Goal: Task Accomplishment & Management: Manage account settings

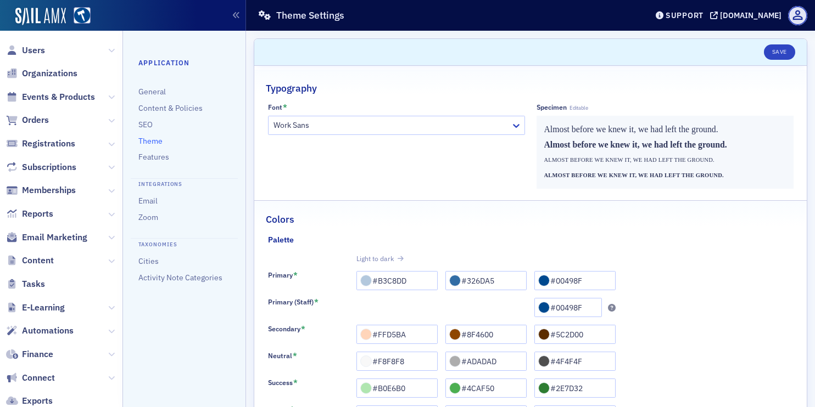
scroll to position [170, 0]
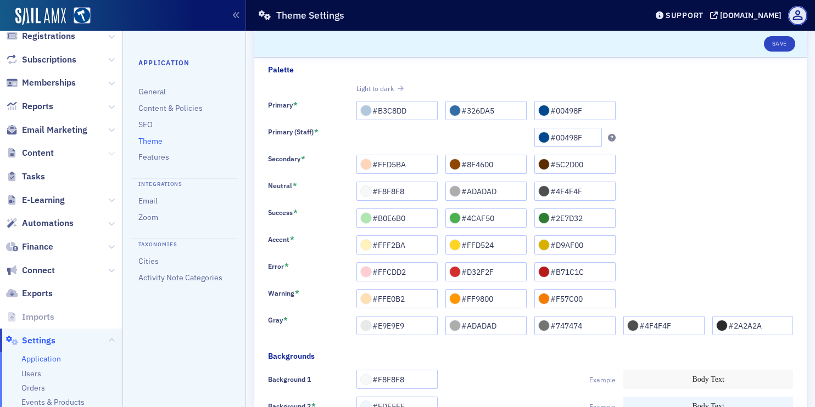
click at [111, 153] on icon at bounding box center [111, 153] width 7 height 7
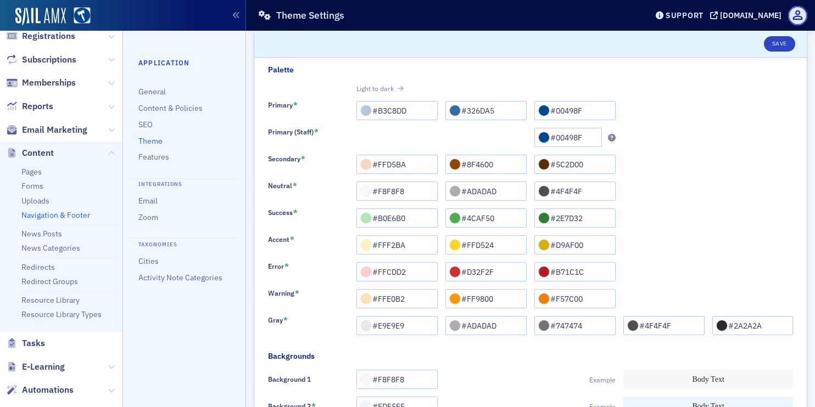
click at [52, 215] on link "Navigation & Footer" at bounding box center [55, 215] width 69 height 10
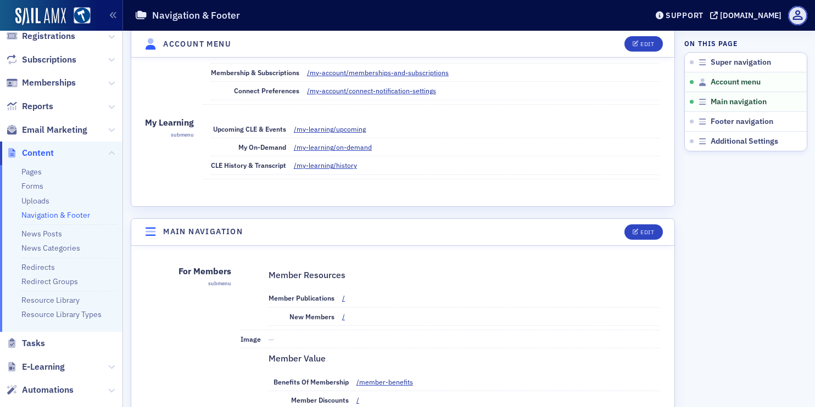
scroll to position [282, 0]
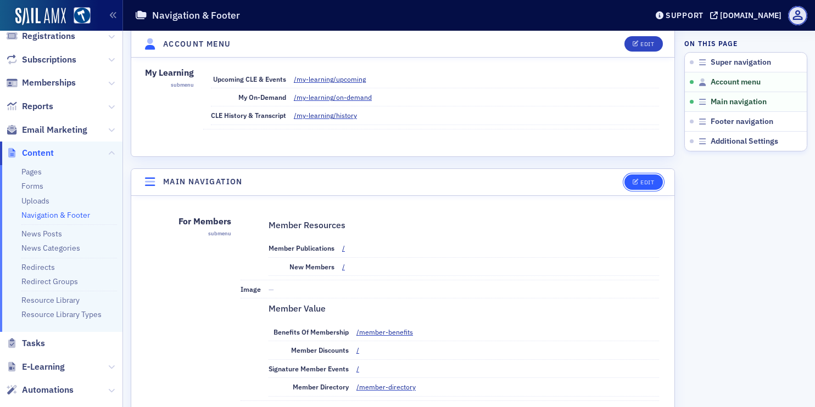
click at [635, 186] on button "Edit" at bounding box center [643, 182] width 38 height 15
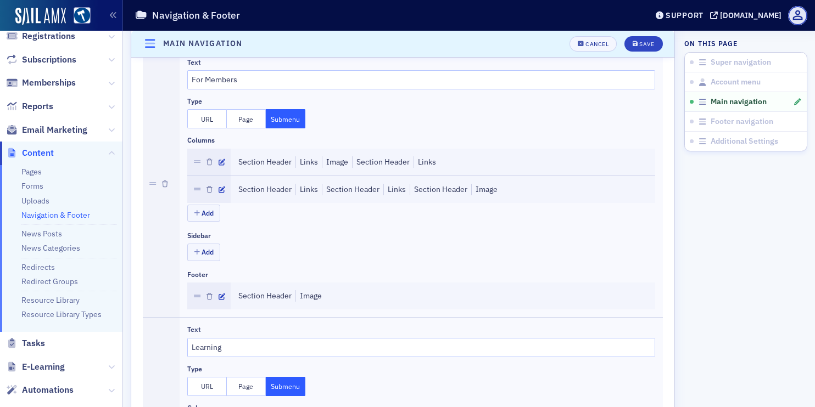
scroll to position [290, 0]
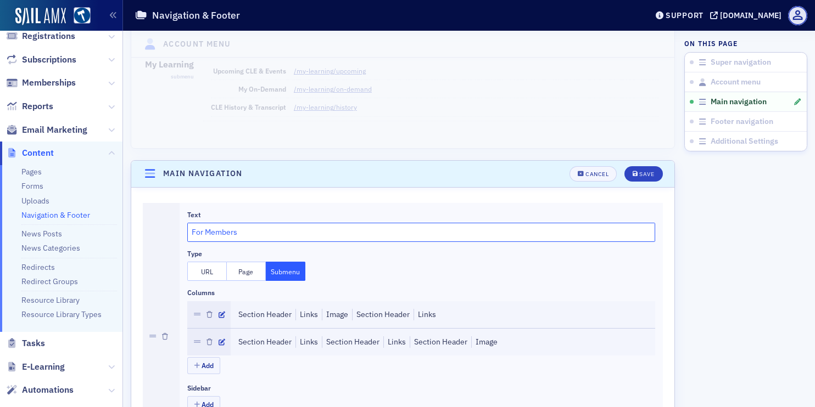
click at [280, 233] on input "For Members" at bounding box center [421, 232] width 468 height 19
type input "About Us"
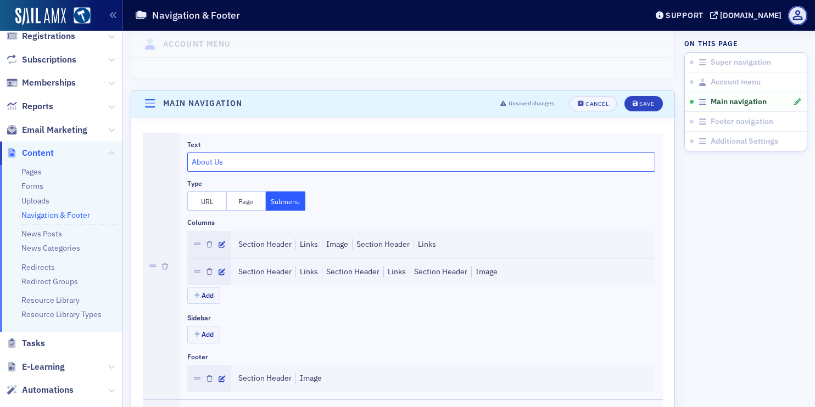
scroll to position [365, 0]
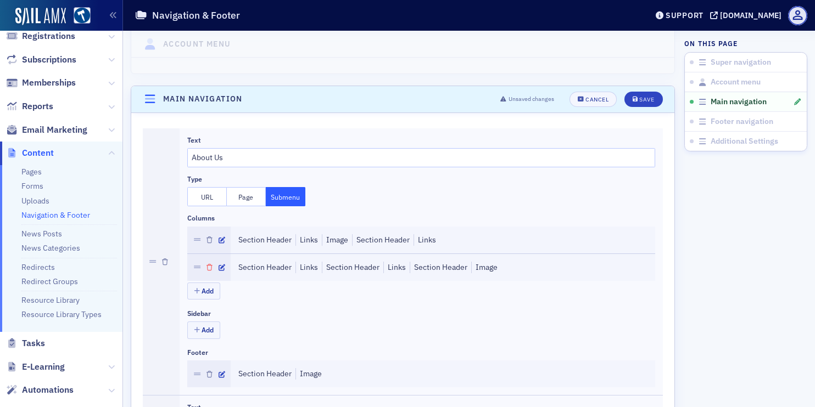
click at [211, 267] on icon "button" at bounding box center [209, 268] width 6 height 7
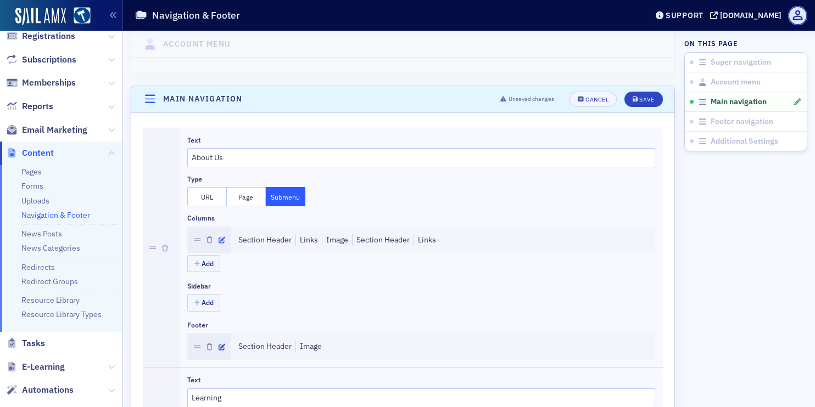
click at [219, 240] on icon "button" at bounding box center [222, 240] width 7 height 7
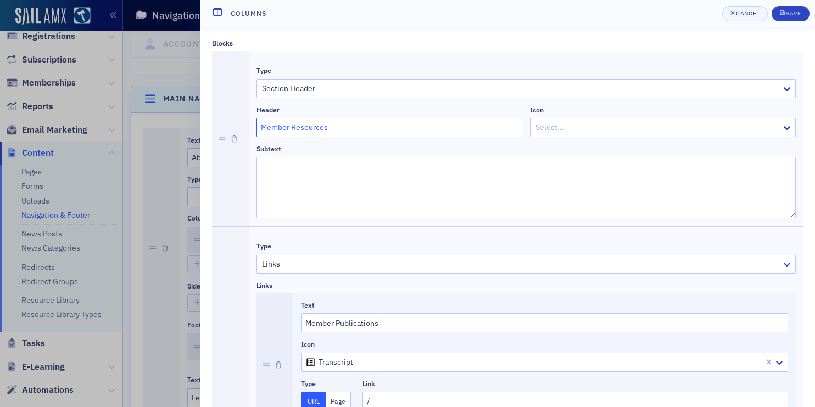
click at [349, 125] on input "Member Resources" at bounding box center [389, 127] width 266 height 19
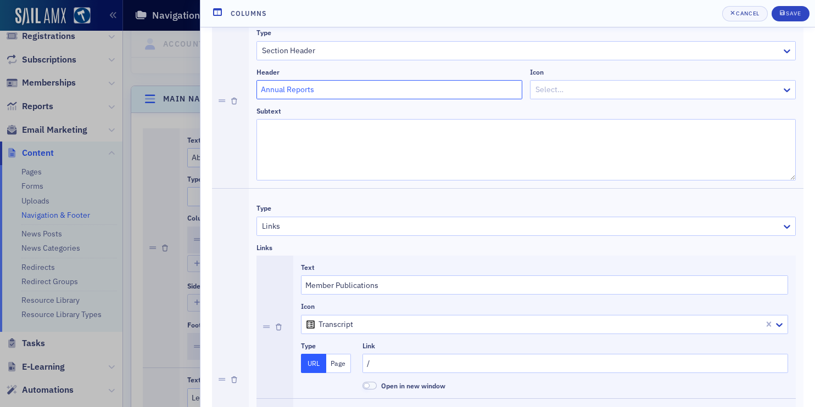
scroll to position [0, 0]
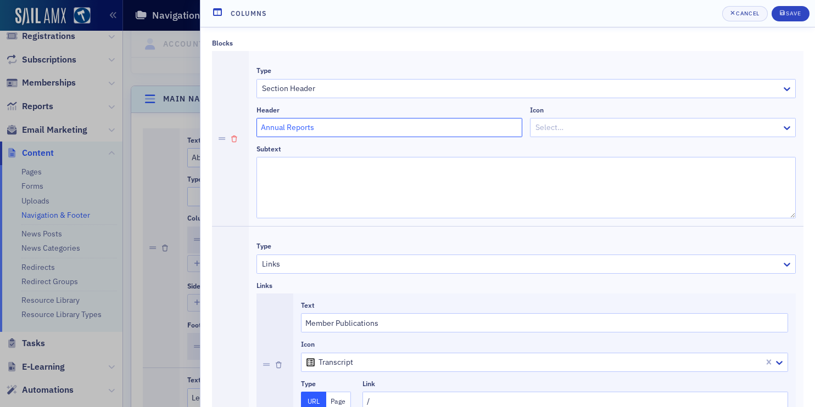
type input "Annual Reports"
click at [234, 138] on icon "button" at bounding box center [234, 139] width 6 height 7
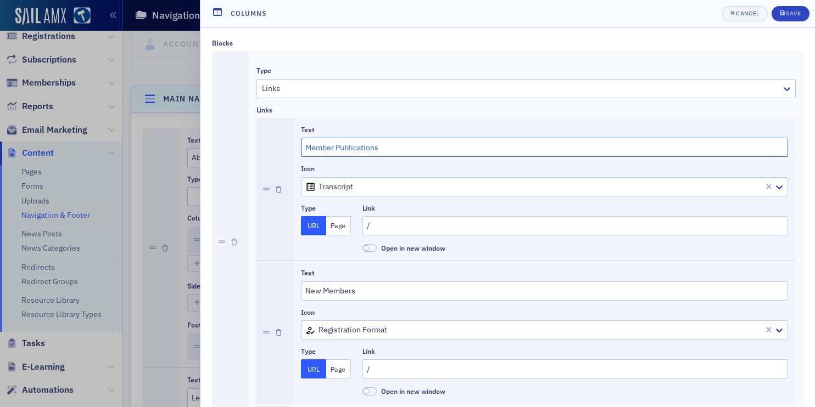
click at [340, 145] on input "Member Publications" at bounding box center [544, 147] width 487 height 19
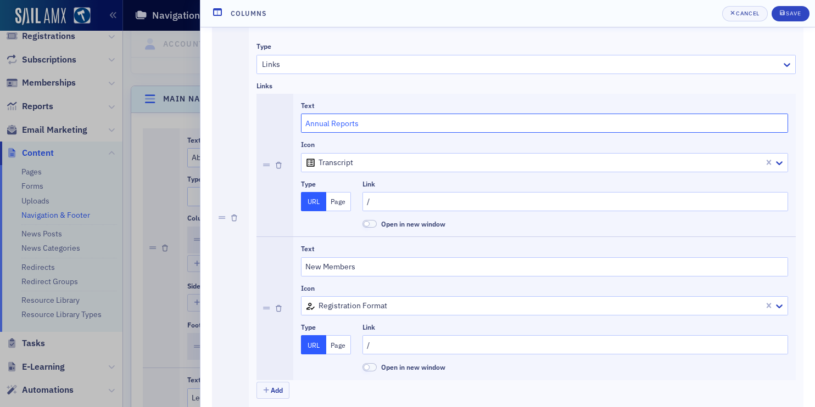
scroll to position [32, 0]
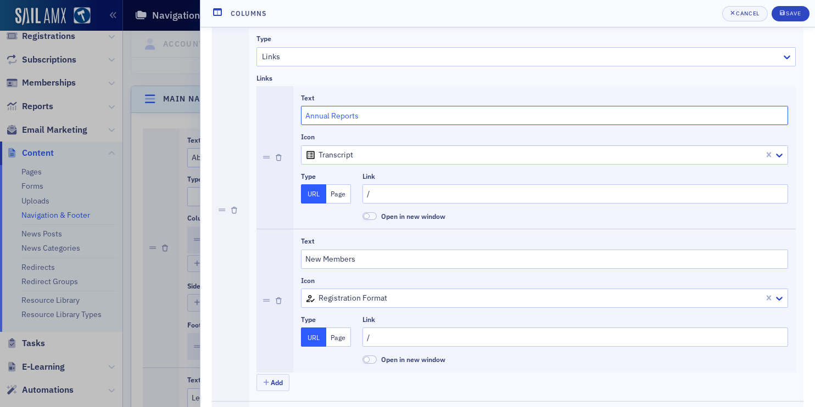
type input "Annual Reports"
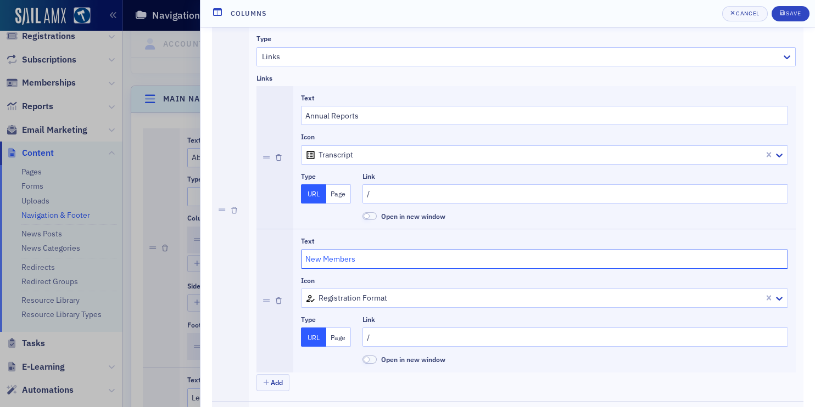
click at [340, 261] on input "New Members" at bounding box center [544, 259] width 487 height 19
paste input "Board, Officers & Directo"
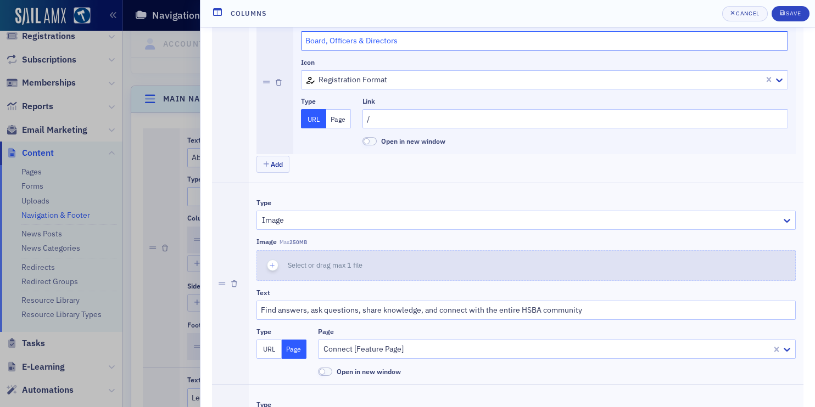
scroll to position [265, 0]
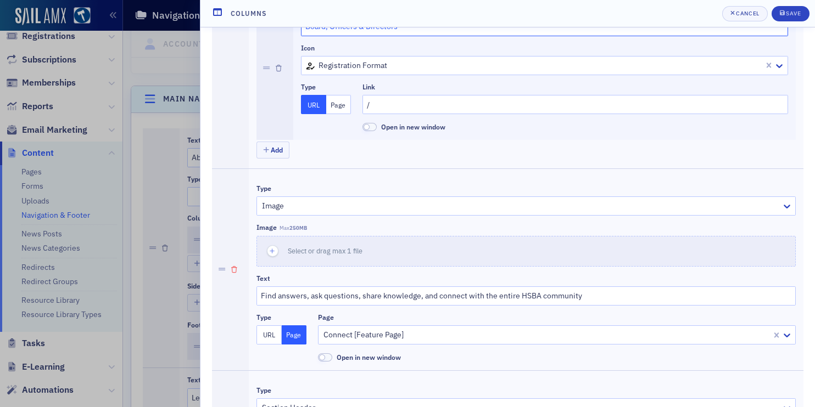
type input "Board, Officers & Directors"
click at [234, 270] on icon "button" at bounding box center [234, 270] width 6 height 7
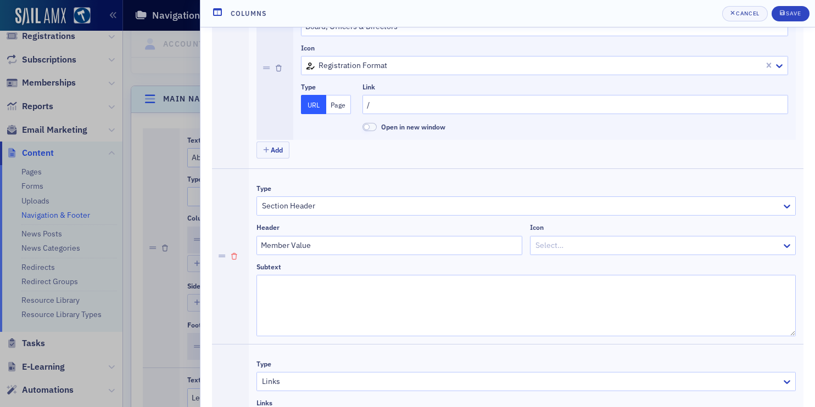
click at [236, 257] on icon "button" at bounding box center [234, 257] width 6 height 7
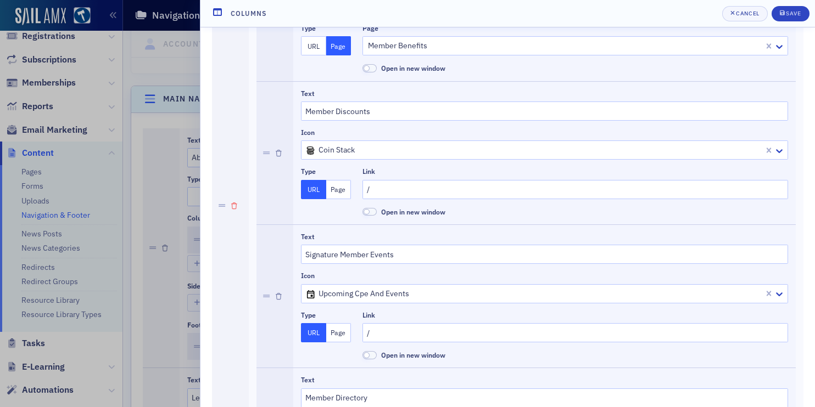
click at [234, 206] on icon "button" at bounding box center [234, 206] width 6 height 7
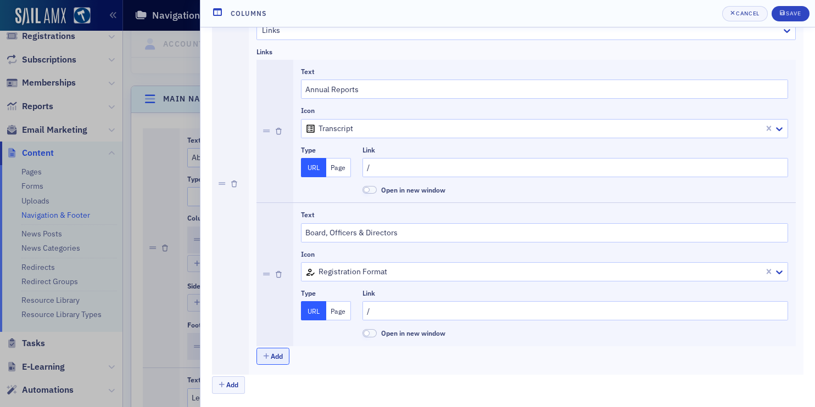
click at [284, 356] on button "Add" at bounding box center [272, 356] width 33 height 17
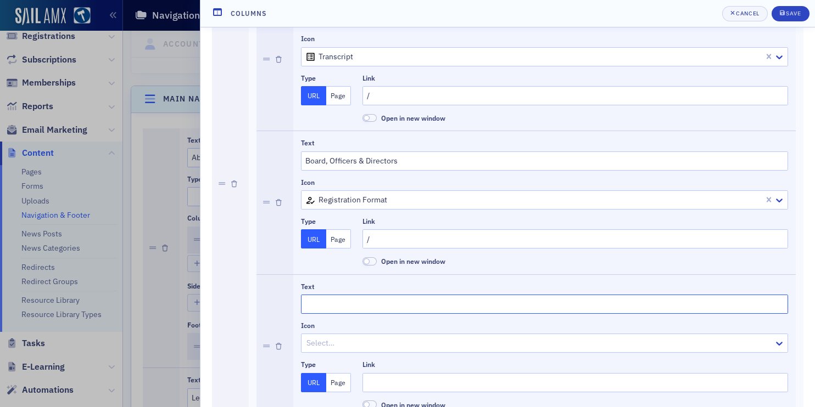
click at [346, 298] on input "Text" at bounding box center [544, 304] width 487 height 19
paste input "Contact Us"
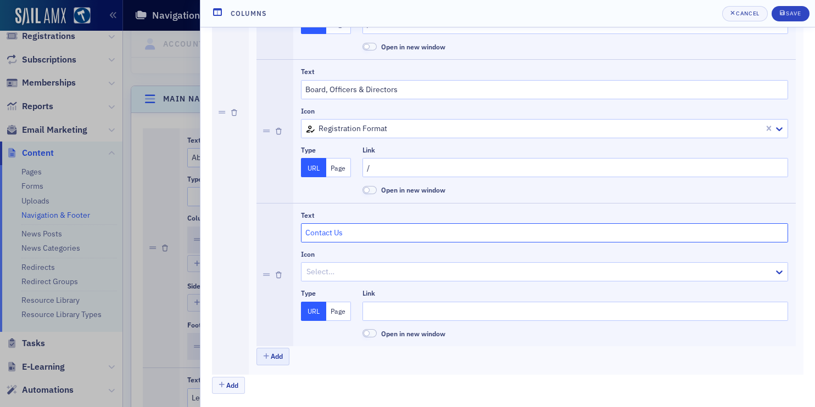
type input "Contact Us"
click at [276, 356] on button "Add" at bounding box center [272, 356] width 33 height 17
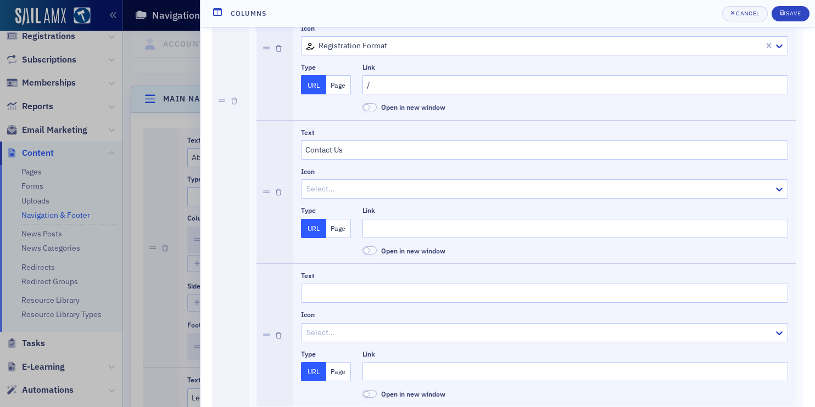
scroll to position [285, 0]
click at [334, 292] on input "Text" at bounding box center [544, 292] width 487 height 19
type input "Governance"
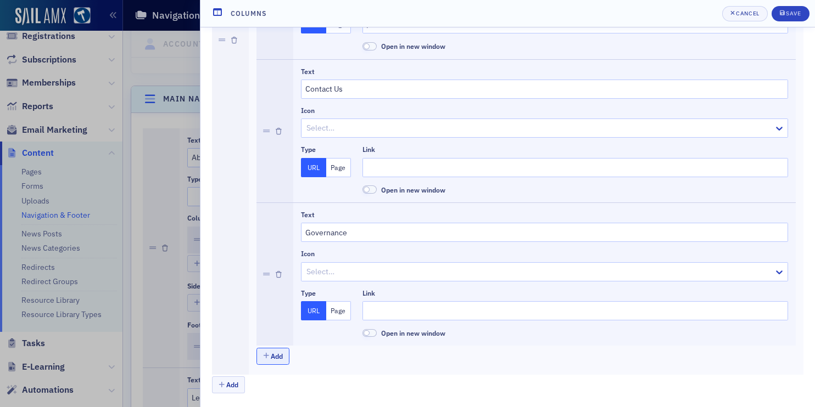
click at [277, 362] on button "Add" at bounding box center [272, 356] width 33 height 17
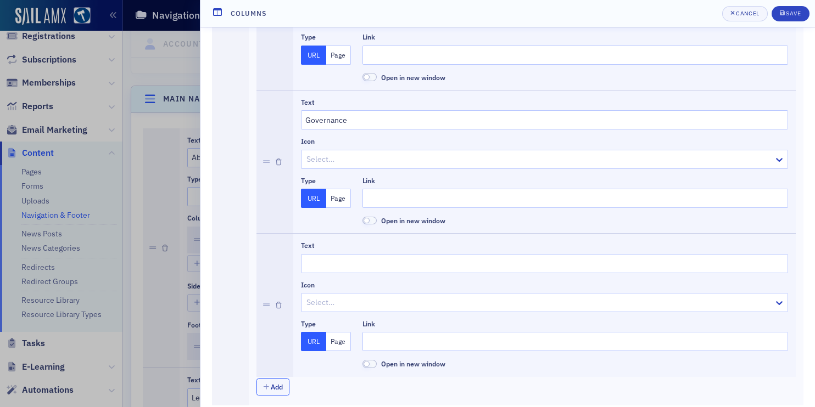
scroll to position [467, 0]
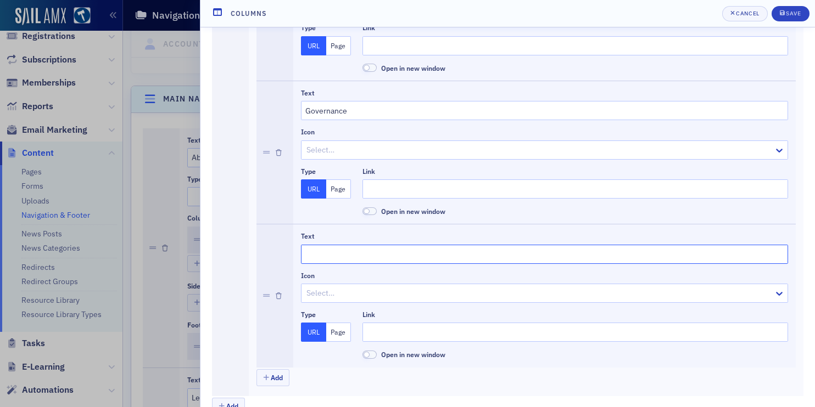
click at [336, 250] on input "Text" at bounding box center [544, 254] width 487 height 19
paste input "[US_STATE] State Bar Foundation"
type input "[US_STATE] State Bar Foundation"
click at [281, 379] on button "Add" at bounding box center [272, 378] width 33 height 17
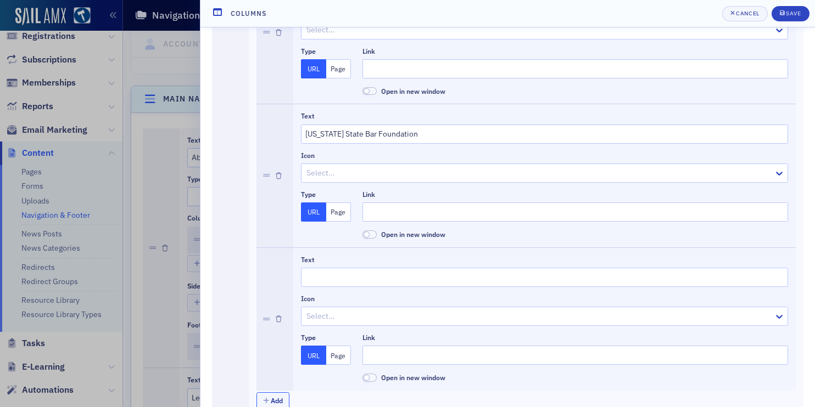
scroll to position [598, 0]
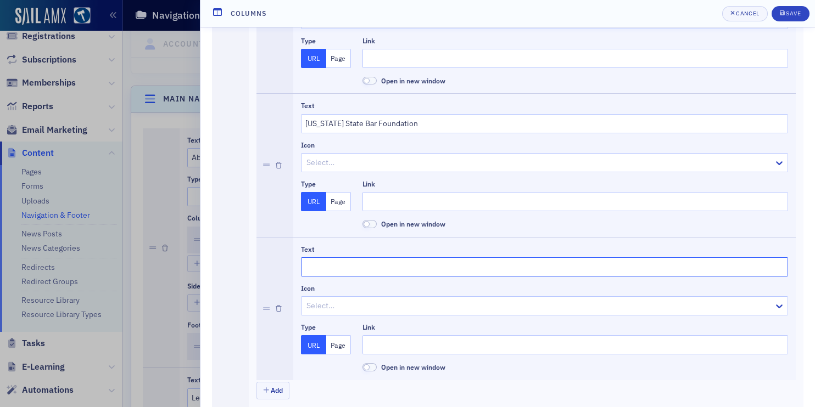
click at [327, 268] on input "Text" at bounding box center [544, 267] width 487 height 19
paste input "Living Legend Lawyers"
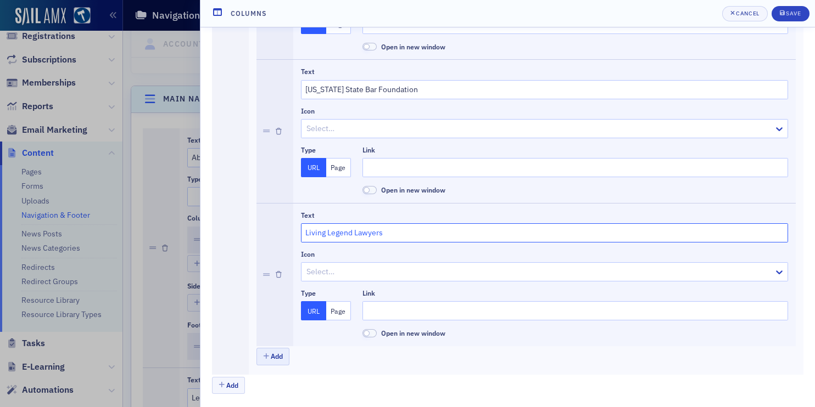
type input "Living Legend Lawyers"
click at [271, 357] on button "Add" at bounding box center [272, 356] width 33 height 17
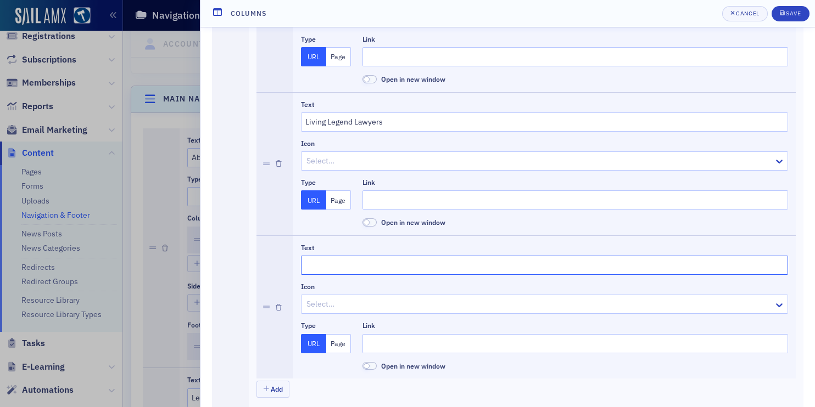
click at [354, 262] on input "Text" at bounding box center [544, 265] width 487 height 19
paste input "Member Demographics"
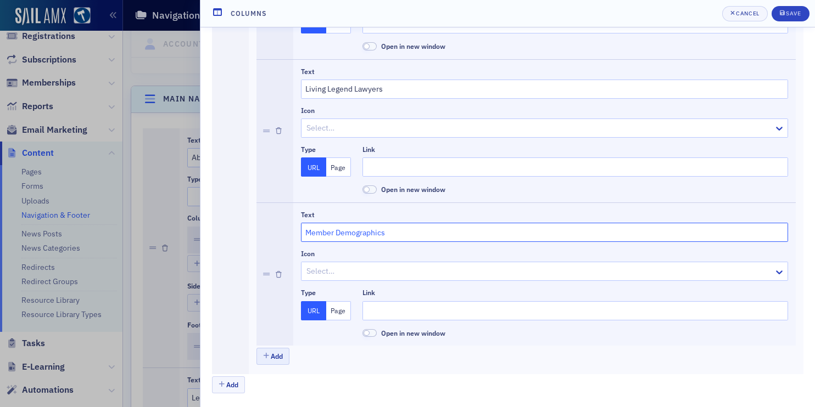
type input "Member Demographics"
click at [267, 362] on button "Add" at bounding box center [272, 356] width 33 height 17
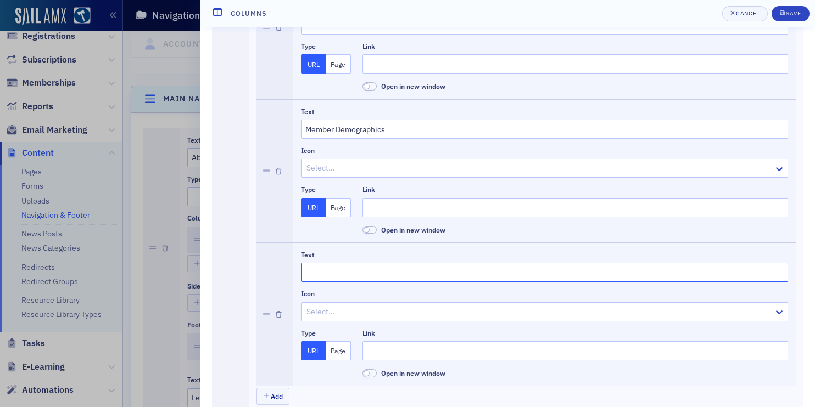
click at [362, 270] on input "Text" at bounding box center [544, 272] width 487 height 19
paste input "Past Presidents of the HSBA"
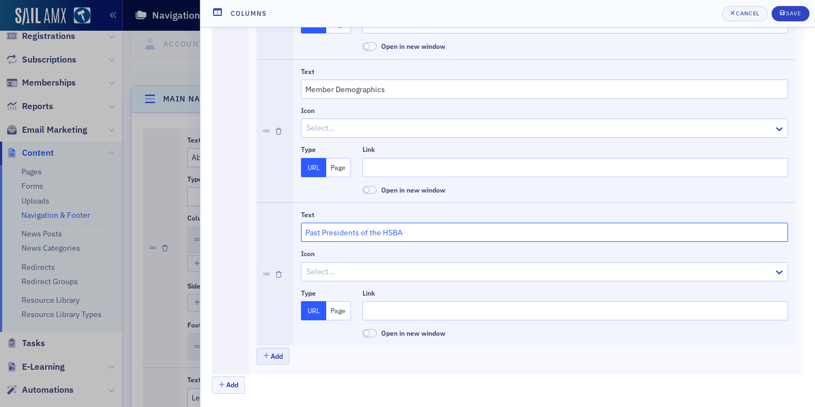
type input "Past Presidents of the HSBA"
click at [278, 358] on button "Add" at bounding box center [272, 356] width 33 height 17
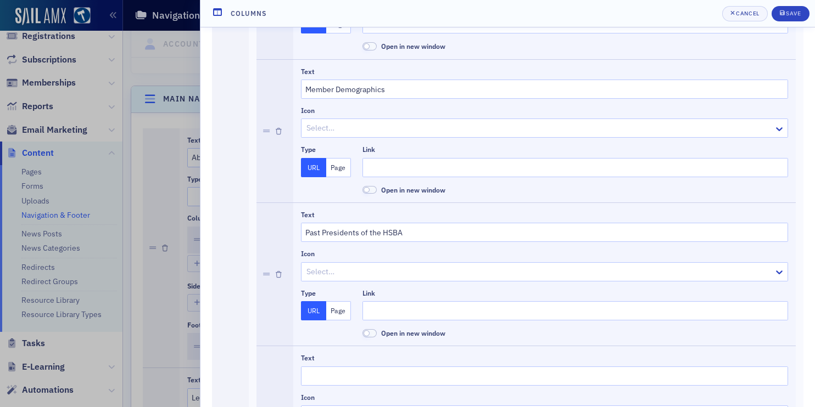
scroll to position [1062, 0]
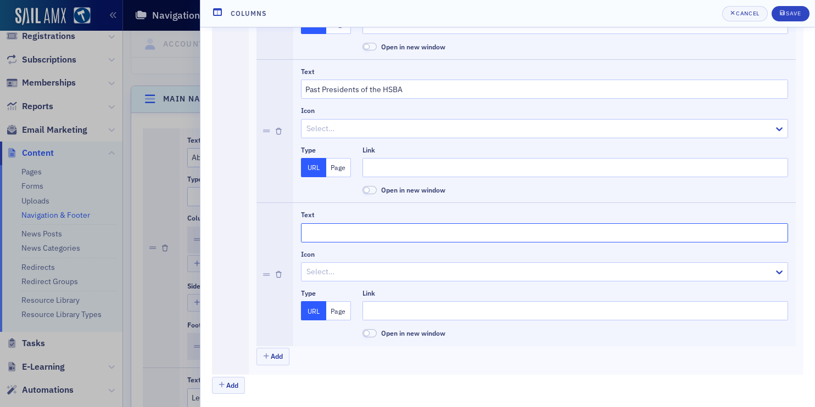
click at [400, 232] on input "Text" at bounding box center [544, 232] width 487 height 19
paste input "President's Message"
type input "President's Message"
click at [276, 359] on button "Add" at bounding box center [272, 356] width 33 height 17
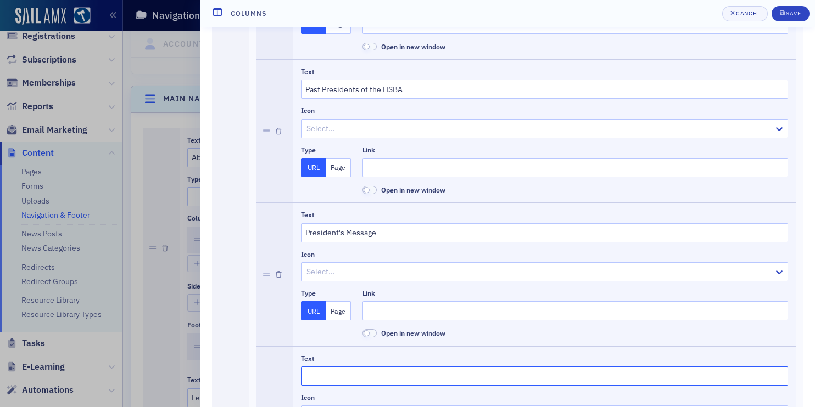
click at [360, 369] on input "Text" at bounding box center [544, 376] width 487 height 19
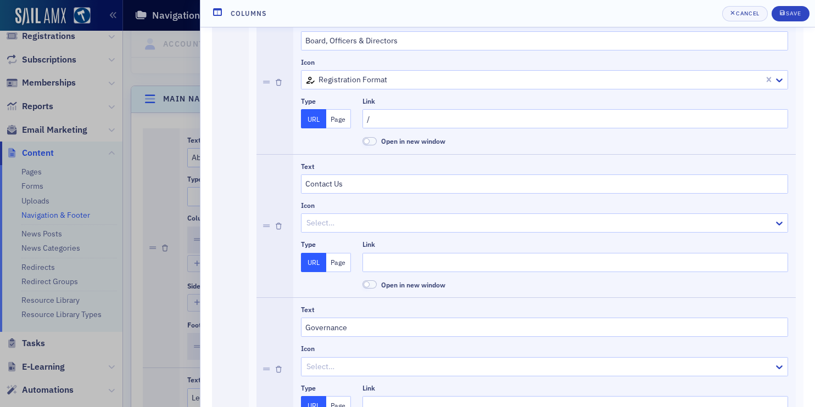
scroll to position [244, 0]
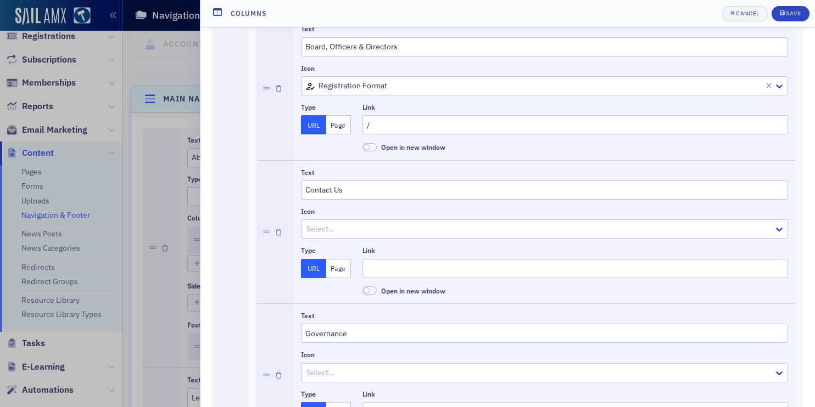
type input "Staff"
click at [338, 131] on button "Page" at bounding box center [338, 124] width 25 height 19
click at [391, 128] on div at bounding box center [570, 125] width 406 height 14
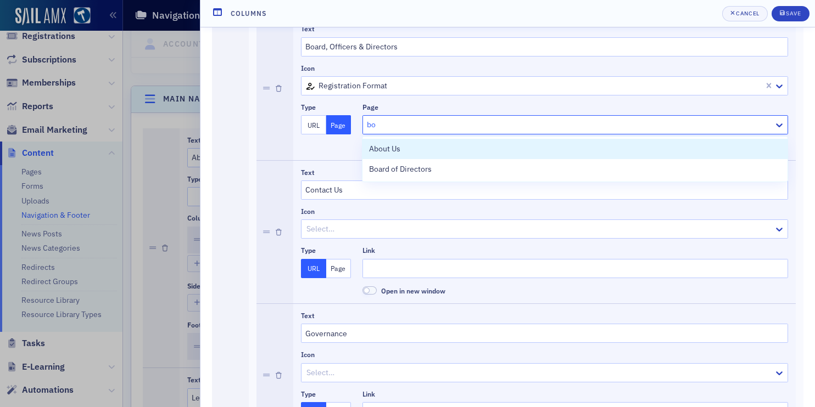
type input "boa"
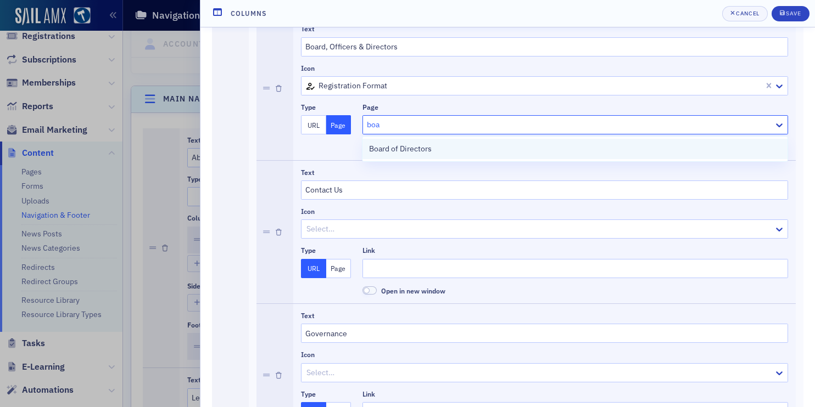
click at [416, 149] on span "Board of Directors" at bounding box center [400, 149] width 63 height 12
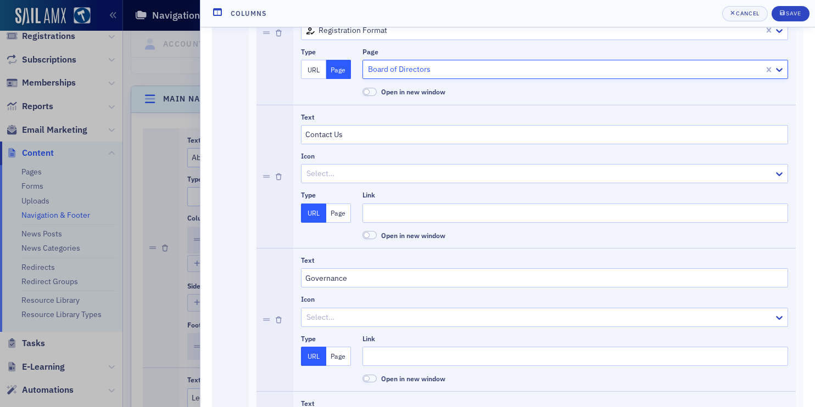
scroll to position [303, 0]
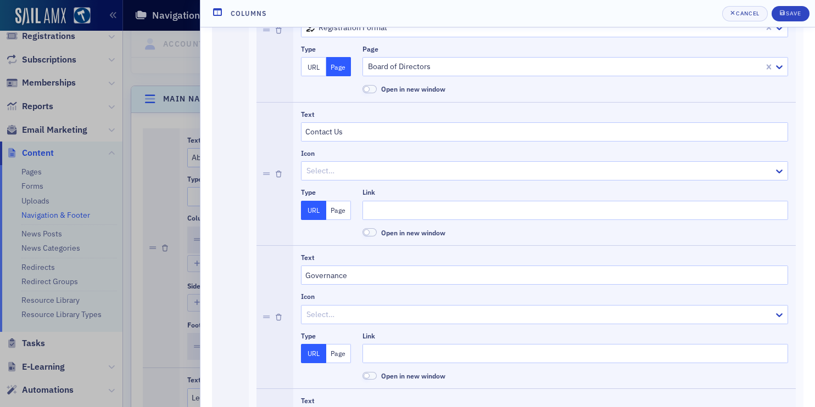
click at [343, 209] on button "Page" at bounding box center [338, 210] width 25 height 19
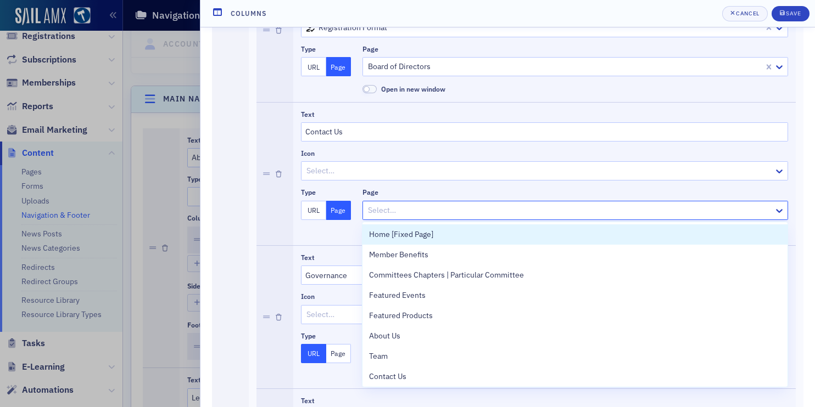
click at [370, 209] on div at bounding box center [570, 211] width 406 height 14
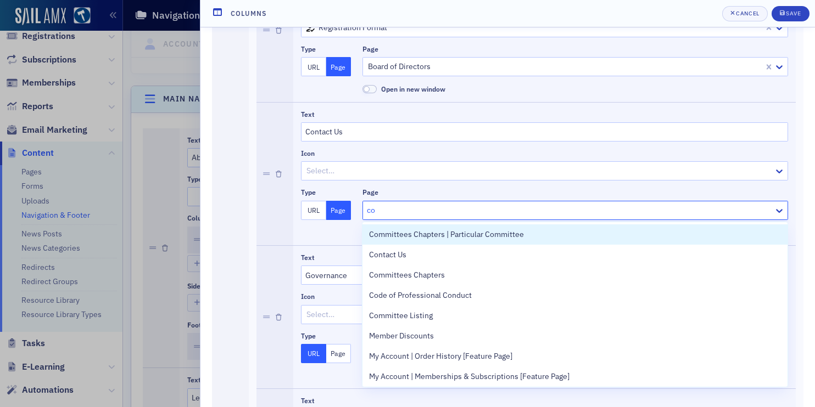
type input "con"
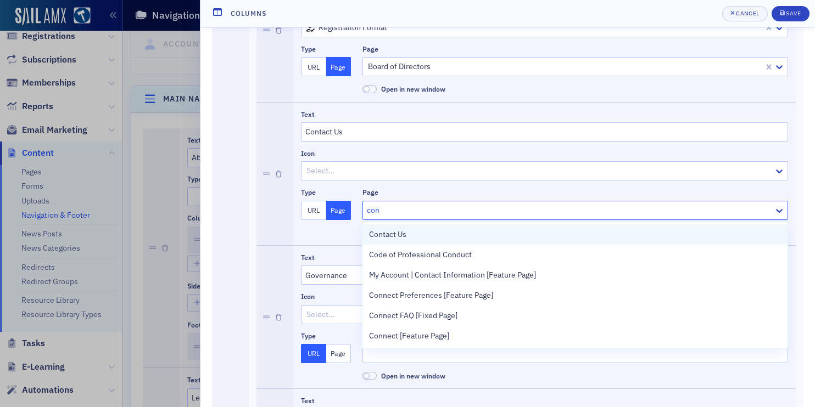
click at [387, 232] on span "Contact Us" at bounding box center [387, 235] width 37 height 12
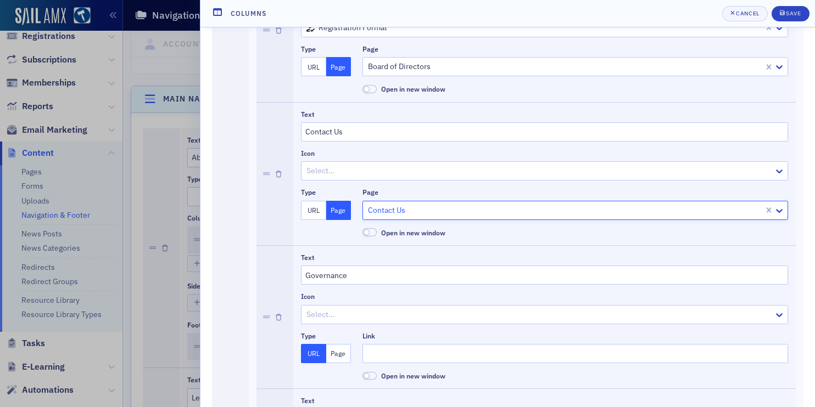
scroll to position [436, 0]
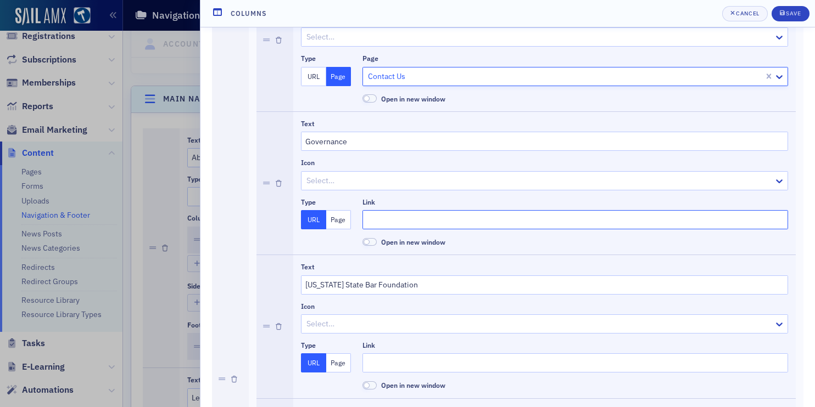
click at [376, 228] on input "Link" at bounding box center [575, 219] width 426 height 19
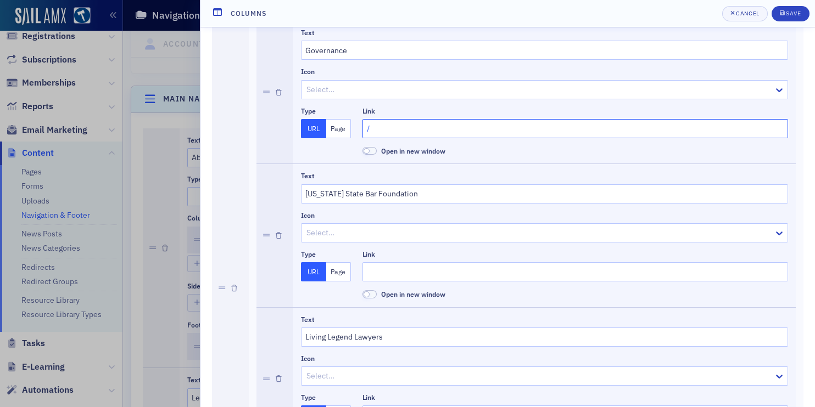
type input "/"
click at [365, 273] on input "Link" at bounding box center [575, 271] width 426 height 19
type input "f"
paste input "[URL][DOMAIN_NAME]"
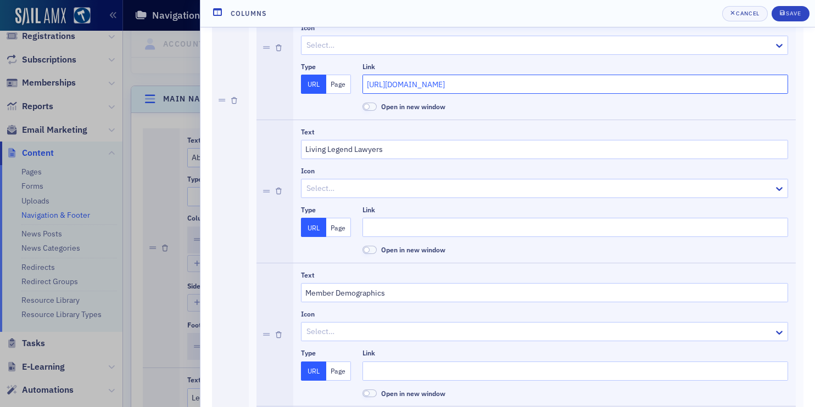
scroll to position [720, 0]
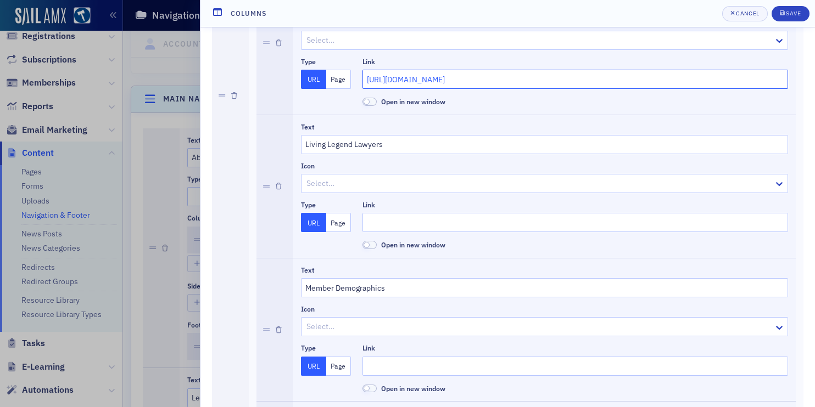
type input "[URL][DOMAIN_NAME]"
click at [390, 222] on input "Link" at bounding box center [575, 222] width 426 height 19
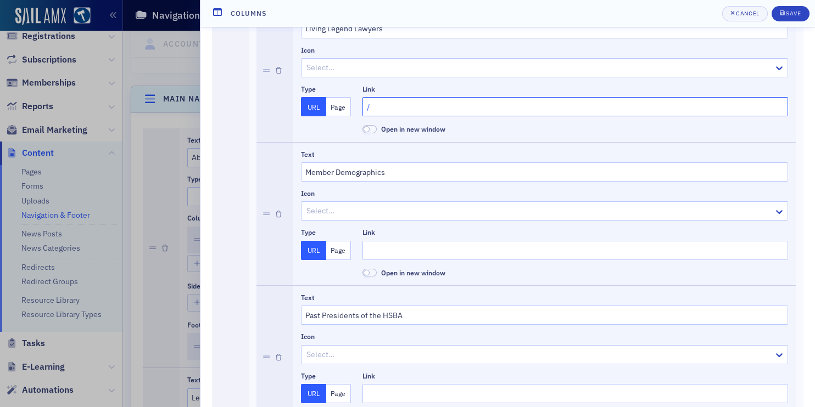
scroll to position [841, 0]
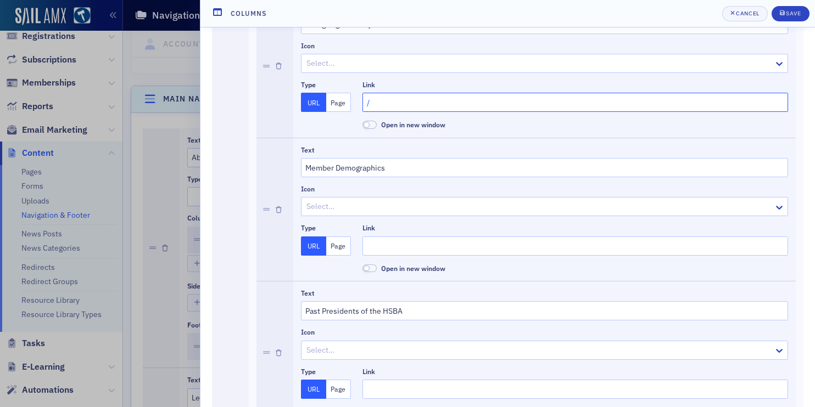
type input "/"
click at [403, 244] on input "Link" at bounding box center [575, 246] width 426 height 19
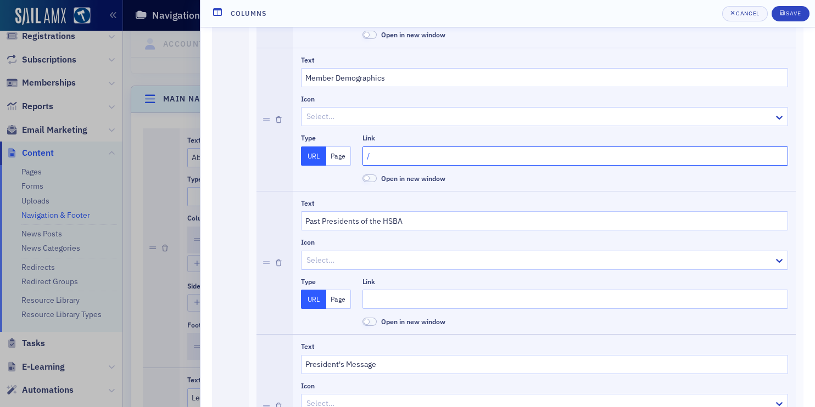
scroll to position [944, 0]
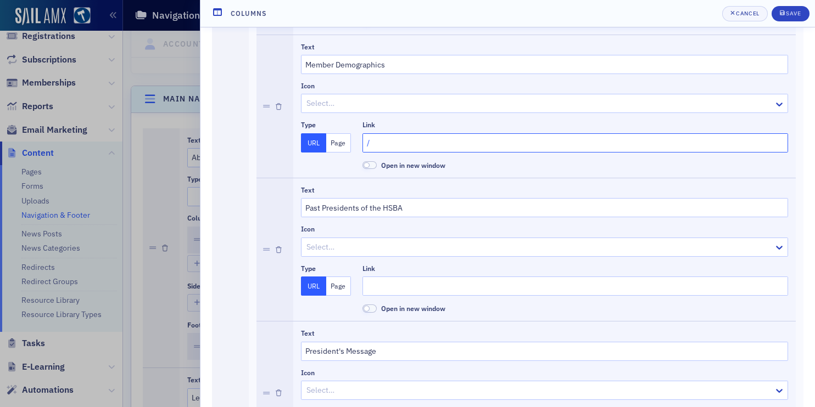
type input "/"
click at [403, 292] on input "Link" at bounding box center [575, 286] width 426 height 19
type input "."
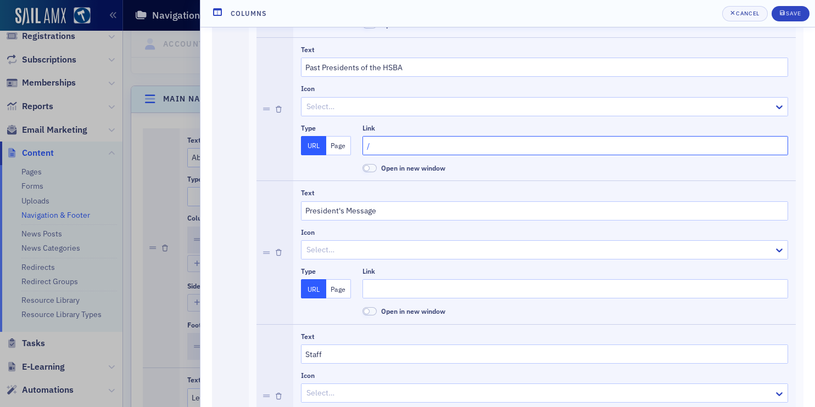
scroll to position [1088, 0]
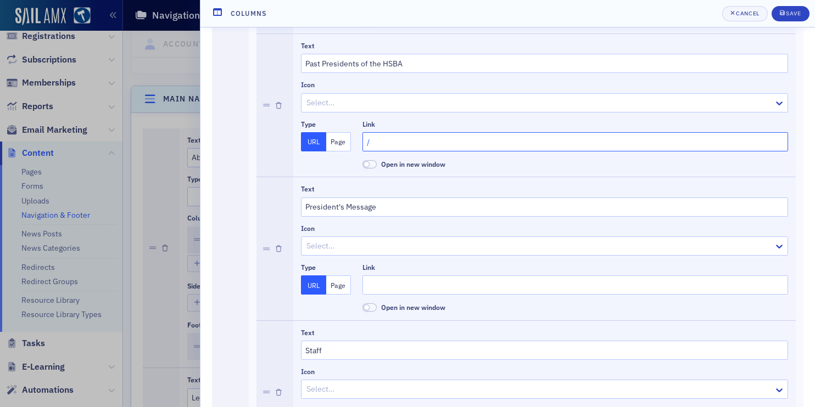
type input "/"
click at [385, 285] on input "Link" at bounding box center [575, 285] width 426 height 19
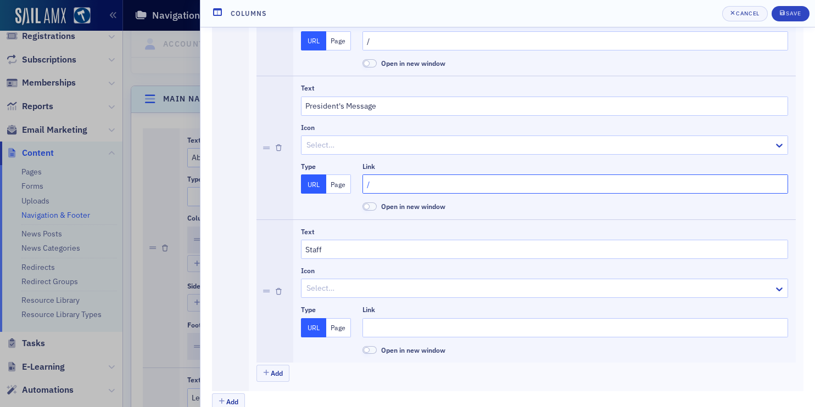
scroll to position [1197, 0]
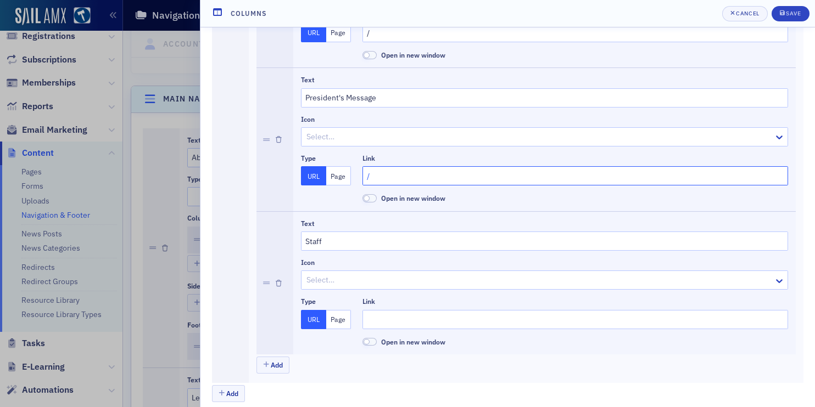
type input "/"
click at [344, 324] on button "Page" at bounding box center [338, 319] width 25 height 19
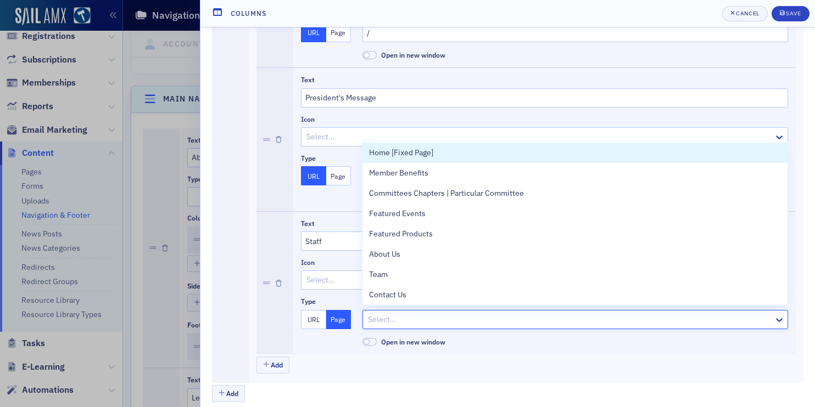
click at [381, 324] on div at bounding box center [570, 320] width 406 height 14
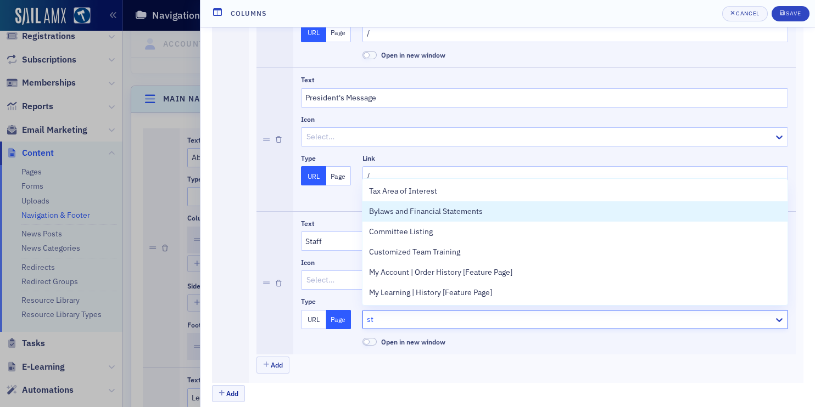
type input "s"
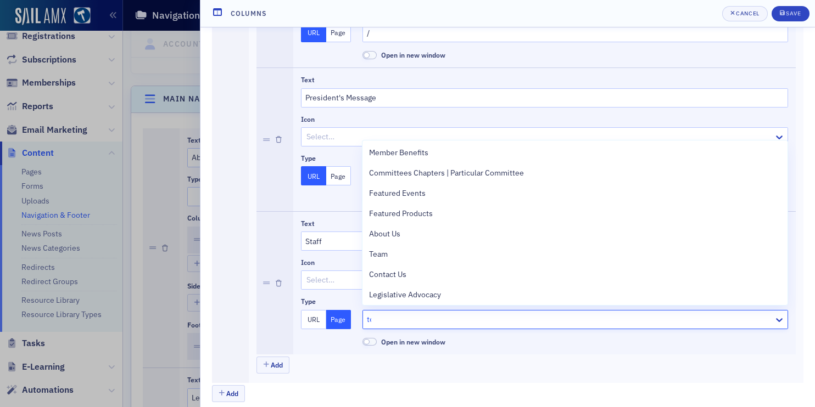
type input "tea"
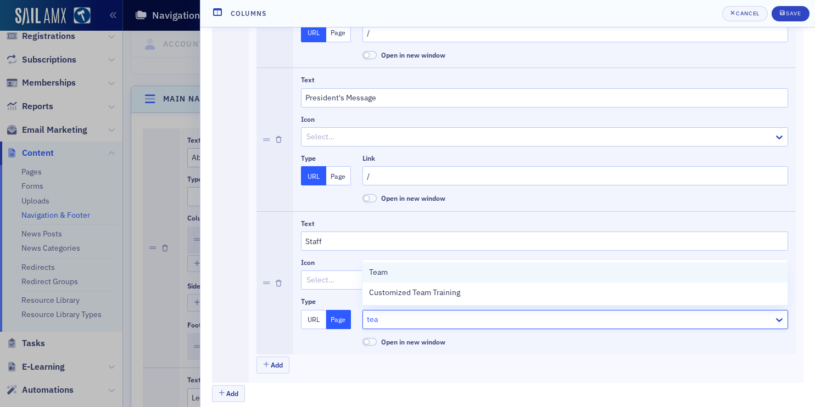
click at [434, 271] on div "Team" at bounding box center [575, 273] width 412 height 12
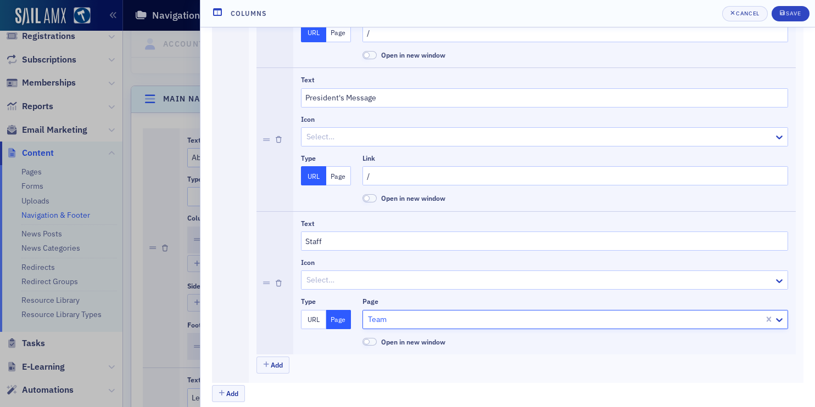
scroll to position [1206, 0]
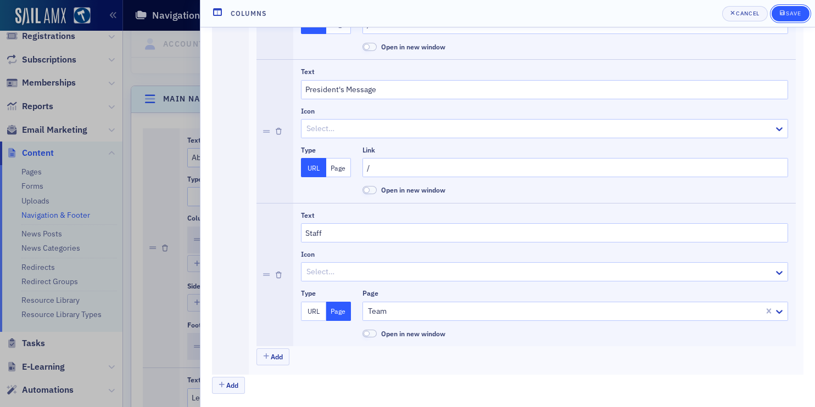
click at [788, 8] on button "Save" at bounding box center [790, 13] width 38 height 15
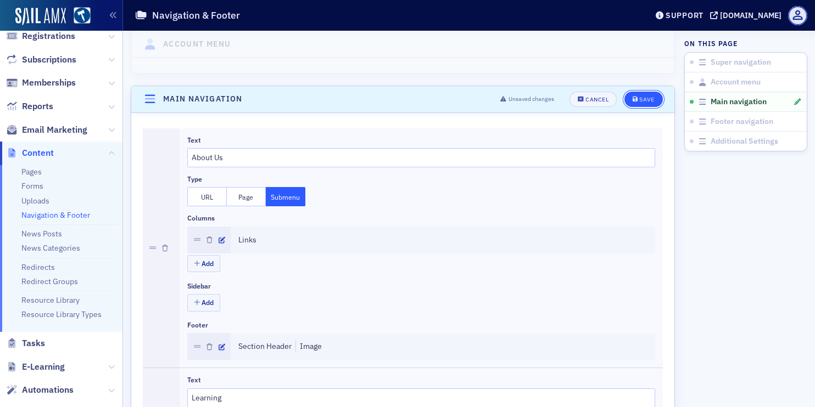
click at [645, 106] on button "Save" at bounding box center [643, 99] width 38 height 15
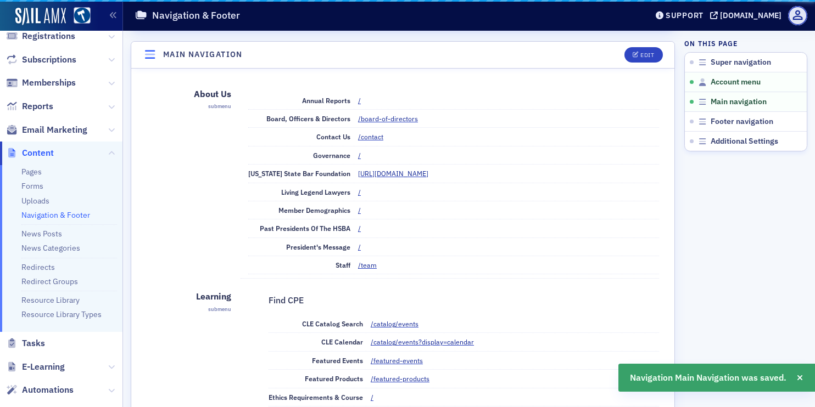
scroll to position [414, 0]
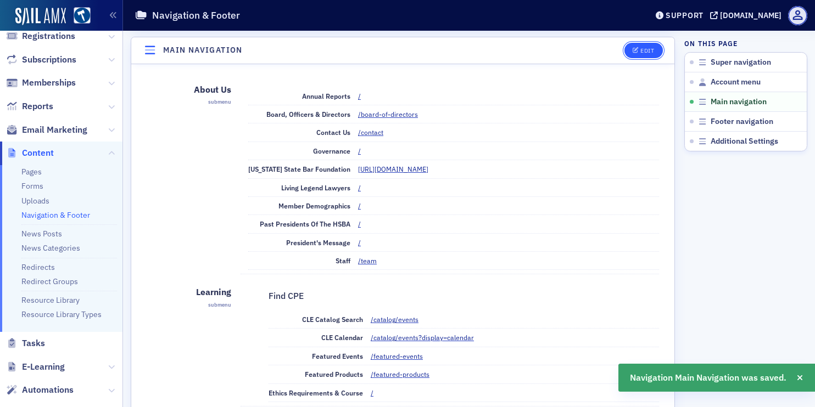
click at [645, 51] on div "Edit" at bounding box center [647, 51] width 14 height 6
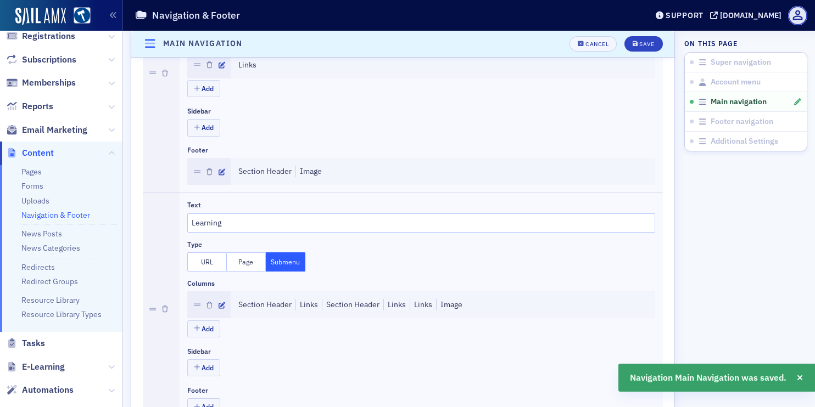
scroll to position [539, 0]
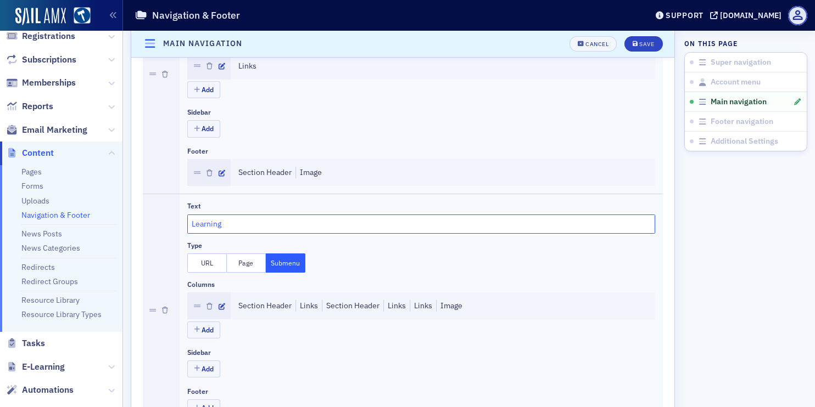
click at [210, 228] on input "Learning" at bounding box center [421, 224] width 468 height 19
click at [207, 217] on input "M" at bounding box center [421, 224] width 468 height 19
click at [213, 221] on input "M" at bounding box center [421, 224] width 468 height 19
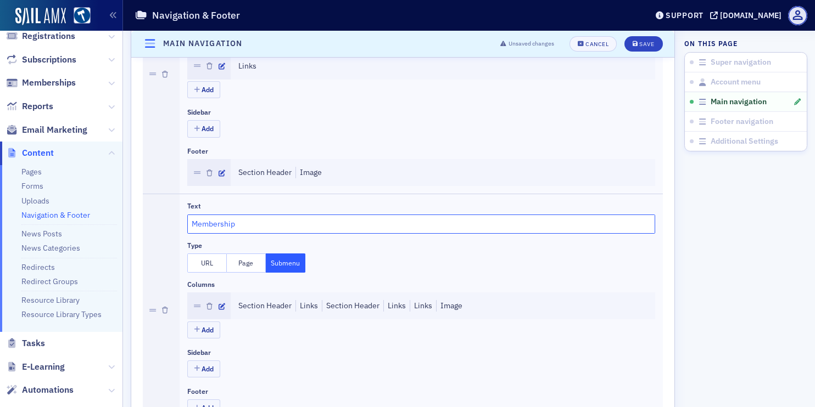
type input "Membership"
click at [223, 305] on icon "button" at bounding box center [222, 307] width 7 height 7
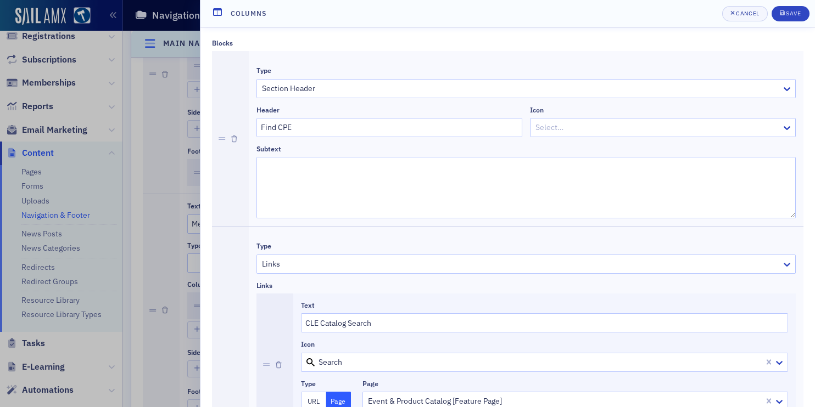
click at [231, 135] on div at bounding box center [230, 138] width 37 height 175
click at [234, 141] on icon "button" at bounding box center [234, 139] width 6 height 7
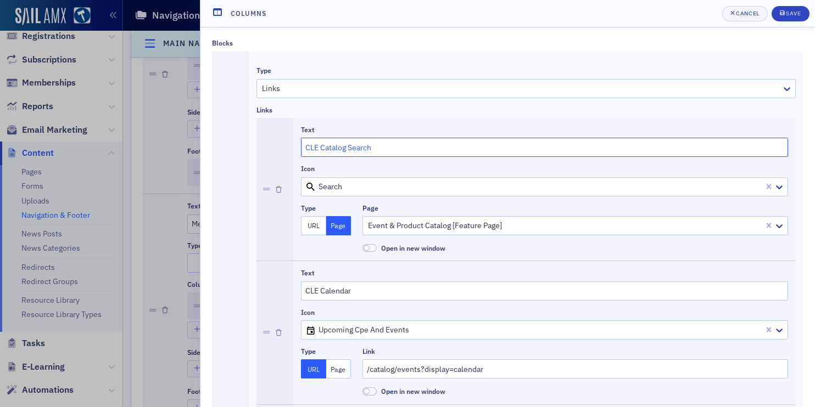
click at [344, 149] on input "CLE Catalog Search" at bounding box center [544, 147] width 487 height 19
paste input "ommittees of the HSBA"
type input "Committees of the HSBA"
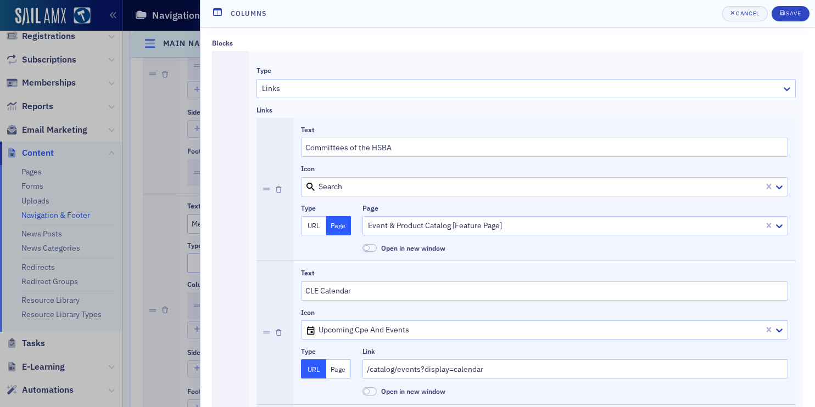
click at [389, 228] on div at bounding box center [565, 226] width 396 height 14
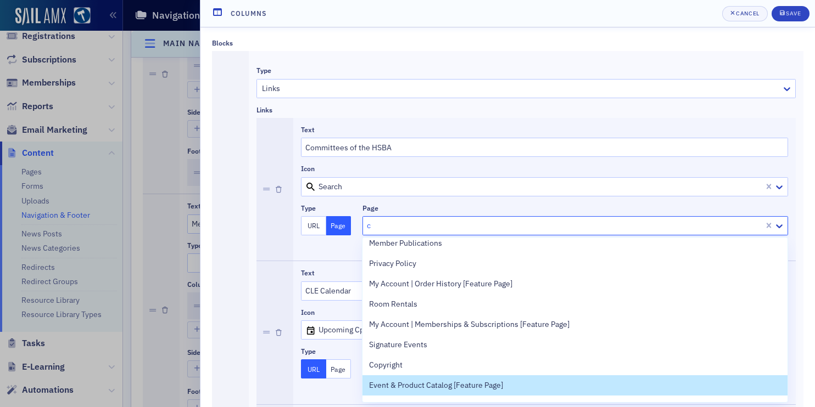
type input "co"
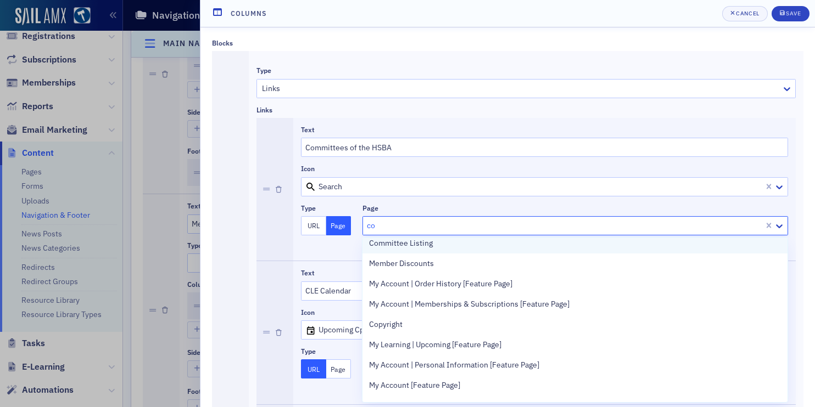
click at [401, 243] on span "Committee Listing" at bounding box center [401, 244] width 64 height 12
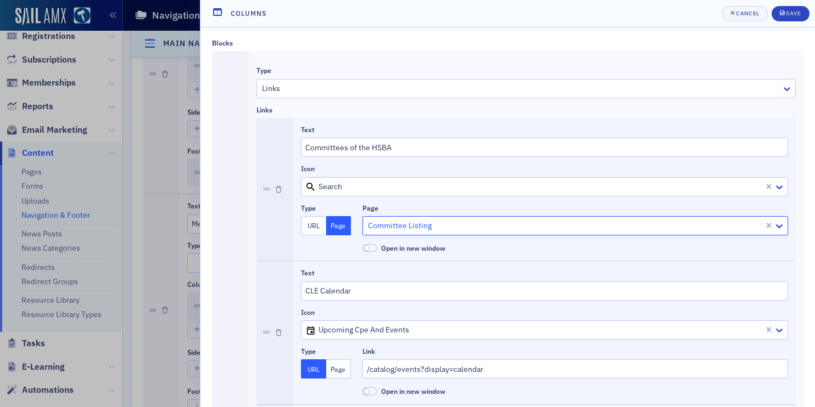
scroll to position [147, 0]
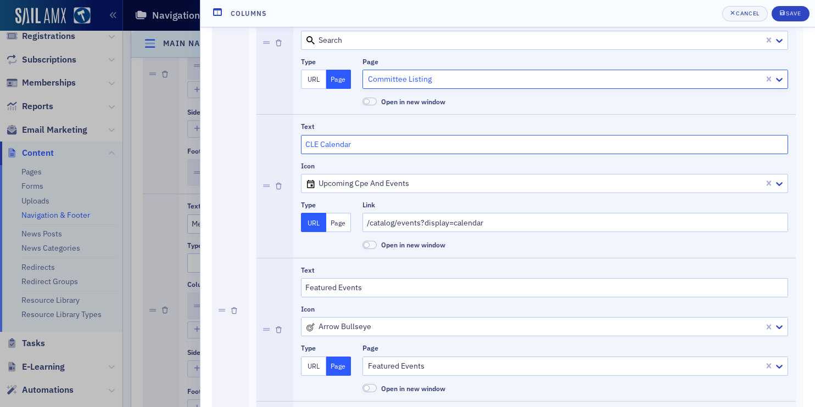
click at [344, 147] on input "CLE Calendar" at bounding box center [544, 144] width 487 height 19
type input "FAQs"
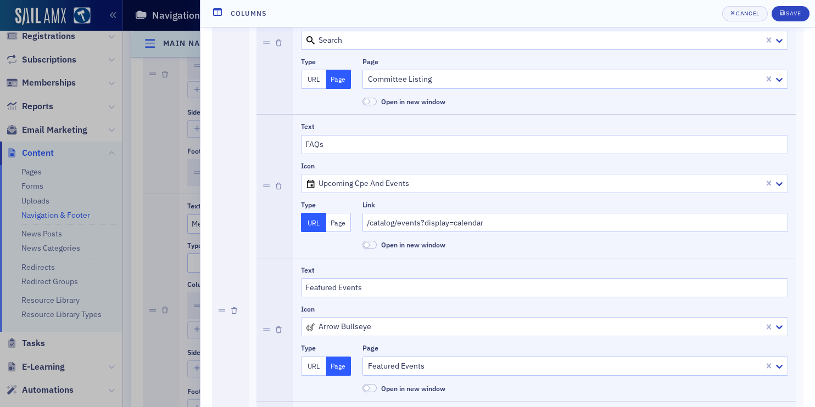
click at [338, 224] on button "Page" at bounding box center [338, 222] width 25 height 19
click at [384, 223] on div at bounding box center [570, 223] width 406 height 14
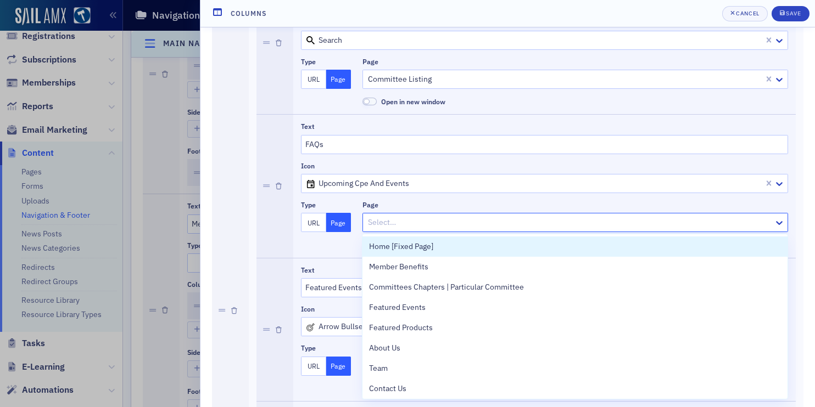
click at [315, 231] on button "URL" at bounding box center [313, 222] width 25 height 19
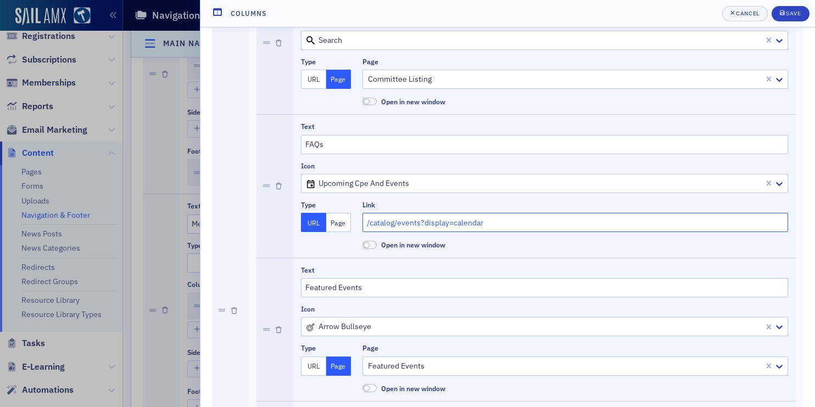
click at [383, 222] on input "/catalog/events?display=calendar" at bounding box center [575, 222] width 426 height 19
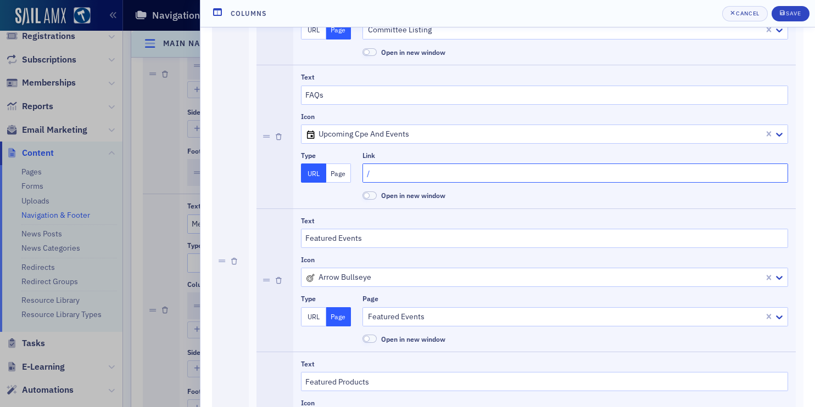
scroll to position [200, 0]
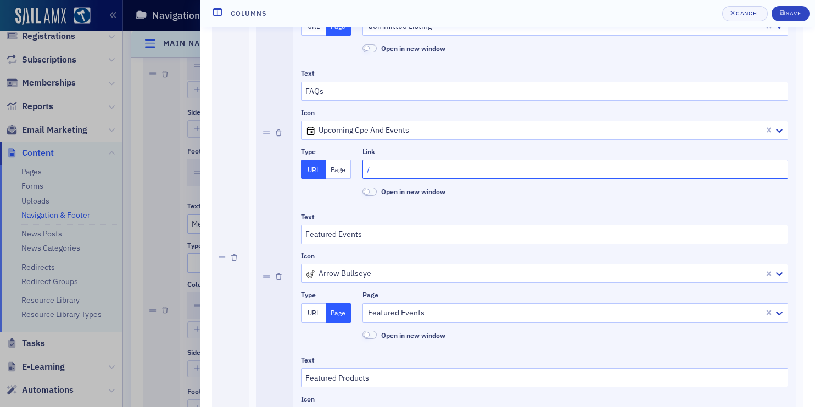
type input "/"
click at [356, 234] on input "Featured Events" at bounding box center [544, 234] width 487 height 19
type input "Get Involved"
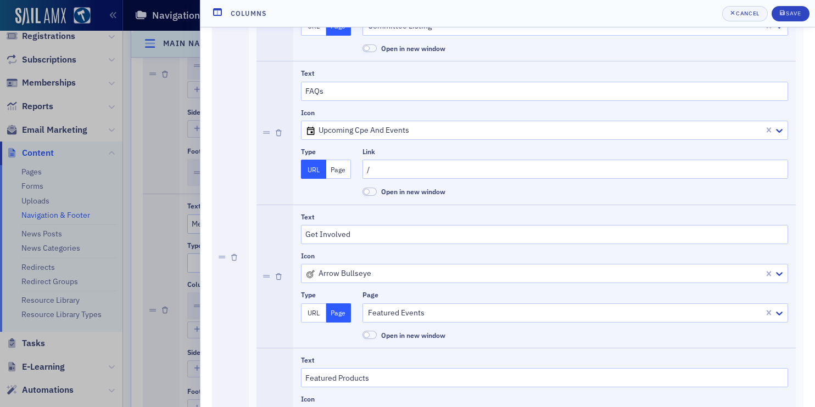
click at [384, 312] on div at bounding box center [565, 313] width 396 height 14
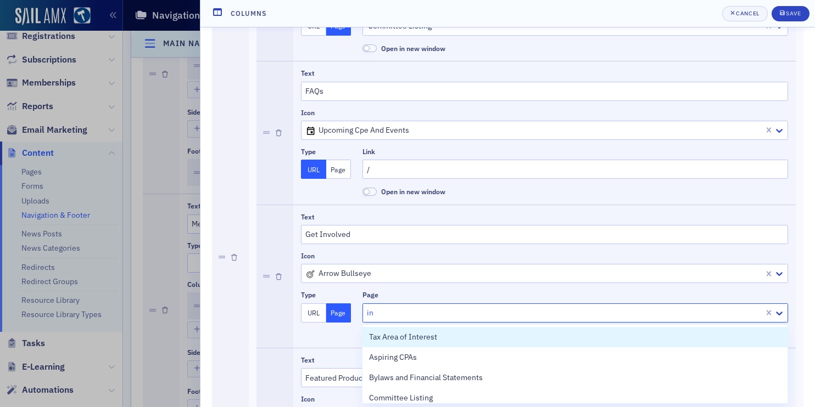
scroll to position [223, 0]
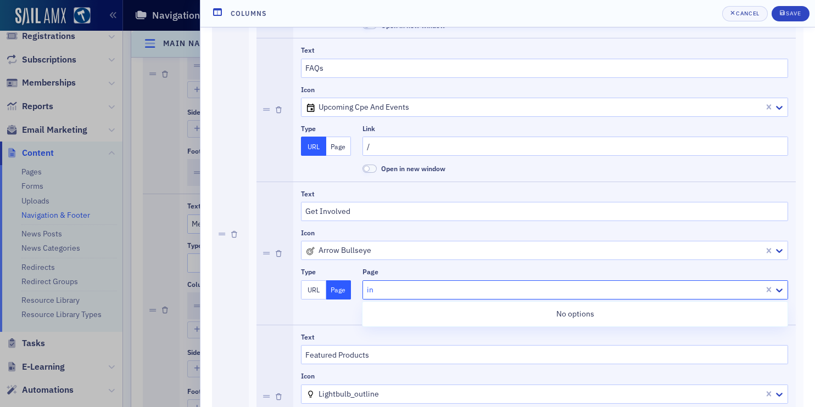
type input "i"
type input "vol"
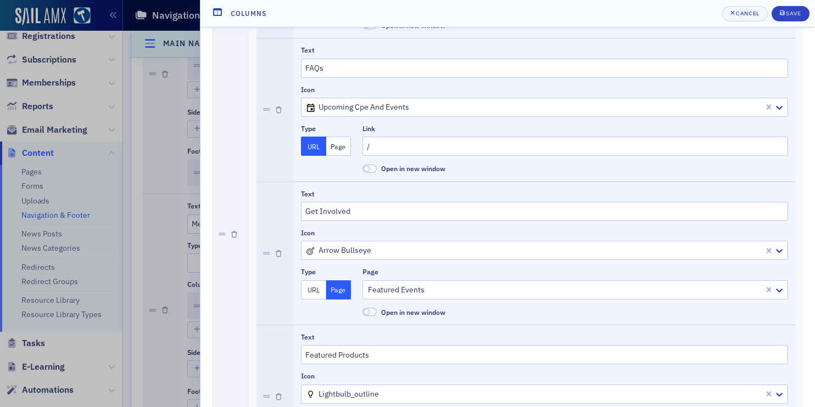
click at [322, 294] on button "URL" at bounding box center [313, 290] width 25 height 19
click at [378, 293] on input "/featured-events" at bounding box center [575, 290] width 426 height 19
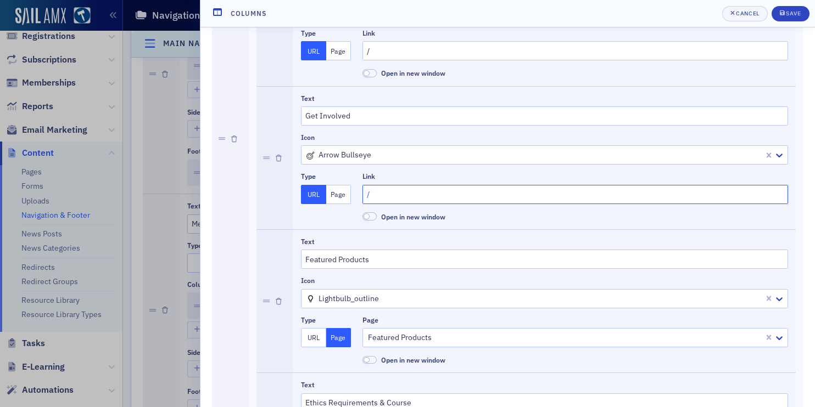
scroll to position [324, 0]
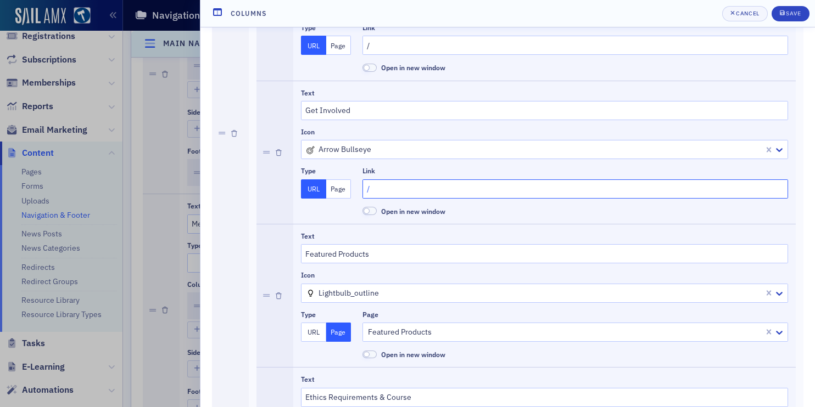
type input "/"
click at [350, 253] on input "Featured Products" at bounding box center [544, 253] width 487 height 19
paste input "HSBA Bar Card"
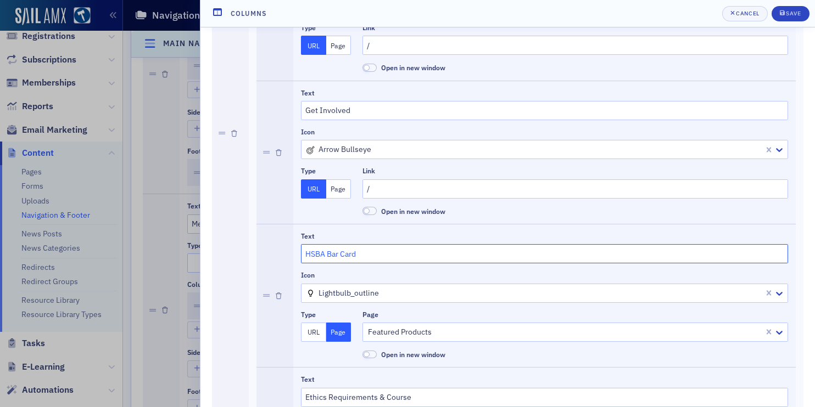
type input "HSBA Bar Card"
click at [316, 332] on button "URL" at bounding box center [313, 332] width 25 height 19
click at [419, 333] on input "/featured-products" at bounding box center [575, 332] width 426 height 19
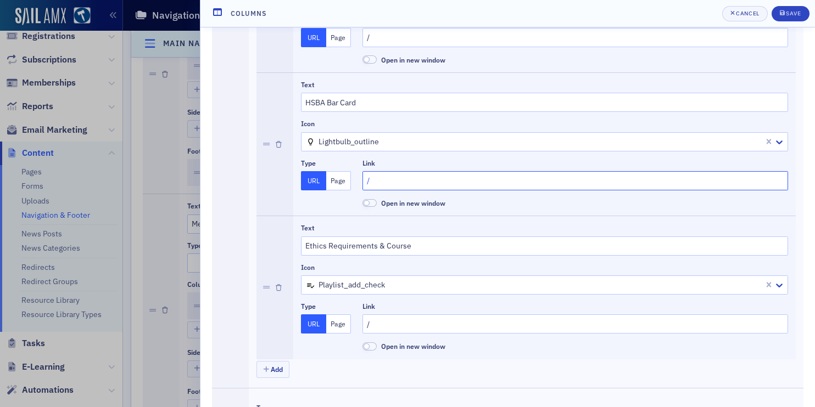
scroll to position [478, 0]
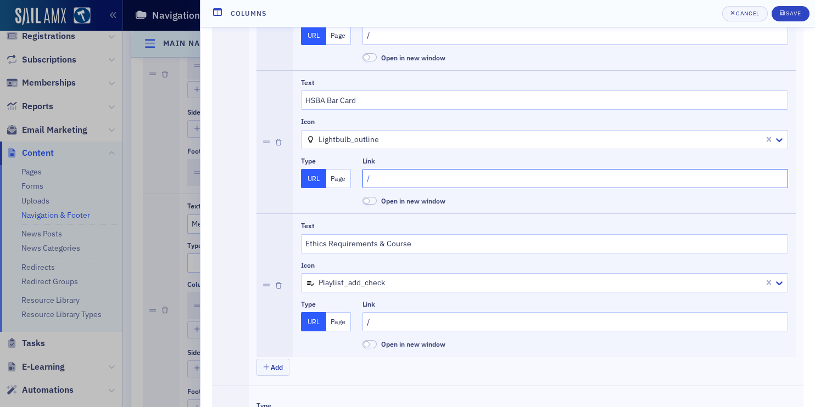
type input "/"
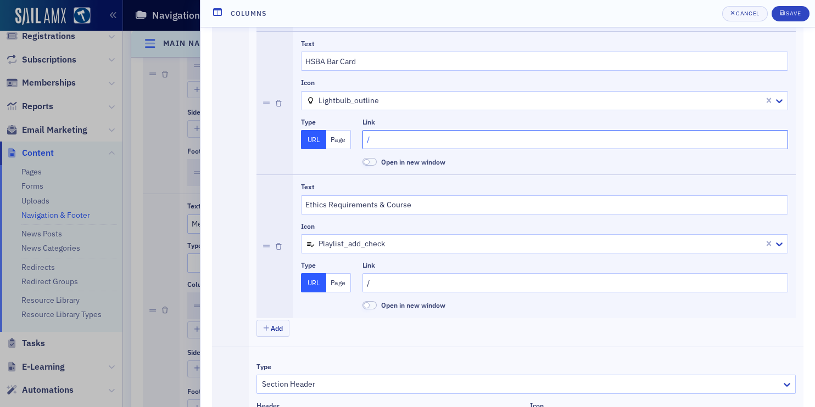
scroll to position [522, 0]
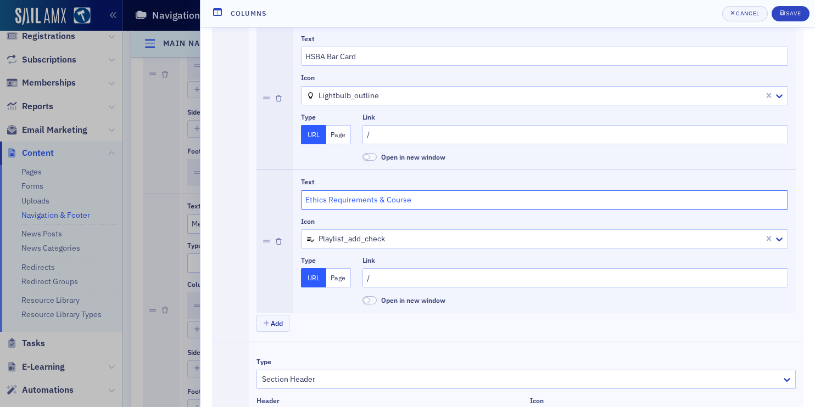
click at [382, 200] on input "Ethics Requirements & Course" at bounding box center [544, 200] width 487 height 19
paste input "IOLTA"
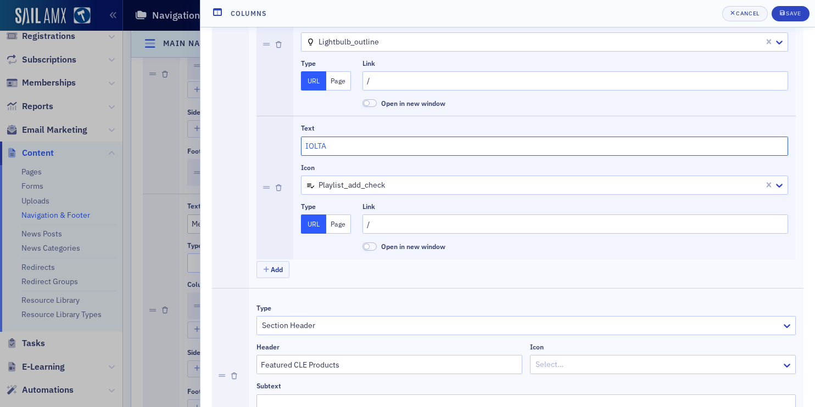
scroll to position [575, 0]
type input "IOLTA"
click at [236, 374] on icon "button" at bounding box center [234, 377] width 6 height 7
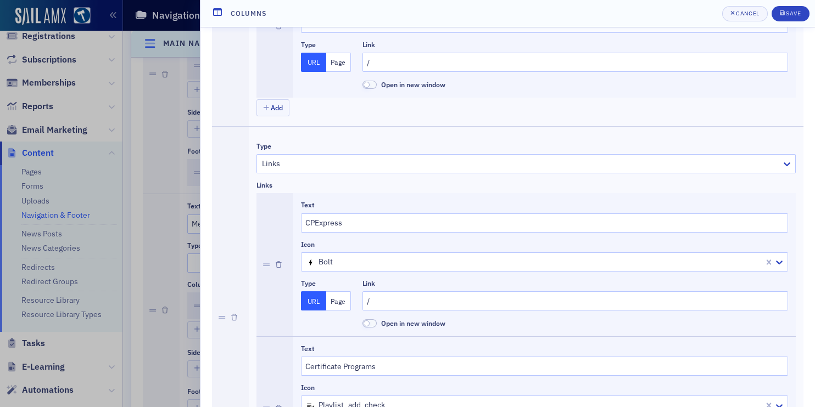
scroll to position [743, 0]
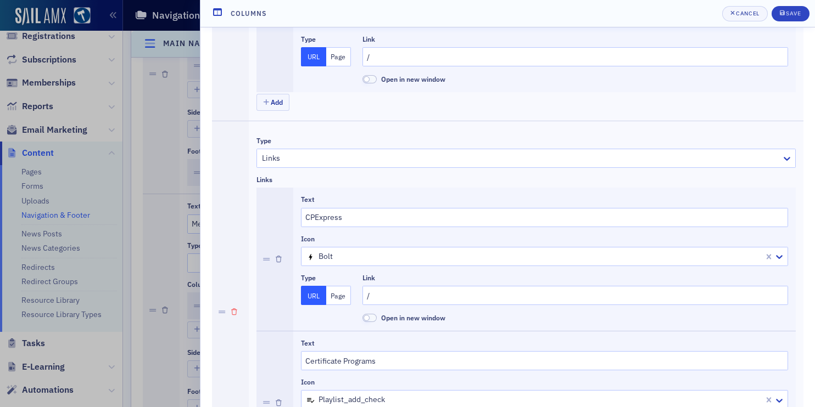
click at [233, 310] on icon "button" at bounding box center [234, 312] width 6 height 7
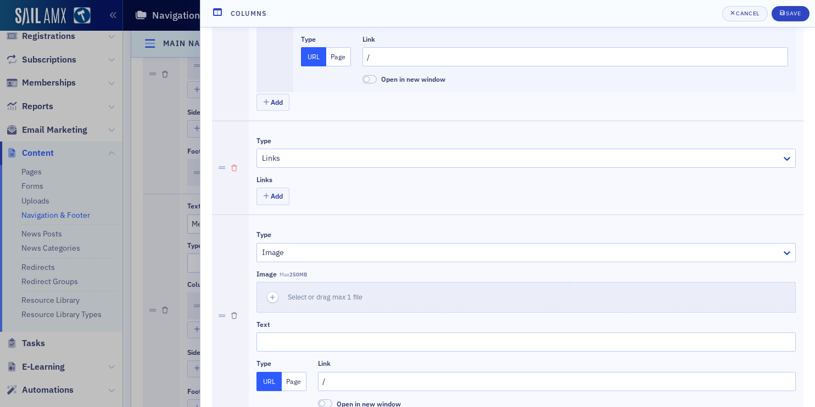
click at [231, 163] on button "button" at bounding box center [234, 167] width 6 height 93
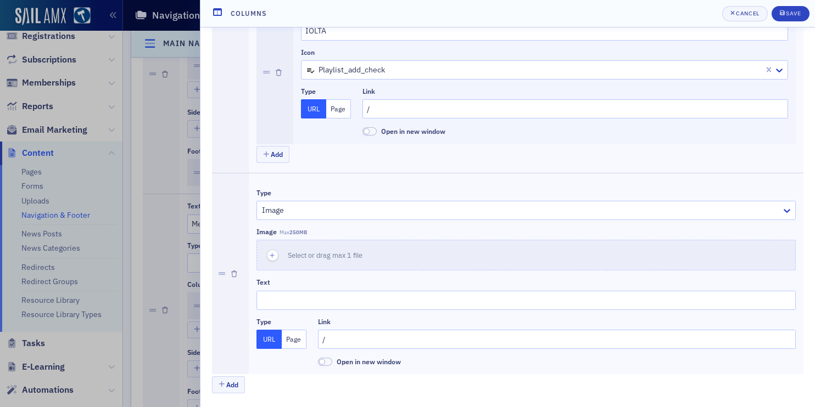
click at [237, 273] on div at bounding box center [230, 273] width 37 height 201
click at [231, 270] on button "button" at bounding box center [234, 273] width 6 height 201
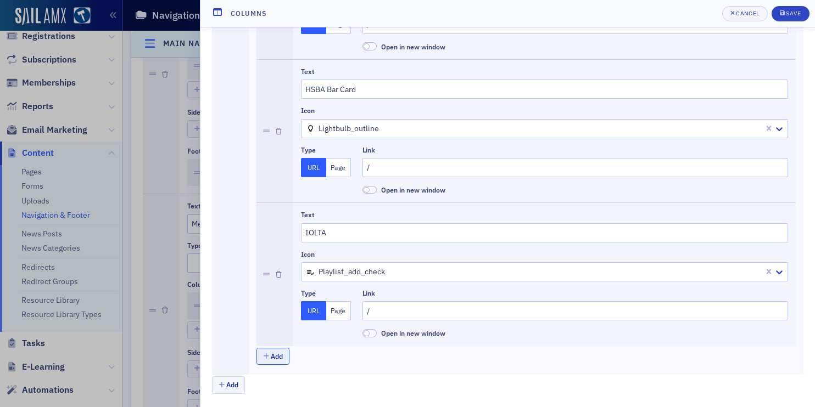
click at [282, 357] on button "Add" at bounding box center [272, 356] width 33 height 17
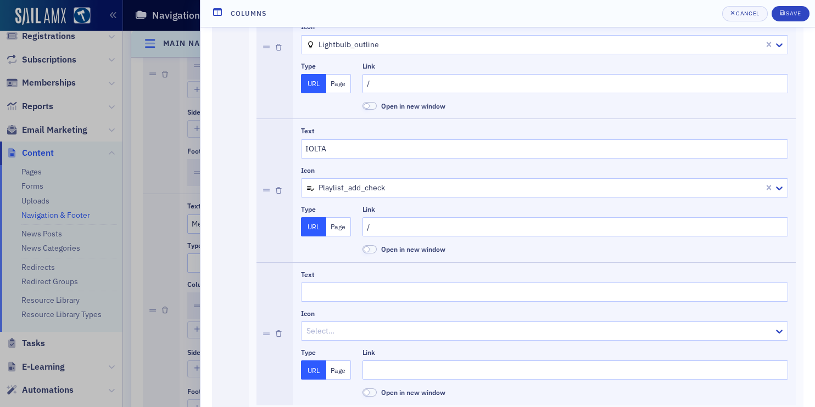
scroll to position [572, 0]
click at [365, 298] on input "Text" at bounding box center [544, 292] width 487 height 19
paste input "Lawyer Resources"
type input "Lawyer Resources"
click at [339, 371] on button "Page" at bounding box center [338, 370] width 25 height 19
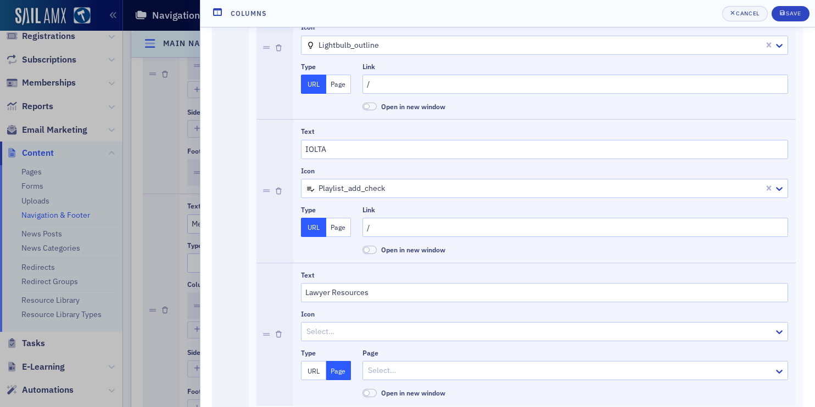
click at [312, 369] on button "URL" at bounding box center [313, 370] width 25 height 19
click at [379, 369] on input "Link" at bounding box center [575, 370] width 426 height 19
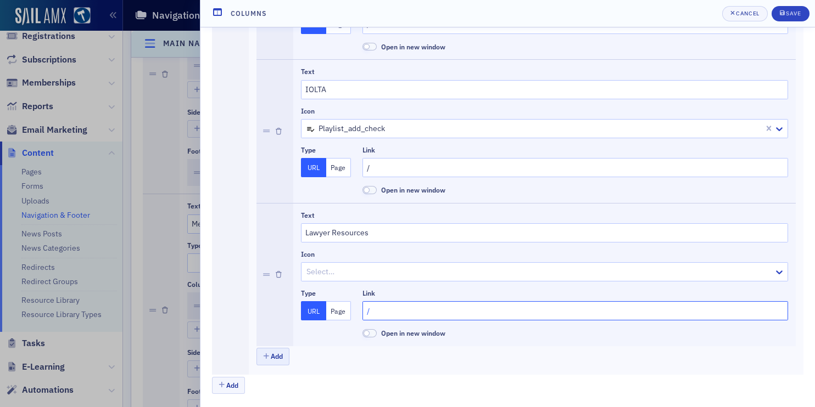
type input "/"
click at [276, 354] on button "Add" at bounding box center [272, 356] width 33 height 17
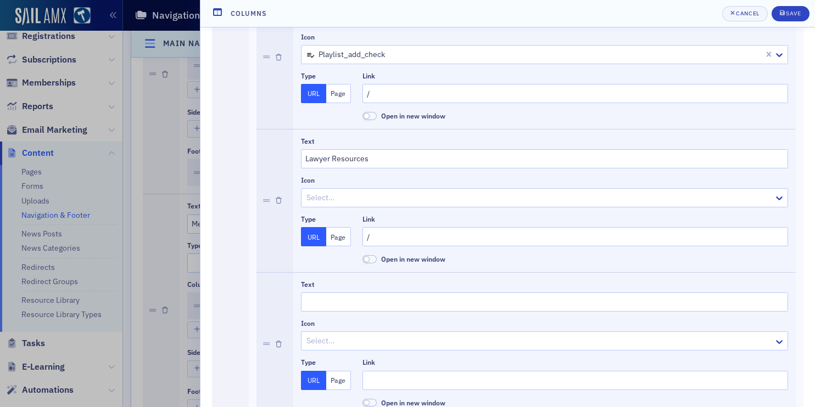
scroll to position [776, 0]
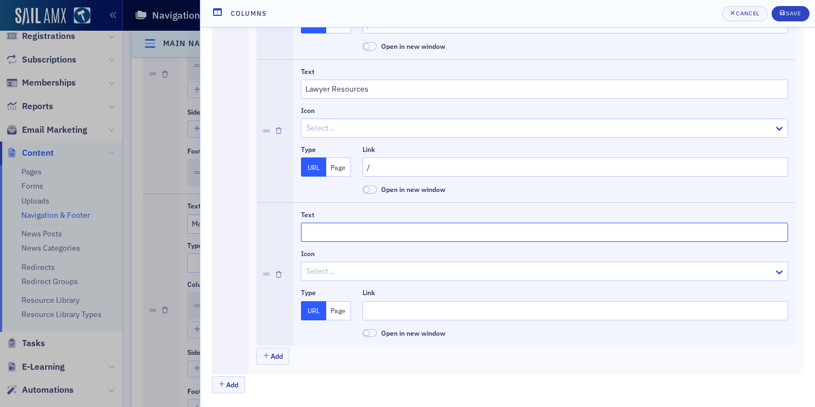
click at [343, 231] on input "Text" at bounding box center [544, 232] width 487 height 19
paste input "Member Benefits"
type input "Member Benefits"
click at [374, 311] on input "Link" at bounding box center [575, 310] width 426 height 19
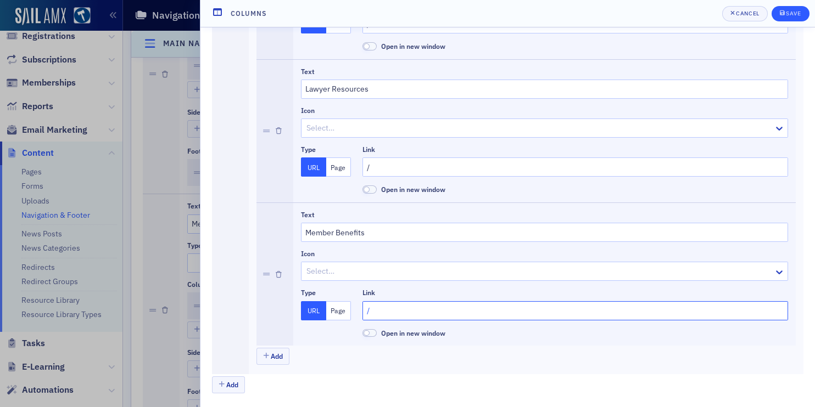
type input "/"
click at [789, 13] on div "Save" at bounding box center [793, 13] width 15 height 6
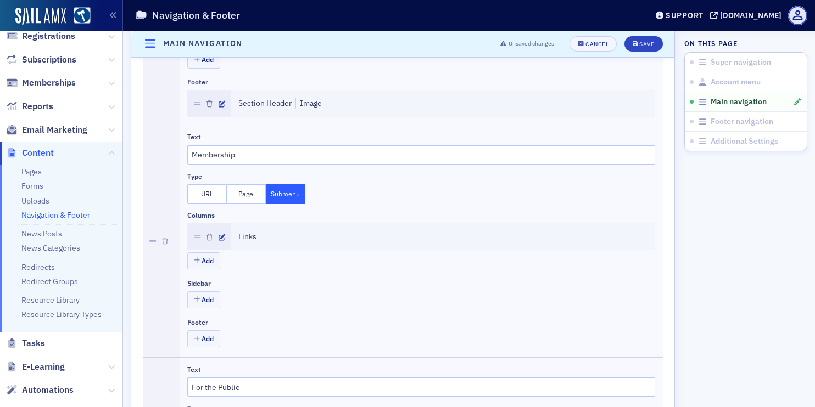
scroll to position [612, 0]
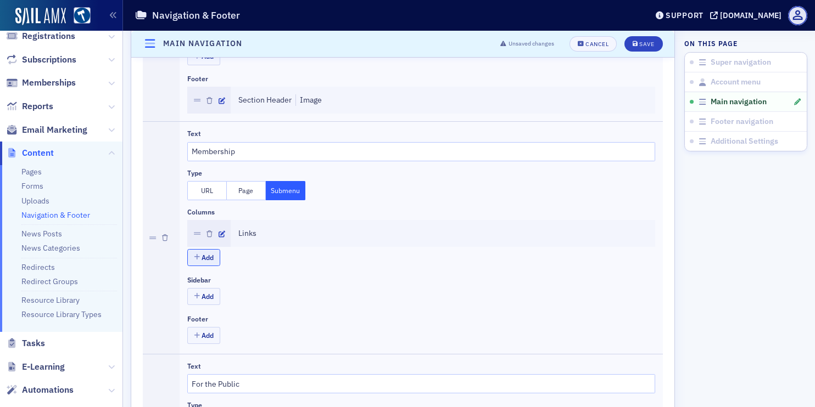
click at [209, 259] on button "Add" at bounding box center [203, 257] width 33 height 17
click at [220, 256] on button "button" at bounding box center [222, 261] width 7 height 10
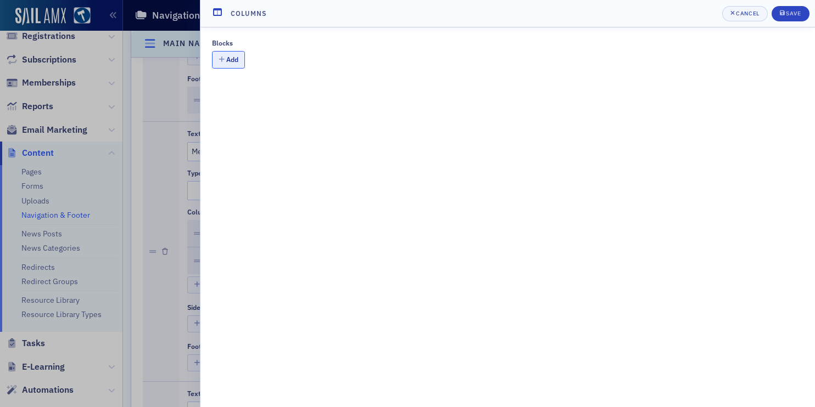
click at [224, 60] on button "Add" at bounding box center [228, 59] width 33 height 17
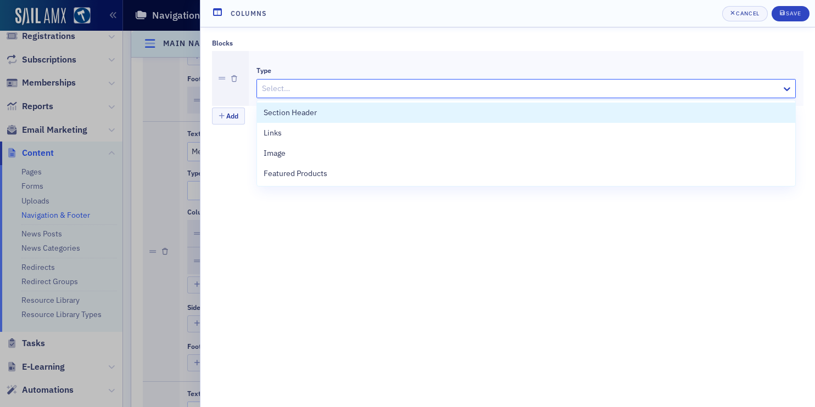
click at [283, 90] on div at bounding box center [520, 89] width 519 height 14
type input "l"
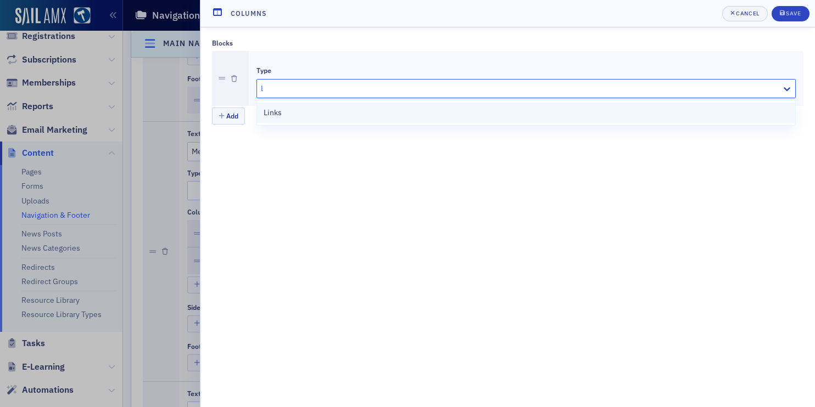
click at [286, 115] on div "Links" at bounding box center [526, 113] width 525 height 12
click at [273, 124] on button "Add" at bounding box center [272, 126] width 33 height 17
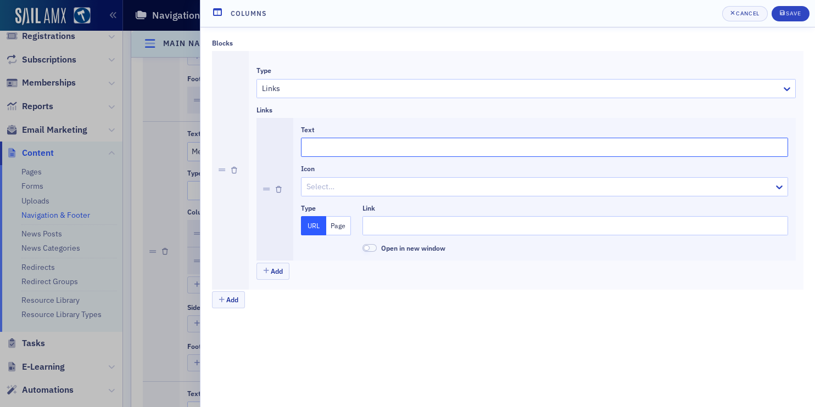
click at [375, 144] on input "Text" at bounding box center [544, 147] width 487 height 19
paste input "Neighbor Island Bar Associations"
type input "Neighbor Island Bar Associations"
click at [271, 271] on button "Add" at bounding box center [272, 271] width 33 height 17
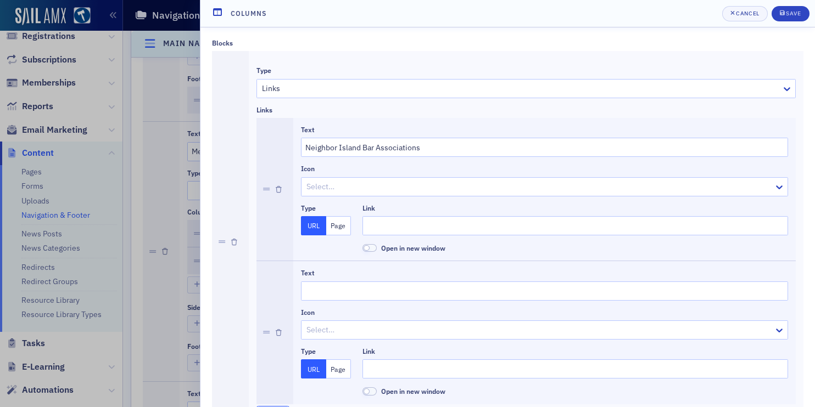
scroll to position [58, 0]
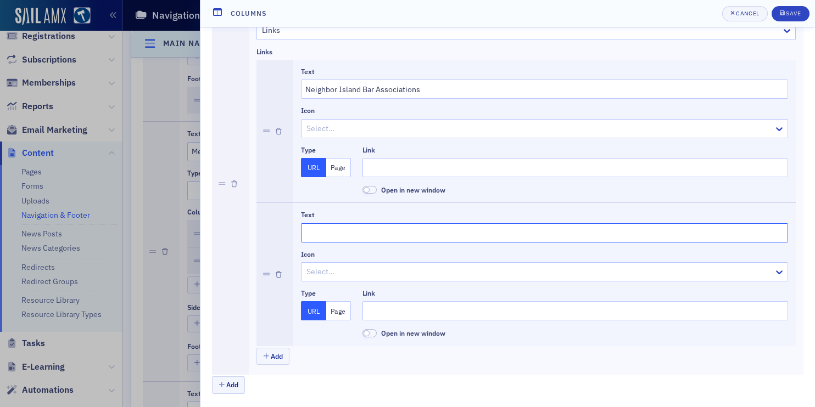
click at [369, 232] on input "Text" at bounding box center [544, 232] width 487 height 19
paste input "New Admittee Information"
type input "New Admittee Information"
click at [279, 359] on button "Add" at bounding box center [272, 356] width 33 height 17
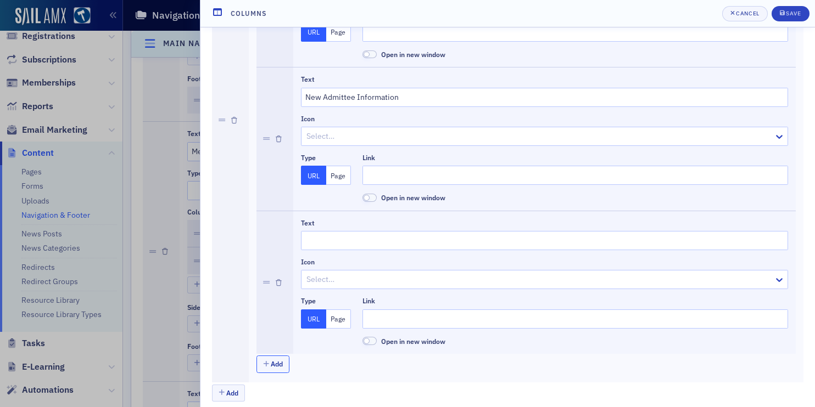
scroll to position [194, 0]
click at [374, 239] on input "Text" at bounding box center [544, 240] width 487 height 19
paste input "Register"
type input "Register"
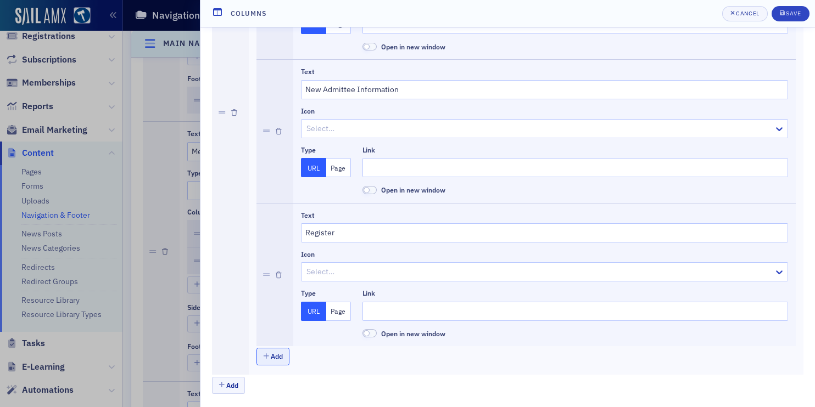
click at [273, 363] on button "Add" at bounding box center [272, 356] width 33 height 17
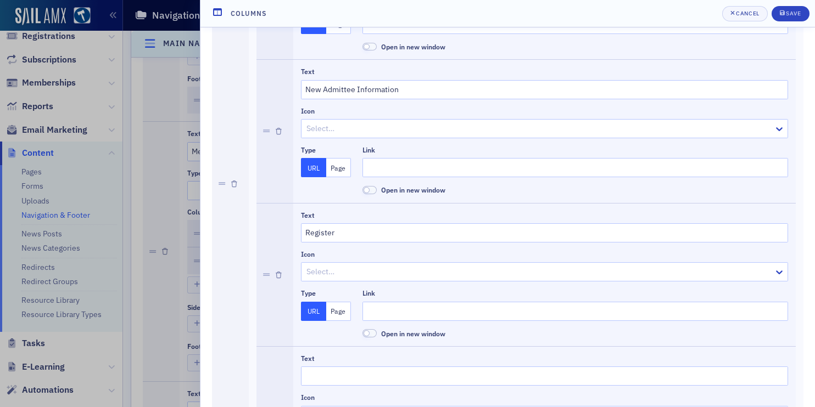
scroll to position [273, 0]
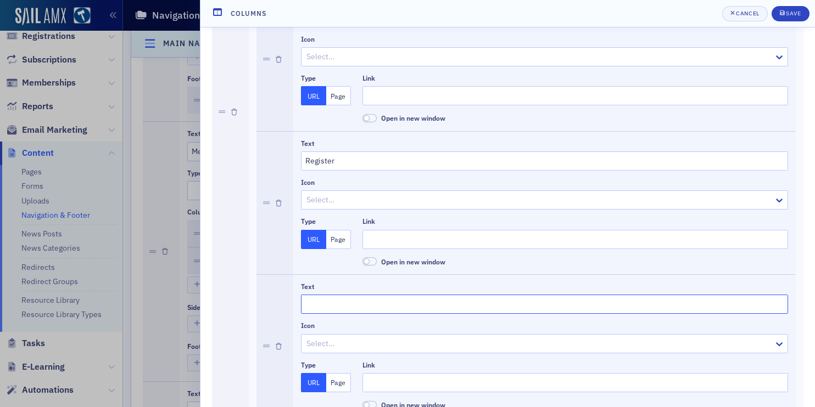
click at [330, 303] on input "Text" at bounding box center [544, 304] width 487 height 19
paste input "Sections"
type input "Sections"
click at [373, 380] on input "Link" at bounding box center [575, 382] width 426 height 19
type input "se"
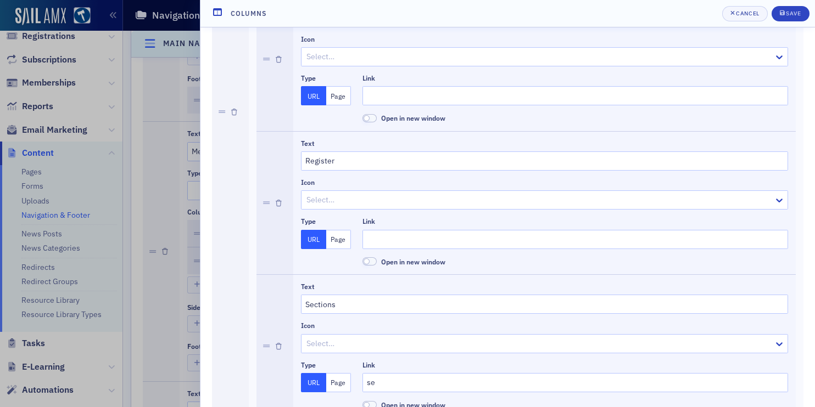
click at [338, 383] on button "Page" at bounding box center [338, 382] width 25 height 19
click at [370, 383] on div at bounding box center [570, 383] width 406 height 14
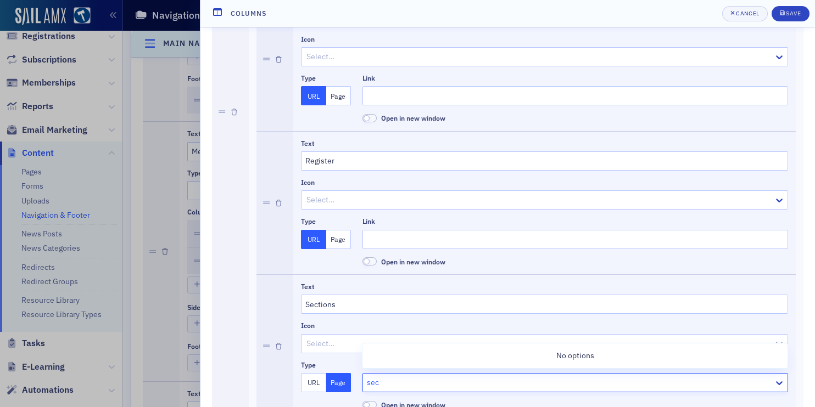
type input "sec"
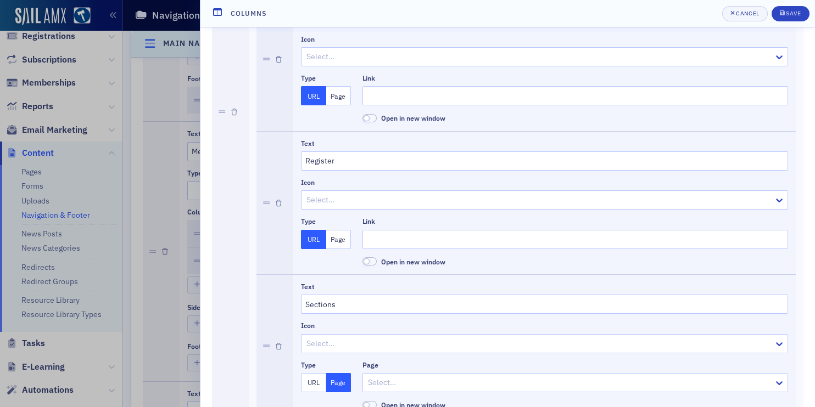
click at [317, 384] on button "URL" at bounding box center [313, 382] width 25 height 19
click at [392, 384] on input "se" at bounding box center [575, 382] width 426 height 19
type input "/"
click at [397, 240] on input "Link" at bounding box center [575, 239] width 426 height 19
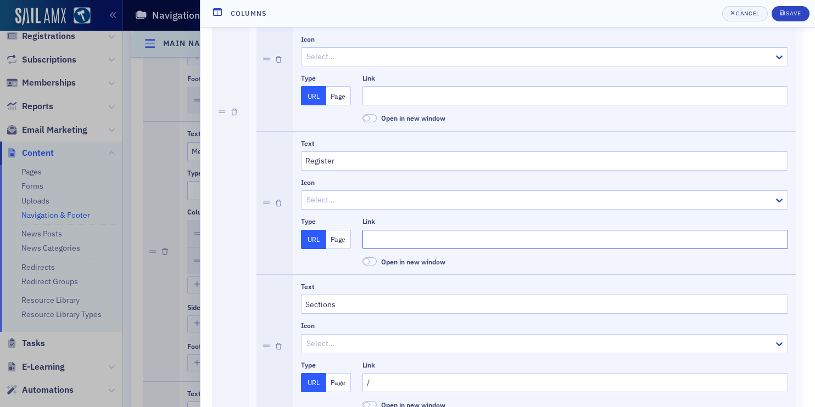
type input "."
type input "/"
click at [405, 96] on input "Link" at bounding box center [575, 95] width 426 height 19
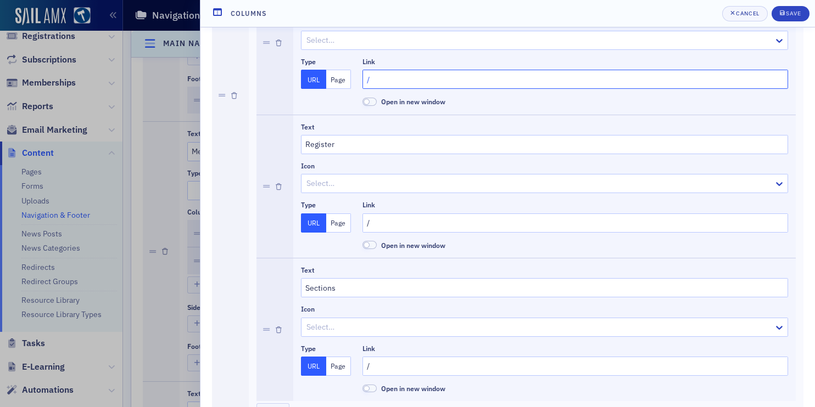
scroll to position [345, 0]
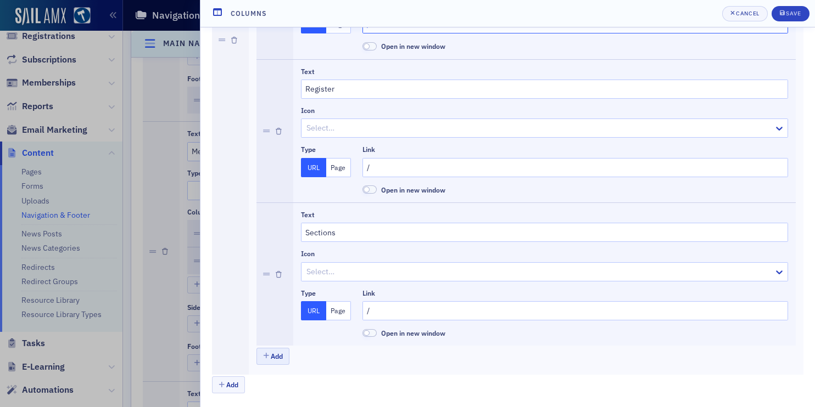
type input "/"
click at [278, 359] on button "Add" at bounding box center [272, 356] width 33 height 17
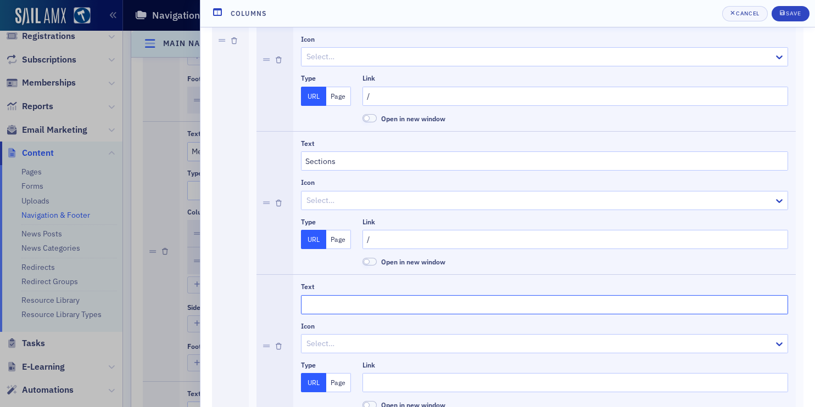
click at [340, 305] on input "Text" at bounding box center [544, 304] width 487 height 19
paste input "Sections"
click at [331, 307] on input "Sections" at bounding box center [544, 304] width 487 height 19
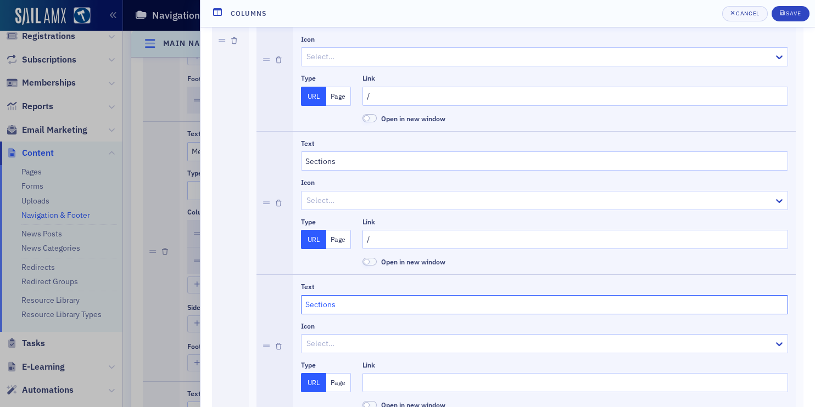
paste input "nior Counsel Division"
type input "Senior Counsel Division"
click at [382, 371] on div "Link" at bounding box center [575, 376] width 426 height 31
click at [388, 375] on input "Link" at bounding box center [575, 382] width 426 height 19
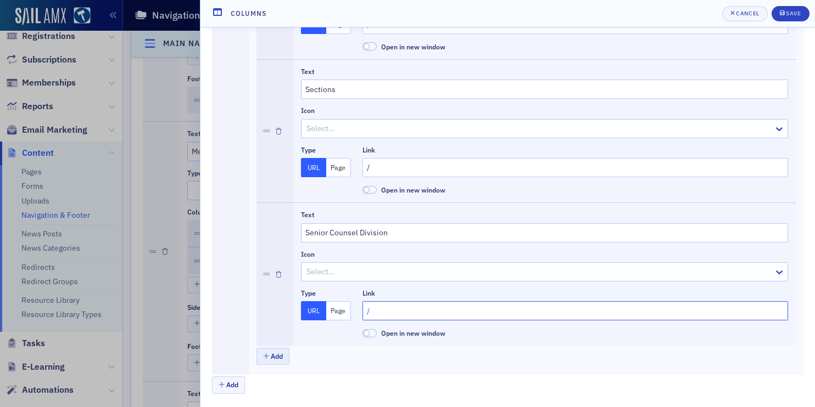
type input "/"
click at [276, 355] on button "Add" at bounding box center [272, 356] width 33 height 17
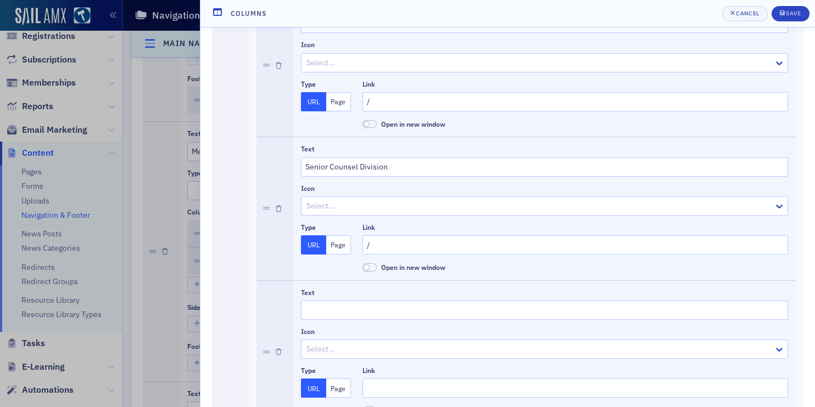
scroll to position [632, 0]
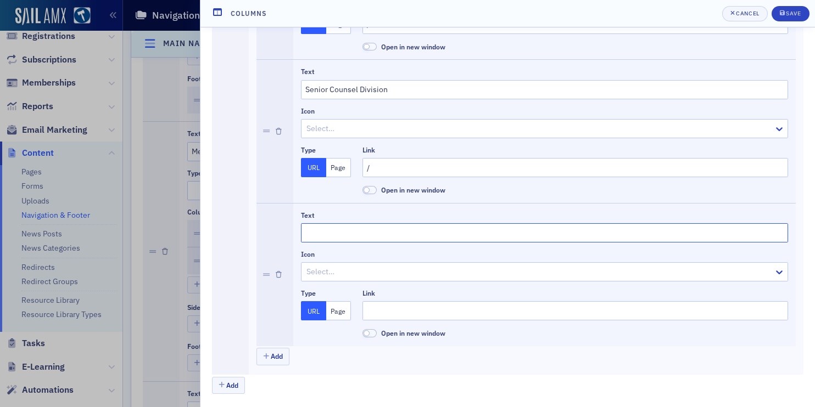
click at [380, 233] on input "Text" at bounding box center [544, 232] width 487 height 19
paste input "Specialty Bar Associations"
type input "Specialty Bar Associations"
click at [337, 309] on button "Page" at bounding box center [338, 310] width 25 height 19
click at [387, 309] on div at bounding box center [570, 311] width 406 height 14
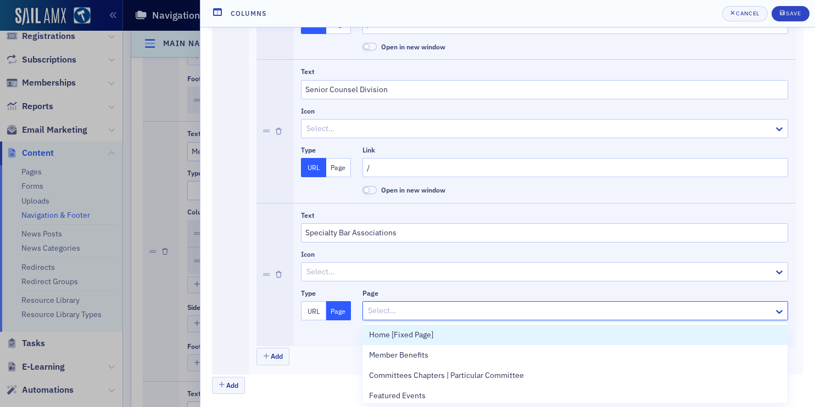
click at [317, 309] on button "URL" at bounding box center [313, 310] width 25 height 19
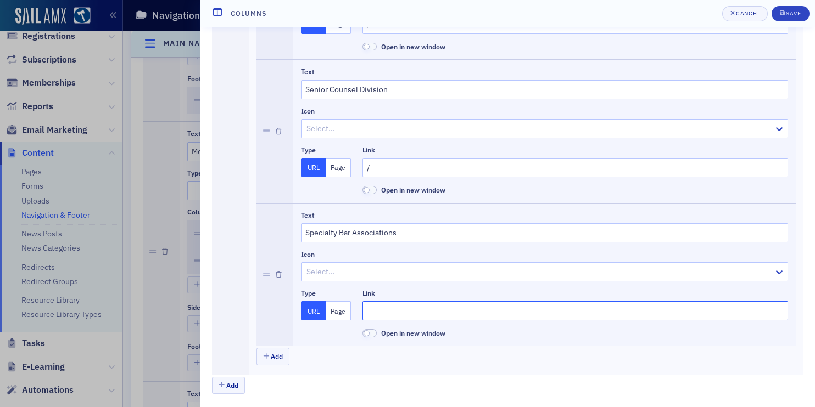
click at [382, 309] on input "Link" at bounding box center [575, 310] width 426 height 19
type input "/"
click at [279, 354] on button "Add" at bounding box center [272, 356] width 33 height 17
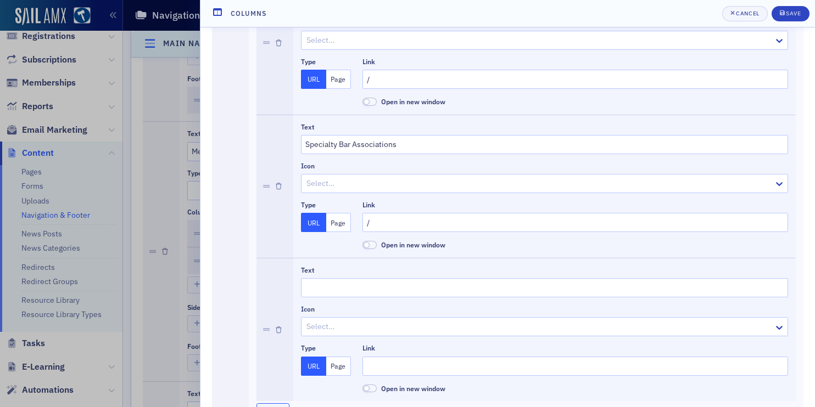
scroll to position [776, 0]
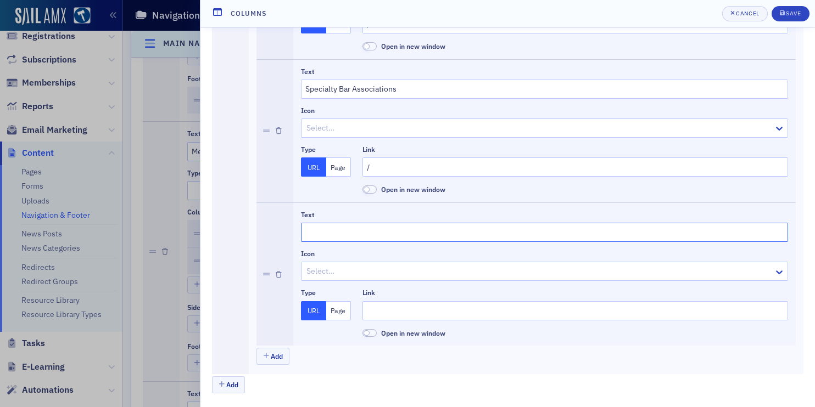
click at [335, 230] on input "Text" at bounding box center [544, 232] width 487 height 19
paste input "Young Lawyers Division"
click at [351, 231] on input "vYoung Lawyers [PERSON_NAME]" at bounding box center [544, 232] width 487 height 19
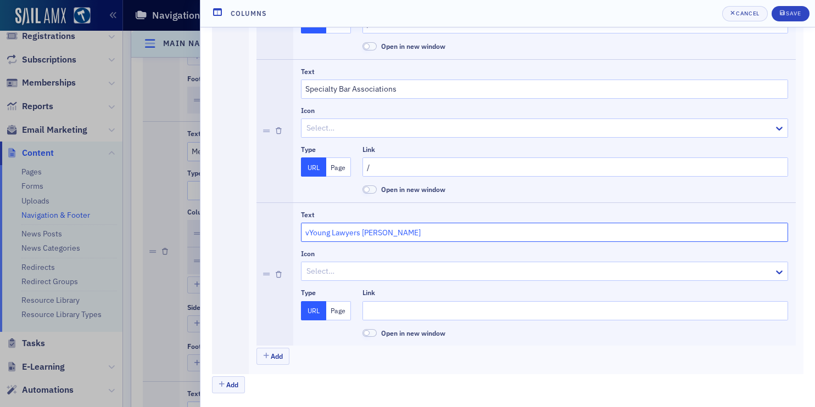
paste input "Young Lawyers Division"
type input "Young Lawyers Division"
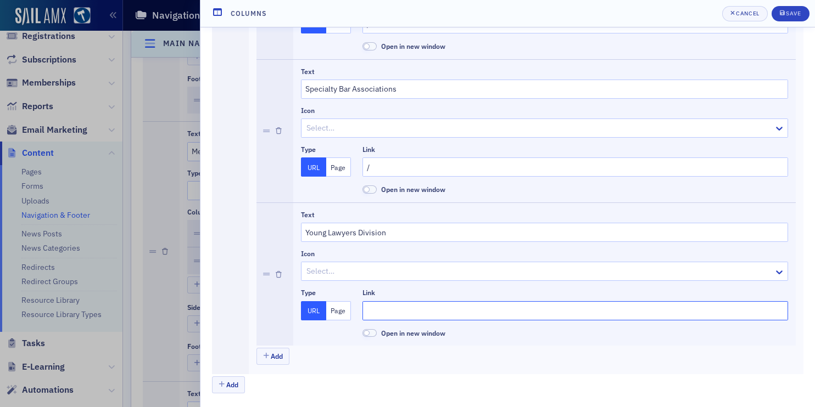
click at [378, 308] on input "Link" at bounding box center [575, 310] width 426 height 19
type input "/"
click at [780, 8] on button "Save" at bounding box center [790, 13] width 38 height 15
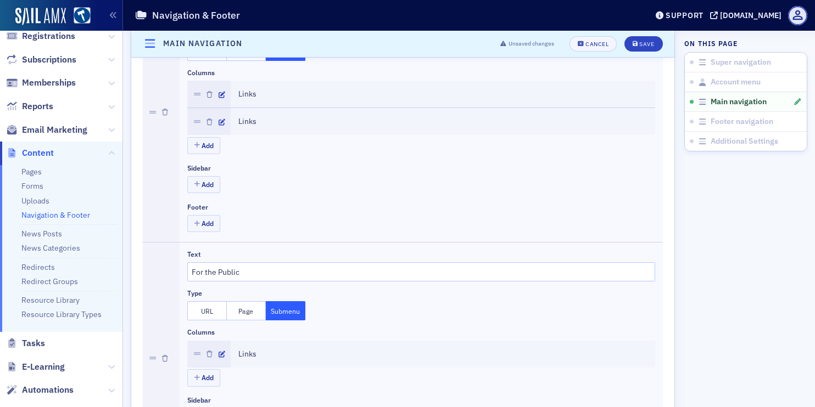
scroll to position [773, 0]
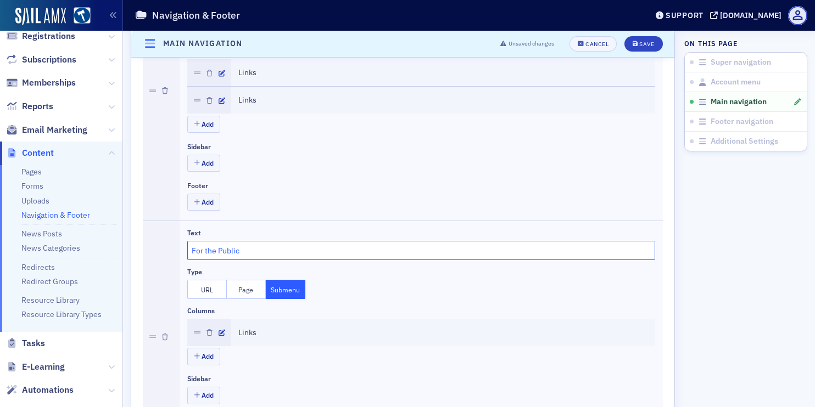
click at [242, 253] on input "For the Public" at bounding box center [421, 250] width 468 height 19
click at [232, 241] on input "E" at bounding box center [421, 250] width 468 height 19
click at [227, 253] on input "E" at bounding box center [421, 250] width 468 height 19
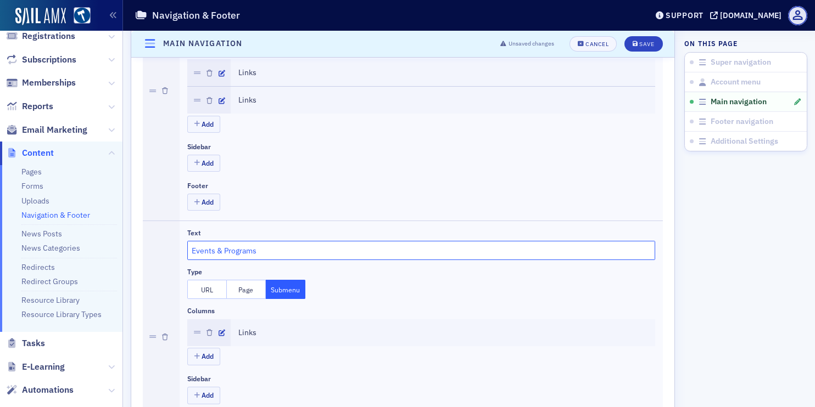
type input "Events & Programs"
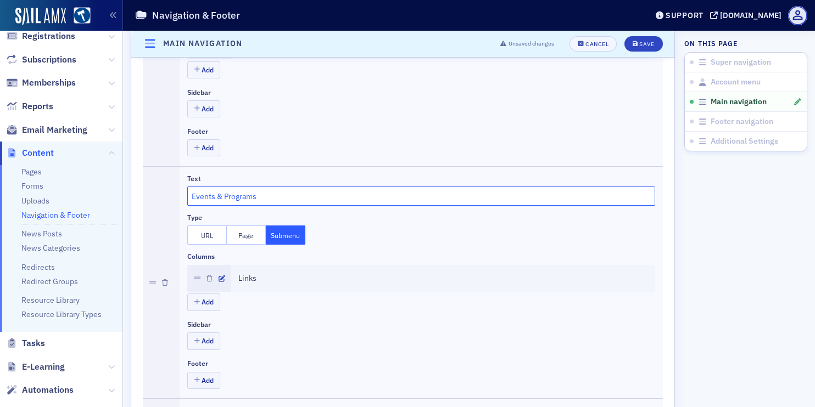
scroll to position [850, 0]
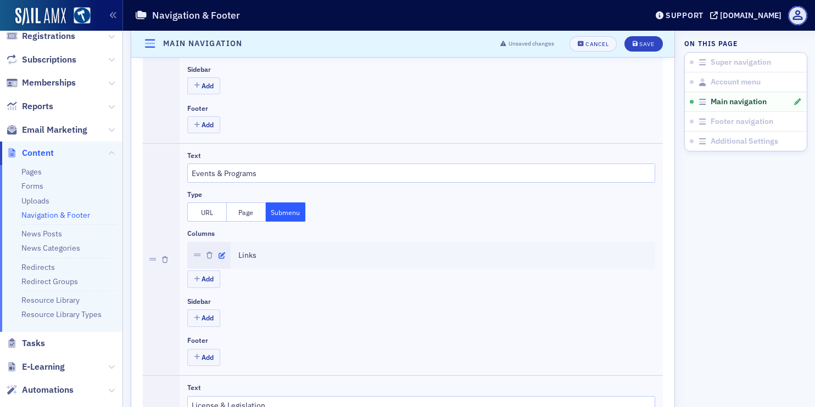
click at [222, 256] on icon "button" at bounding box center [222, 256] width 7 height 7
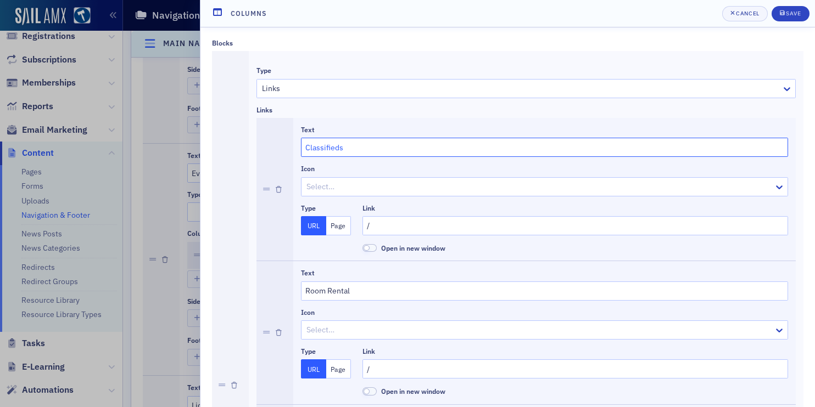
click at [349, 147] on input "Classifieds" at bounding box center [544, 147] width 487 height 19
paste input "17th Annual Leadership Institute"
type input "17th Annual Leadership Institute"
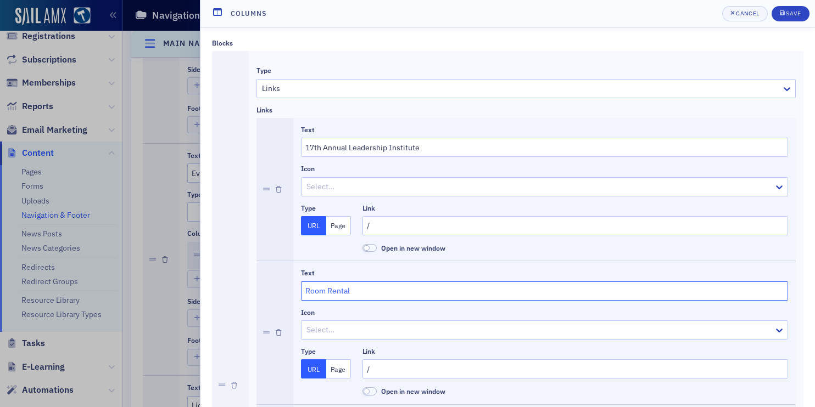
click at [330, 286] on input "Room Rental" at bounding box center [544, 291] width 487 height 19
type input "S"
type input "Awards"
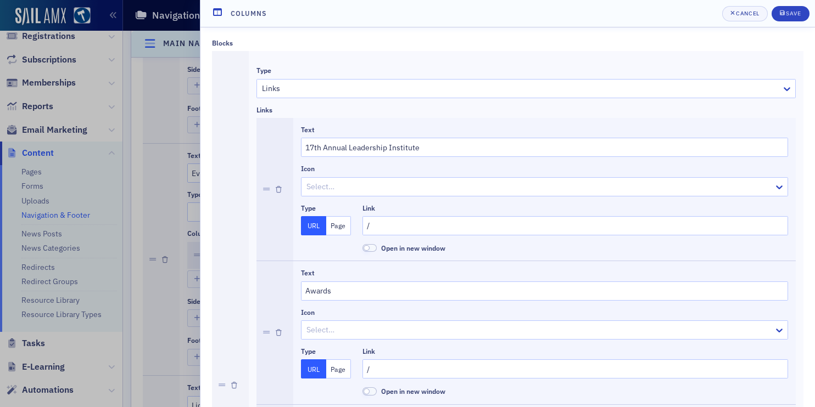
click at [339, 372] on button "Page" at bounding box center [338, 369] width 25 height 19
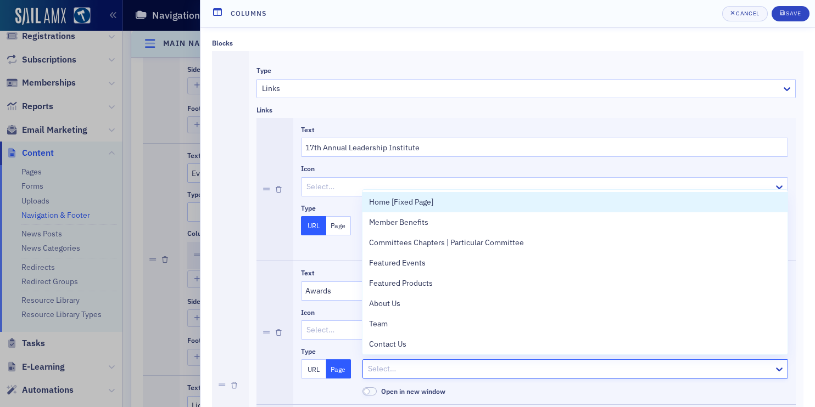
click at [388, 368] on div at bounding box center [570, 369] width 406 height 14
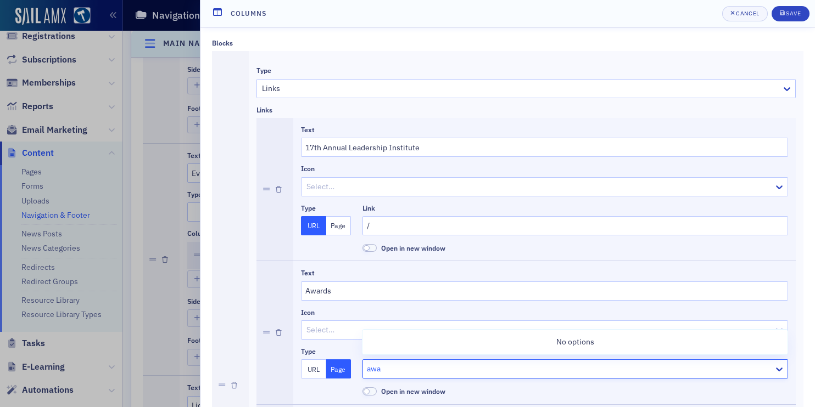
type input "awa"
click at [321, 368] on button "URL" at bounding box center [313, 369] width 25 height 19
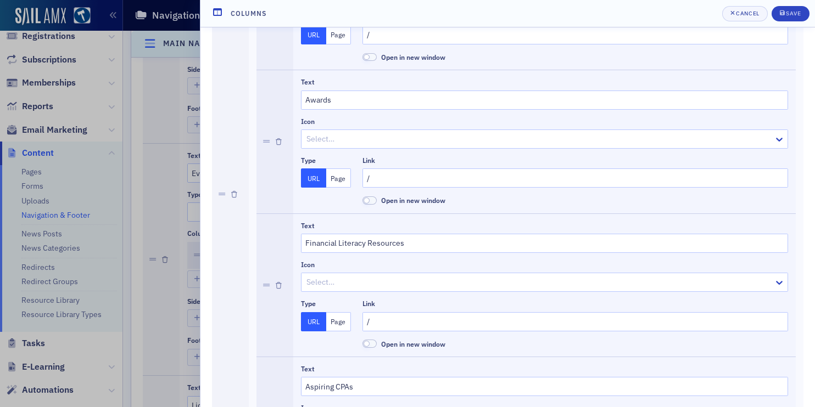
scroll to position [186, 0]
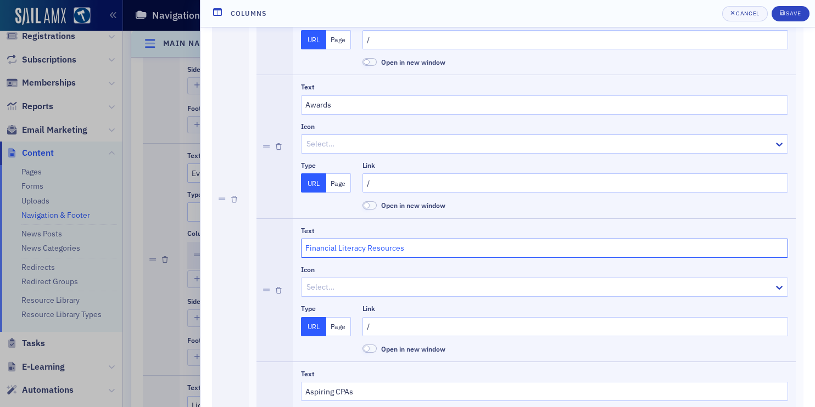
click at [345, 249] on input "Financial Literacy Resources" at bounding box center [544, 248] width 487 height 19
paste input "Calendar"
type input "Calendar"
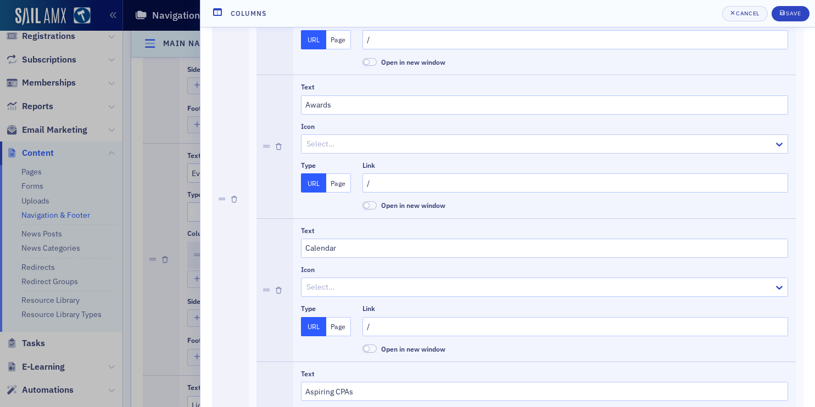
click at [333, 332] on button "Page" at bounding box center [338, 326] width 25 height 19
click at [406, 322] on div at bounding box center [570, 327] width 406 height 14
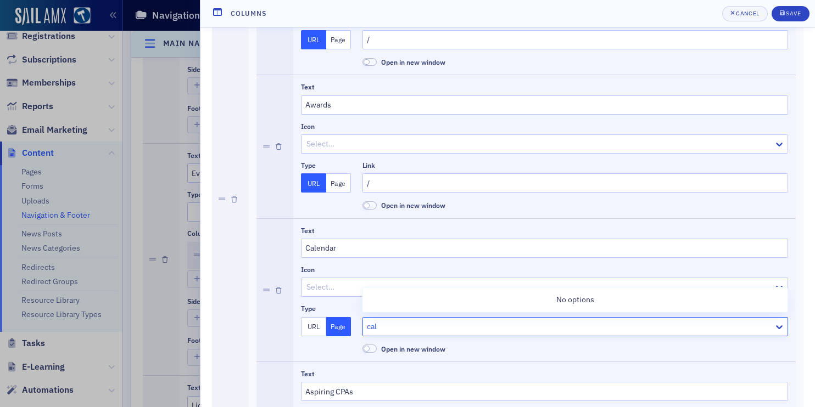
type input "cal"
click at [310, 322] on button "URL" at bounding box center [313, 326] width 25 height 19
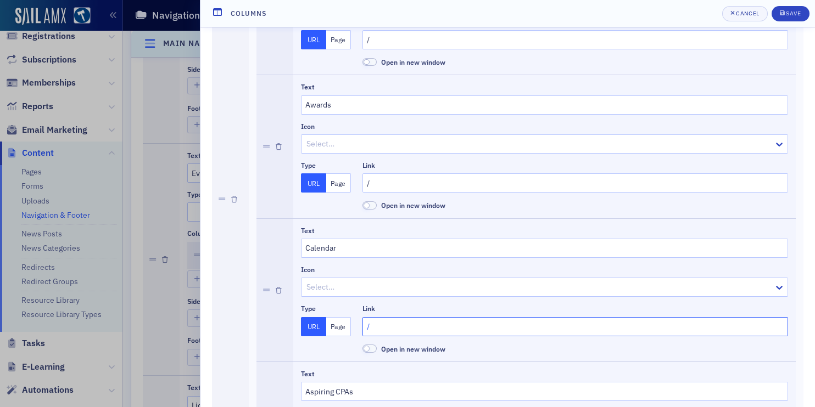
click at [383, 327] on input "/" at bounding box center [575, 326] width 426 height 19
paste input "[URL][DOMAIN_NAME]"
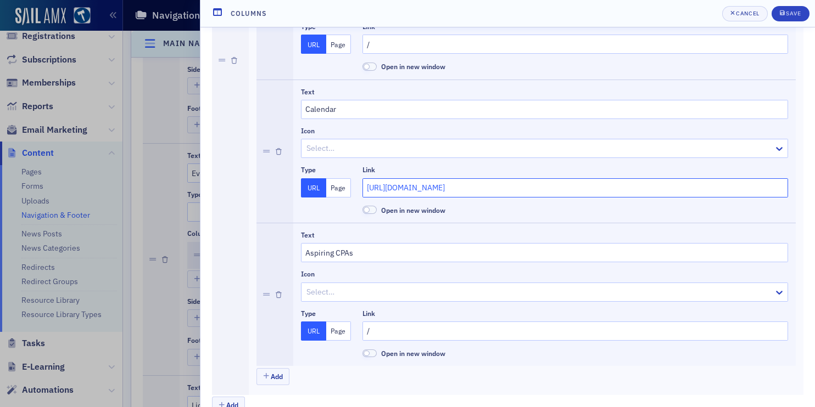
scroll to position [331, 0]
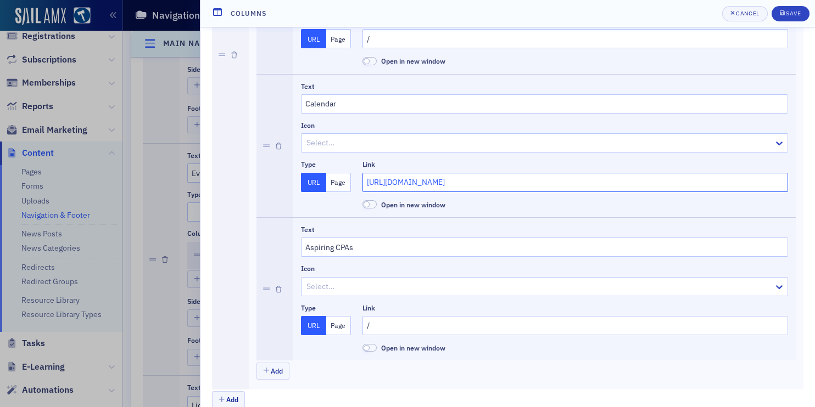
type input "[URL][DOMAIN_NAME]"
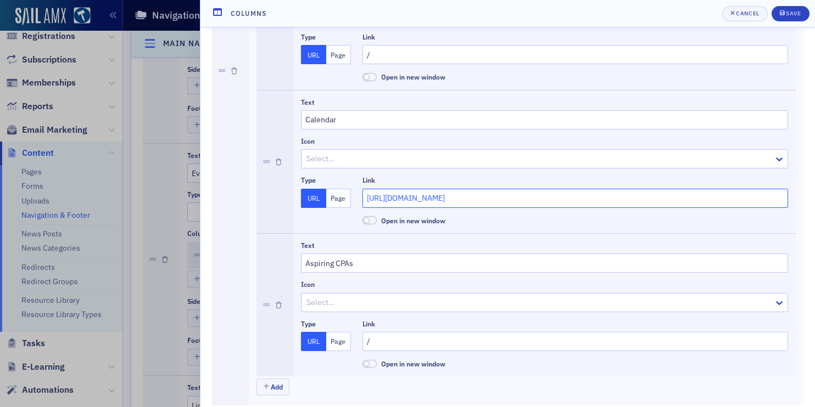
scroll to position [305, 0]
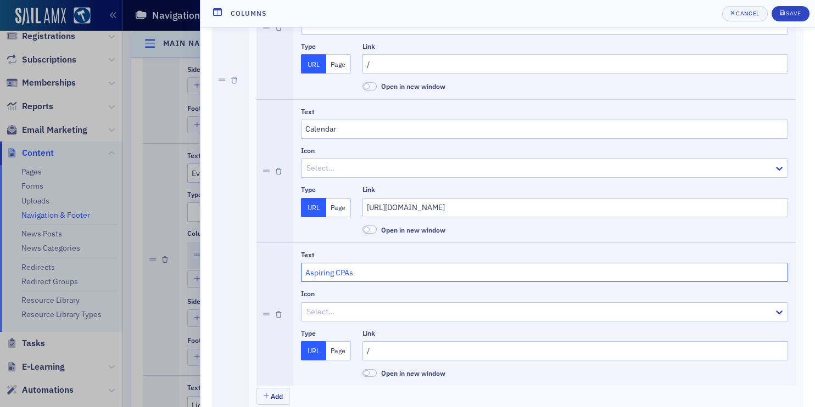
click at [356, 276] on input "Aspiring CPAs" at bounding box center [544, 272] width 487 height 19
paste input "Continuing Legal Education"
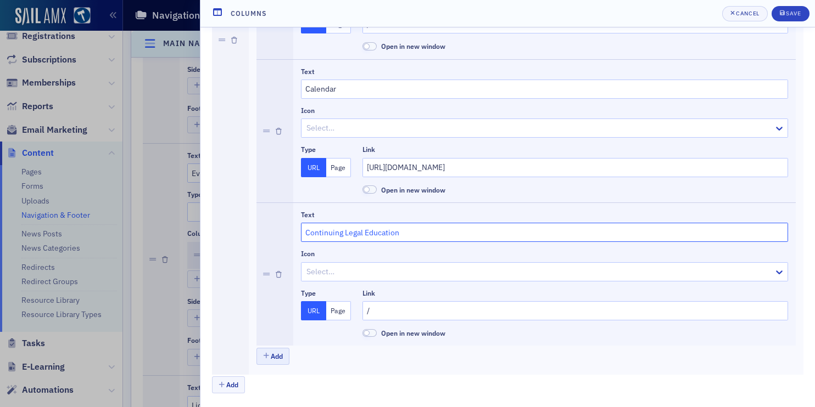
type input "Continuing Legal Education"
click at [282, 358] on button "Add" at bounding box center [272, 356] width 33 height 17
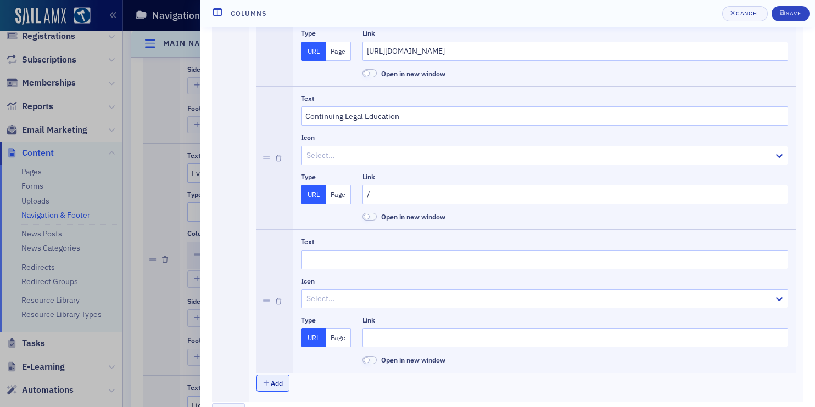
scroll to position [489, 0]
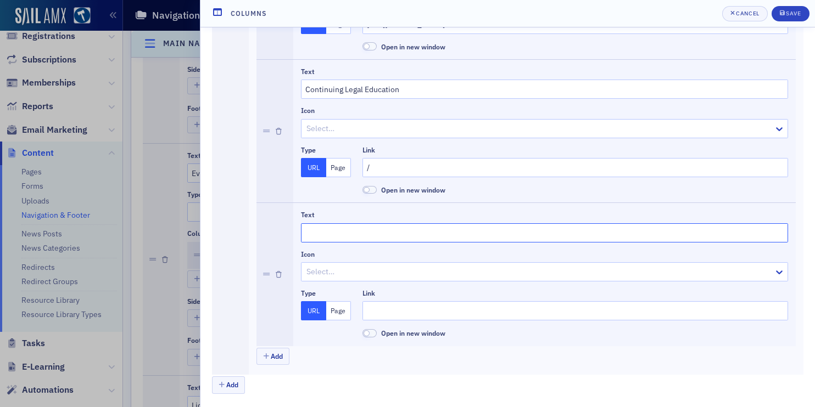
click at [333, 230] on input "Text" at bounding box center [544, 232] width 487 height 19
type input "Communications"
click at [418, 307] on input "Link" at bounding box center [575, 310] width 426 height 19
type input "/"
click at [273, 357] on button "Add" at bounding box center [272, 356] width 33 height 17
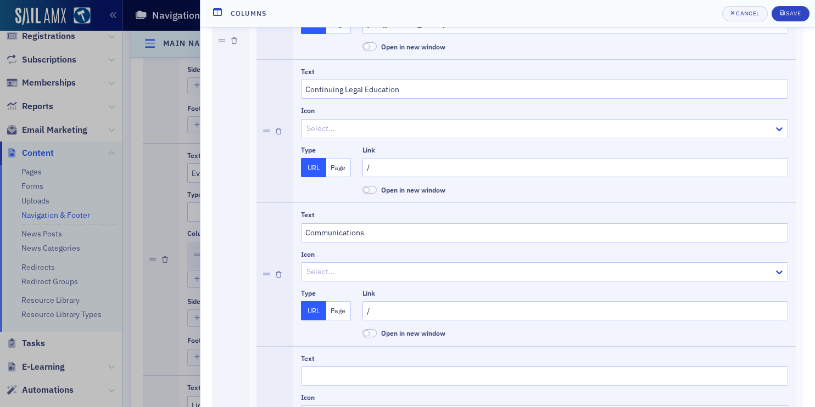
click at [366, 365] on div "Text" at bounding box center [544, 370] width 487 height 31
click at [366, 368] on input "Text" at bounding box center [544, 376] width 487 height 19
paste input "Events"
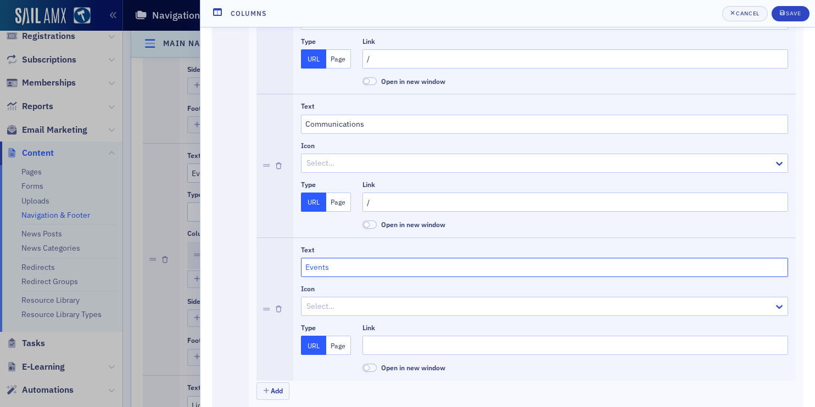
scroll to position [627, 0]
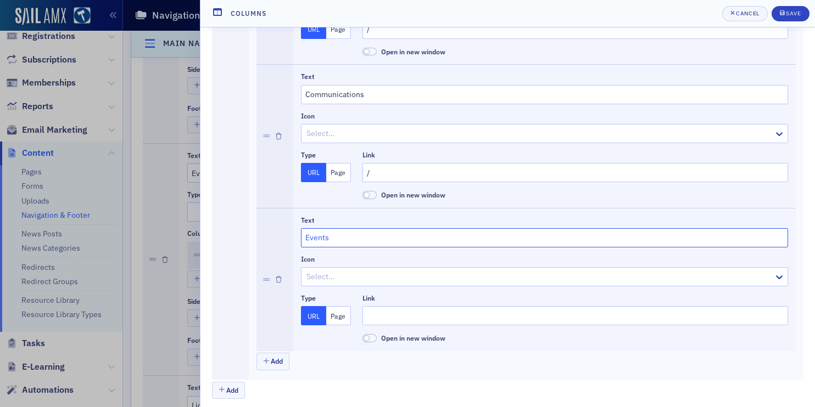
type input "Events"
click at [338, 320] on button "Page" at bounding box center [338, 315] width 25 height 19
click at [417, 319] on div at bounding box center [570, 316] width 406 height 14
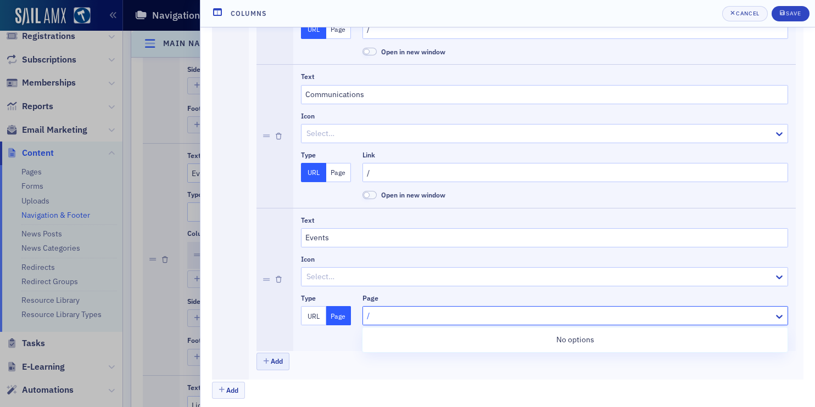
type input "/"
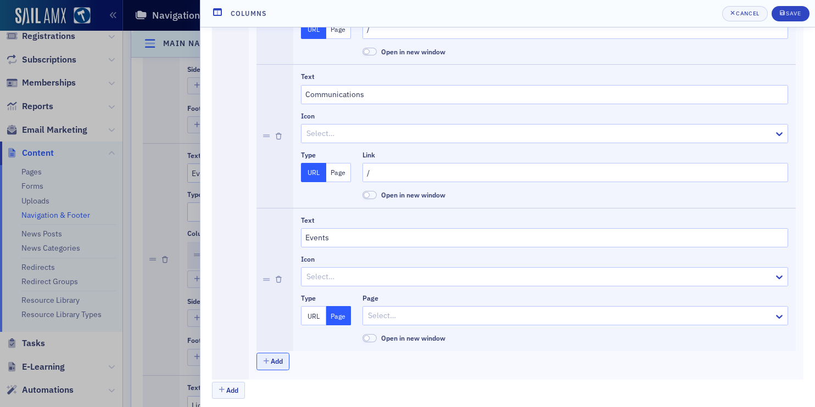
click at [276, 357] on button "Add" at bounding box center [272, 361] width 33 height 17
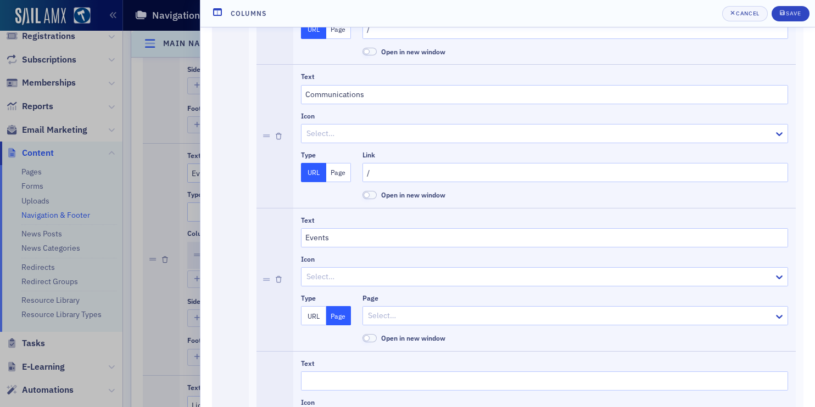
click at [382, 315] on div at bounding box center [570, 316] width 406 height 14
click at [313, 319] on button "URL" at bounding box center [313, 315] width 25 height 19
click at [392, 317] on input "Link" at bounding box center [575, 315] width 426 height 19
type input "/"
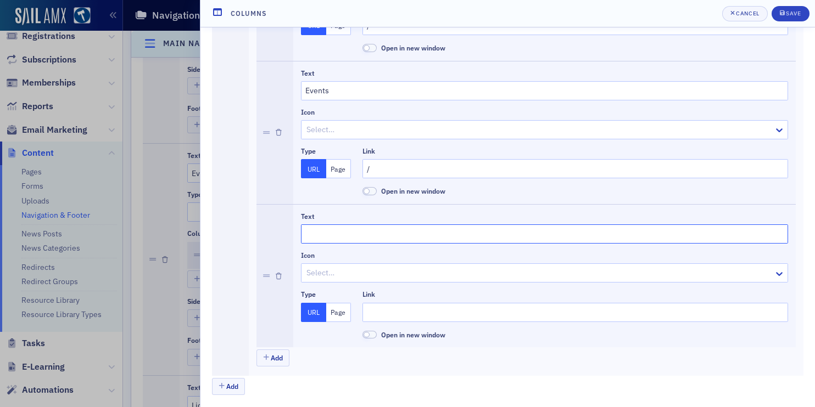
click at [355, 238] on input "Text" at bounding box center [544, 234] width 487 height 19
paste input "JAC Bench Bar"
type input "JAC Bench Bar"
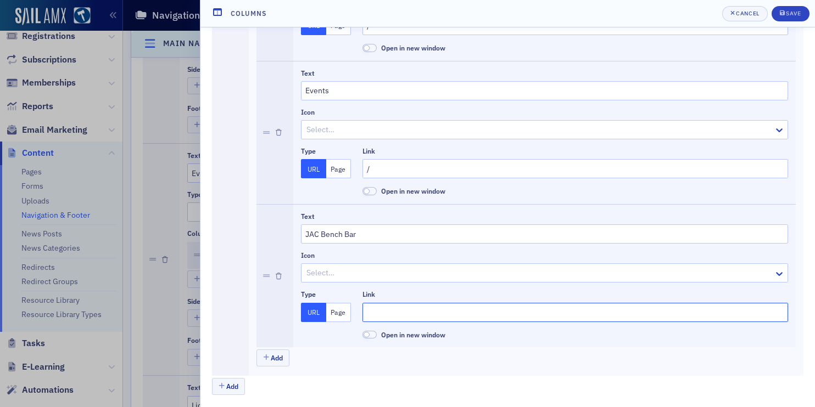
click at [396, 314] on input "Link" at bounding box center [575, 312] width 426 height 19
type input "/"
click at [275, 360] on button "Add" at bounding box center [272, 358] width 33 height 17
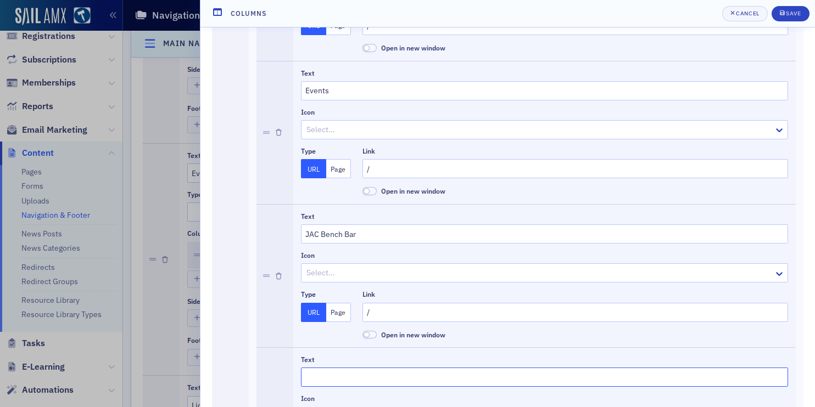
click at [362, 380] on input "Text" at bounding box center [544, 377] width 487 height 19
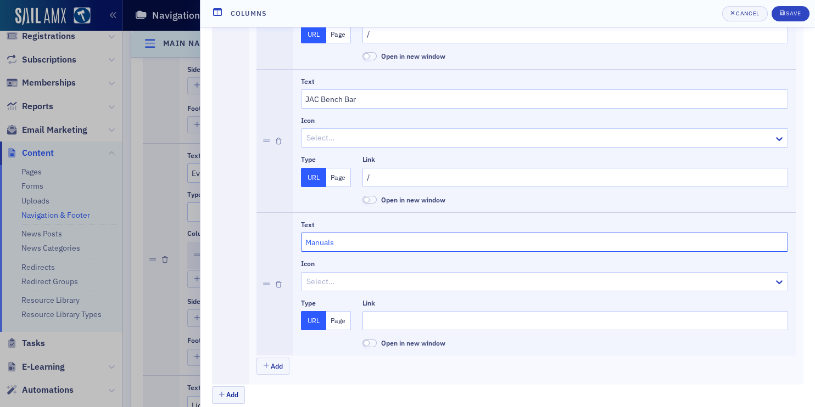
scroll to position [914, 0]
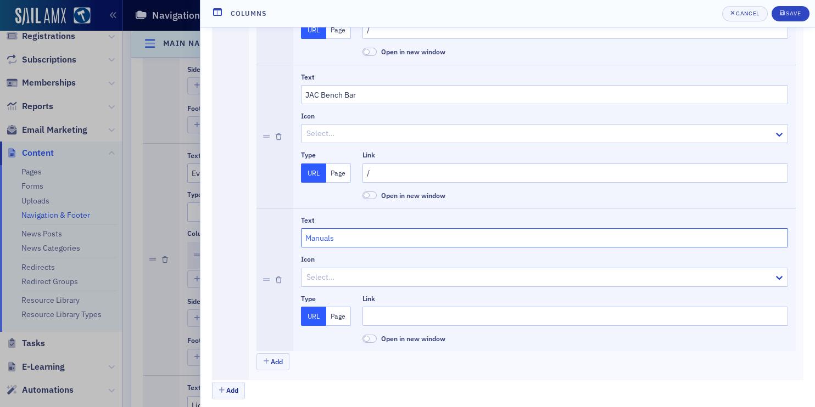
type input "Manuals"
click at [377, 319] on input "Link" at bounding box center [575, 316] width 426 height 19
type input "/"
click at [285, 360] on button "Add" at bounding box center [272, 362] width 33 height 17
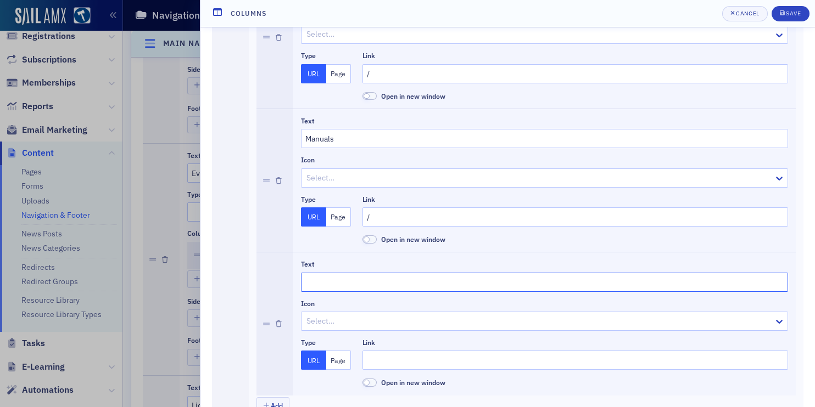
scroll to position [1014, 0]
click at [333, 282] on input "Text" at bounding box center [544, 281] width 487 height 19
paste input "Mandatory Continuing Legal Education"
type input "Mandatory Continuing Legal Education"
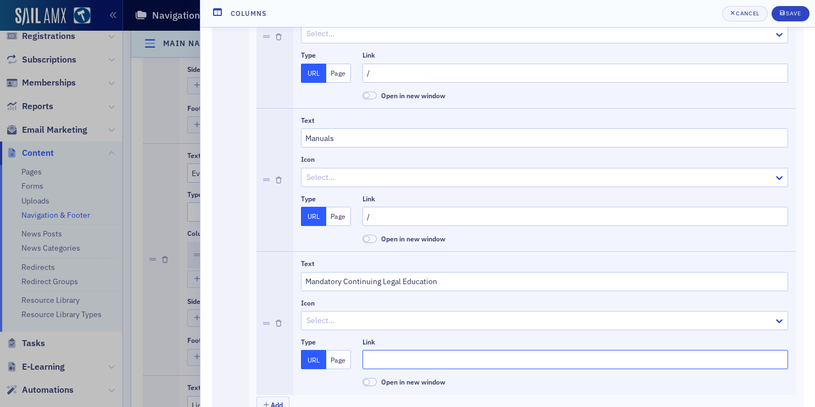
click at [380, 361] on input "Link" at bounding box center [575, 359] width 426 height 19
type input "/"
click at [790, 13] on div "Save" at bounding box center [793, 13] width 15 height 6
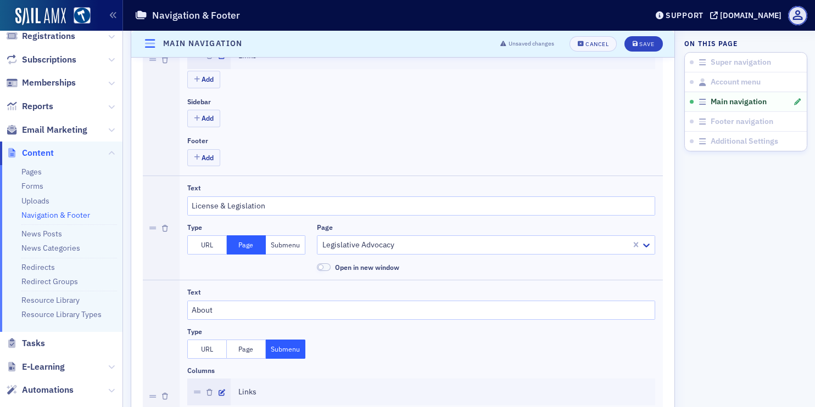
scroll to position [1051, 0]
click at [256, 205] on input "License & Legislation" at bounding box center [421, 204] width 468 height 19
click at [256, 206] on input "License & Legislation" at bounding box center [421, 204] width 468 height 19
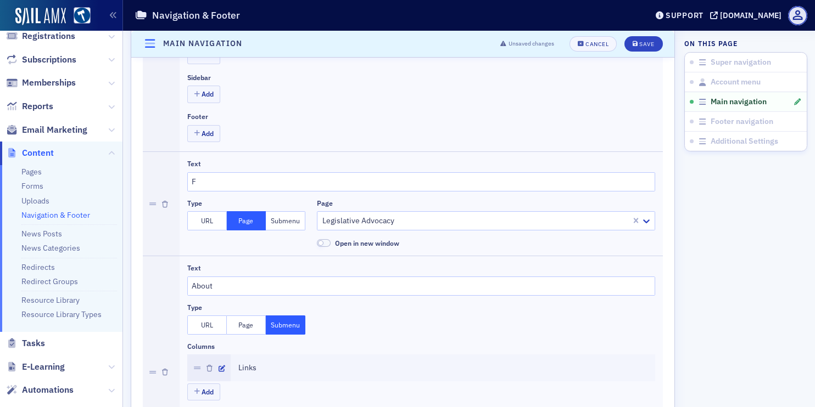
scroll to position [1051, 0]
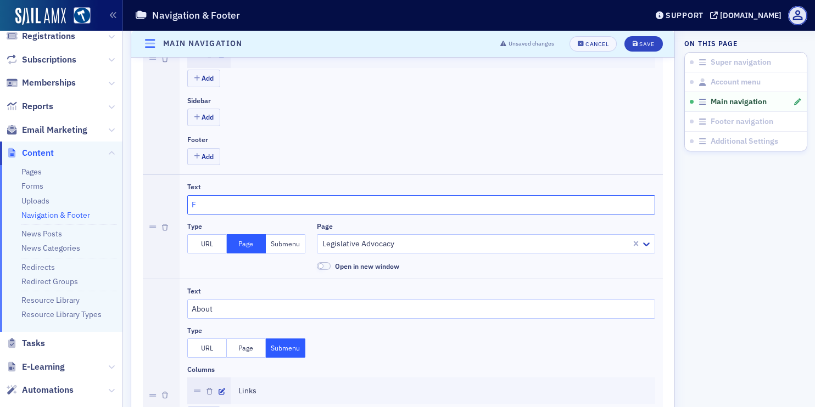
click at [228, 199] on input "F" at bounding box center [421, 204] width 468 height 19
click at [233, 203] on input "F" at bounding box center [421, 204] width 468 height 19
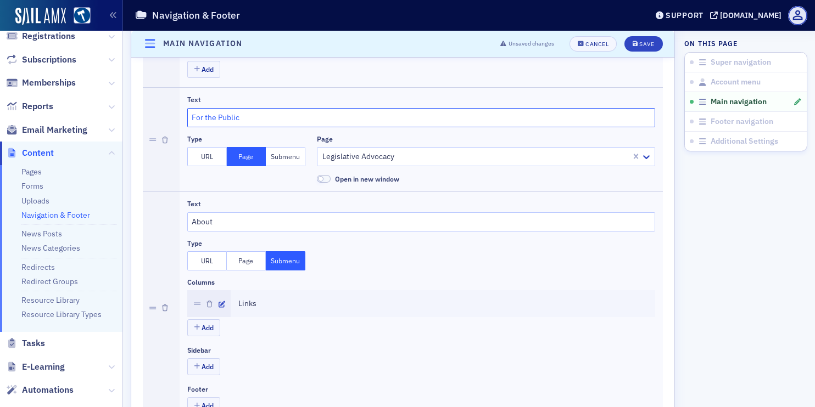
scroll to position [1146, 0]
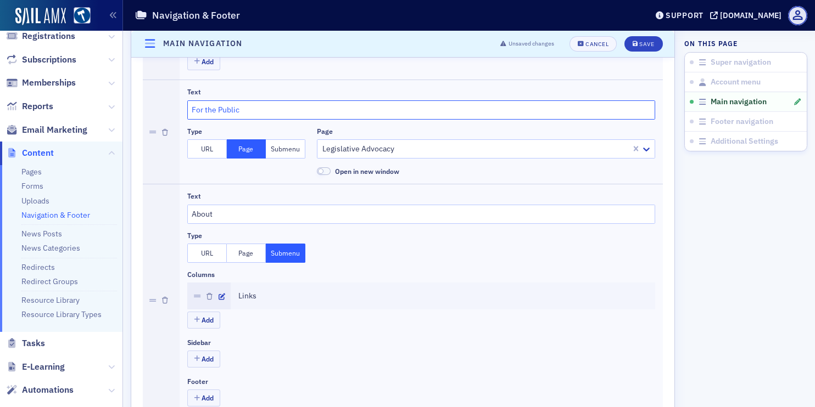
type input "For the Public"
click at [279, 150] on button "Submenu" at bounding box center [286, 148] width 40 height 19
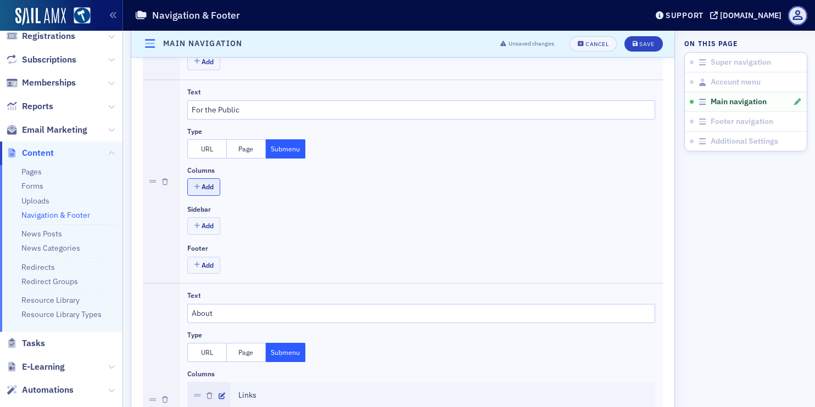
click at [210, 190] on button "Add" at bounding box center [203, 186] width 33 height 17
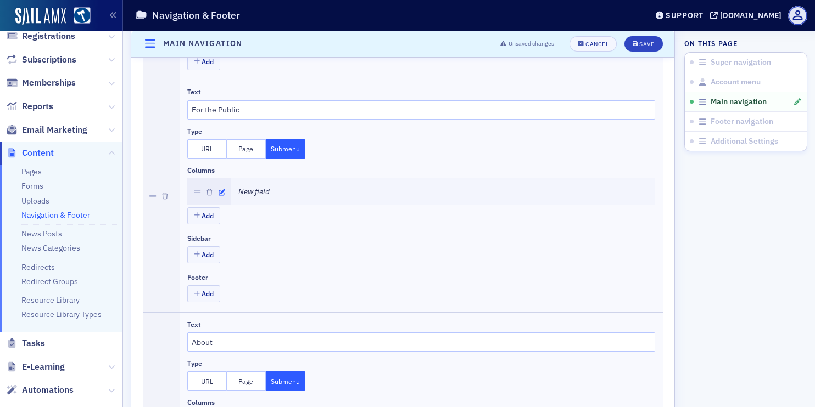
click at [221, 192] on icon "button" at bounding box center [222, 192] width 7 height 7
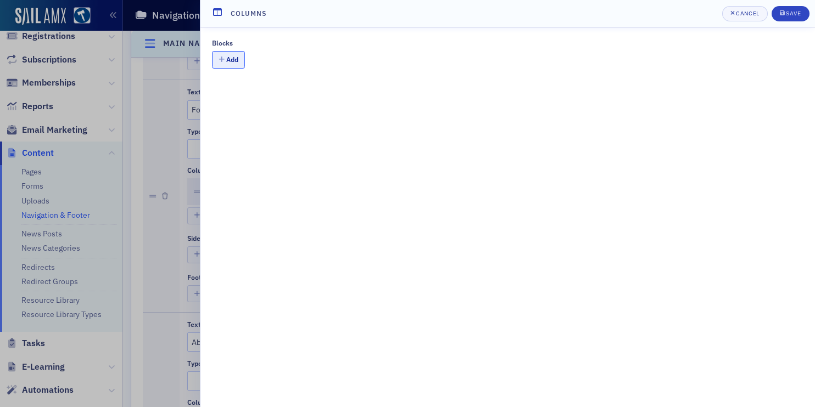
click at [240, 65] on button "Add" at bounding box center [228, 59] width 33 height 17
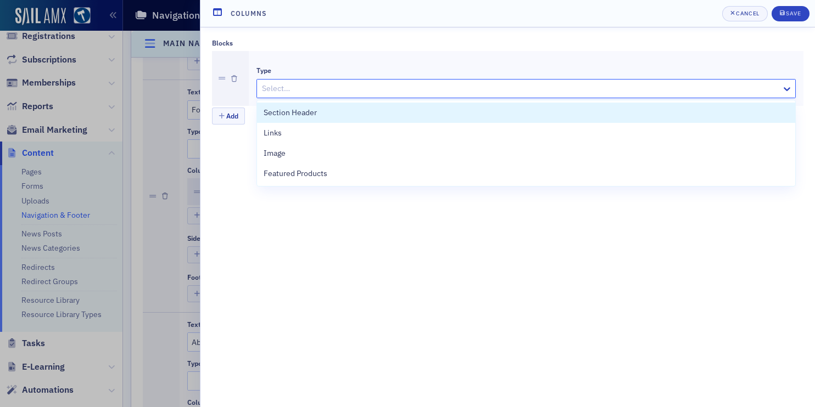
click at [277, 82] on div at bounding box center [520, 89] width 519 height 14
type input "l"
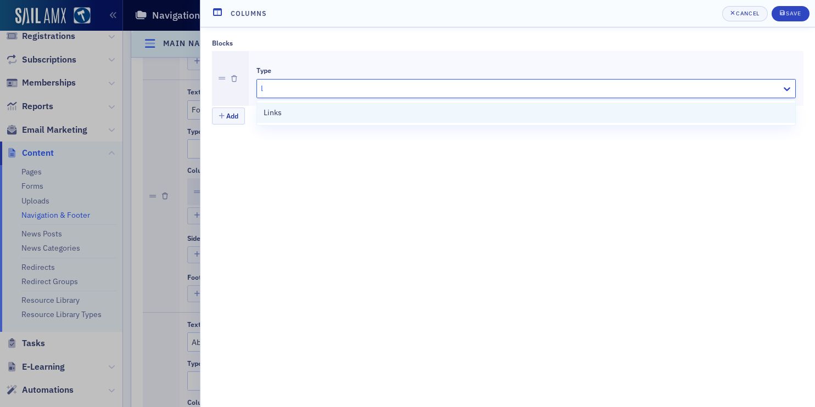
click at [287, 113] on div "Links" at bounding box center [526, 113] width 525 height 12
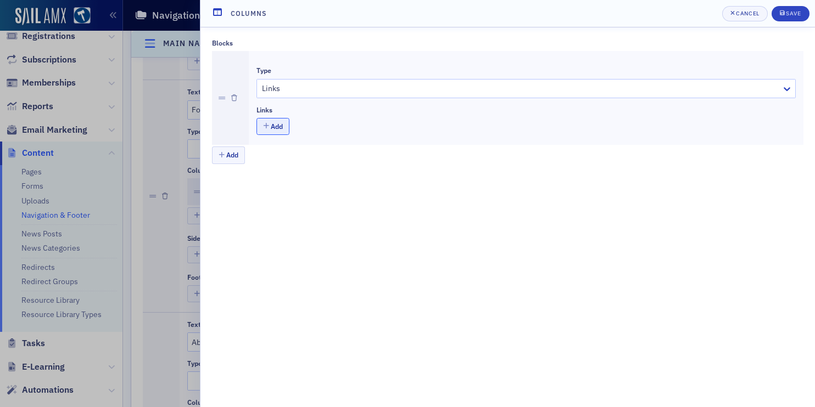
click at [277, 125] on button "Add" at bounding box center [272, 126] width 33 height 17
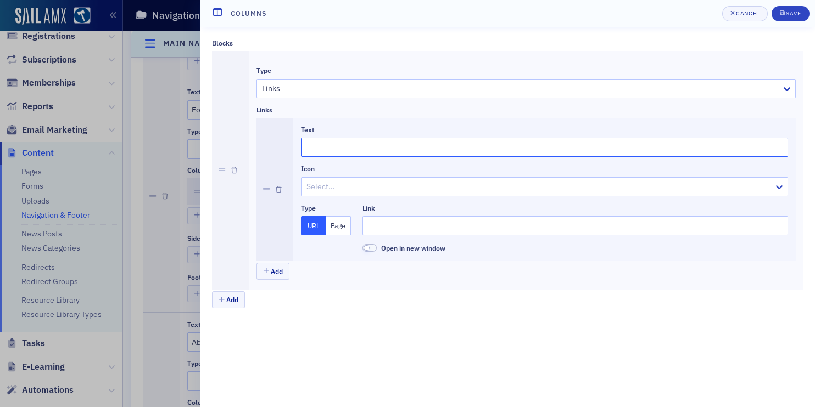
click at [322, 148] on input "Text" at bounding box center [544, 147] width 487 height 19
type input "Find a Lawyer"
click at [277, 274] on button "Add" at bounding box center [272, 271] width 33 height 17
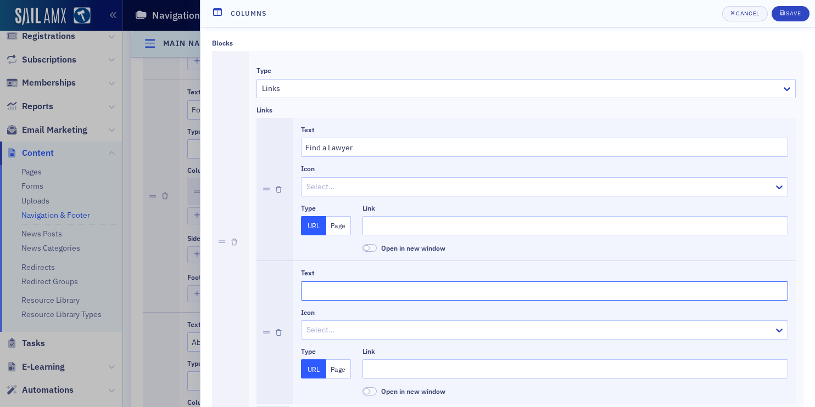
click at [329, 292] on input "Text" at bounding box center [544, 291] width 487 height 19
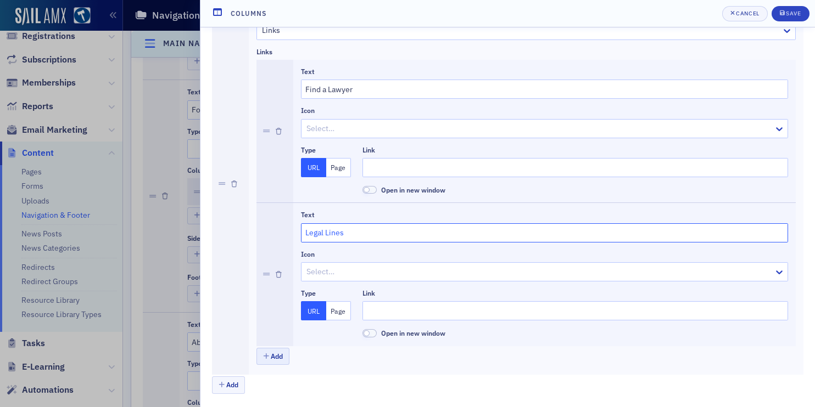
type input "Legal Lines"
click at [275, 361] on button "Add" at bounding box center [272, 356] width 33 height 17
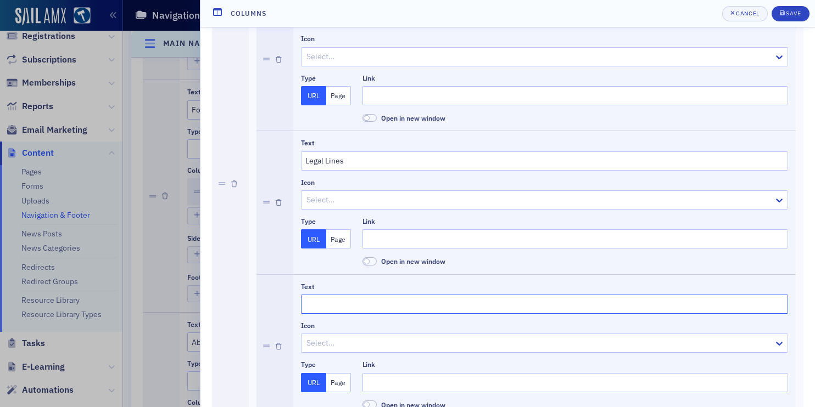
click at [319, 311] on input "Text" at bounding box center [544, 304] width 487 height 19
type input "Legal Help"
click at [404, 95] on input "Link" at bounding box center [575, 95] width 426 height 19
type input "."
type input "/"
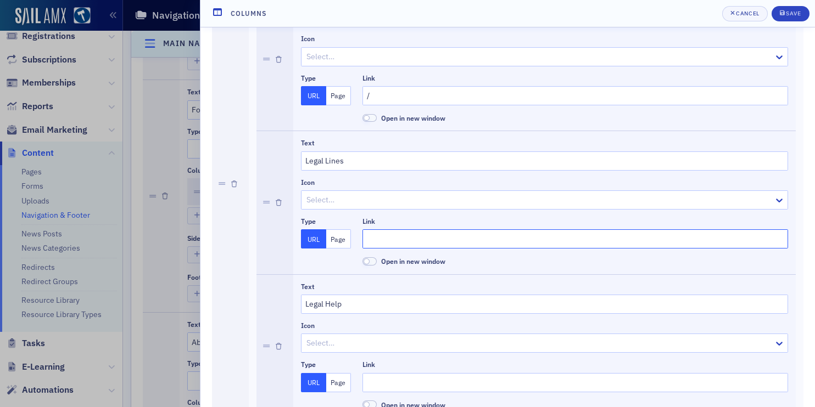
click at [385, 248] on input "Link" at bounding box center [575, 239] width 426 height 19
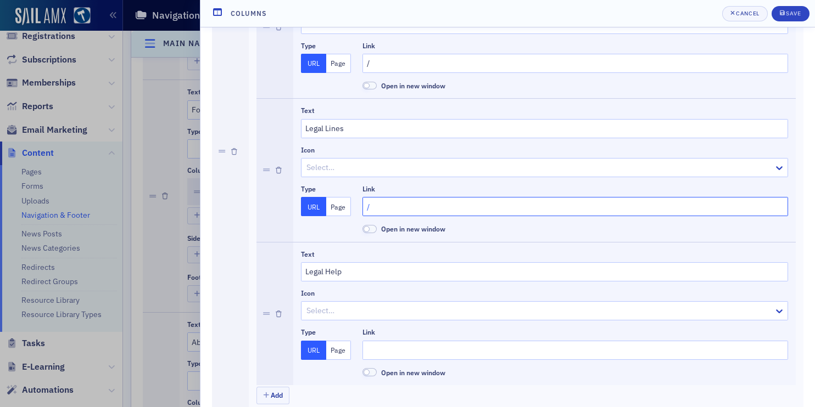
scroll to position [201, 0]
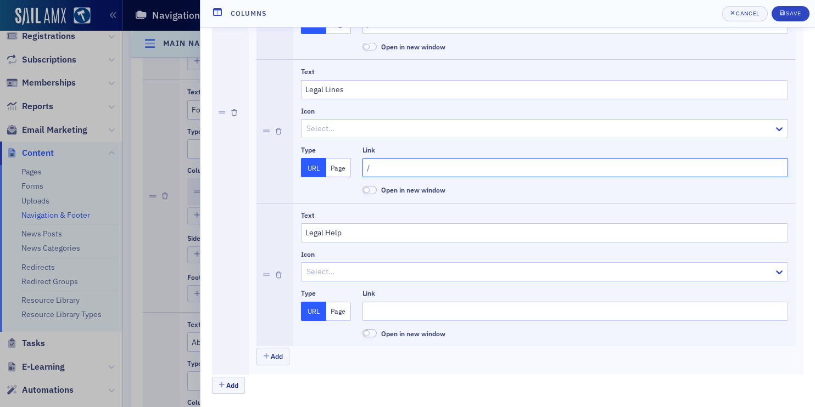
type input "/"
click at [378, 315] on input "Link" at bounding box center [575, 311] width 426 height 19
type input "/"
click at [783, 20] on button "Save" at bounding box center [790, 13] width 38 height 15
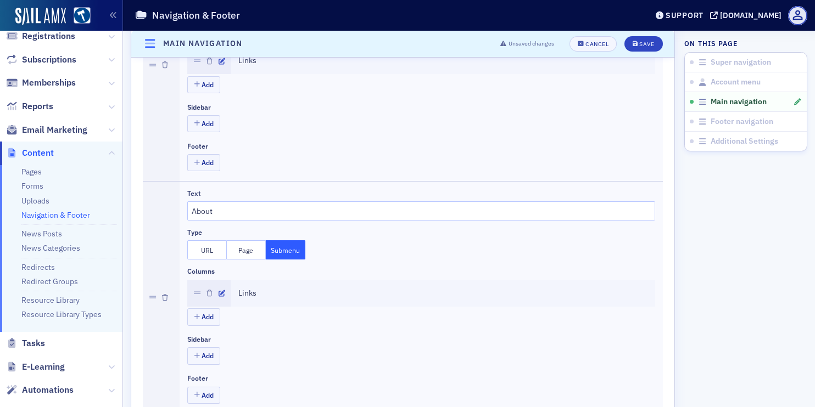
scroll to position [1279, 0]
click at [164, 298] on icon "button" at bounding box center [165, 296] width 6 height 7
type input "Contact Us"
type input "News"
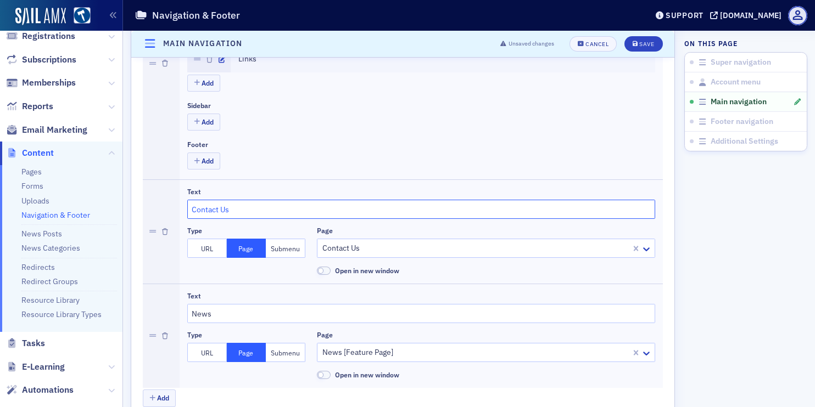
click at [225, 211] on input "Contact Us" at bounding box center [421, 209] width 468 height 19
click at [226, 208] on input "C" at bounding box center [421, 209] width 468 height 19
type input "Career Center"
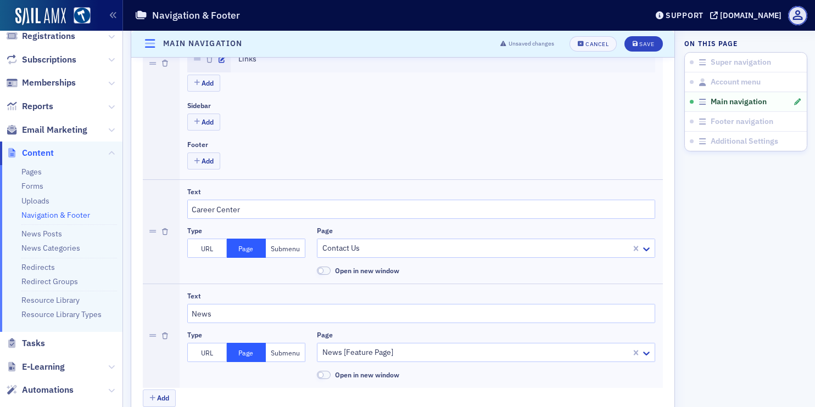
click at [211, 255] on button "URL" at bounding box center [207, 248] width 40 height 19
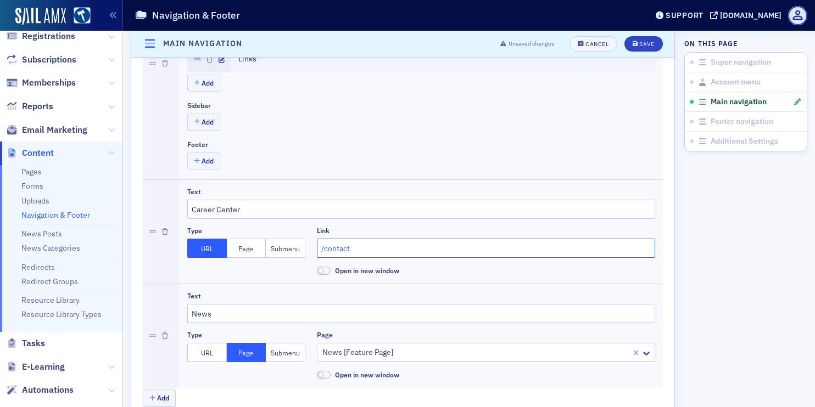
click at [351, 248] on input "/contact" at bounding box center [486, 248] width 338 height 19
paste input "[URL][DOMAIN_NAME][DOMAIN_NAME]?"
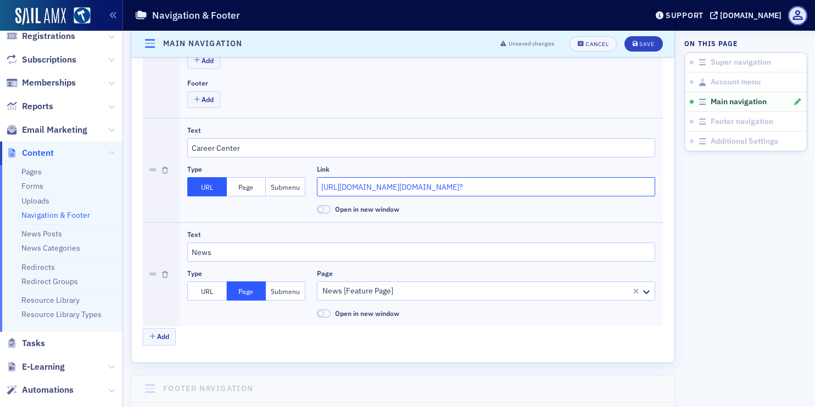
scroll to position [1344, 0]
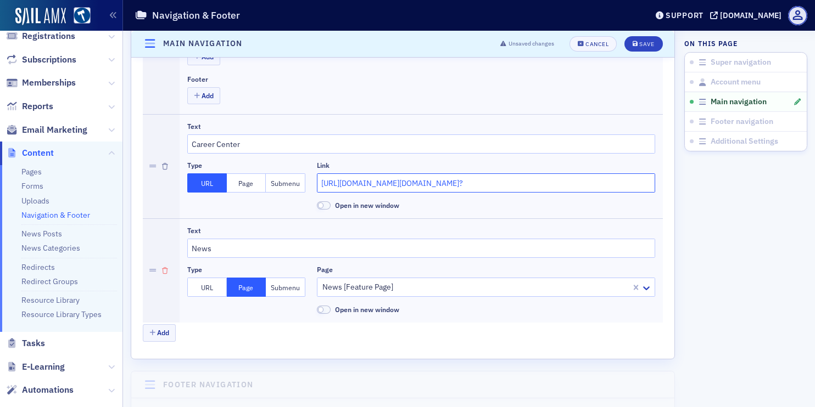
type input "[URL][DOMAIN_NAME][DOMAIN_NAME]?"
click at [165, 265] on button "button" at bounding box center [165, 271] width 6 height 104
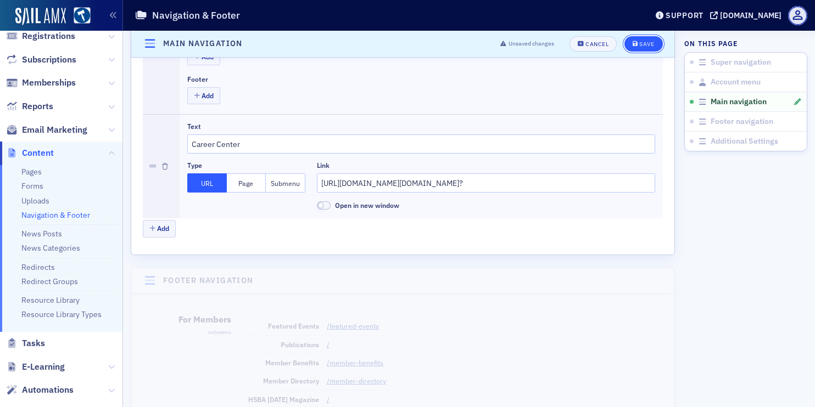
click at [636, 44] on icon "submit" at bounding box center [635, 44] width 5 height 6
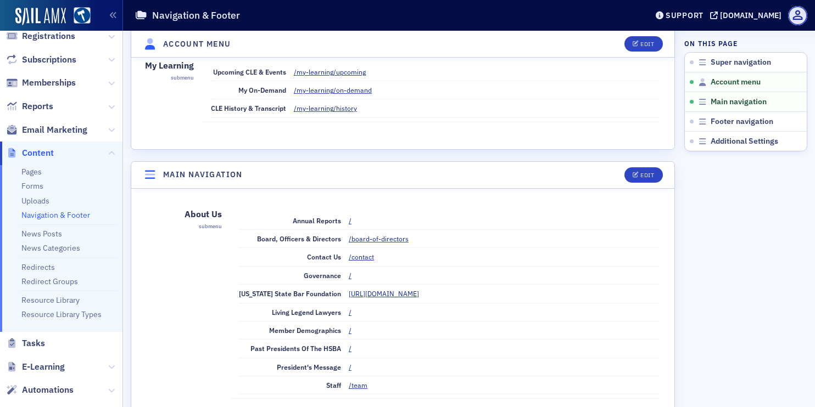
scroll to position [0, 0]
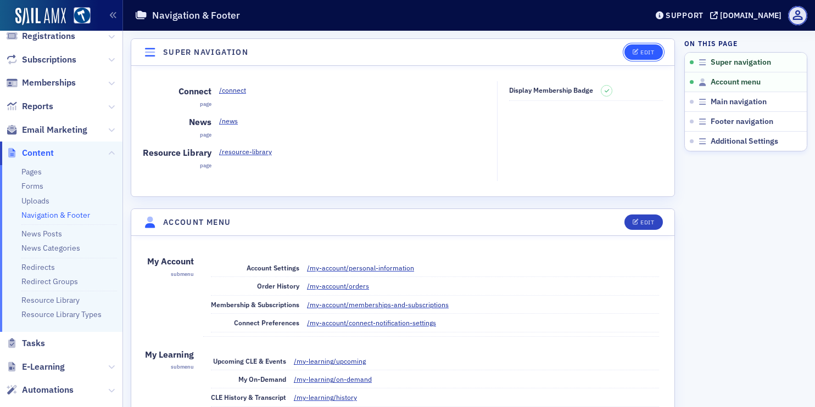
click at [637, 51] on icon "button" at bounding box center [636, 52] width 7 height 6
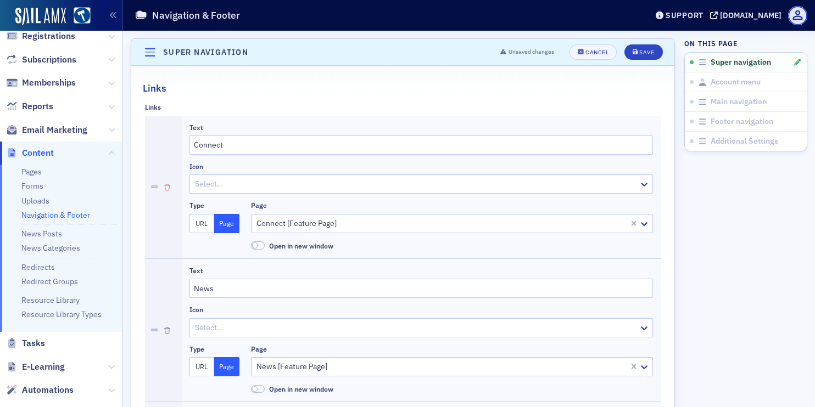
click at [165, 188] on icon "button" at bounding box center [167, 187] width 6 height 7
click at [167, 187] on icon "button" at bounding box center [167, 187] width 6 height 7
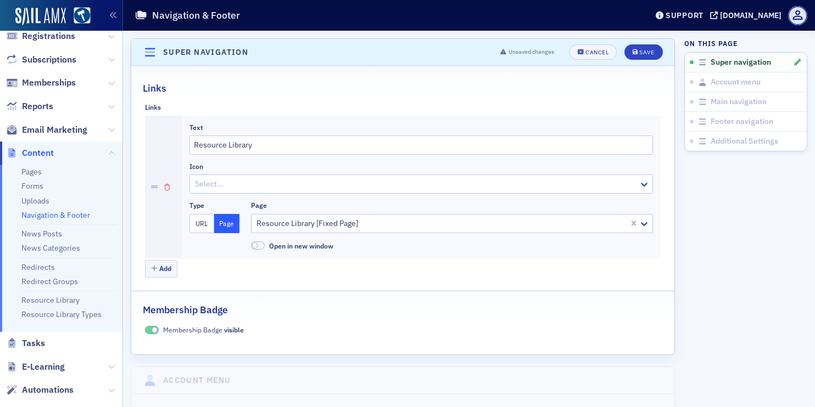
click at [166, 186] on icon "button" at bounding box center [167, 187] width 6 height 7
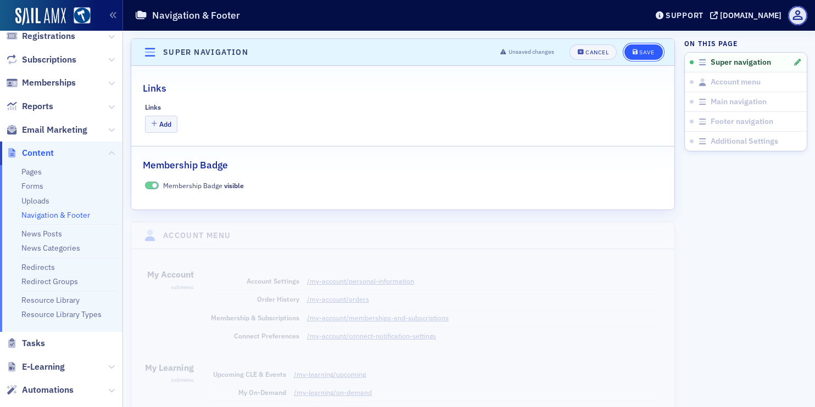
click at [647, 49] on div "Save" at bounding box center [646, 52] width 15 height 6
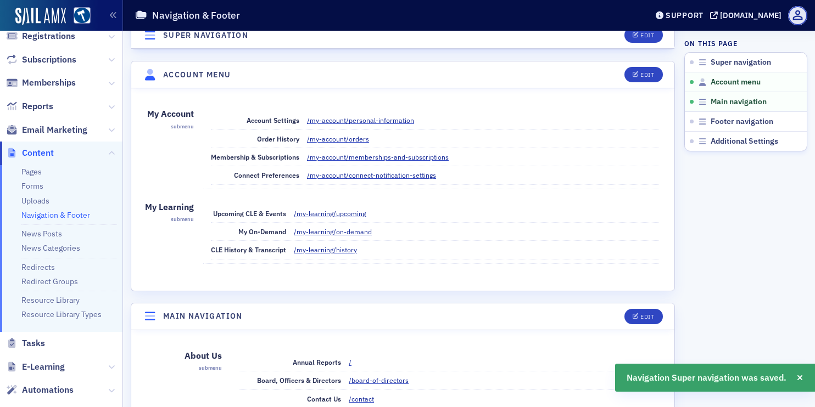
scroll to position [197, 0]
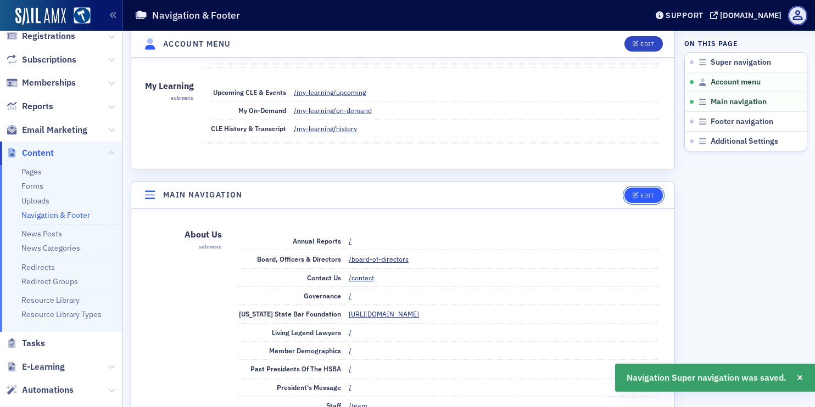
click at [631, 194] on button "Edit" at bounding box center [643, 195] width 38 height 15
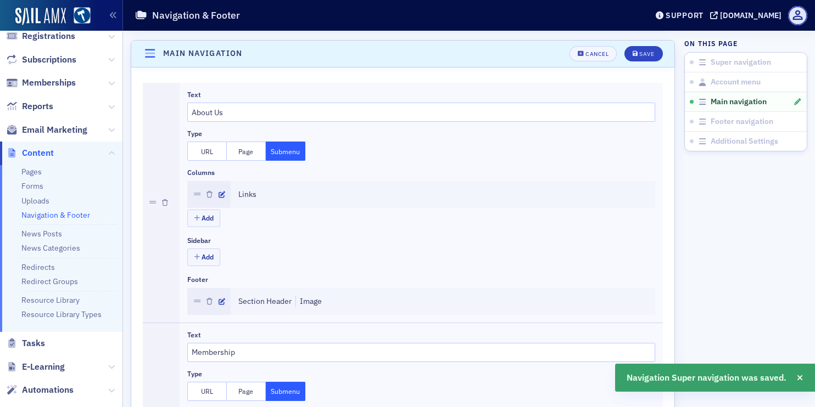
scroll to position [342, 0]
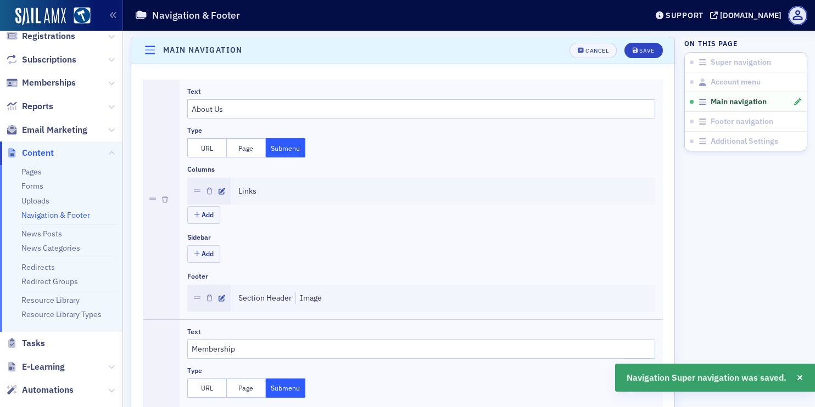
click at [215, 197] on div at bounding box center [208, 191] width 43 height 27
click at [224, 188] on icon "button" at bounding box center [222, 191] width 7 height 7
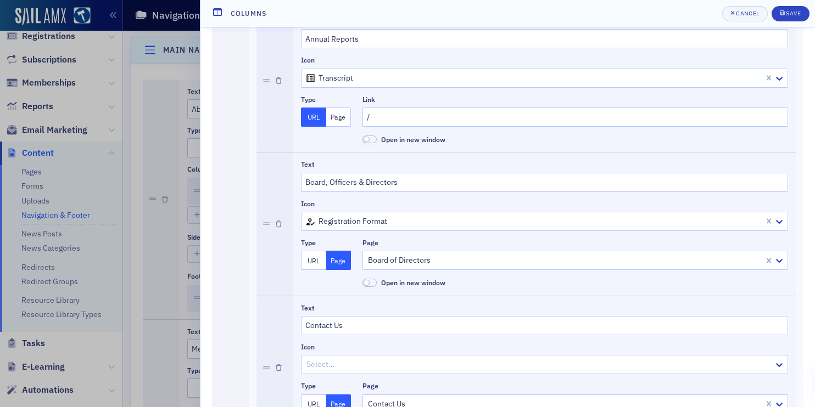
scroll to position [120, 0]
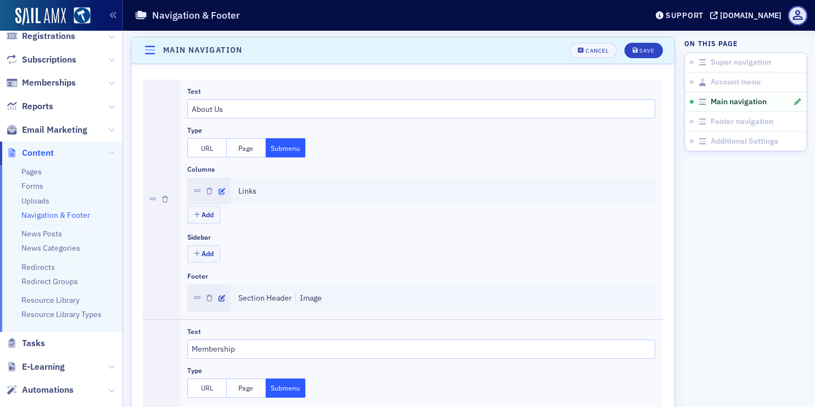
click at [222, 190] on icon "button" at bounding box center [222, 191] width 7 height 7
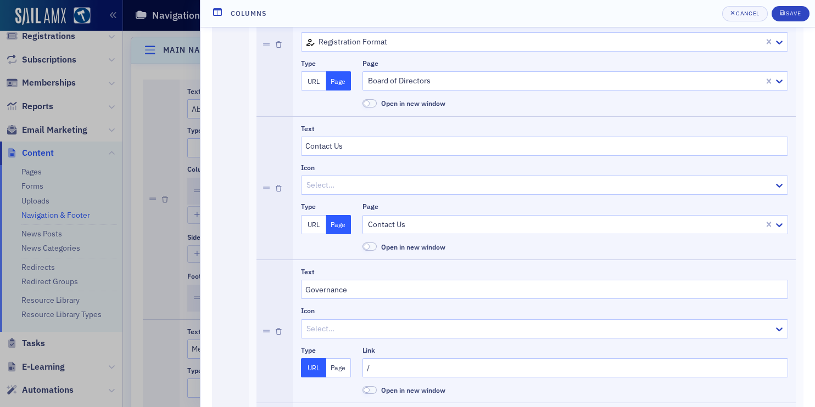
scroll to position [296, 0]
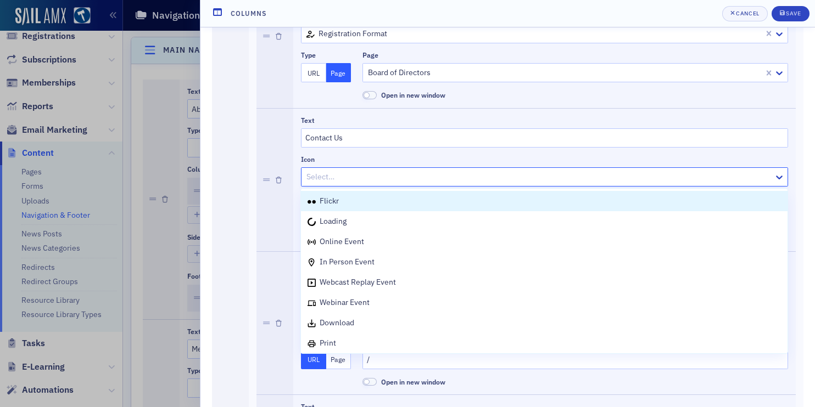
click at [328, 177] on div at bounding box center [538, 177] width 467 height 14
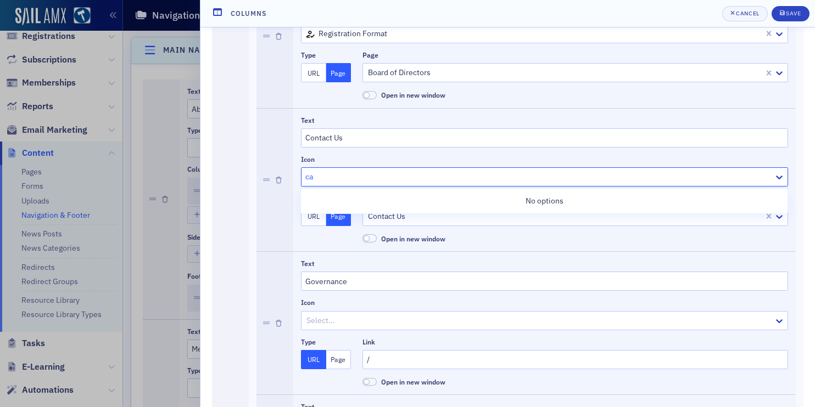
type input "c"
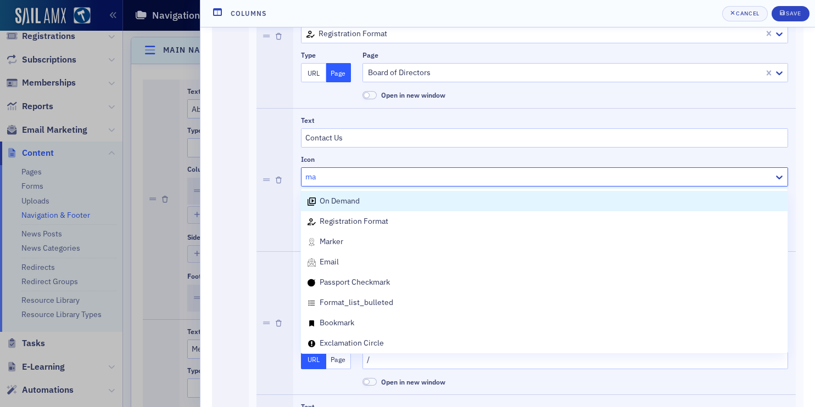
type input "m"
type input "chat"
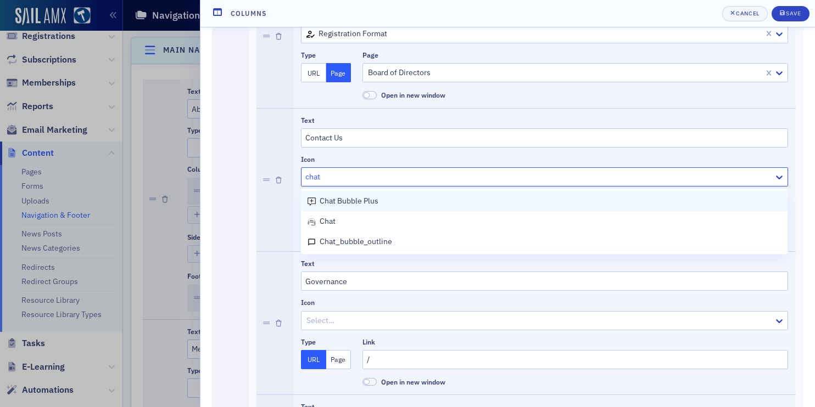
click at [346, 201] on span "chat bubble plus" at bounding box center [349, 201] width 59 height 10
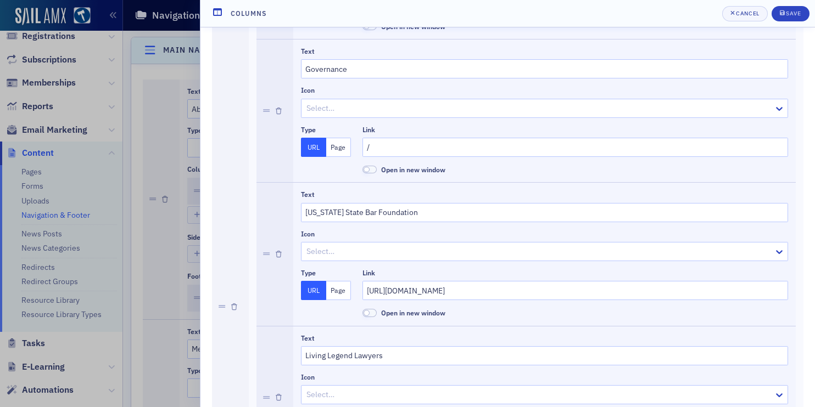
scroll to position [492, 0]
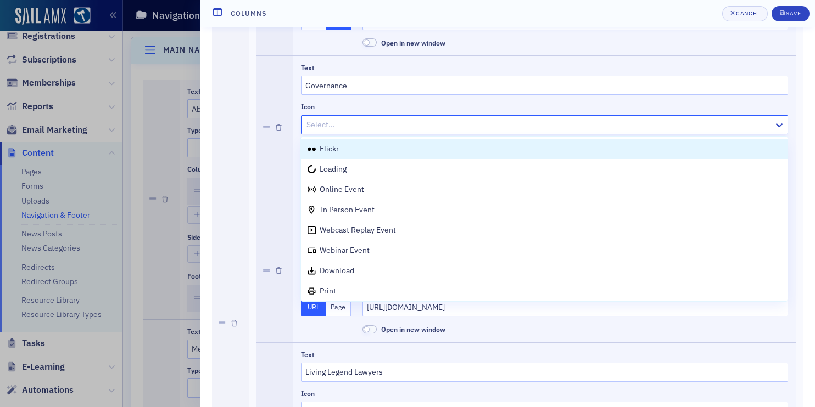
click at [343, 127] on div at bounding box center [538, 125] width 467 height 14
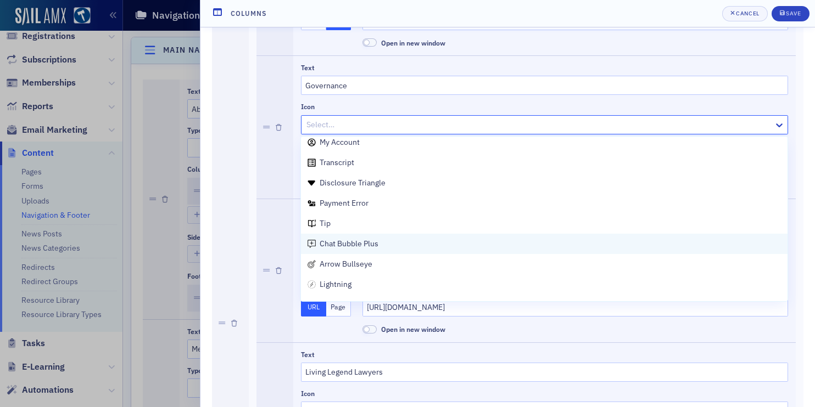
scroll to position [501, 0]
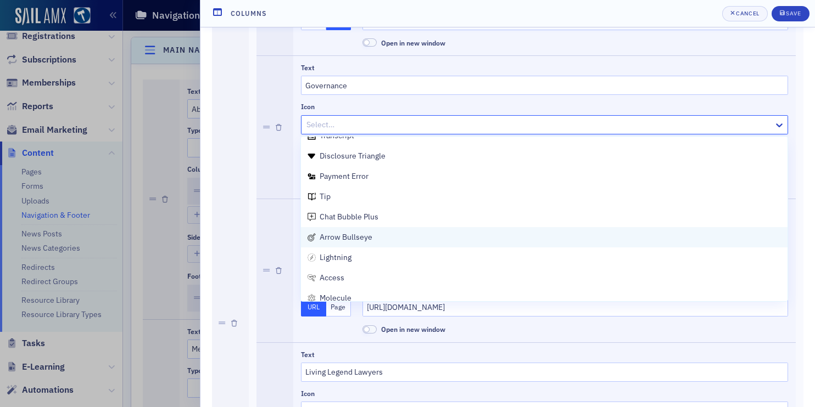
click at [352, 234] on span "arrow bullseye" at bounding box center [346, 237] width 53 height 10
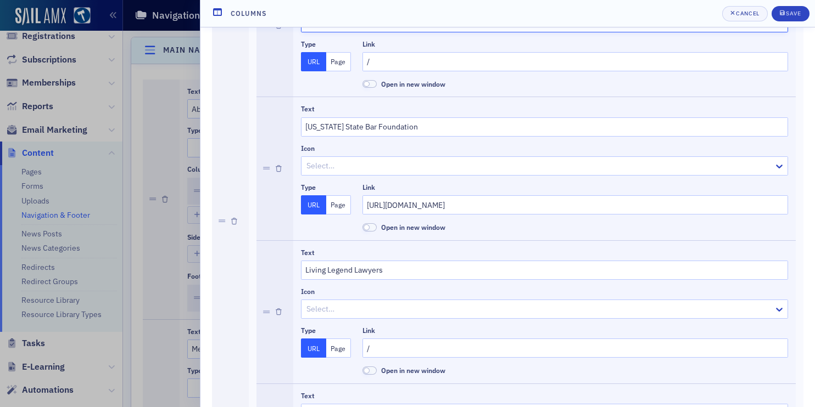
scroll to position [600, 0]
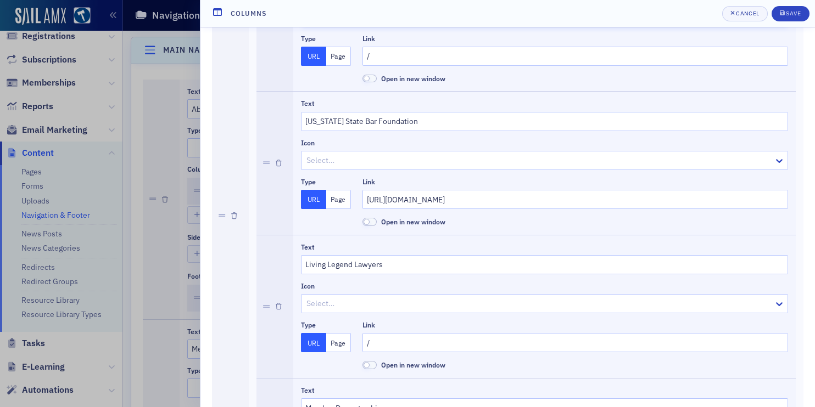
click at [332, 157] on div at bounding box center [538, 161] width 467 height 14
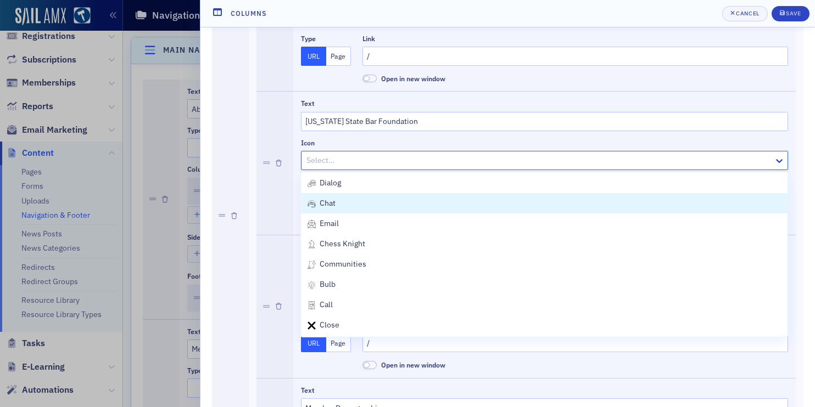
scroll to position [754, 0]
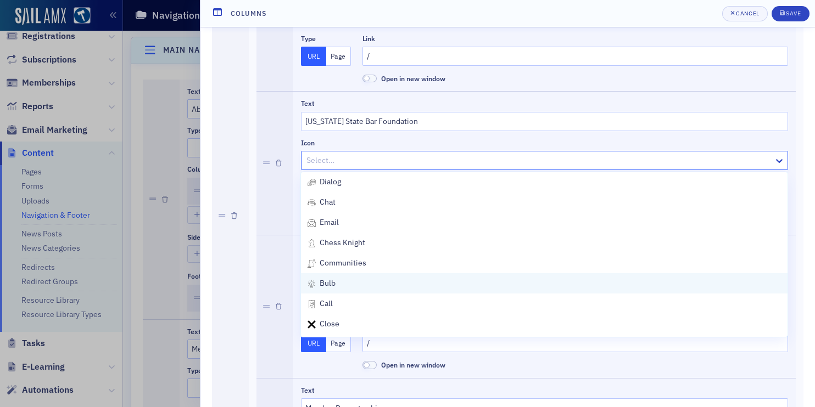
click at [348, 288] on div "bulb" at bounding box center [543, 284] width 473 height 12
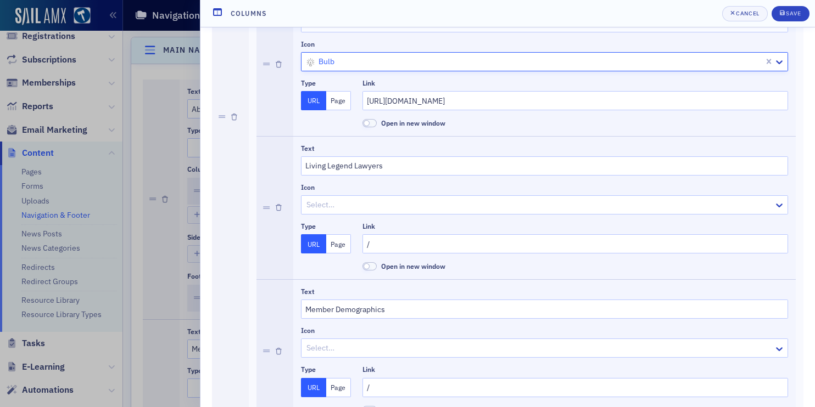
scroll to position [750, 0]
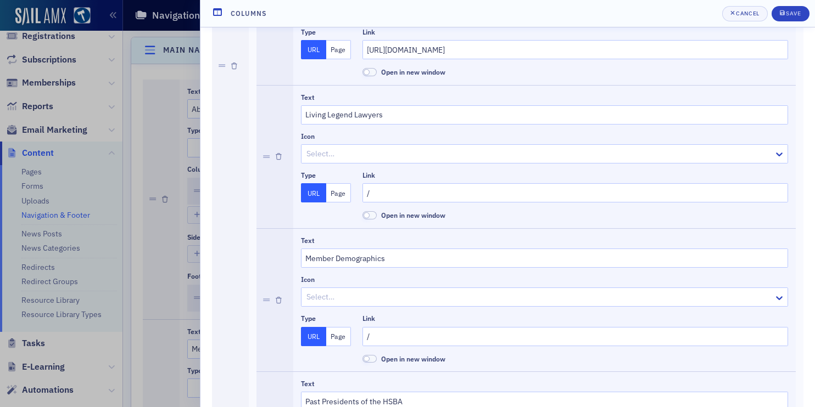
click at [337, 160] on div at bounding box center [538, 154] width 467 height 14
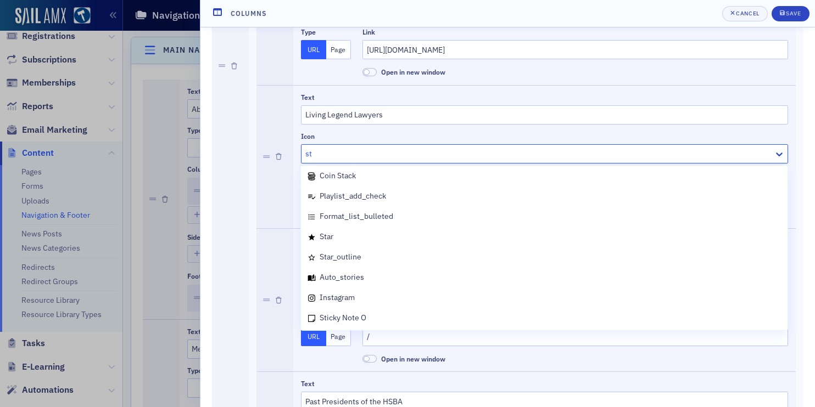
scroll to position [27, 0]
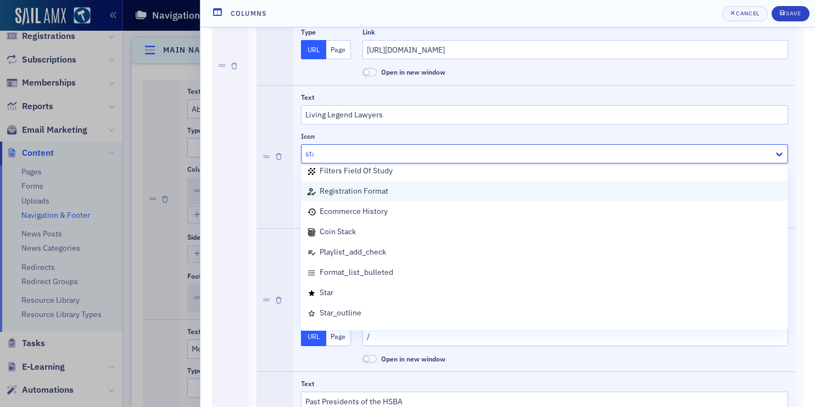
type input "star"
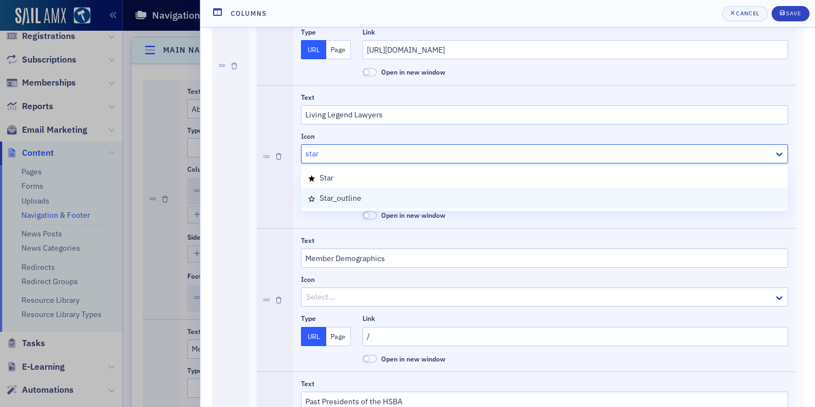
click at [363, 206] on div "star_outline" at bounding box center [544, 198] width 486 height 20
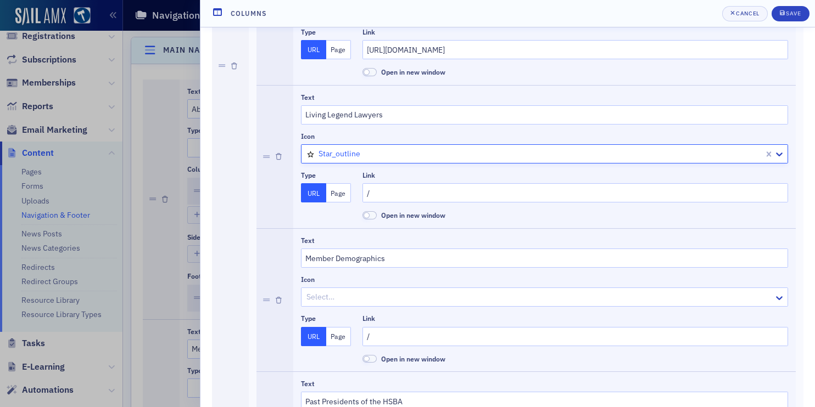
scroll to position [815, 0]
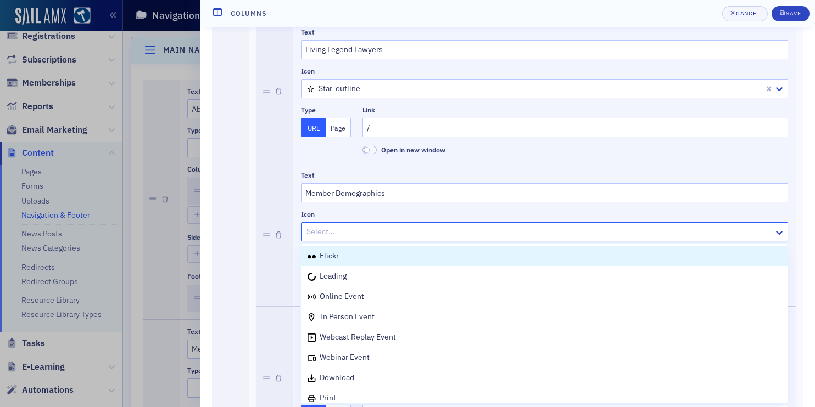
click at [334, 227] on div at bounding box center [538, 232] width 467 height 14
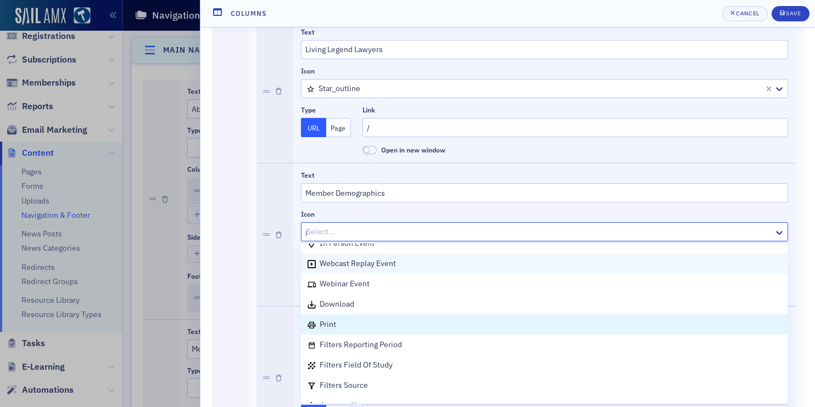
scroll to position [0, 0]
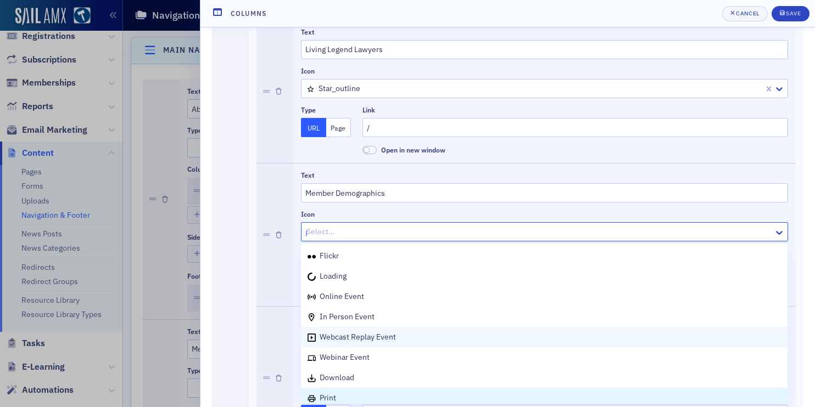
type input "gr"
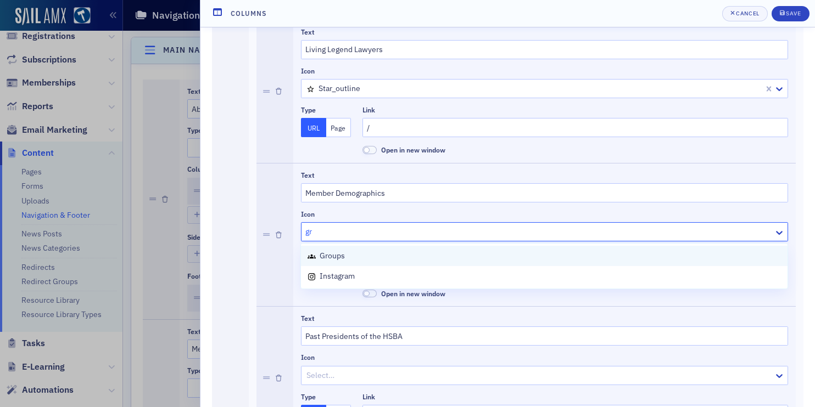
click at [353, 261] on div "groups" at bounding box center [543, 256] width 473 height 12
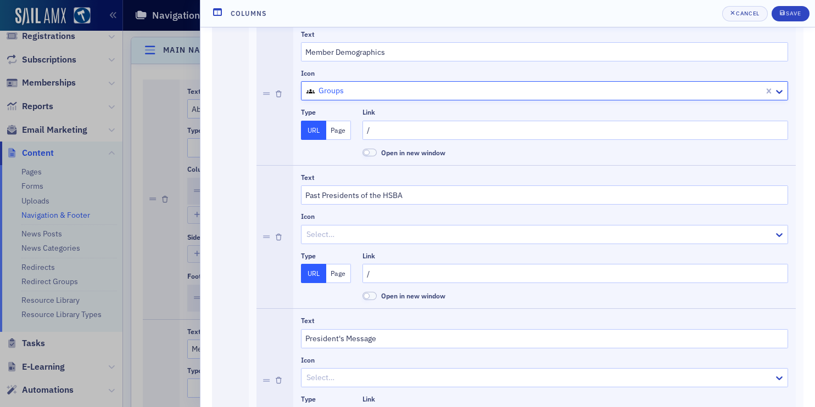
scroll to position [999, 0]
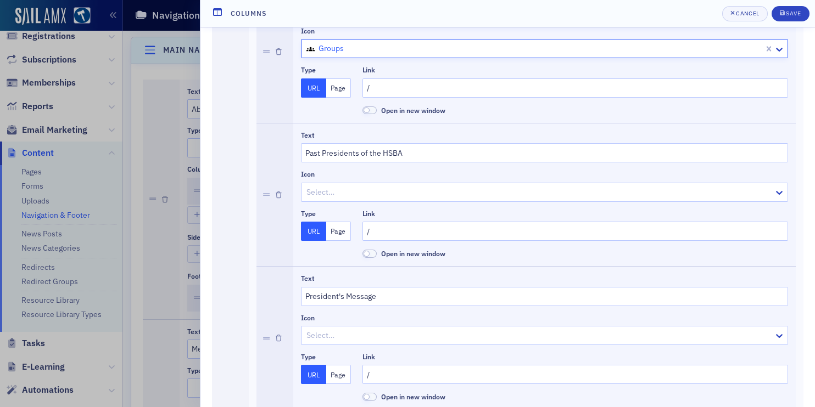
click at [335, 193] on div at bounding box center [538, 193] width 467 height 14
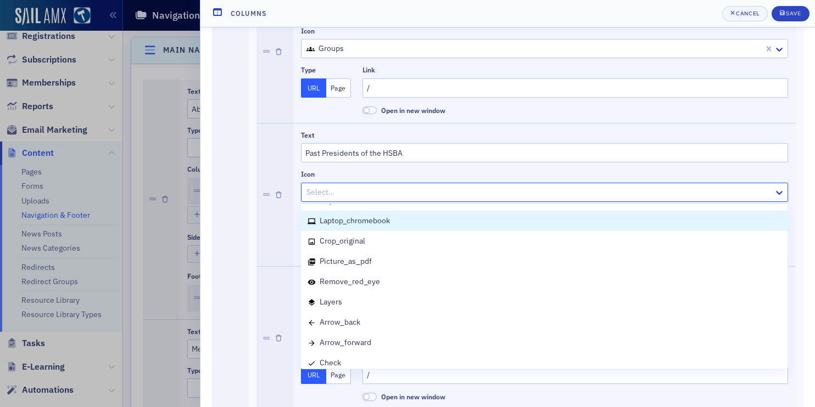
scroll to position [1399, 0]
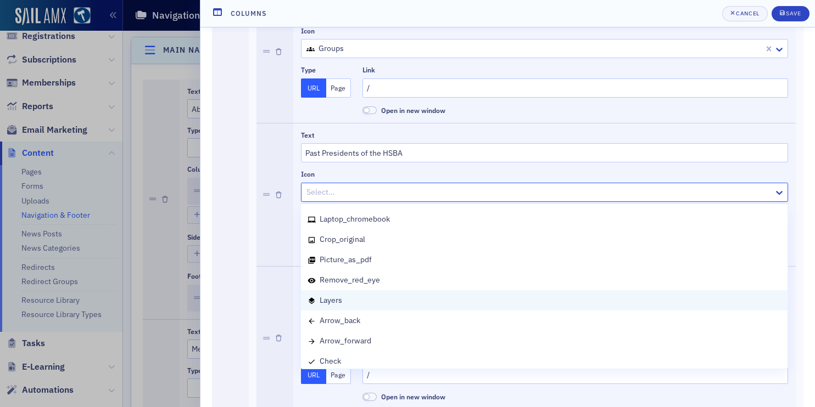
click at [354, 304] on div "layers" at bounding box center [543, 301] width 473 height 12
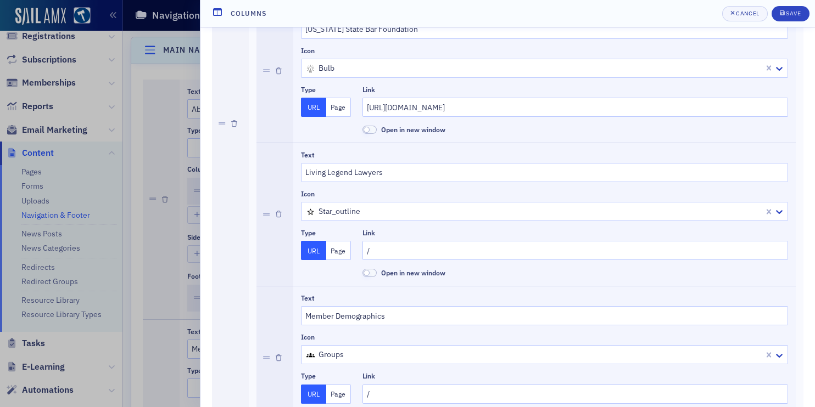
scroll to position [634, 0]
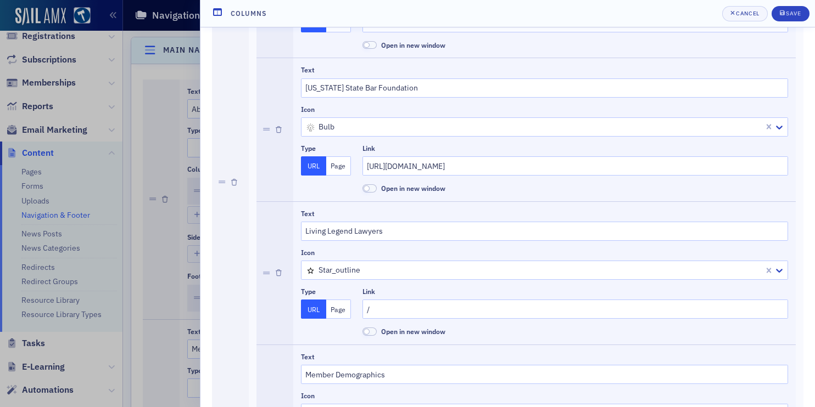
click at [340, 130] on div at bounding box center [533, 127] width 457 height 14
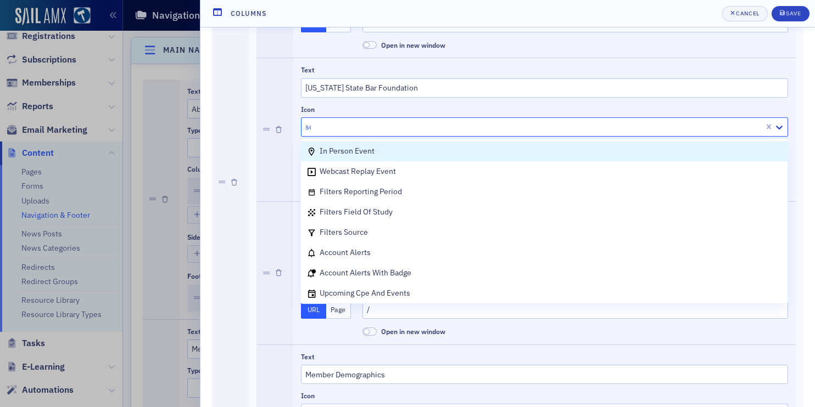
type input "sch"
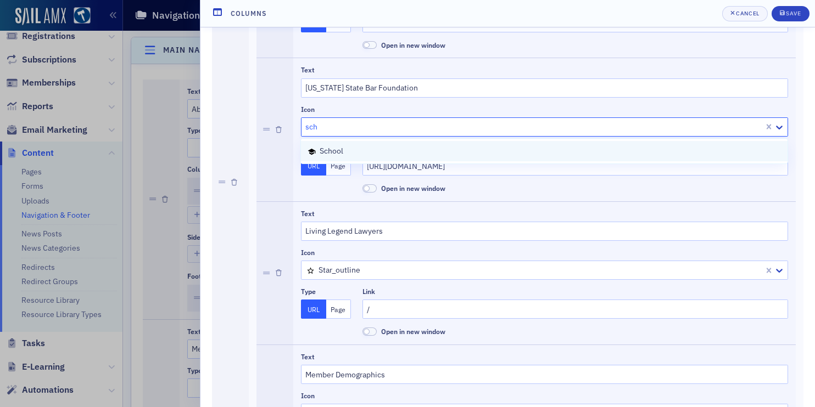
click at [331, 147] on span "school" at bounding box center [332, 151] width 24 height 10
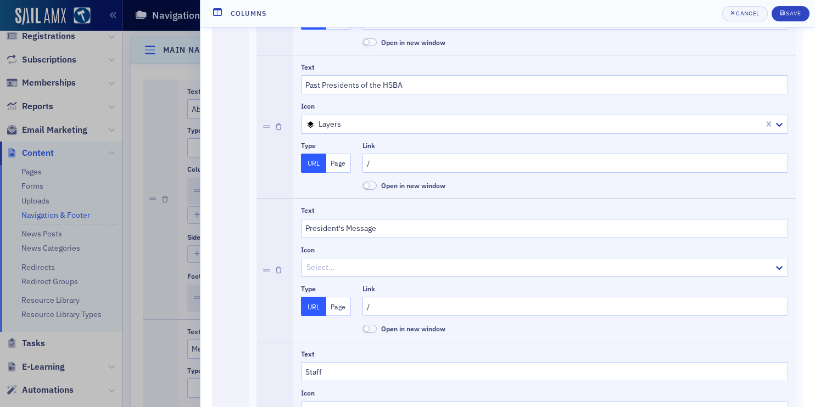
scroll to position [1147, 0]
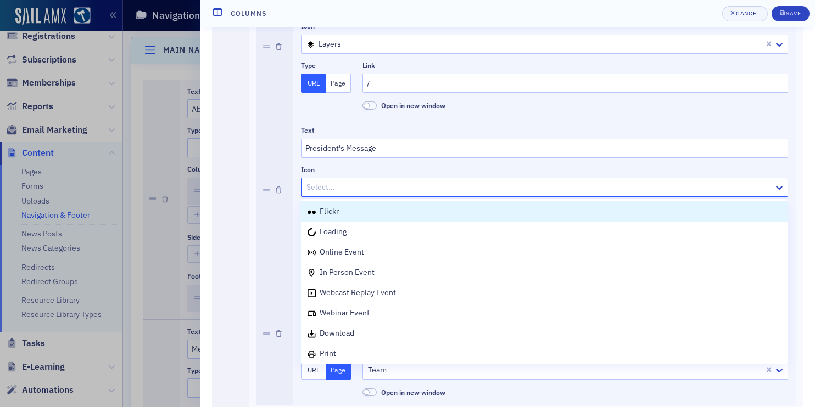
click at [324, 190] on div at bounding box center [538, 188] width 467 height 14
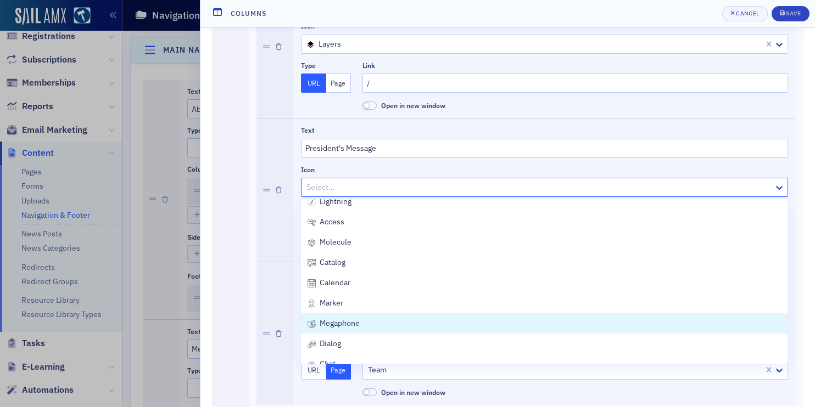
scroll to position [646, 0]
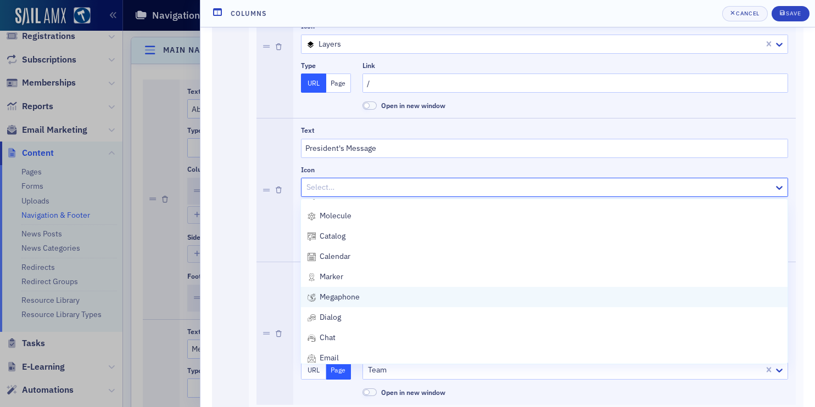
click at [349, 297] on span "megaphone" at bounding box center [340, 297] width 40 height 10
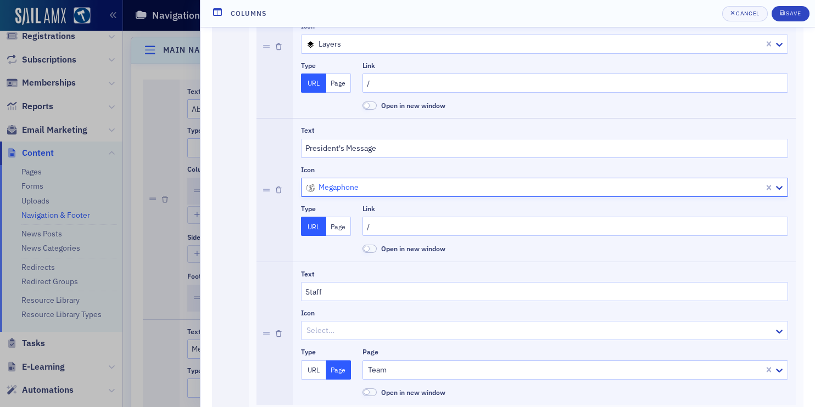
scroll to position [1206, 0]
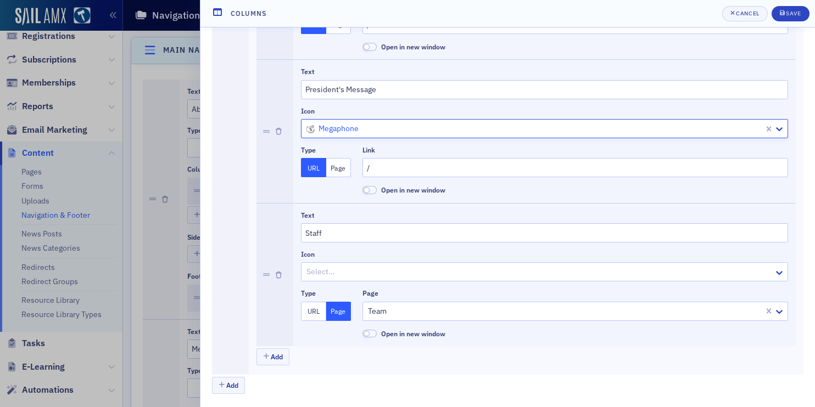
click at [315, 274] on div at bounding box center [538, 272] width 467 height 14
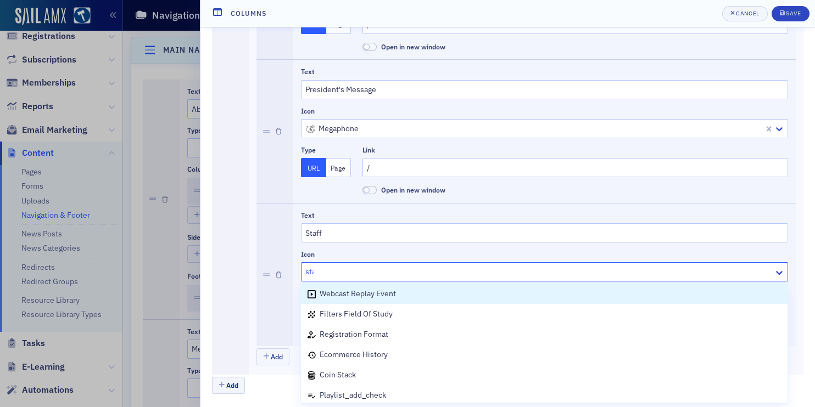
scroll to position [0, 0]
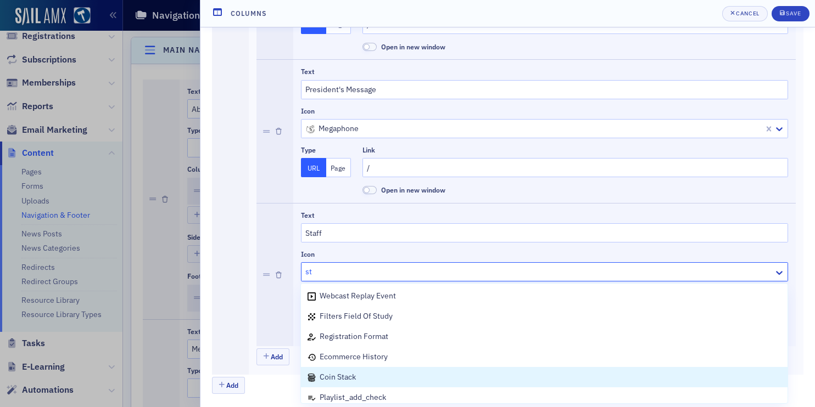
type input "s"
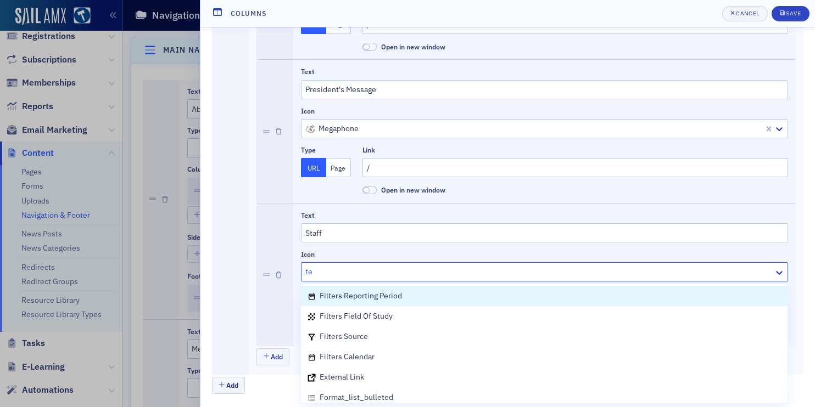
type input "t"
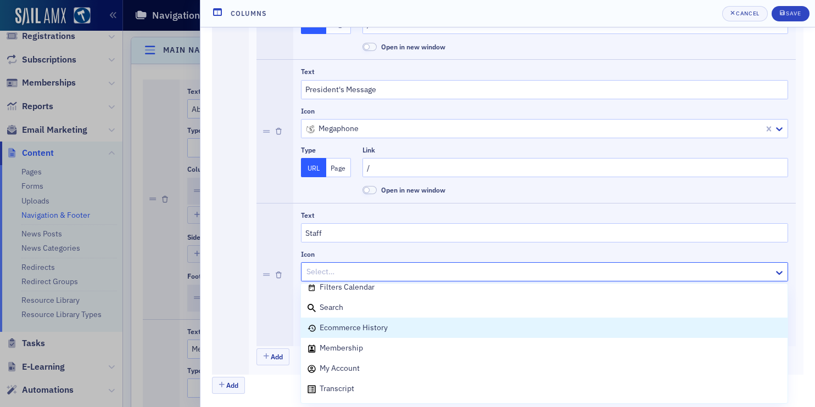
scroll to position [433, 0]
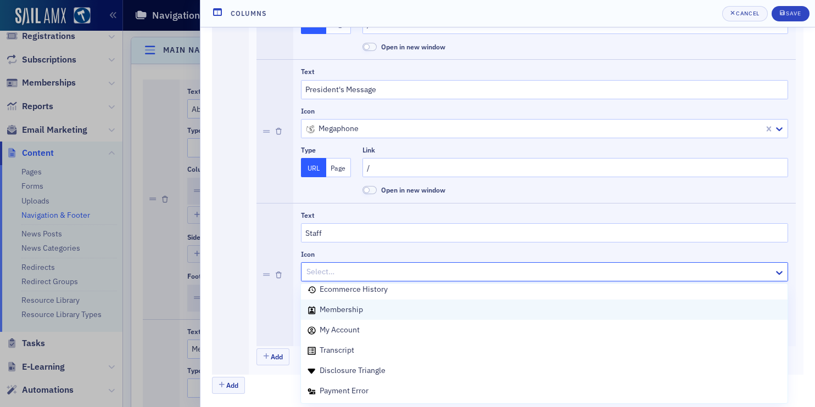
click at [376, 311] on div "Membership" at bounding box center [543, 310] width 473 height 12
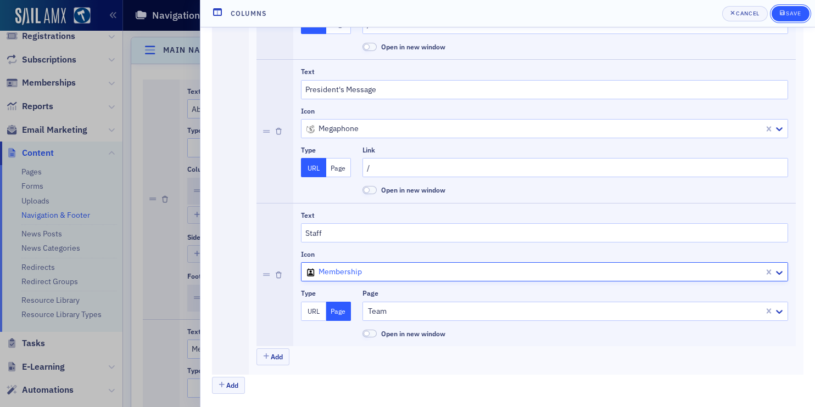
click at [792, 19] on button "Save" at bounding box center [790, 13] width 38 height 15
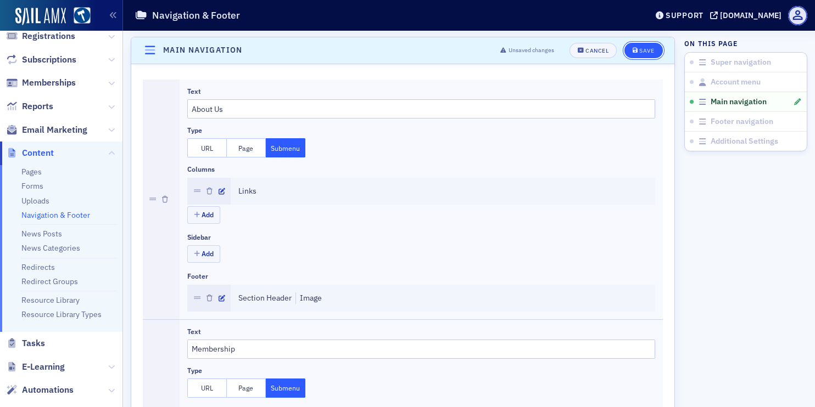
click at [647, 53] on div "Save" at bounding box center [646, 51] width 15 height 6
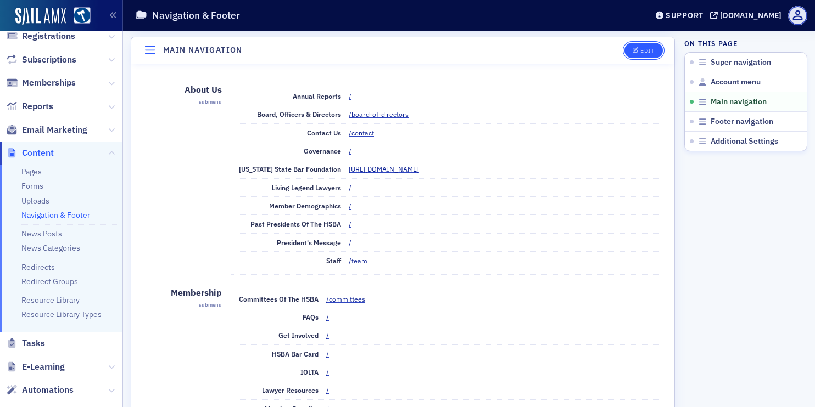
click at [635, 57] on button "Edit" at bounding box center [643, 50] width 38 height 15
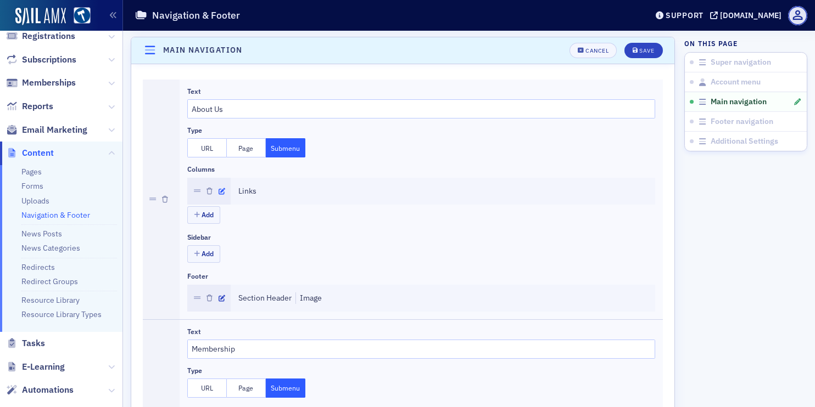
click at [221, 189] on icon "button" at bounding box center [222, 191] width 7 height 7
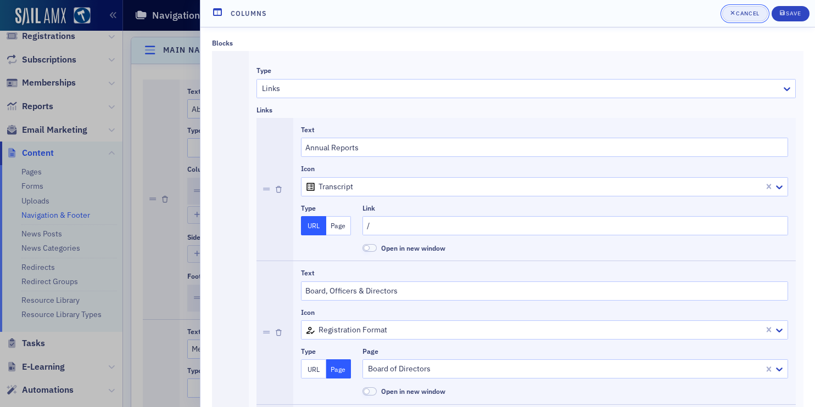
click at [740, 16] on div "Cancel" at bounding box center [747, 13] width 23 height 6
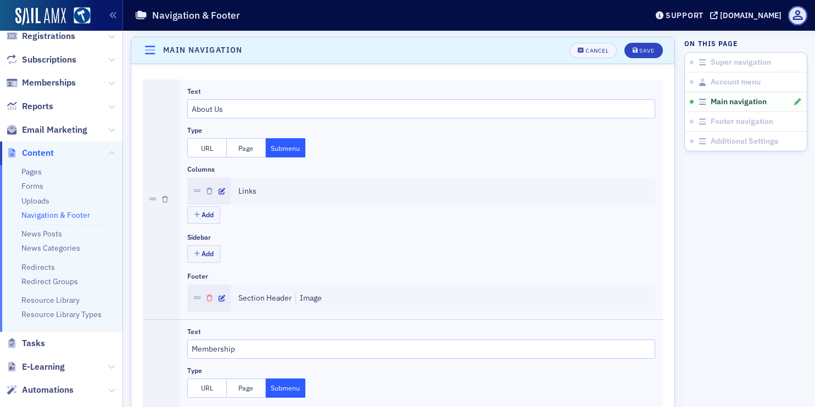
click at [208, 296] on icon "button" at bounding box center [209, 298] width 6 height 7
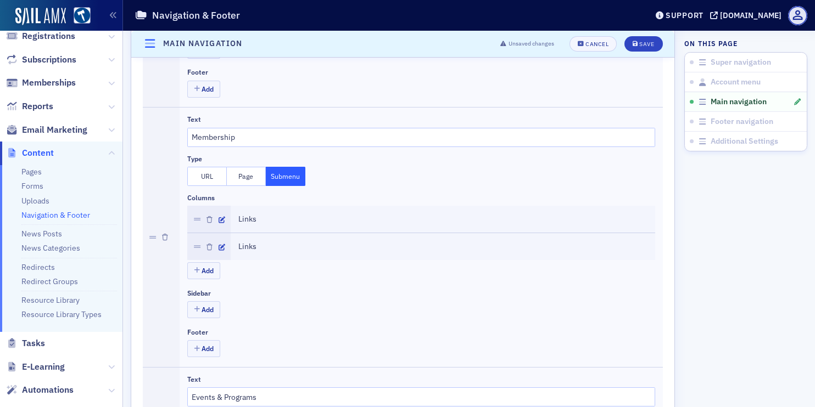
scroll to position [595, 0]
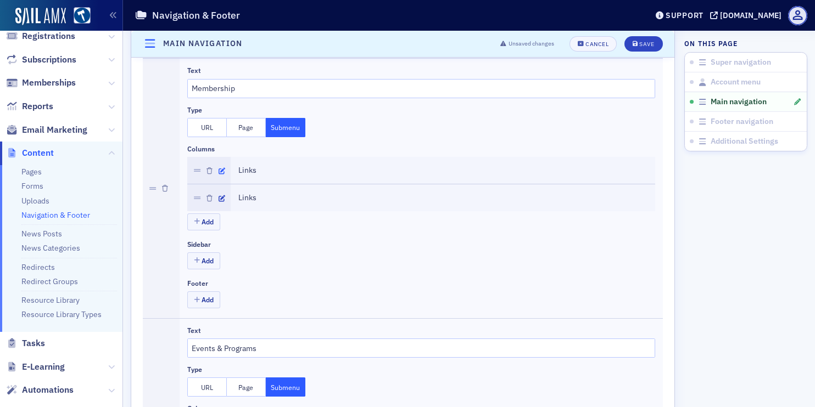
click at [221, 172] on icon "button" at bounding box center [222, 171] width 7 height 7
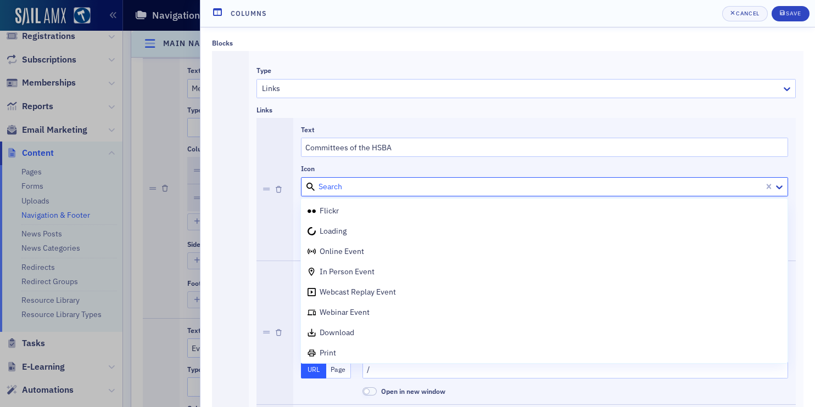
click at [383, 182] on div at bounding box center [533, 187] width 457 height 14
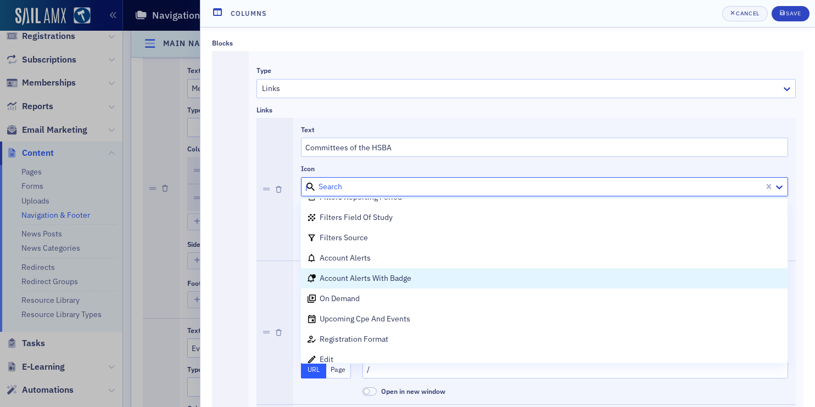
scroll to position [34, 0]
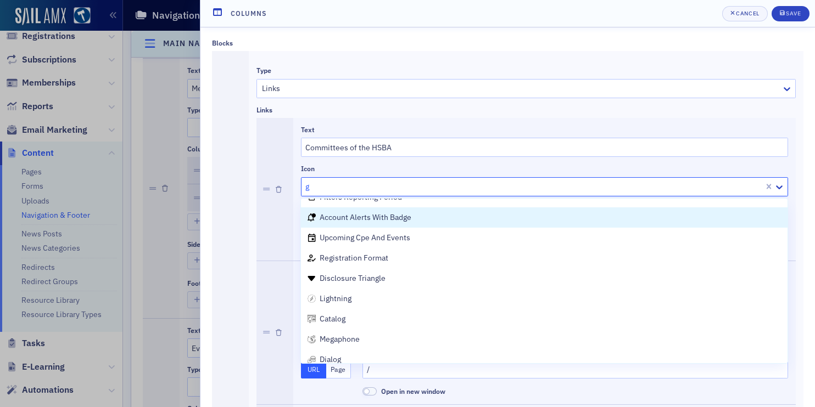
type input "gr"
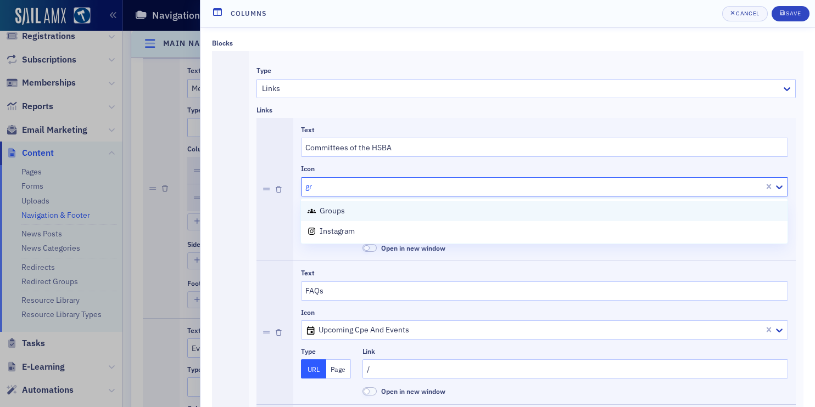
click at [407, 214] on div "groups" at bounding box center [543, 211] width 473 height 12
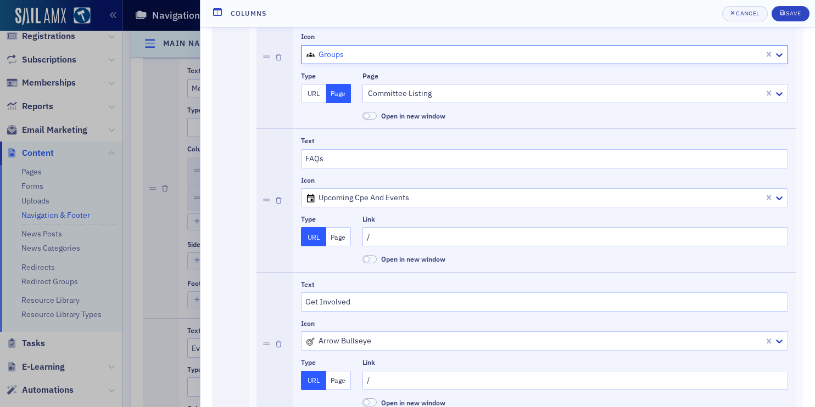
scroll to position [133, 0]
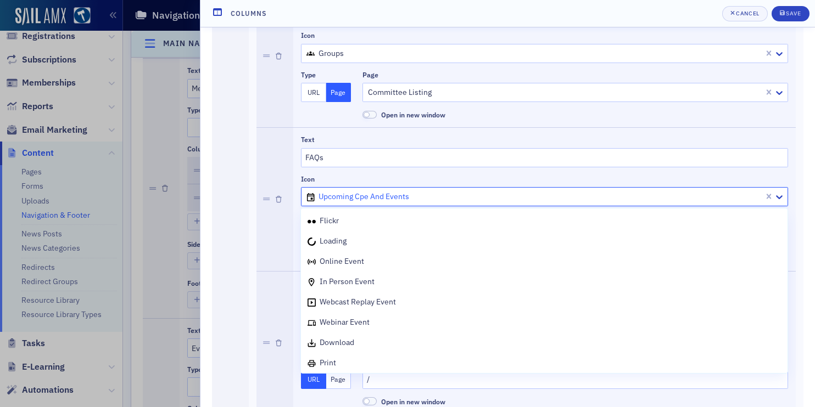
click at [356, 198] on div at bounding box center [533, 197] width 457 height 14
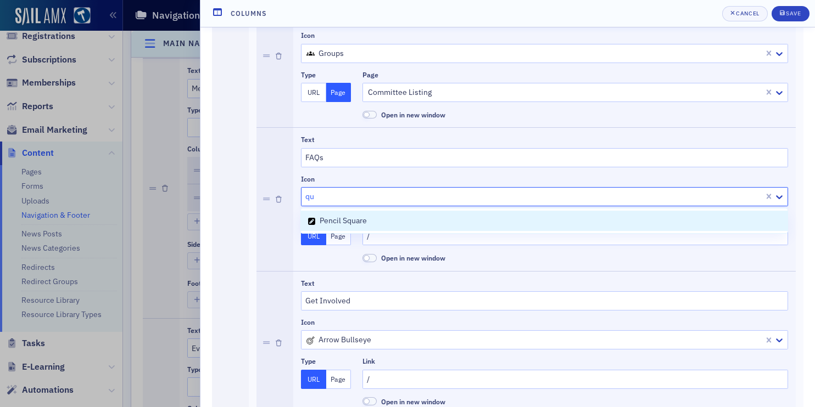
type input "q"
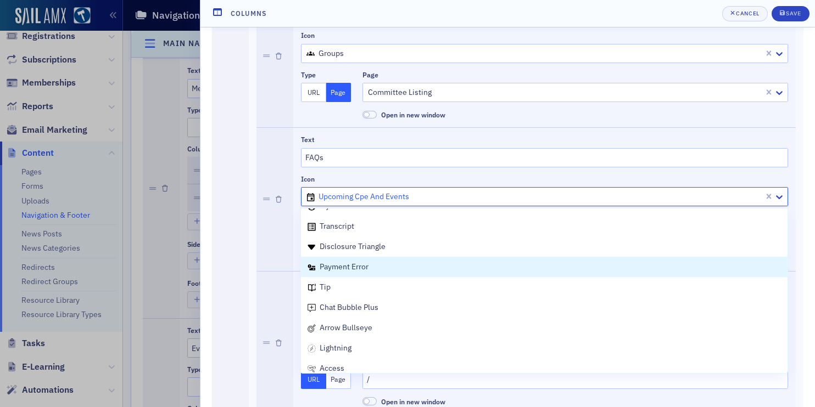
scroll to position [486, 0]
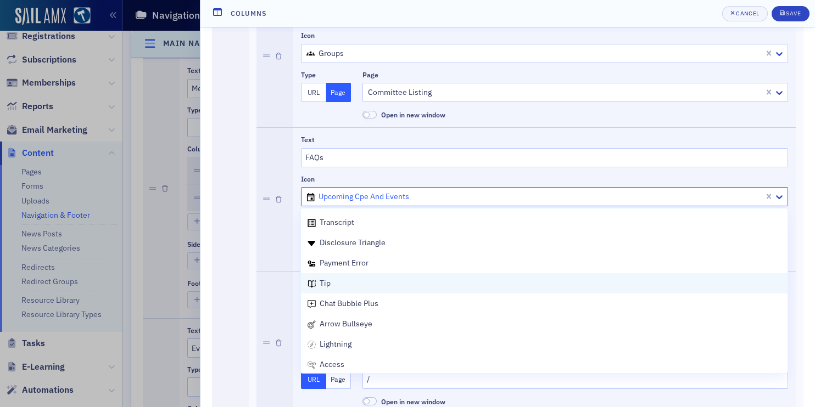
click at [403, 284] on div "tip" at bounding box center [543, 284] width 473 height 12
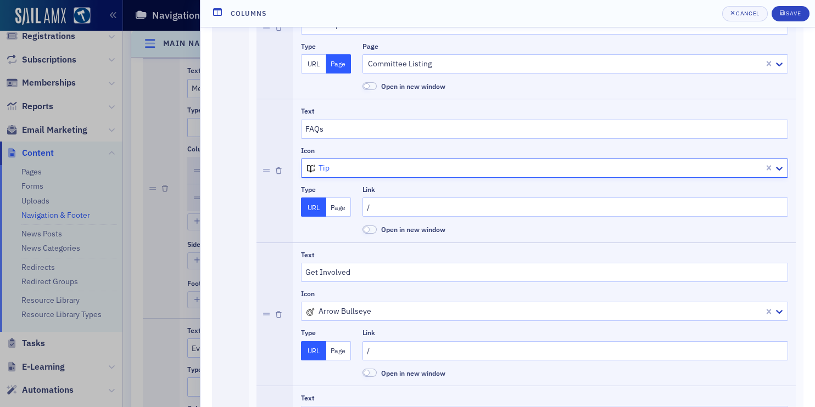
scroll to position [236, 0]
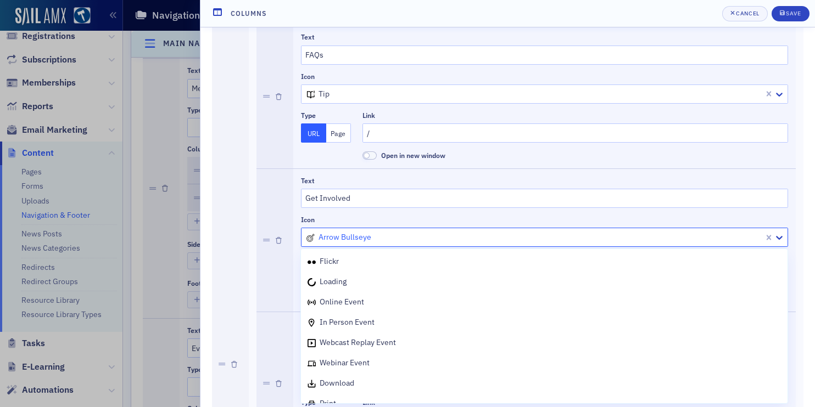
click at [327, 240] on div at bounding box center [533, 238] width 457 height 14
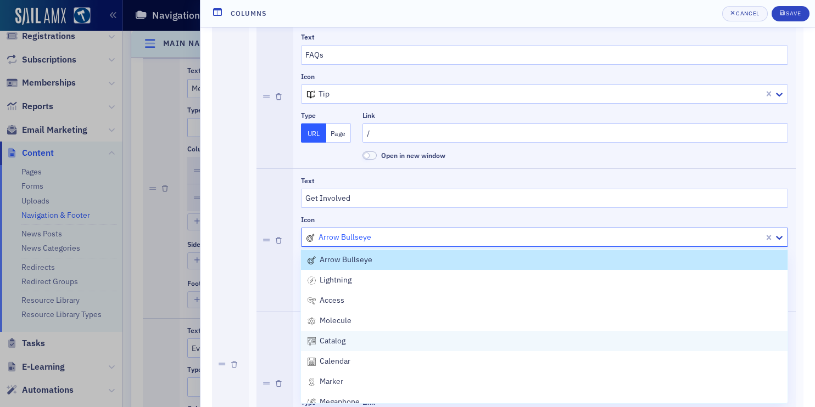
scroll to position [580, 0]
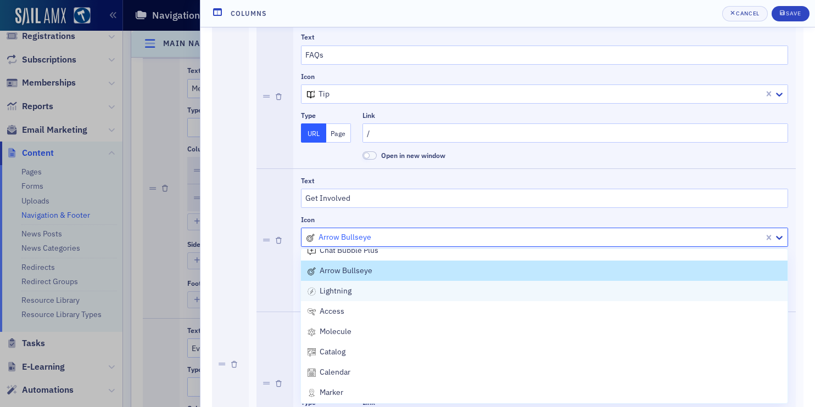
click at [364, 292] on div "lightning" at bounding box center [543, 292] width 473 height 12
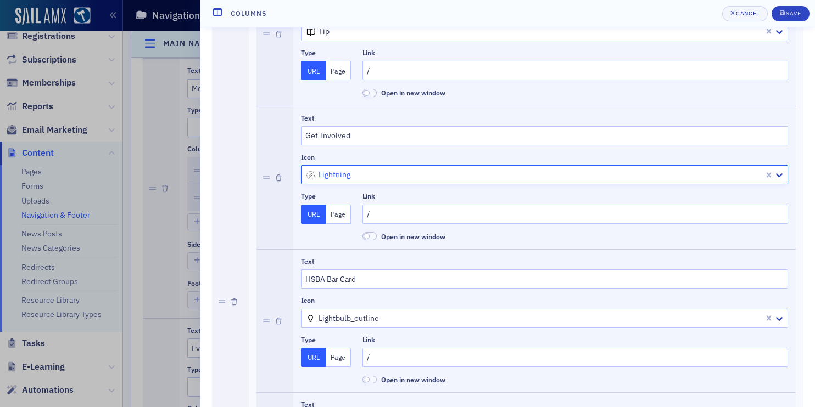
scroll to position [387, 0]
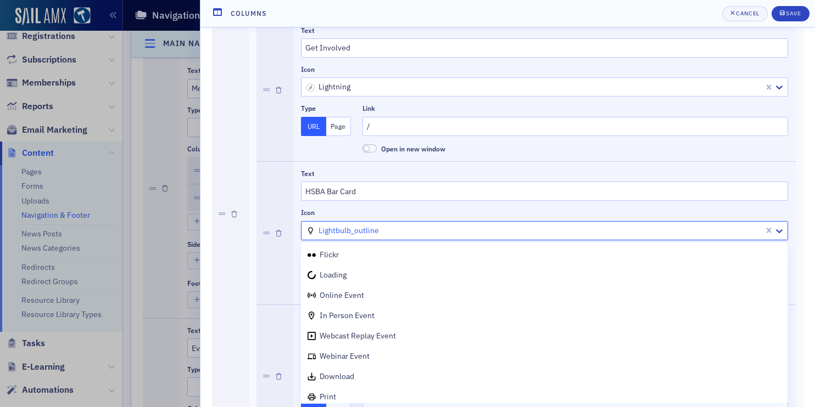
click at [343, 231] on div at bounding box center [533, 231] width 457 height 14
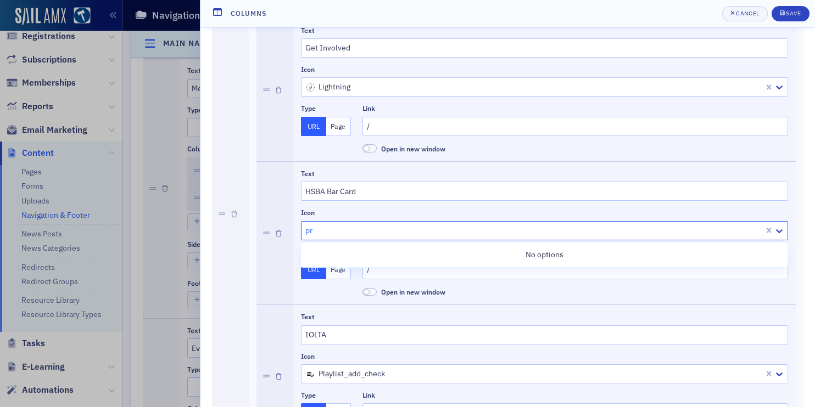
type input "p"
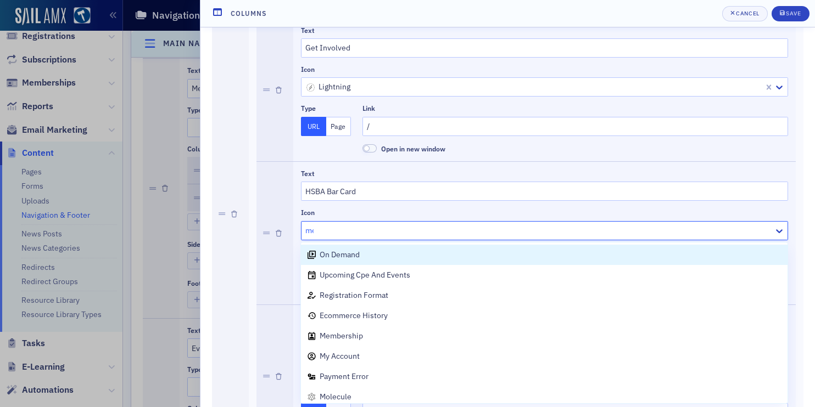
type input "mem"
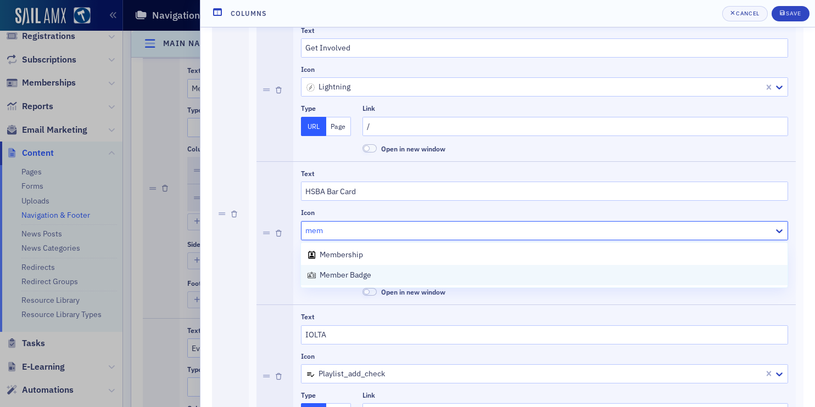
click at [338, 280] on div "member badge" at bounding box center [339, 276] width 64 height 12
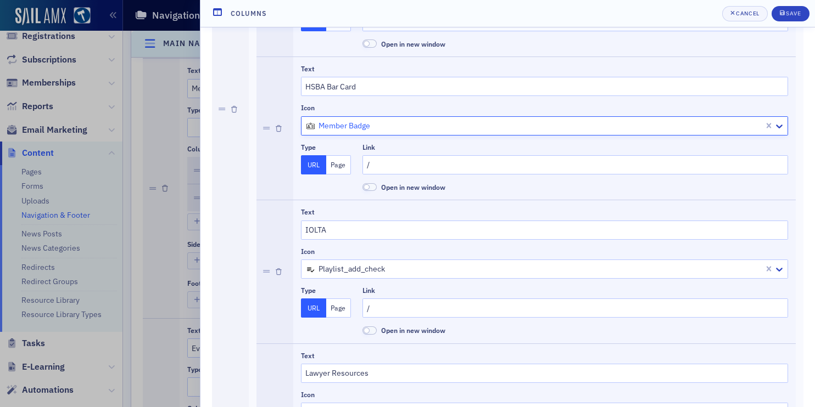
scroll to position [535, 0]
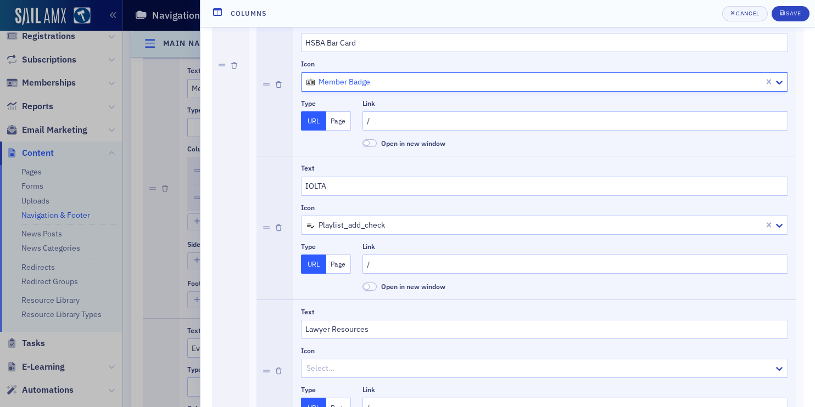
click at [344, 264] on button "Page" at bounding box center [338, 264] width 25 height 19
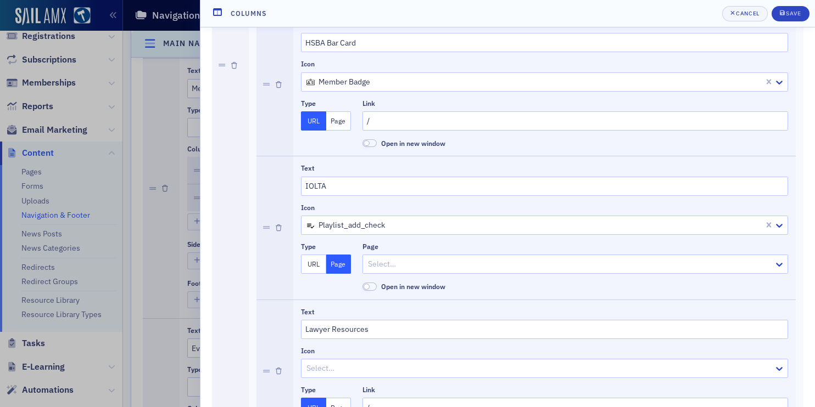
click at [316, 264] on button "URL" at bounding box center [313, 264] width 25 height 19
click at [365, 214] on div "Icon playlist_add_check" at bounding box center [544, 219] width 487 height 31
click at [365, 218] on div "playlist_add_check" at bounding box center [532, 225] width 462 height 16
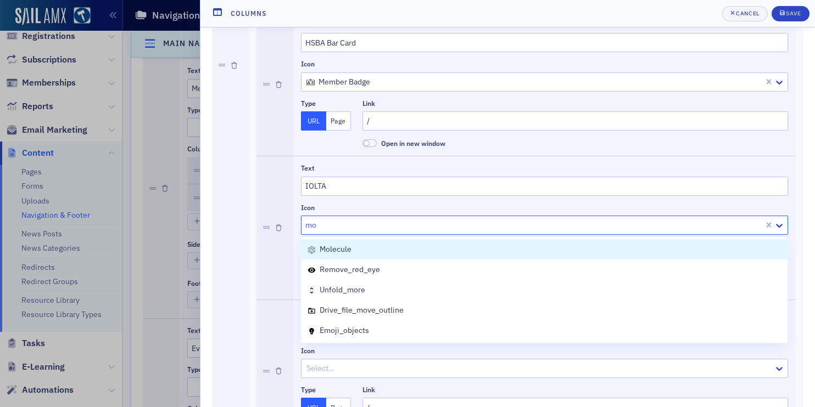
type input "m"
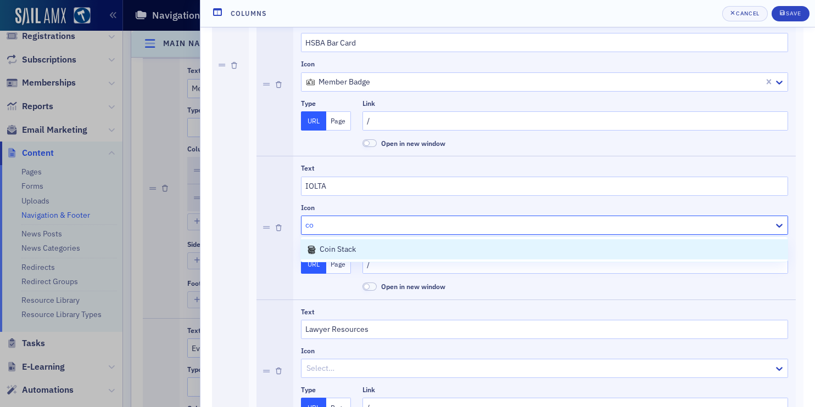
type input "c"
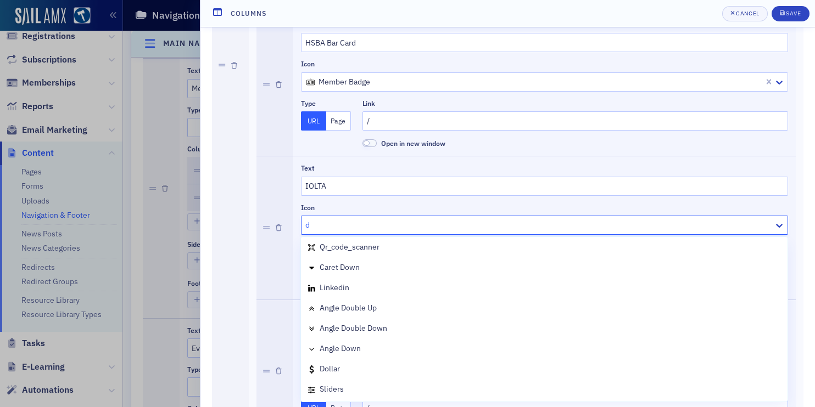
scroll to position [136, 0]
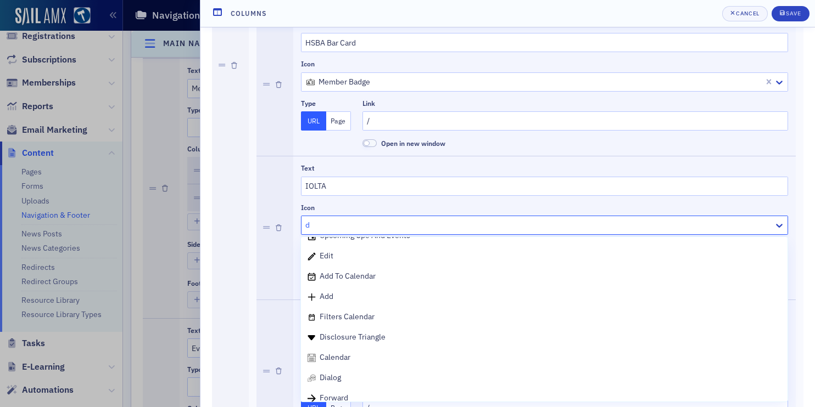
type input "do"
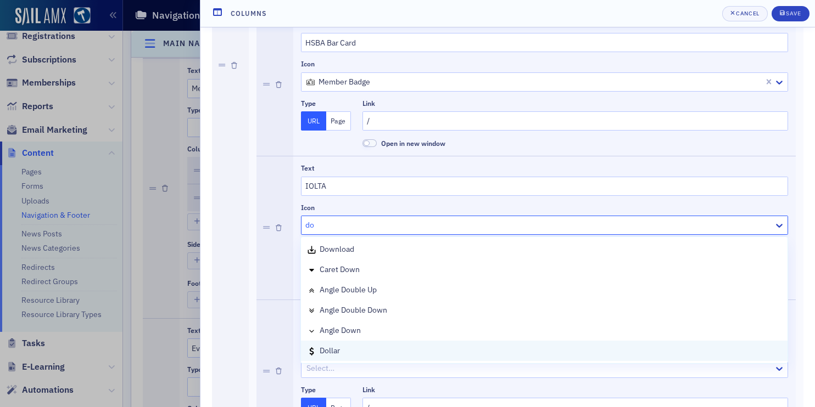
click at [370, 352] on div "dollar" at bounding box center [543, 351] width 473 height 12
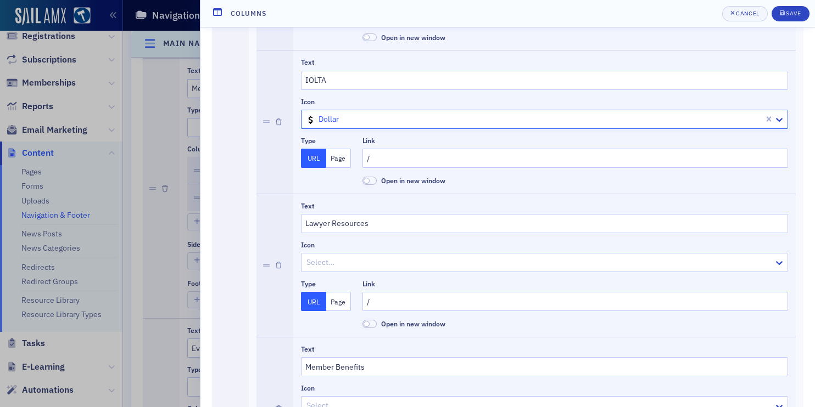
scroll to position [668, 0]
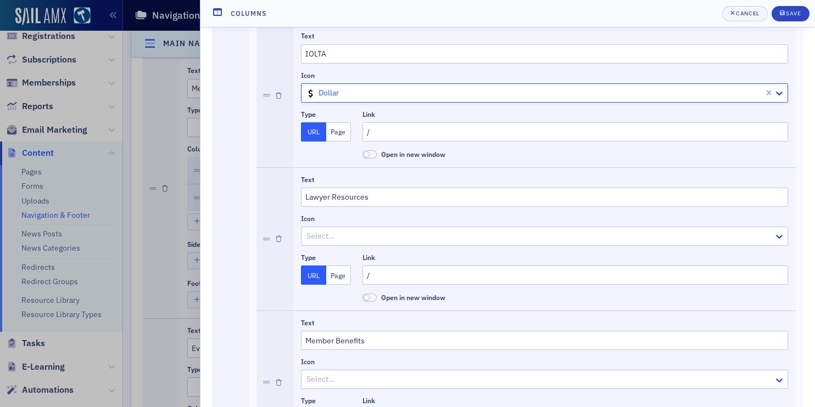
click at [350, 91] on div at bounding box center [533, 93] width 457 height 14
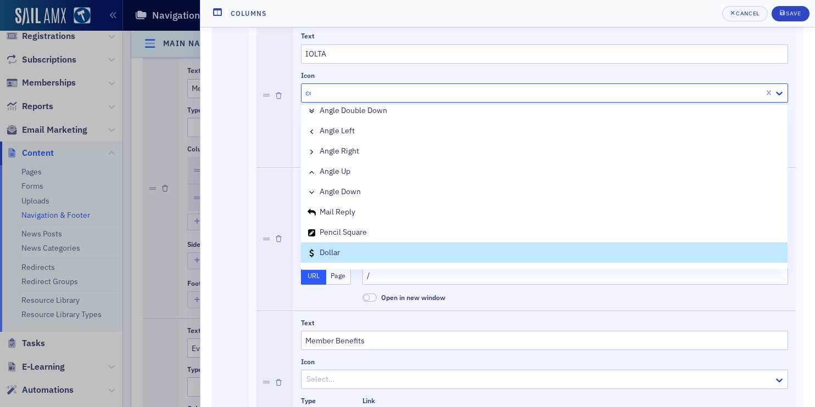
scroll to position [83, 0]
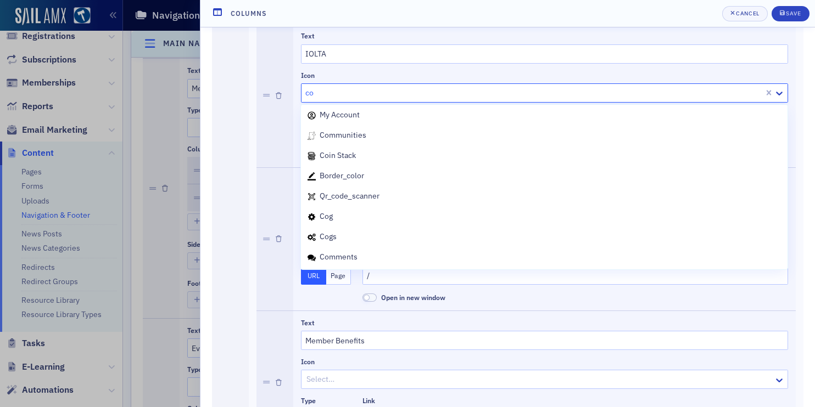
type input "coi"
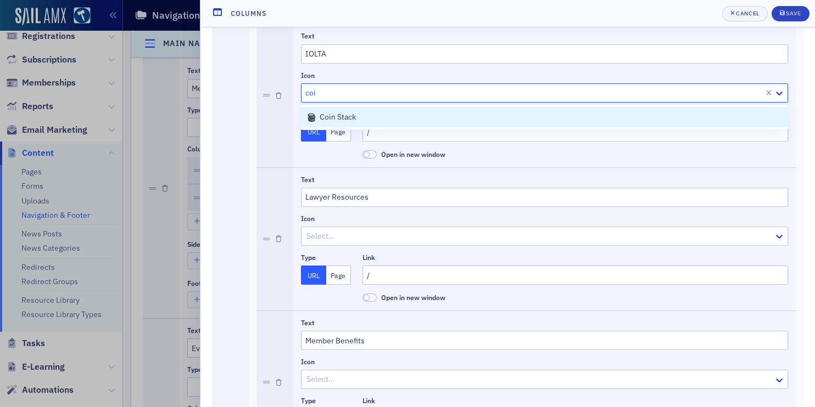
scroll to position [0, 0]
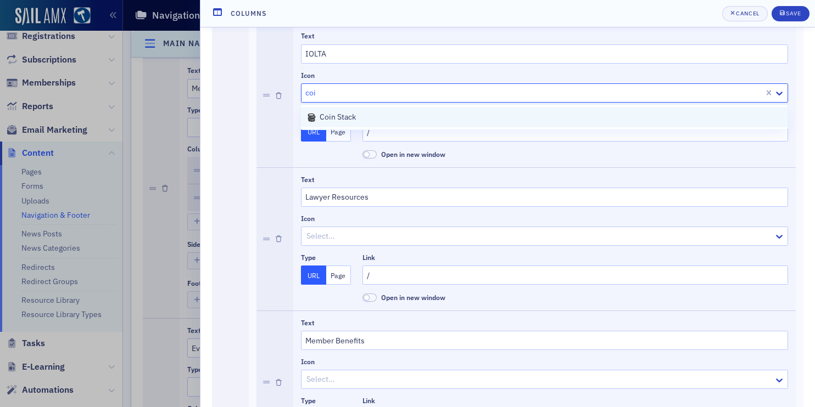
click at [344, 120] on span "coin stack" at bounding box center [338, 117] width 36 height 10
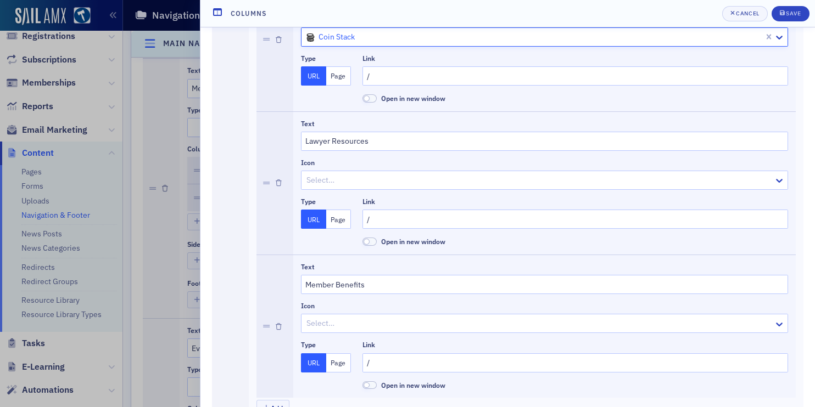
scroll to position [726, 0]
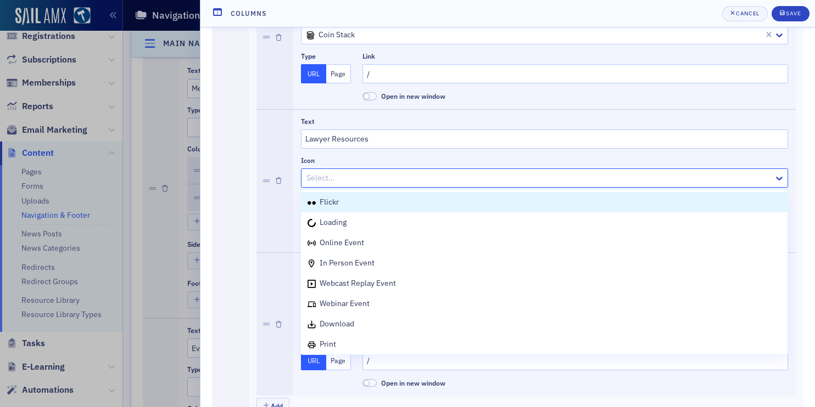
click at [313, 175] on div at bounding box center [538, 178] width 467 height 14
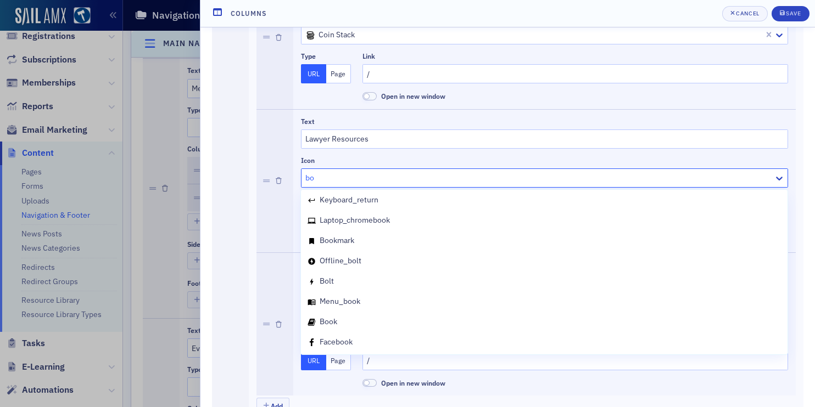
scroll to position [0, 0]
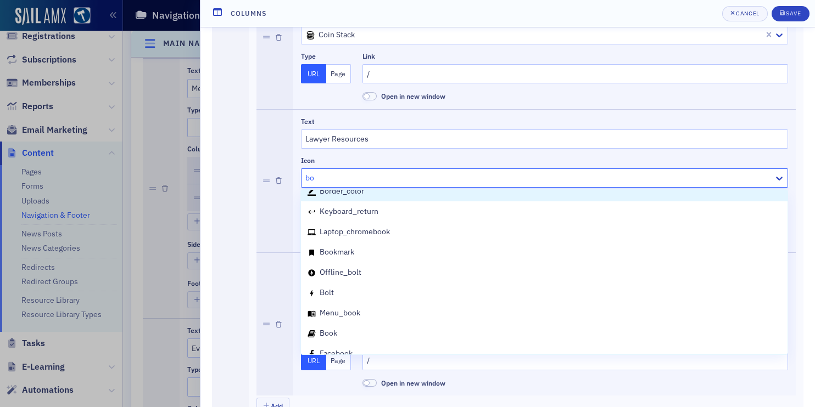
type input "boo"
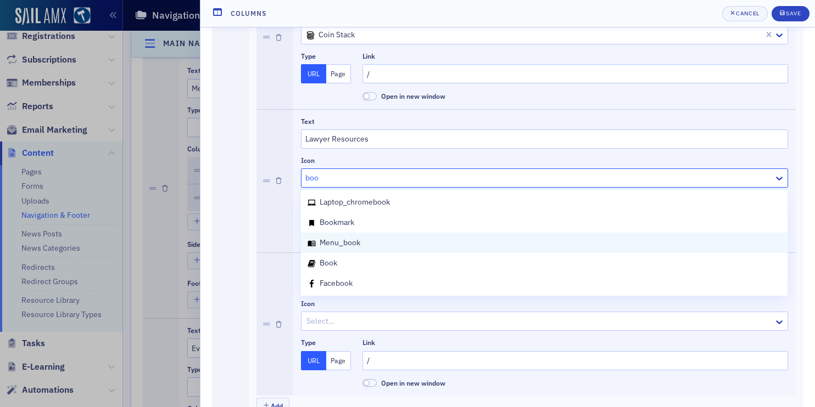
click at [349, 249] on div "menu_book" at bounding box center [544, 243] width 486 height 20
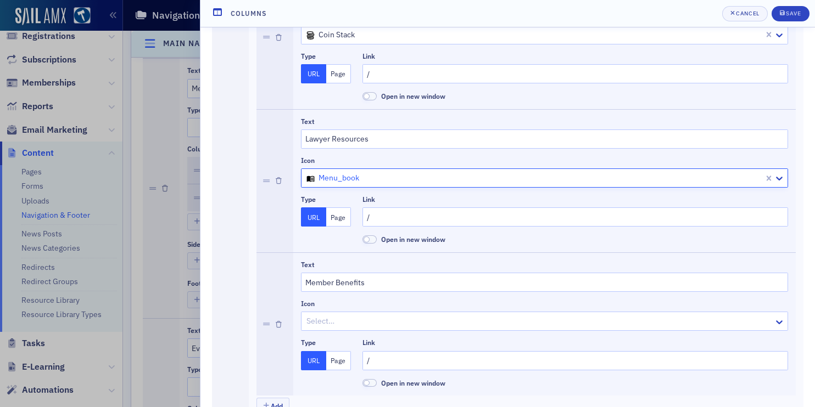
scroll to position [776, 0]
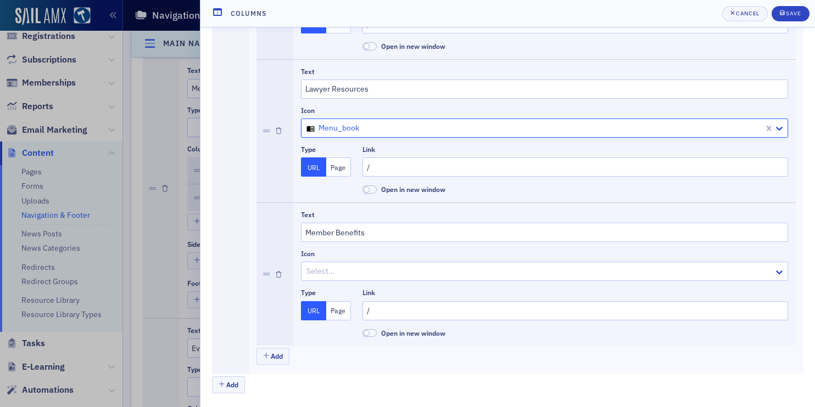
click at [332, 273] on div at bounding box center [538, 272] width 467 height 14
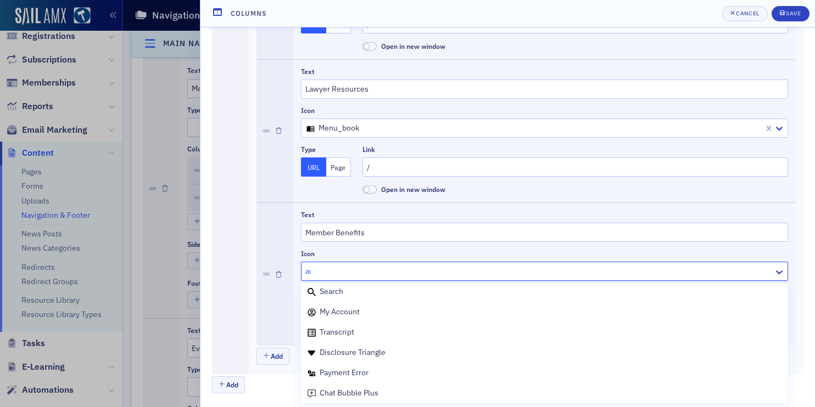
scroll to position [24, 0]
type input "acc"
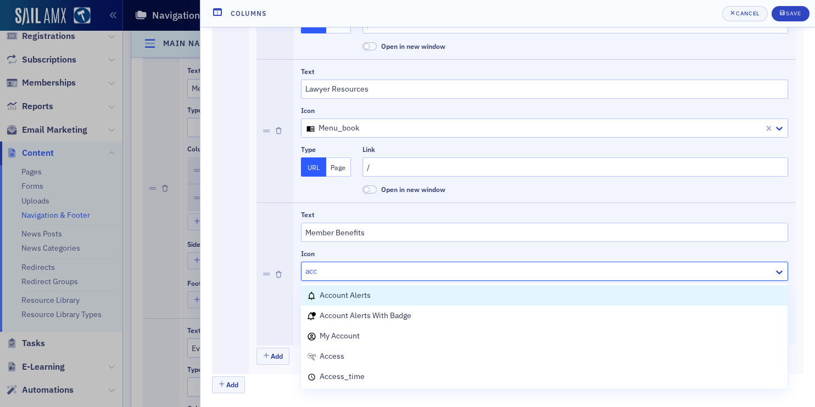
scroll to position [0, 0]
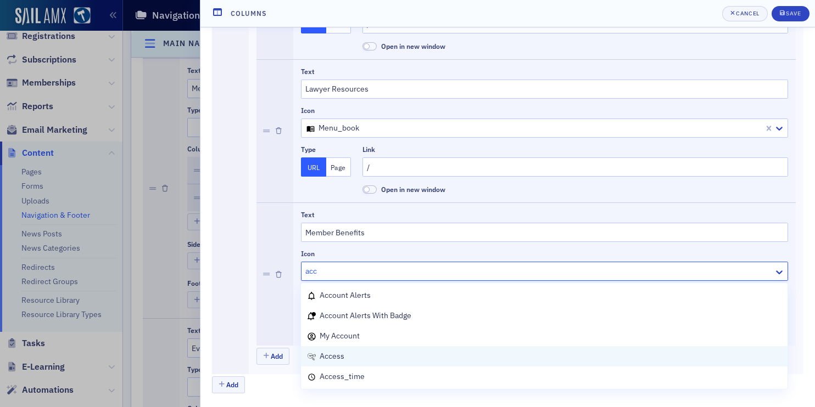
click at [366, 361] on div "access" at bounding box center [543, 357] width 473 height 12
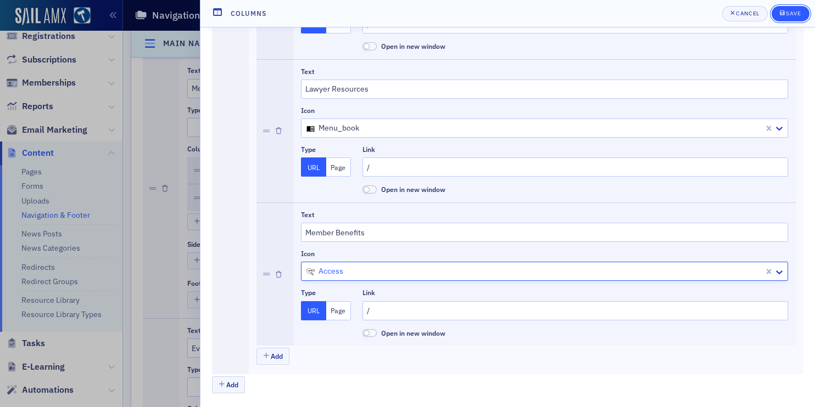
click at [796, 12] on div "Save" at bounding box center [793, 13] width 15 height 6
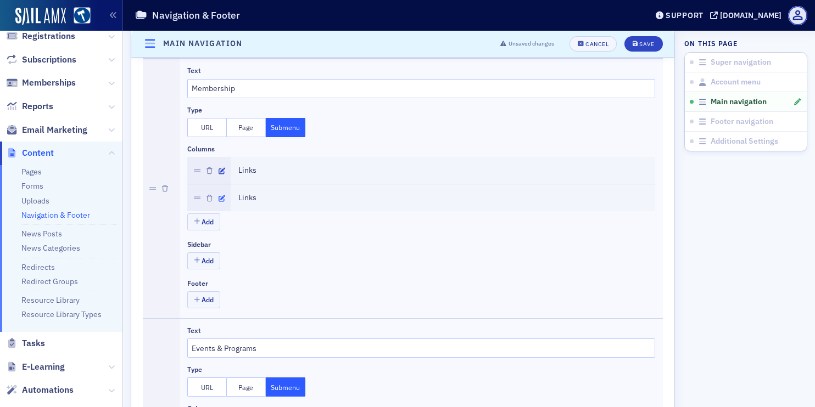
click at [219, 198] on icon "button" at bounding box center [222, 198] width 7 height 7
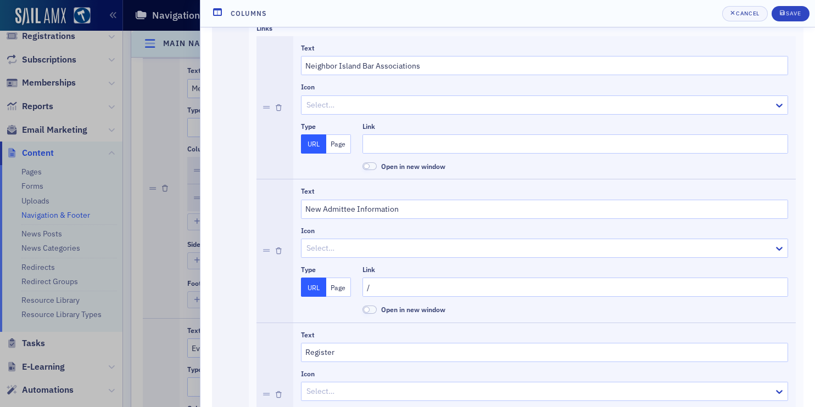
scroll to position [85, 0]
click at [356, 104] on div at bounding box center [538, 103] width 467 height 14
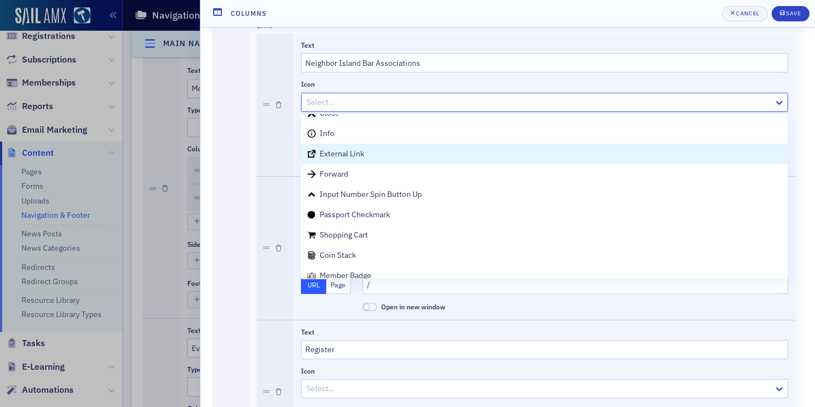
scroll to position [908, 0]
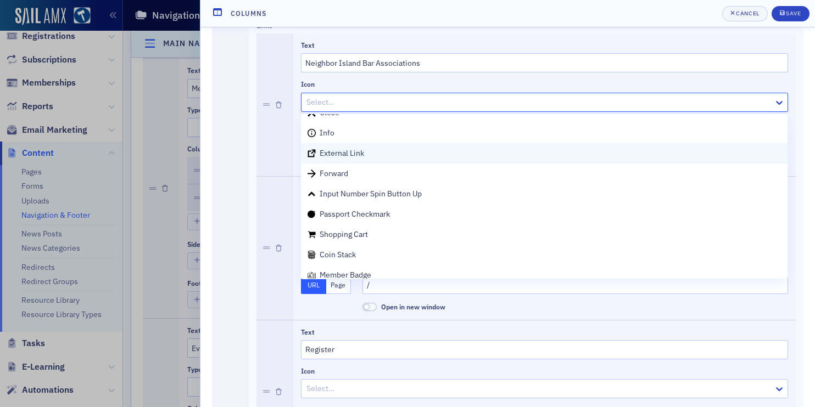
click at [378, 156] on div "external link" at bounding box center [543, 154] width 473 height 12
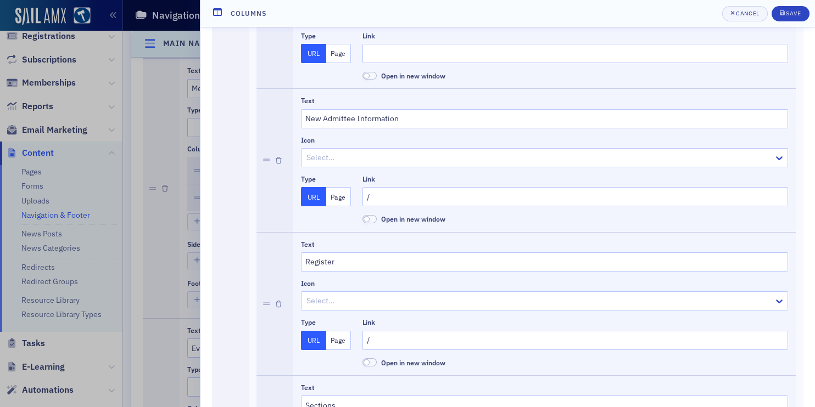
scroll to position [173, 0]
click at [363, 158] on div at bounding box center [538, 157] width 467 height 14
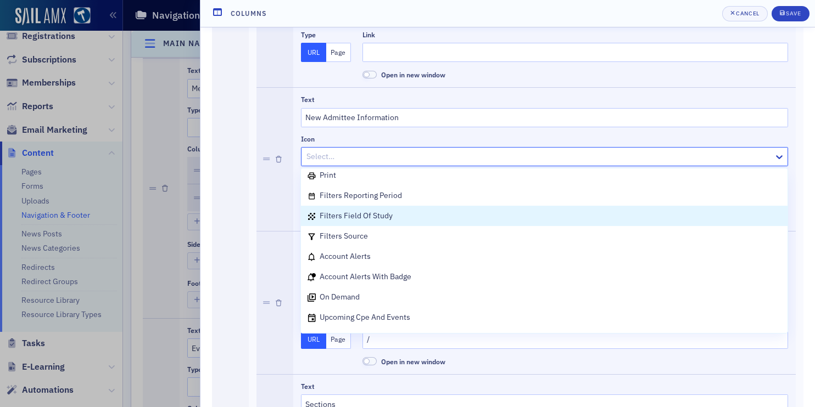
scroll to position [150, 0]
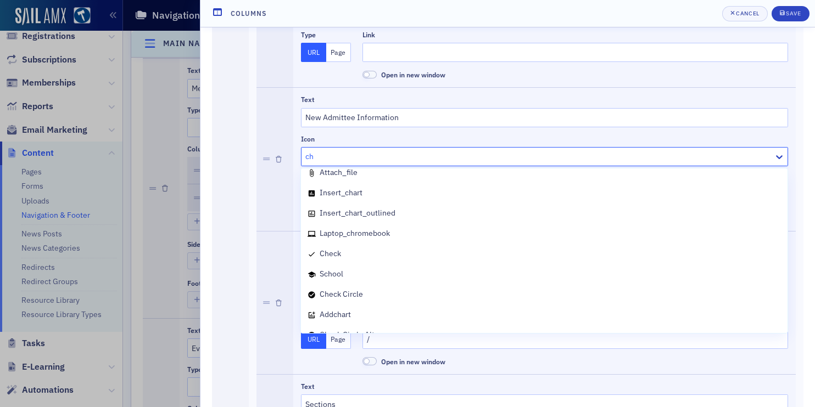
type input "che"
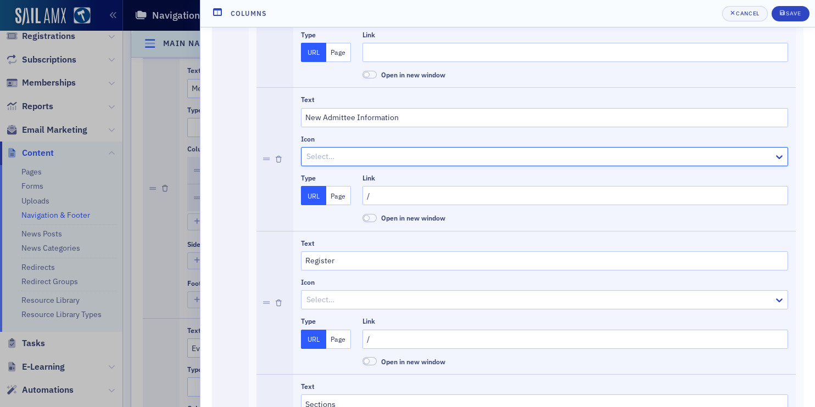
click at [336, 160] on div at bounding box center [538, 157] width 467 height 14
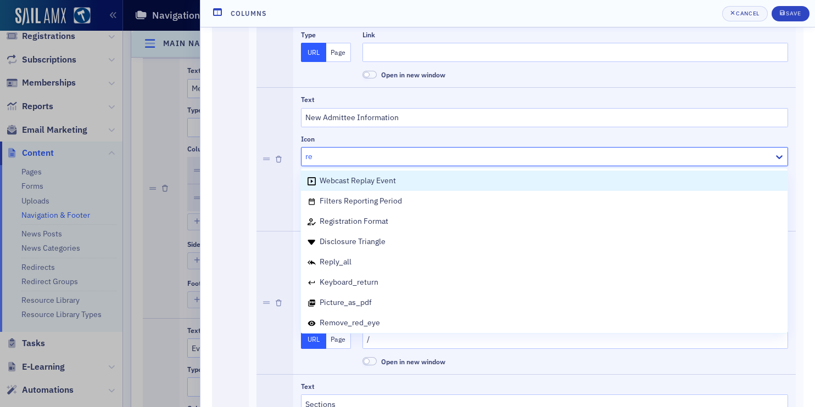
type input "reg"
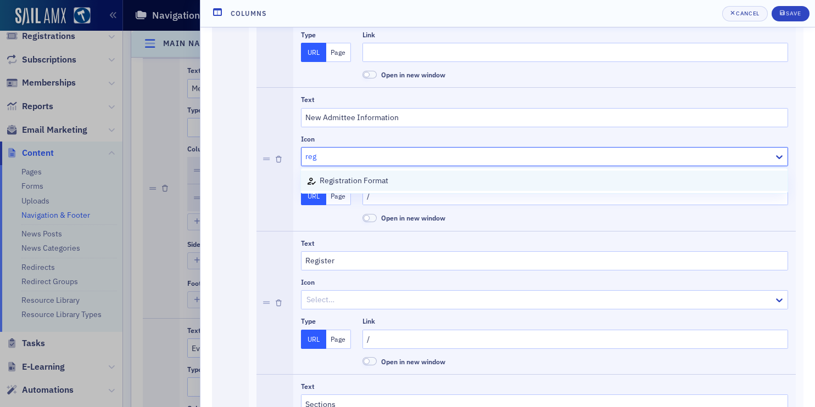
click at [340, 179] on span "registration format" at bounding box center [354, 181] width 69 height 10
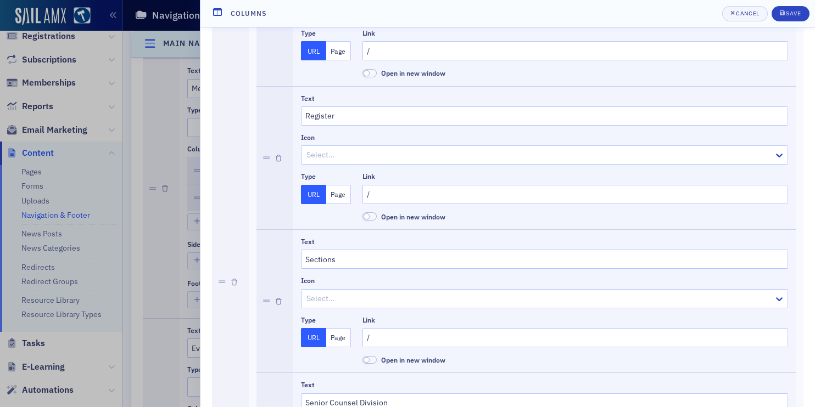
scroll to position [320, 0]
click at [332, 156] on div at bounding box center [538, 154] width 467 height 14
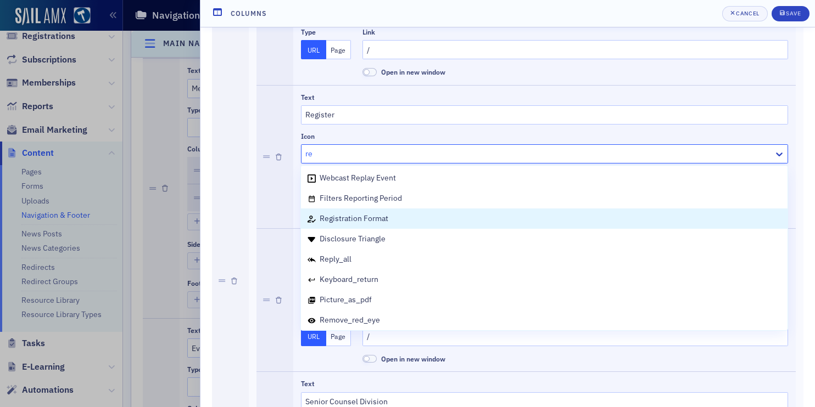
type input "r"
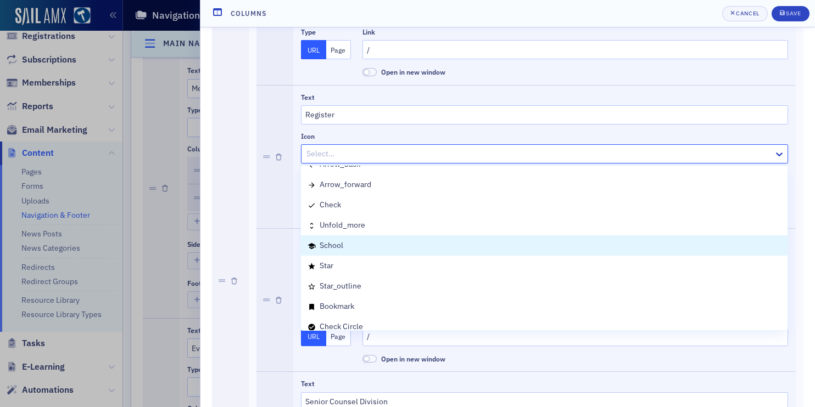
scroll to position [1594, 0]
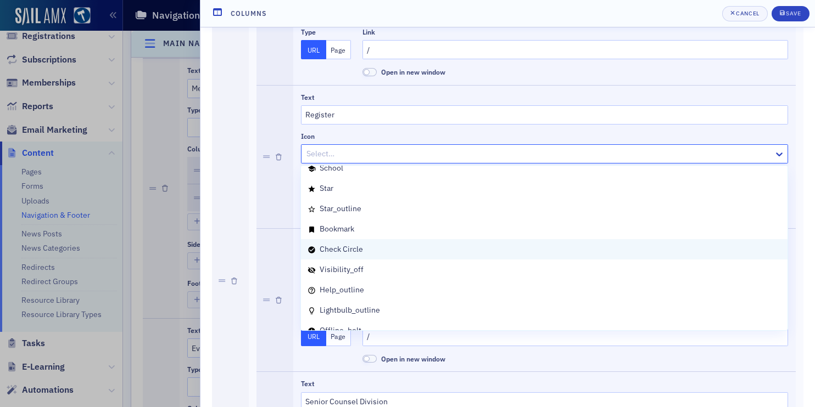
click at [394, 247] on div "check circle" at bounding box center [543, 250] width 473 height 12
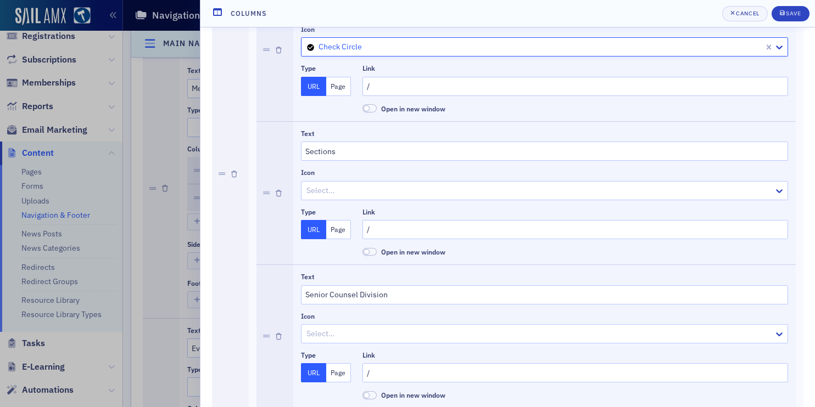
scroll to position [416, 0]
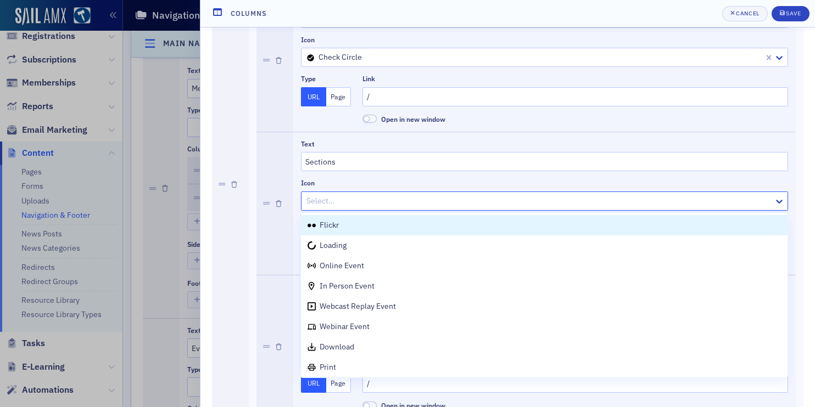
click at [370, 203] on div at bounding box center [538, 201] width 467 height 14
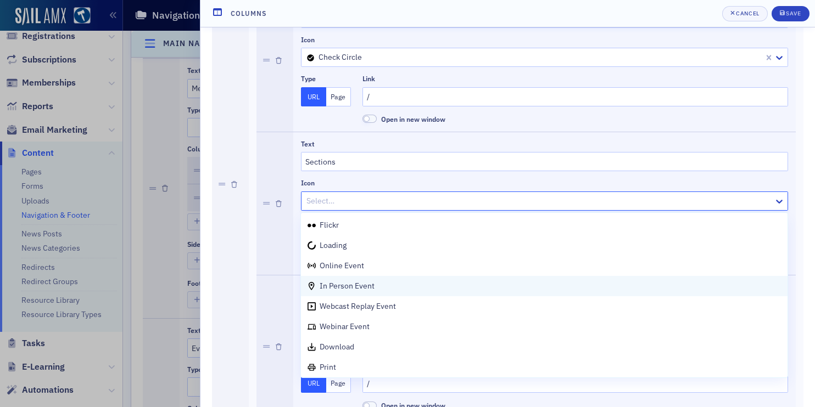
scroll to position [121, 0]
click at [376, 286] on span "filters field of study" at bounding box center [356, 287] width 73 height 10
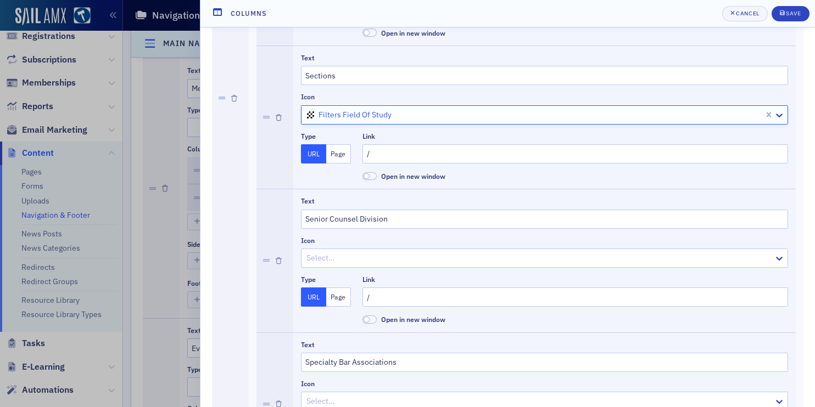
scroll to position [579, 0]
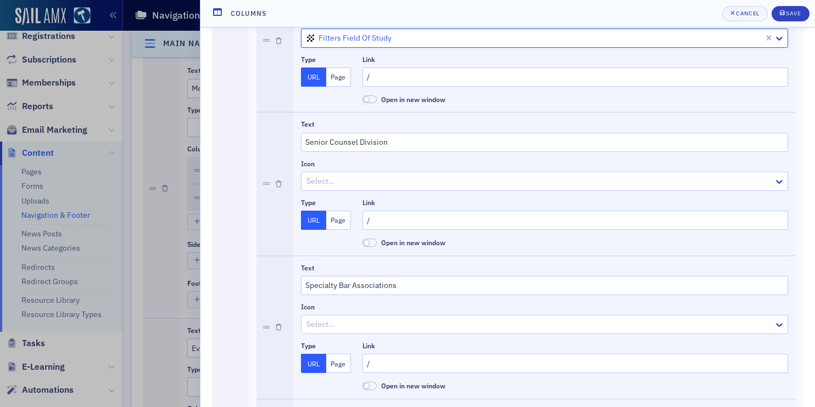
click at [344, 186] on div at bounding box center [538, 182] width 467 height 14
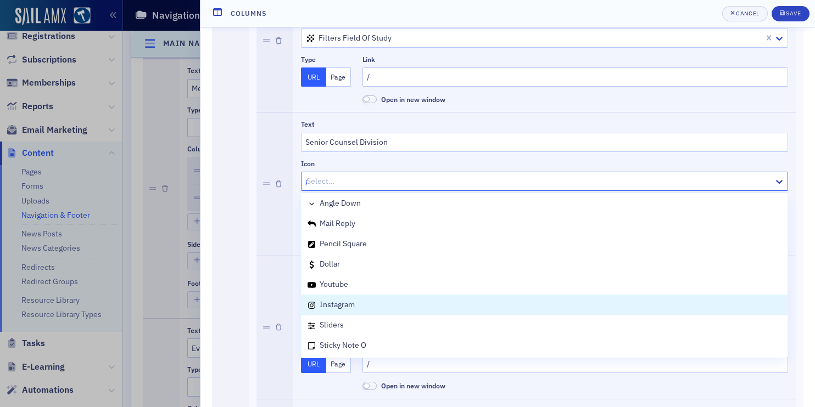
scroll to position [408, 0]
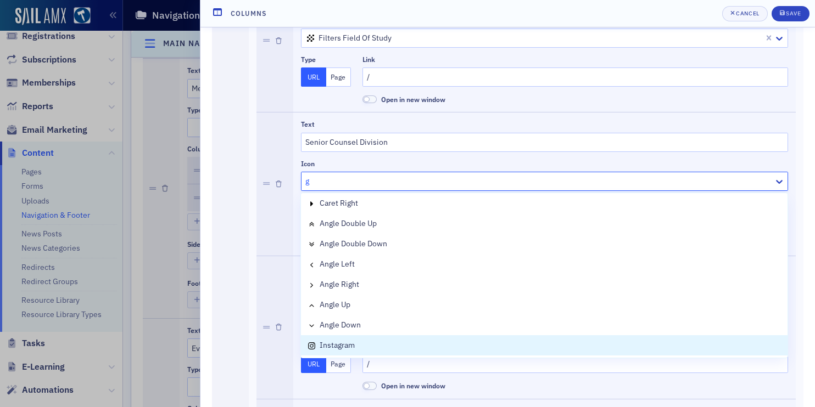
type input "gr"
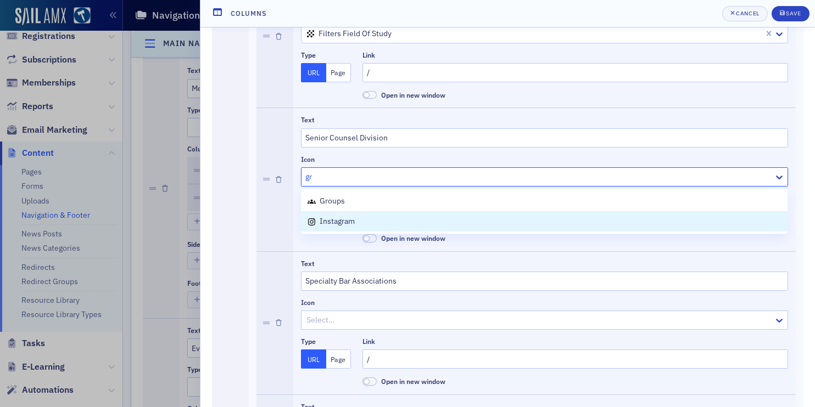
scroll to position [584, 0]
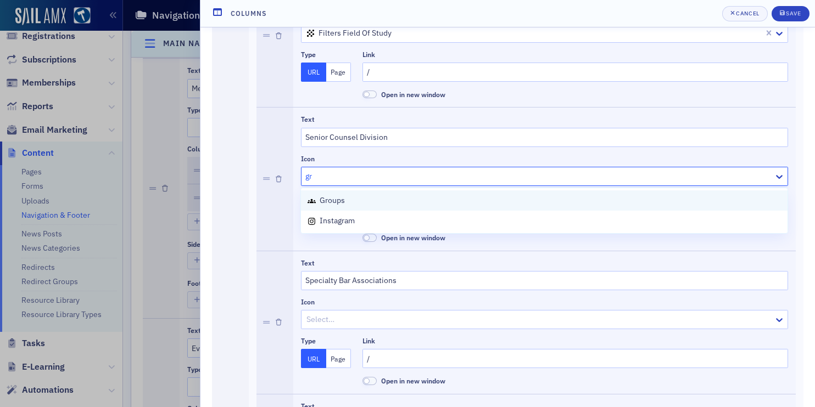
click at [428, 199] on div "groups" at bounding box center [543, 201] width 473 height 12
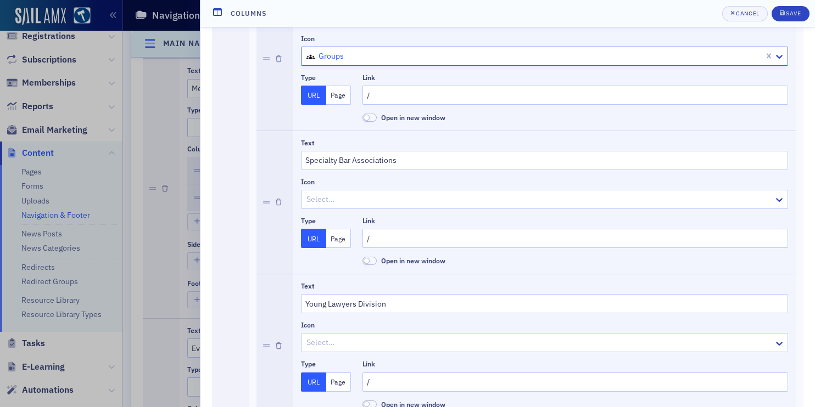
scroll to position [710, 0]
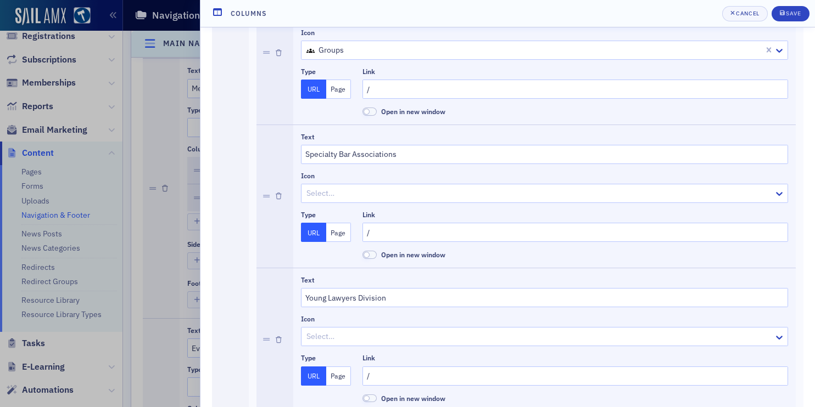
click at [345, 231] on button "Page" at bounding box center [338, 232] width 25 height 19
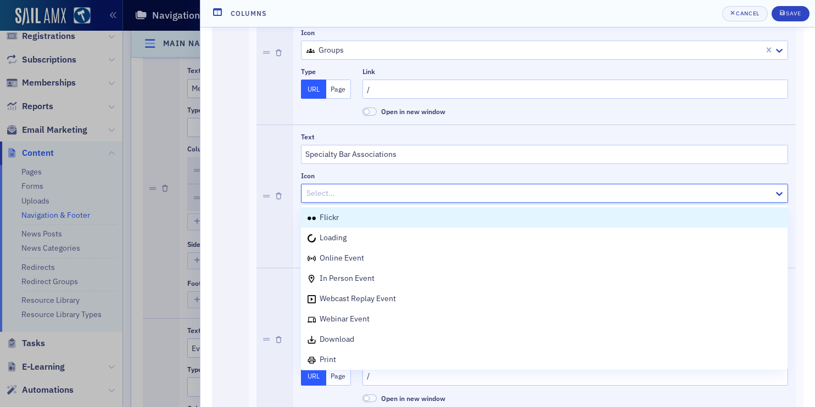
click at [384, 201] on div "Select…" at bounding box center [537, 194] width 472 height 16
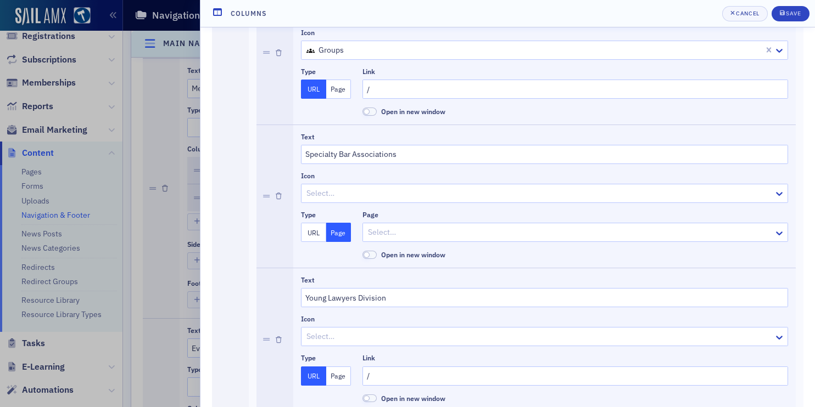
click at [290, 193] on div at bounding box center [274, 196] width 37 height 143
click at [314, 232] on button "URL" at bounding box center [313, 232] width 25 height 19
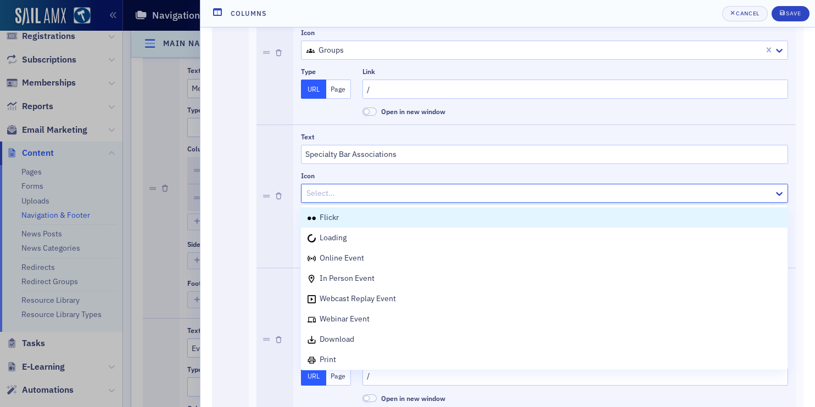
click at [327, 193] on div at bounding box center [538, 194] width 467 height 14
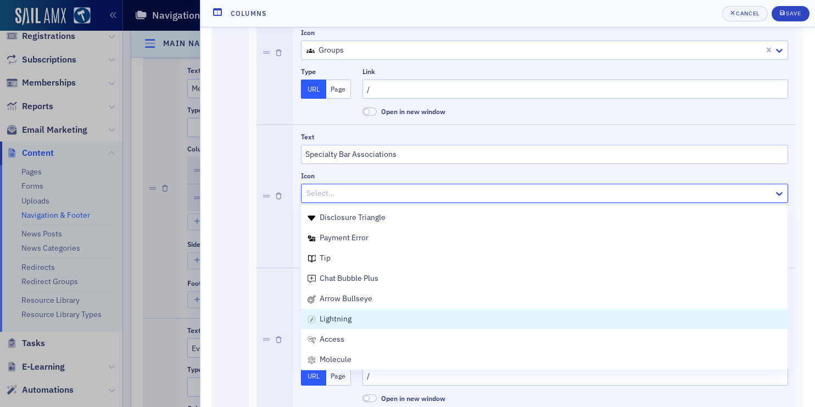
scroll to position [546, 0]
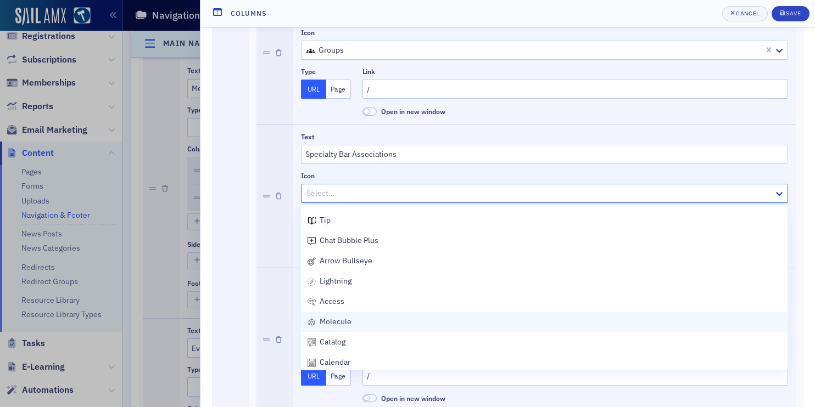
click at [375, 314] on div "molecule" at bounding box center [544, 322] width 486 height 20
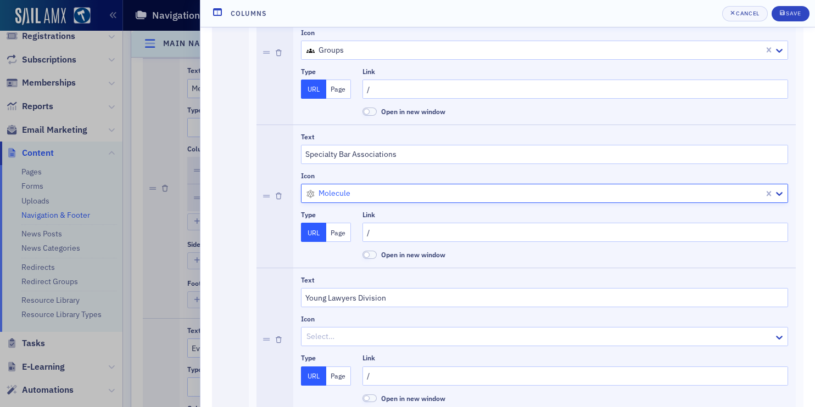
scroll to position [776, 0]
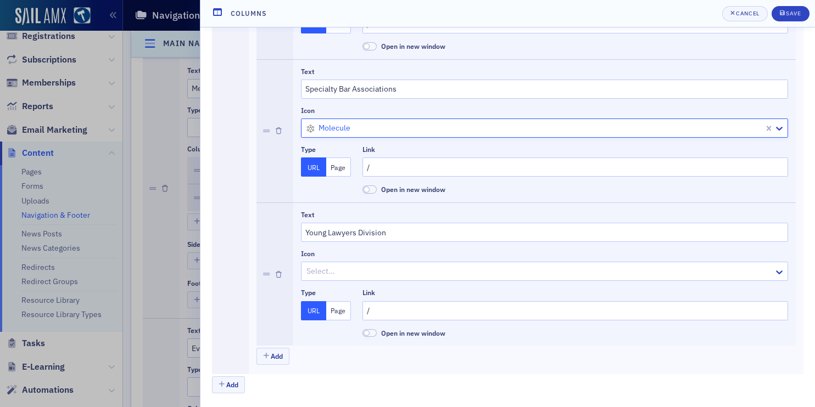
click at [342, 309] on button "Page" at bounding box center [338, 310] width 25 height 19
click at [310, 309] on button "URL" at bounding box center [313, 310] width 25 height 19
click at [349, 277] on div at bounding box center [538, 272] width 467 height 14
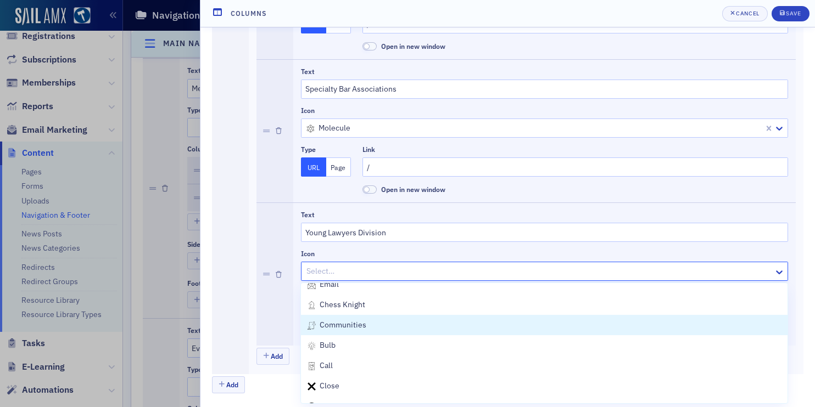
scroll to position [826, 0]
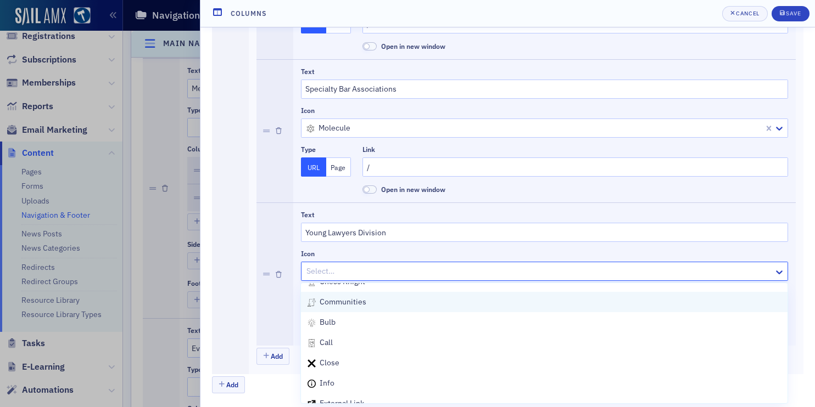
click at [351, 307] on div "communities" at bounding box center [336, 302] width 59 height 12
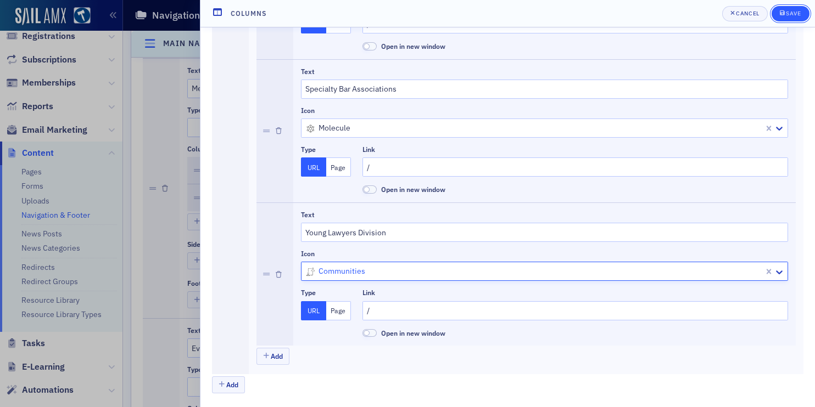
click at [786, 21] on button "Save" at bounding box center [790, 13] width 38 height 15
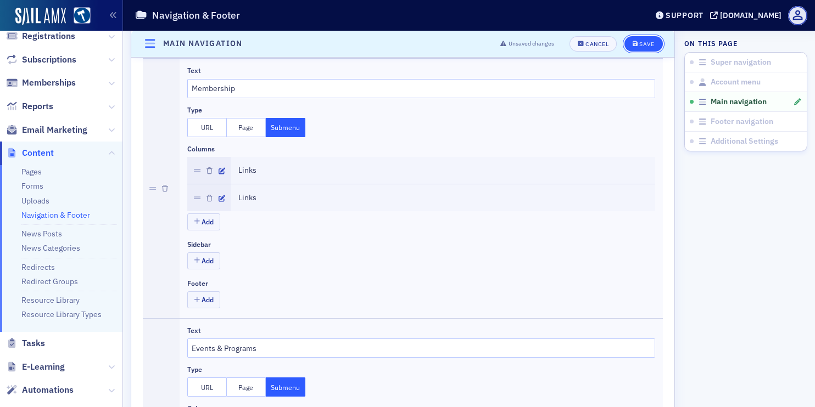
click at [639, 46] on div "Save" at bounding box center [646, 44] width 15 height 6
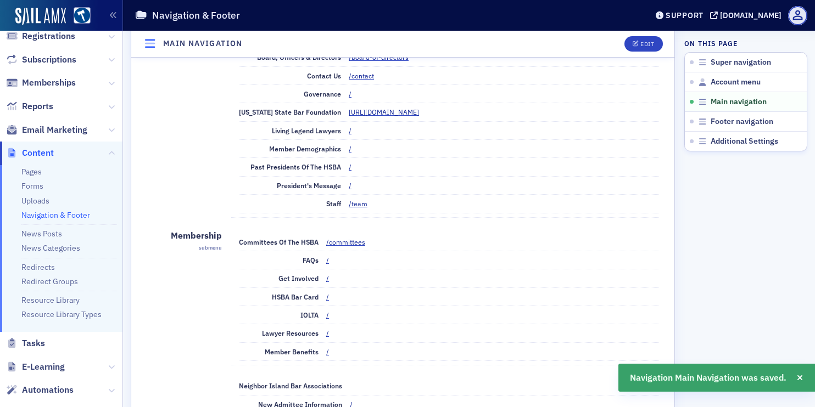
scroll to position [342, 0]
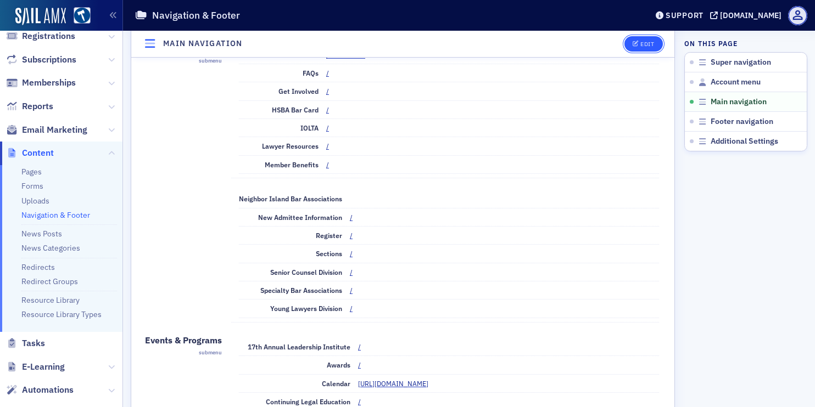
click at [645, 41] on div "Edit" at bounding box center [647, 44] width 14 height 6
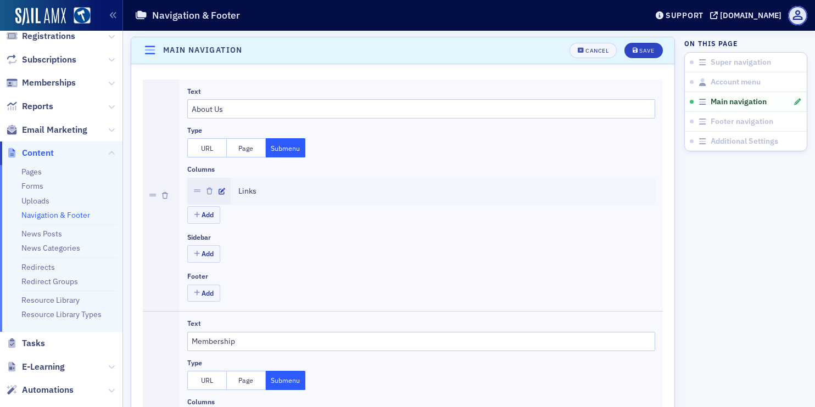
scroll to position [476, 0]
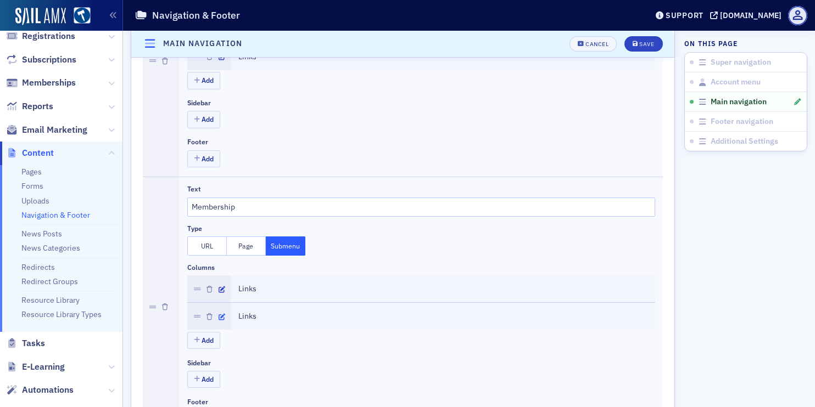
click at [223, 314] on icon "button" at bounding box center [222, 317] width 7 height 7
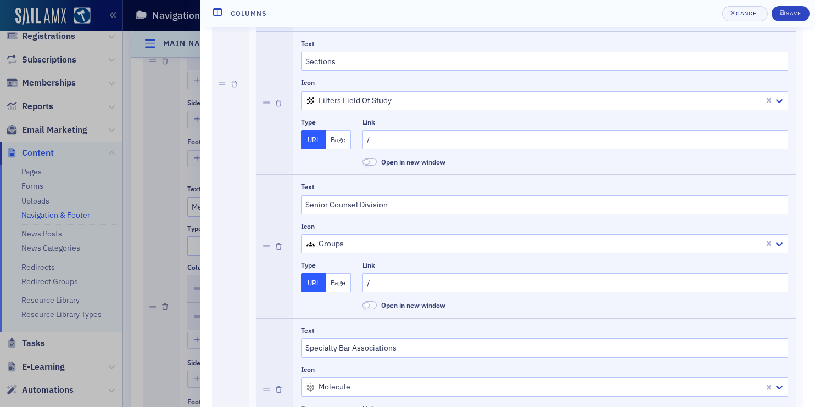
scroll to position [642, 0]
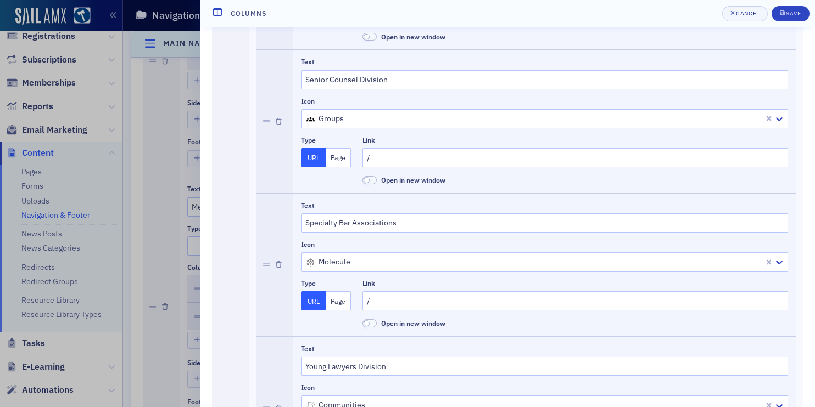
click at [343, 122] on div at bounding box center [533, 119] width 457 height 14
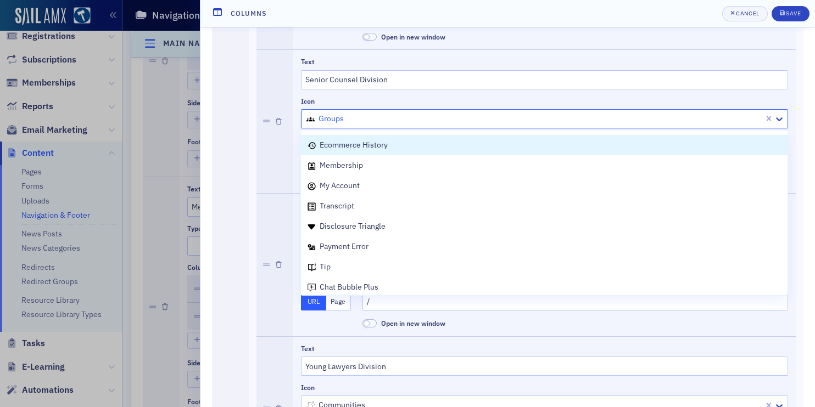
scroll to position [426, 0]
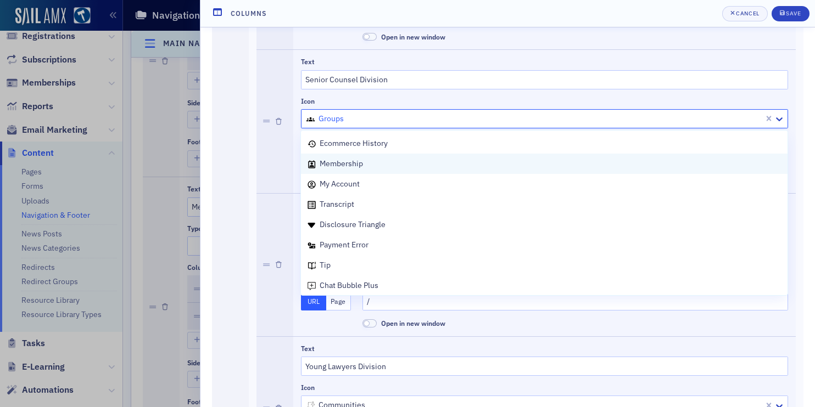
click at [391, 170] on div "Membership" at bounding box center [544, 164] width 486 height 20
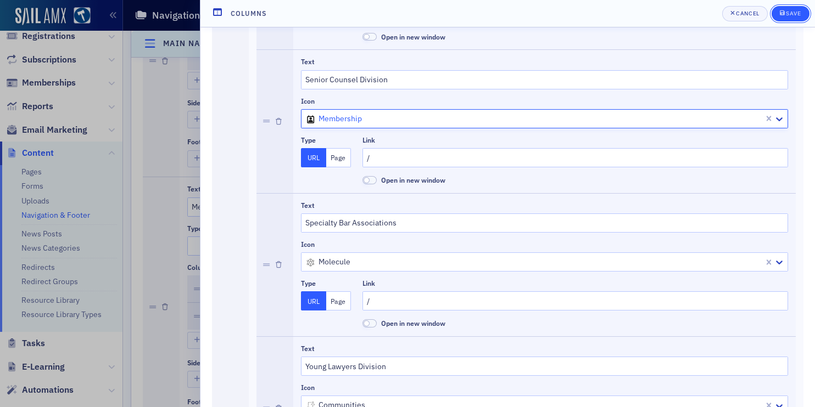
click at [780, 17] on div "submit" at bounding box center [783, 13] width 7 height 9
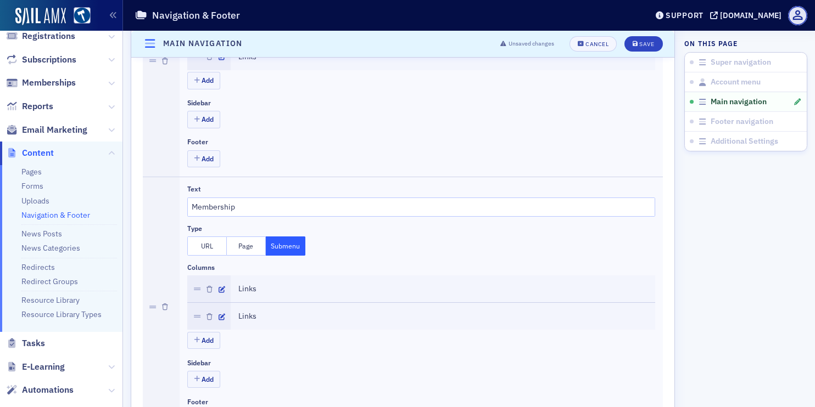
click at [630, 36] on header "Main navigation Unsaved changes Cancel Save" at bounding box center [402, 44] width 543 height 27
click at [631, 40] on button "Save" at bounding box center [643, 43] width 38 height 15
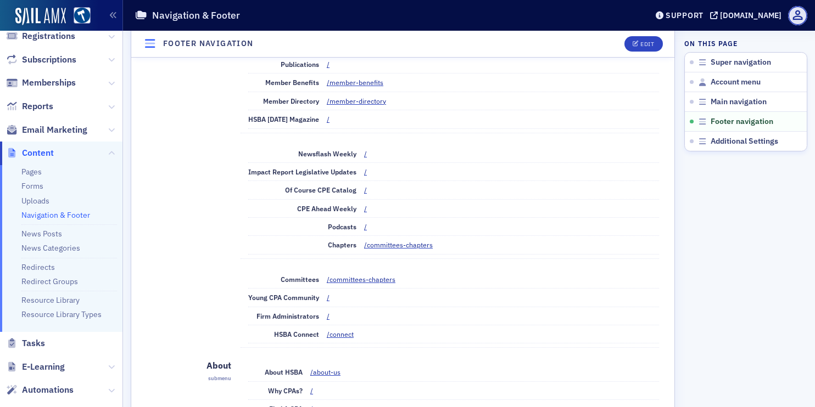
scroll to position [1086, 0]
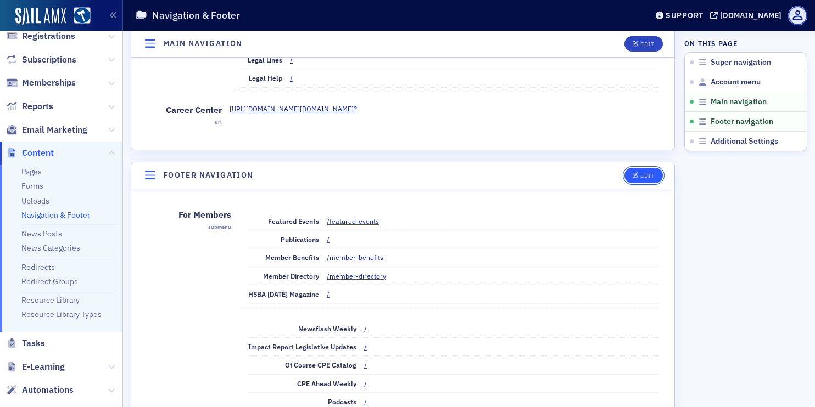
click at [646, 173] on div "Edit" at bounding box center [647, 176] width 14 height 6
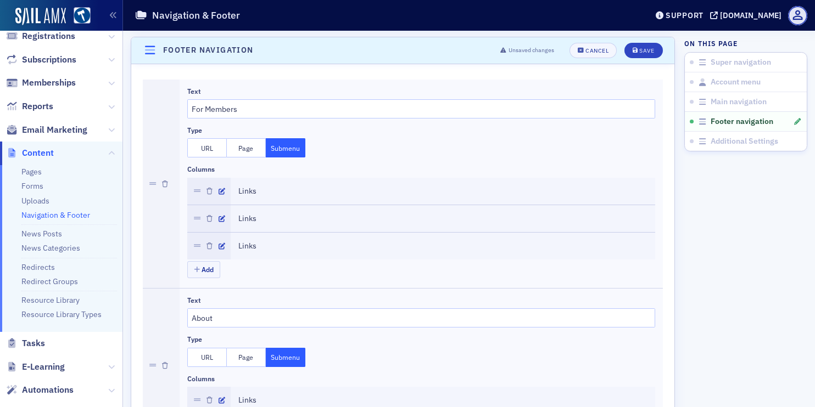
scroll to position [1211, 0]
click at [163, 185] on icon "button" at bounding box center [165, 184] width 6 height 7
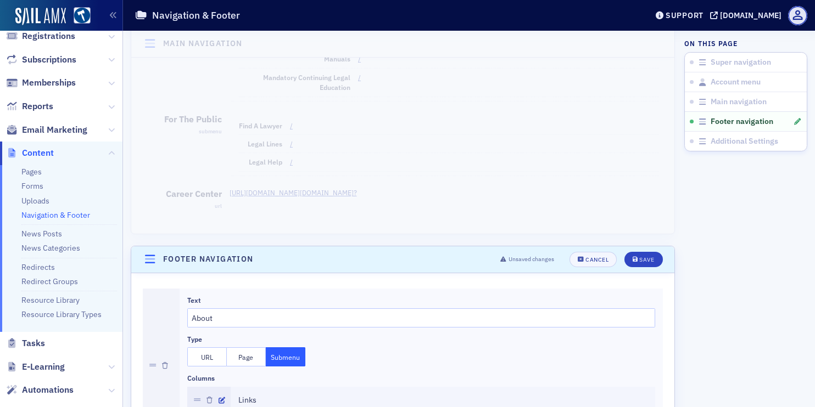
scroll to position [1197, 0]
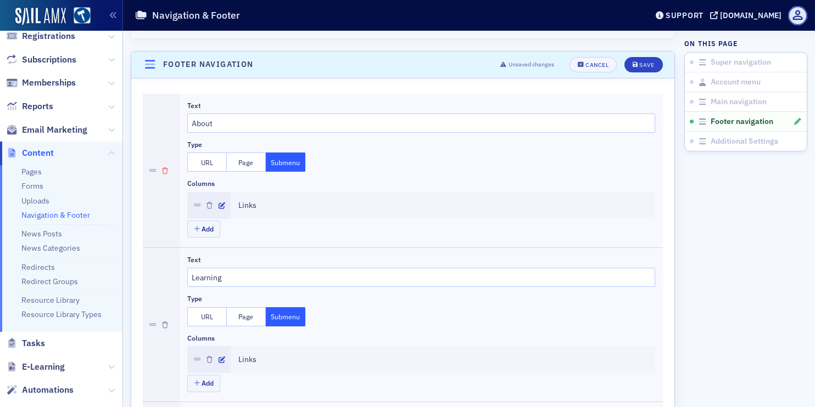
click at [167, 170] on icon "button" at bounding box center [165, 171] width 6 height 7
click at [167, 171] on icon "button" at bounding box center [165, 171] width 6 height 7
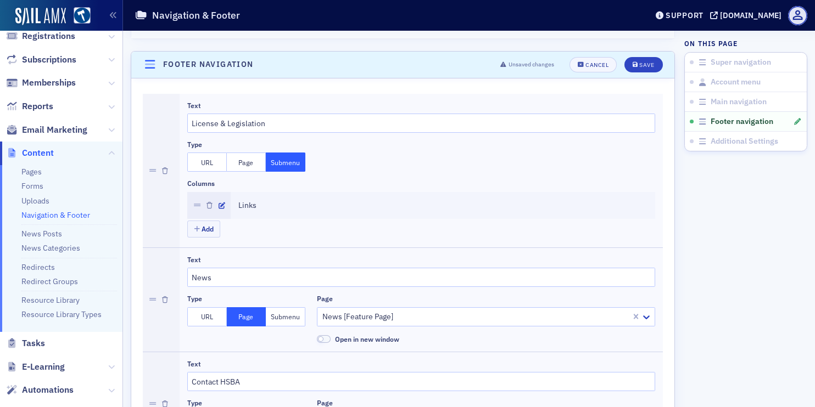
click at [167, 171] on icon "button" at bounding box center [165, 171] width 6 height 7
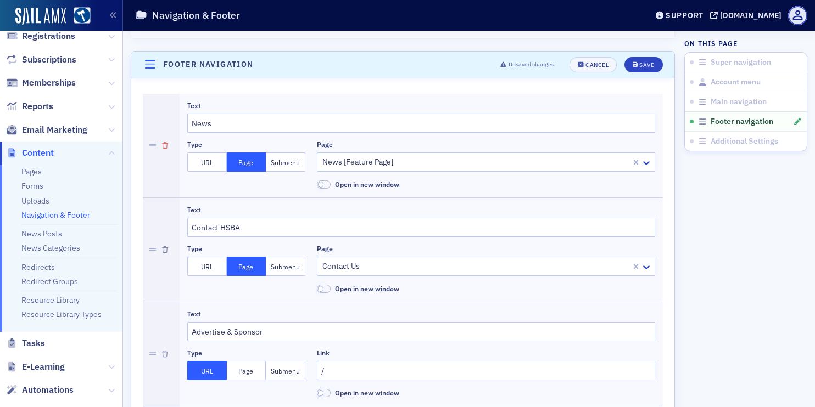
click at [166, 146] on icon "button" at bounding box center [165, 146] width 6 height 7
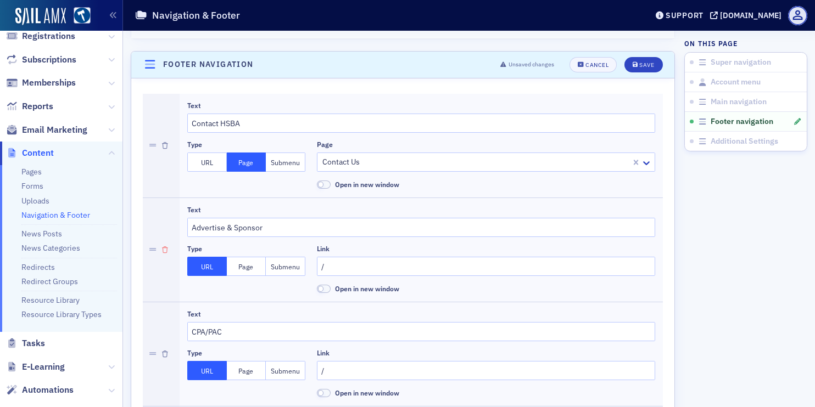
click at [167, 243] on button "button" at bounding box center [165, 250] width 6 height 104
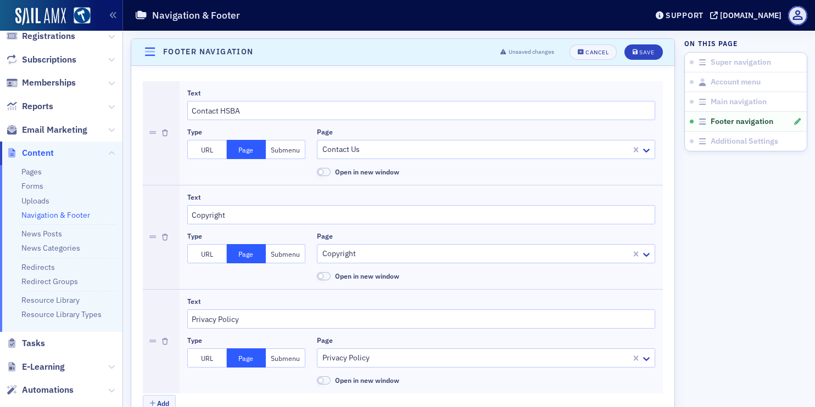
scroll to position [1201, 0]
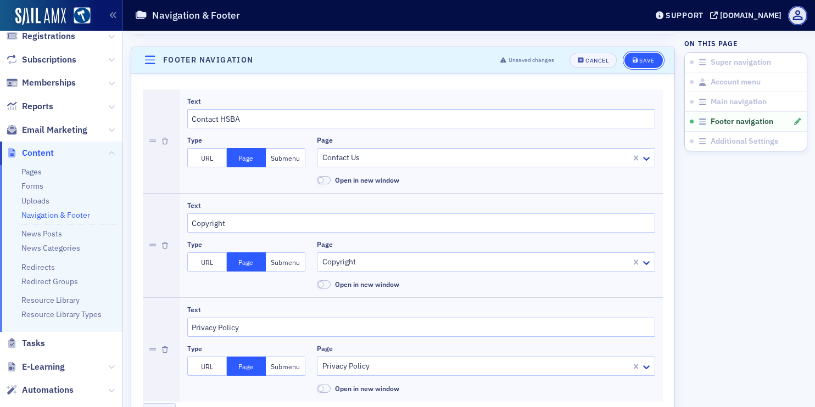
click at [634, 63] on button "Save" at bounding box center [643, 60] width 38 height 15
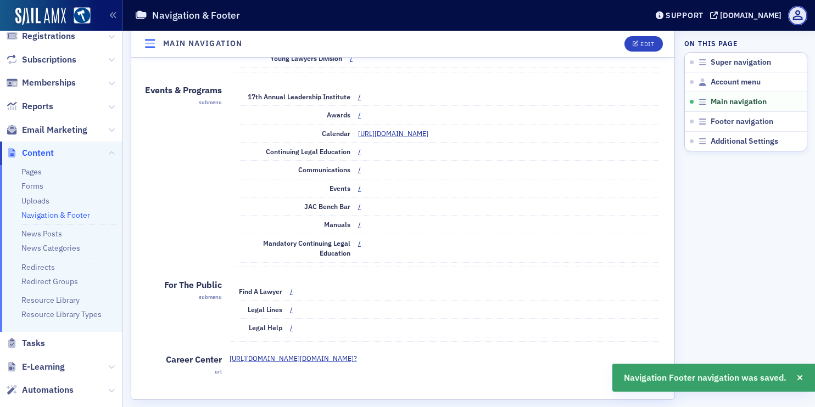
scroll to position [631, 0]
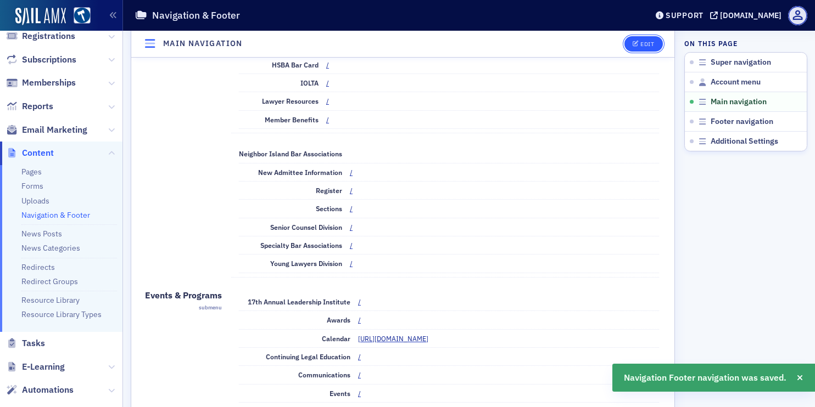
click at [650, 49] on button "Edit" at bounding box center [643, 43] width 38 height 15
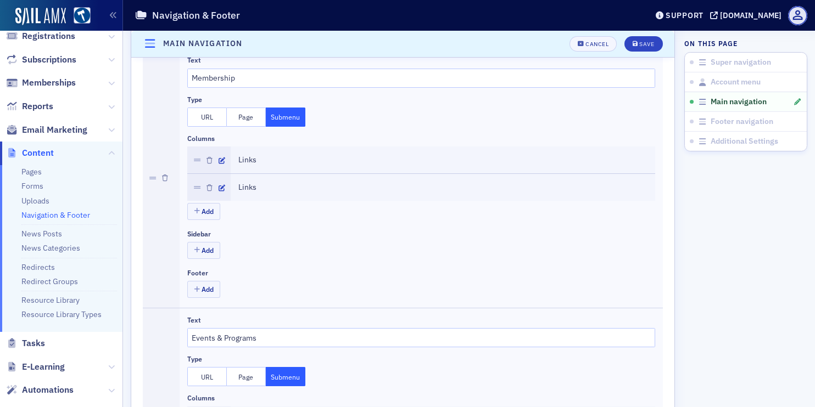
scroll to position [695, 0]
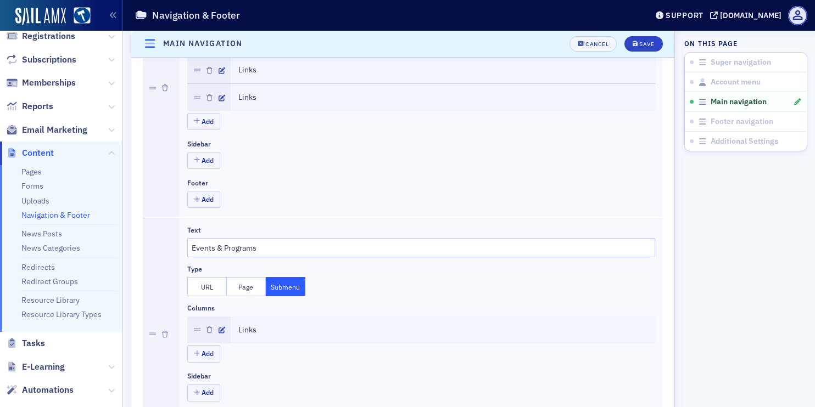
click at [226, 327] on div at bounding box center [208, 330] width 43 height 27
click at [222, 327] on icon "button" at bounding box center [222, 330] width 7 height 7
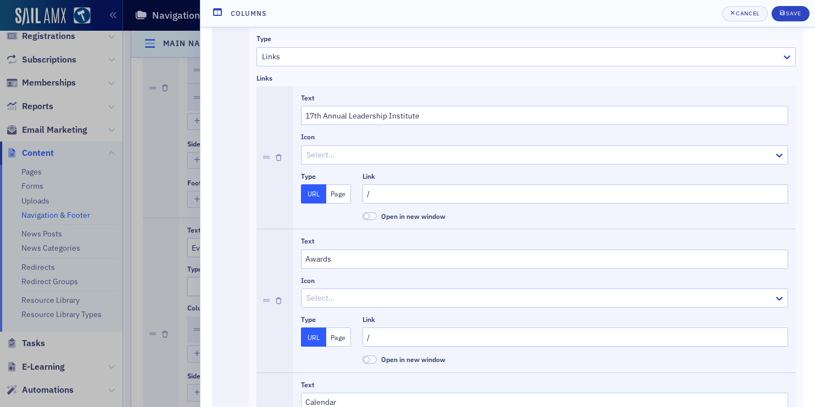
scroll to position [35, 0]
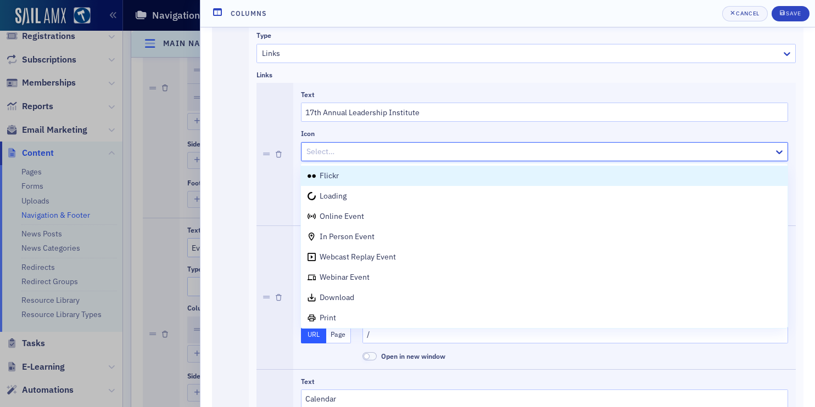
click at [338, 149] on div at bounding box center [538, 152] width 467 height 14
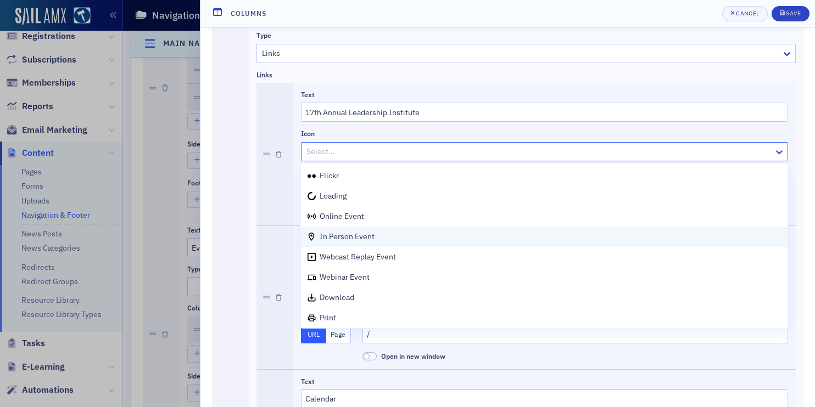
click at [350, 234] on span "in person event" at bounding box center [347, 237] width 55 height 10
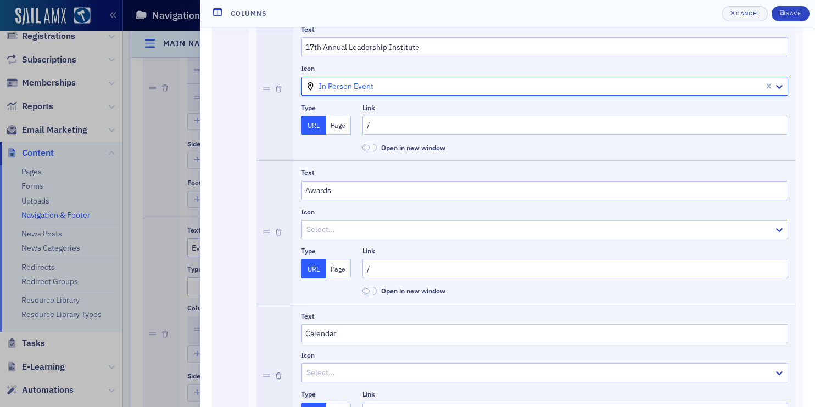
scroll to position [101, 0]
click at [342, 231] on div at bounding box center [538, 229] width 467 height 14
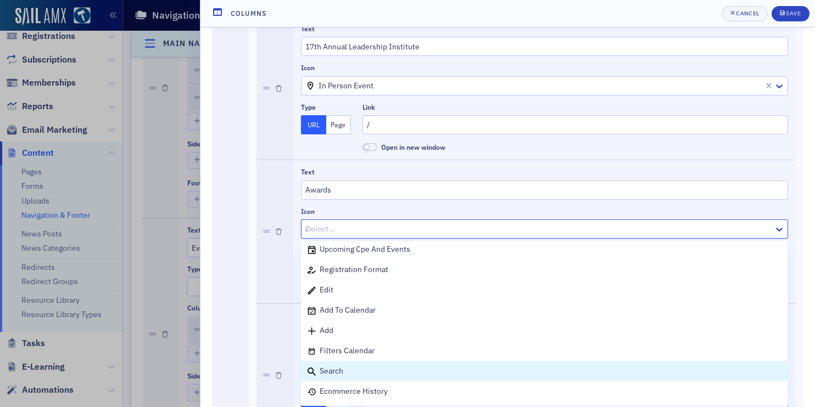
scroll to position [0, 0]
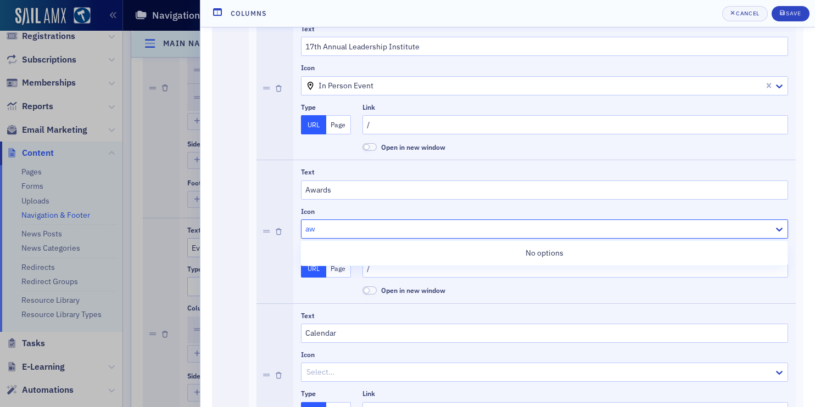
type input "a"
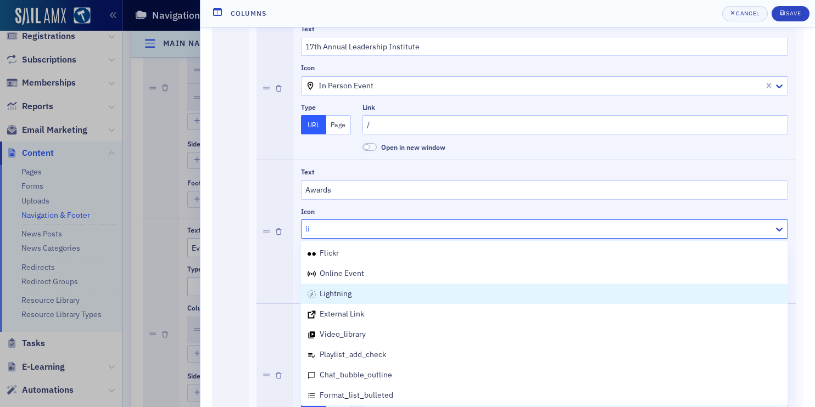
type input "l"
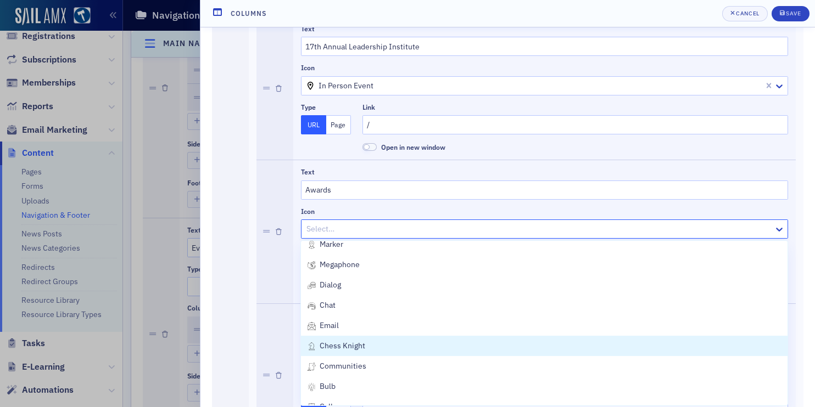
scroll to position [770, 0]
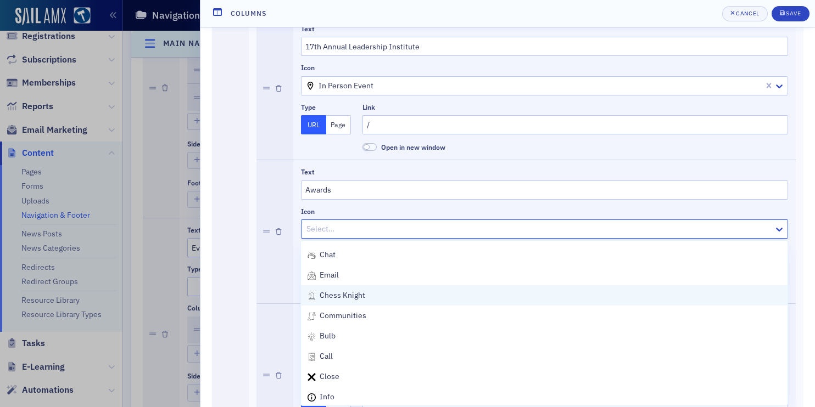
click at [387, 294] on div "chess knight" at bounding box center [543, 296] width 473 height 12
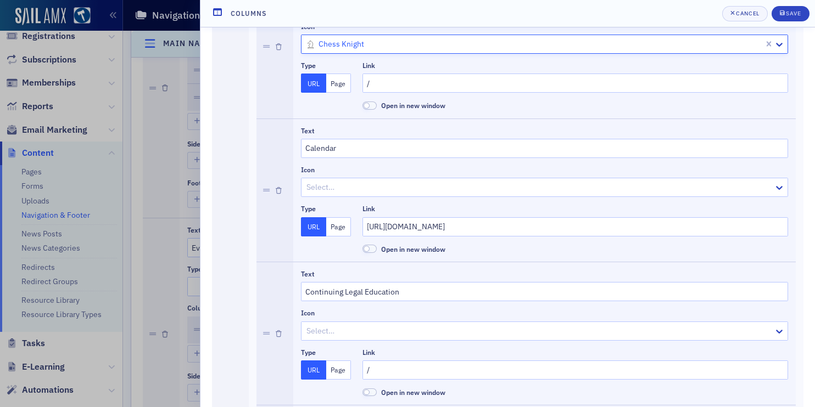
scroll to position [289, 0]
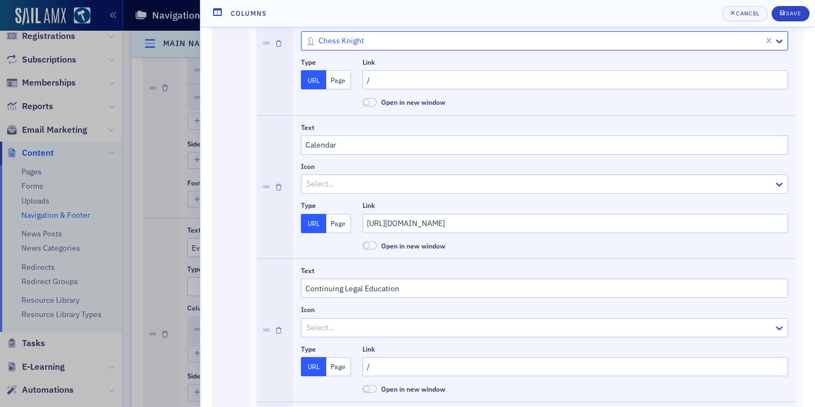
click at [327, 185] on div at bounding box center [538, 184] width 467 height 14
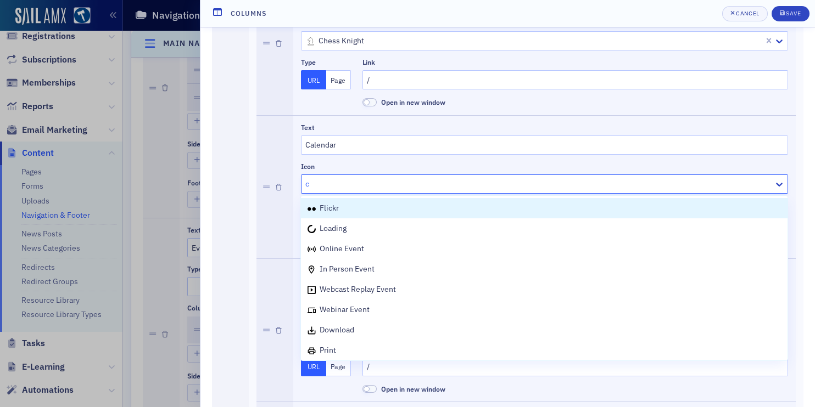
type input "ca"
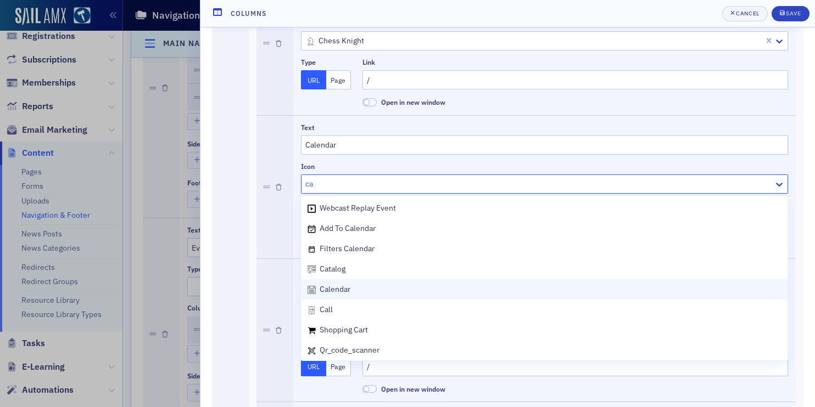
click at [339, 284] on div "calendar" at bounding box center [328, 290] width 43 height 12
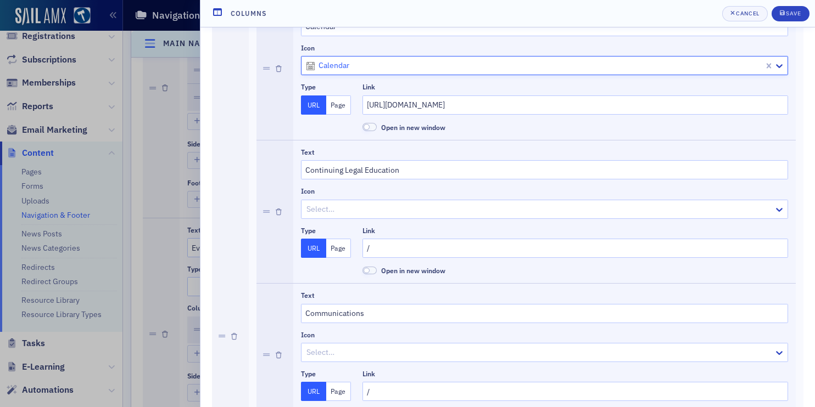
scroll to position [411, 0]
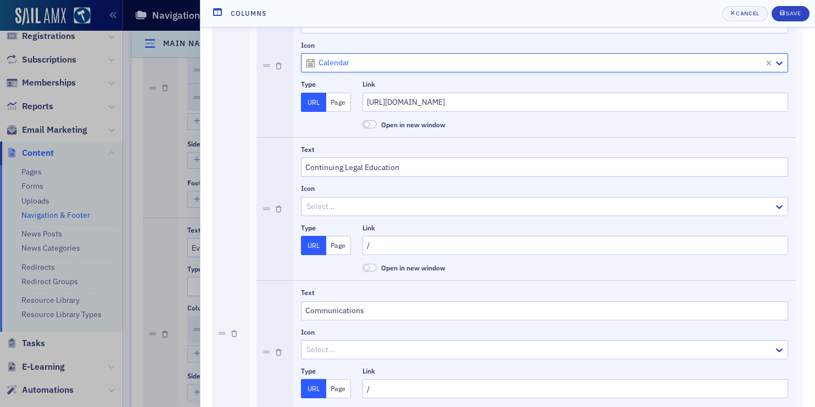
click at [322, 210] on div at bounding box center [538, 207] width 467 height 14
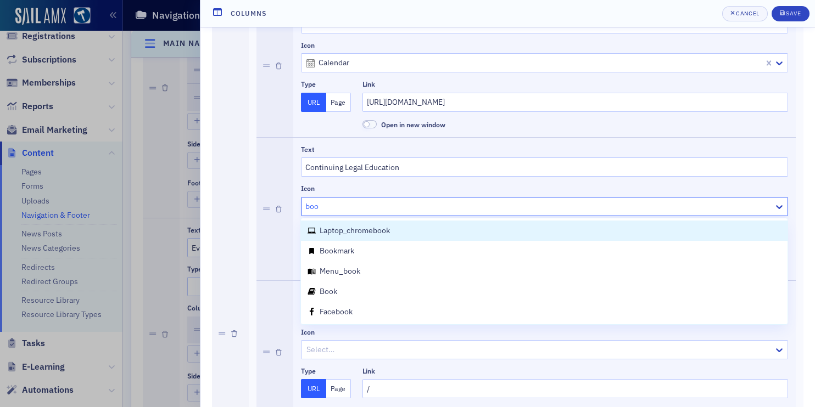
type input "bo"
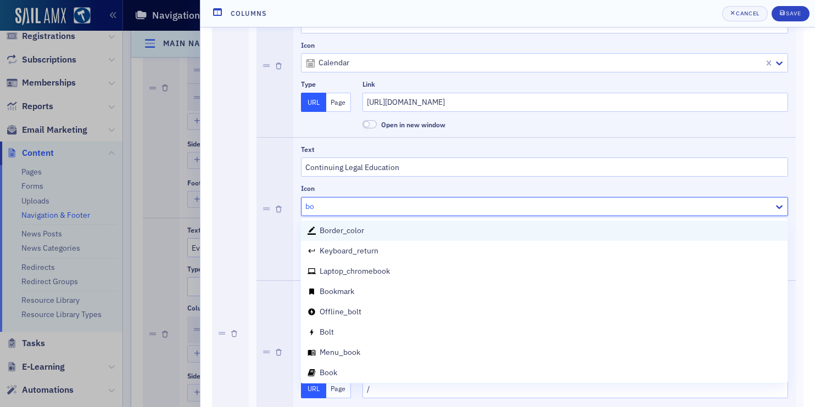
click at [350, 229] on span "border_color" at bounding box center [342, 231] width 44 height 10
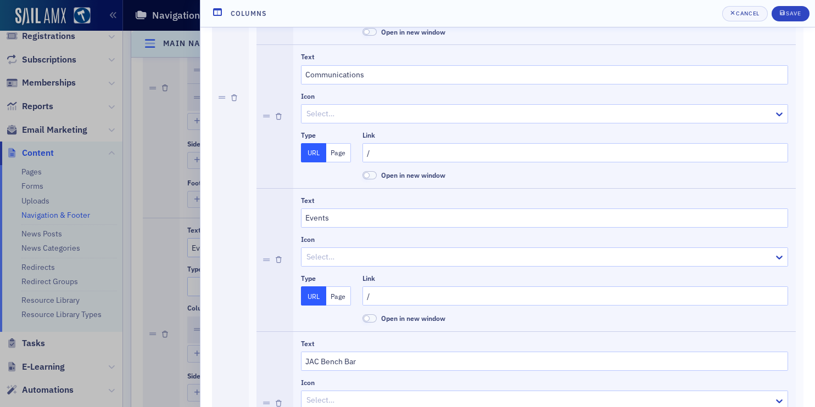
scroll to position [598, 0]
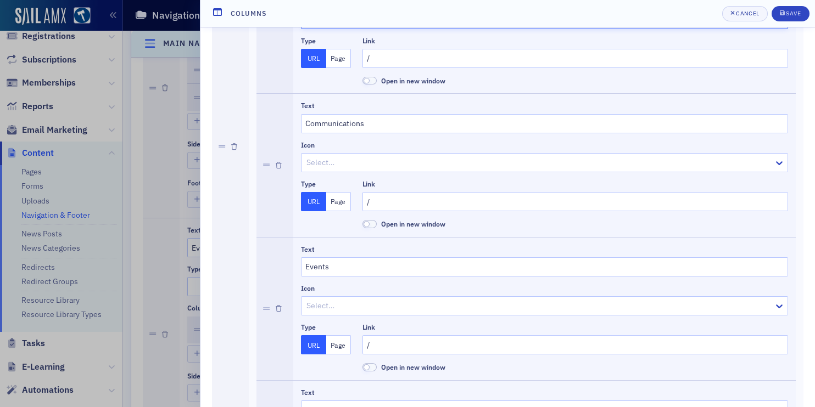
click at [335, 163] on div at bounding box center [538, 163] width 467 height 14
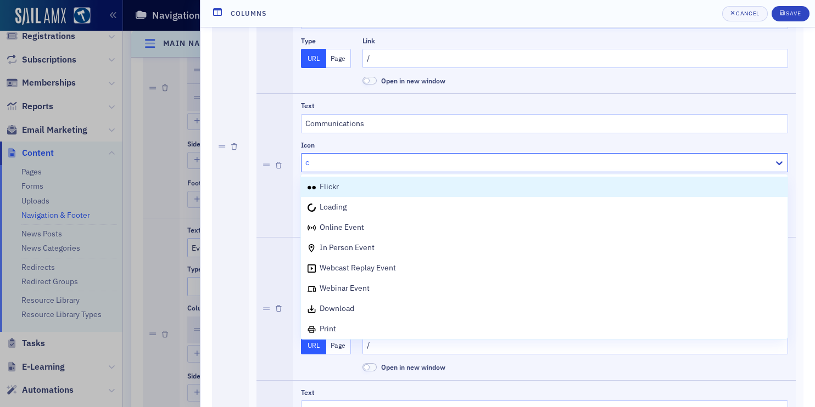
type input "ch"
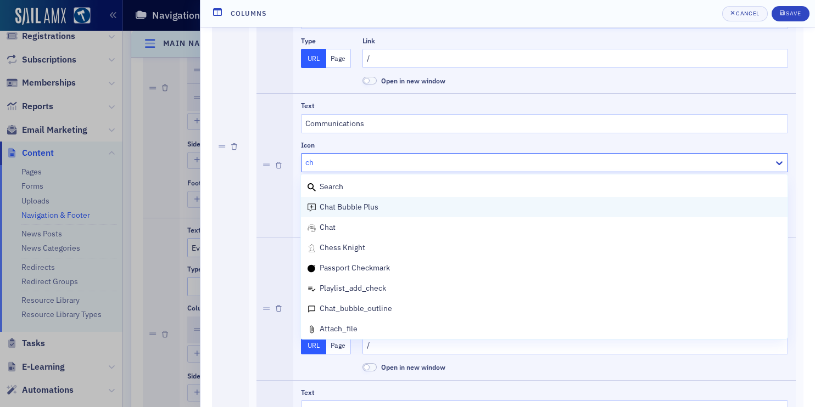
click at [338, 210] on span "chat bubble plus" at bounding box center [349, 207] width 59 height 10
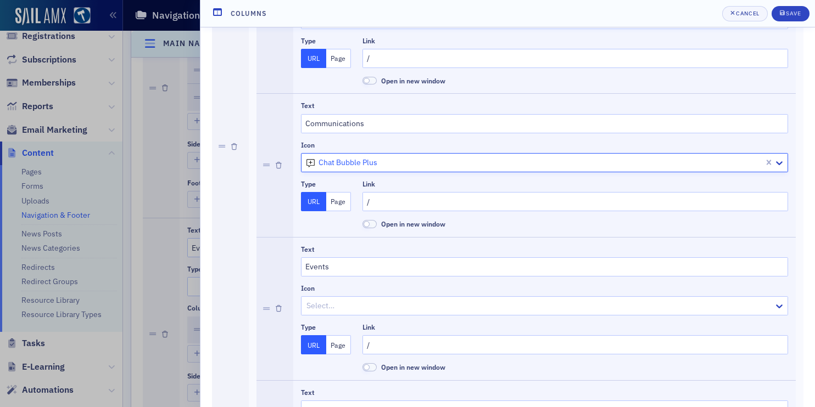
scroll to position [723, 0]
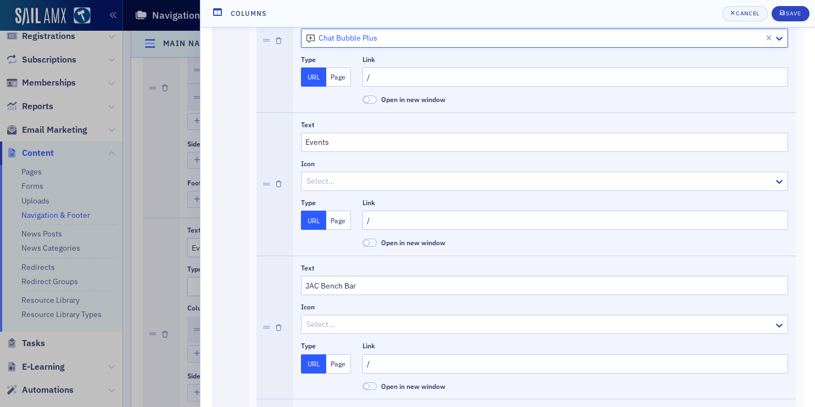
click at [326, 183] on div at bounding box center [538, 182] width 467 height 14
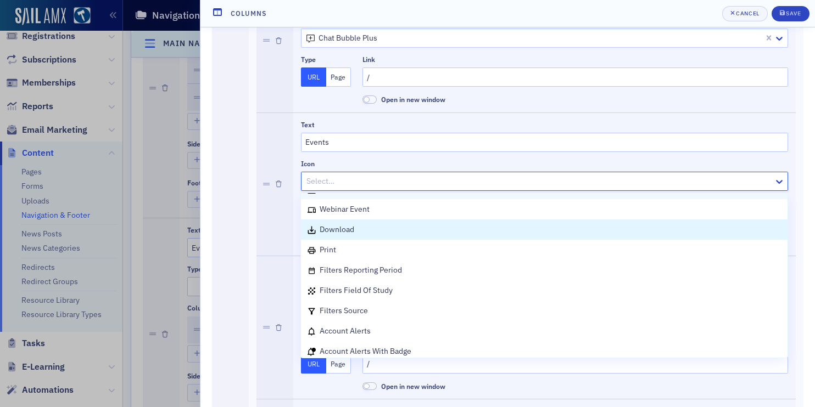
scroll to position [125, 0]
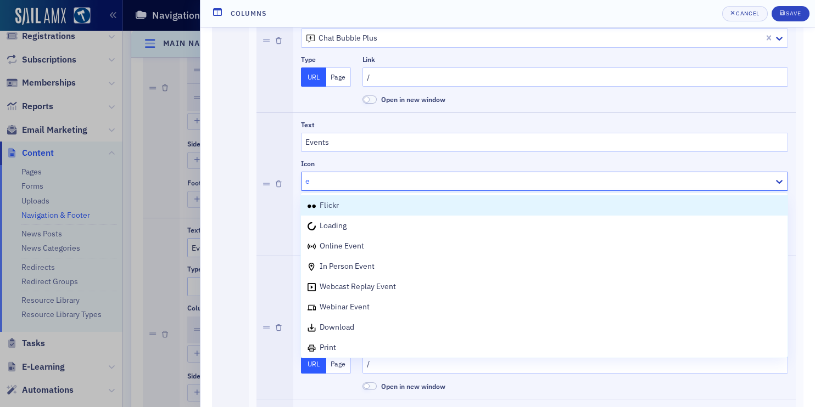
type input "ev"
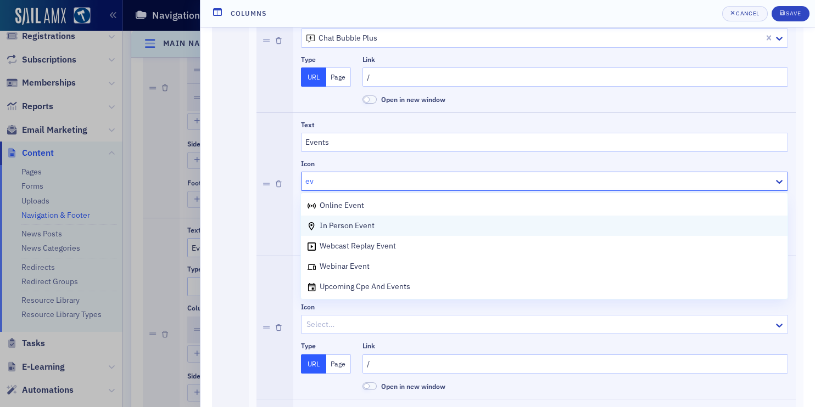
click at [332, 221] on span "in person event" at bounding box center [347, 226] width 55 height 10
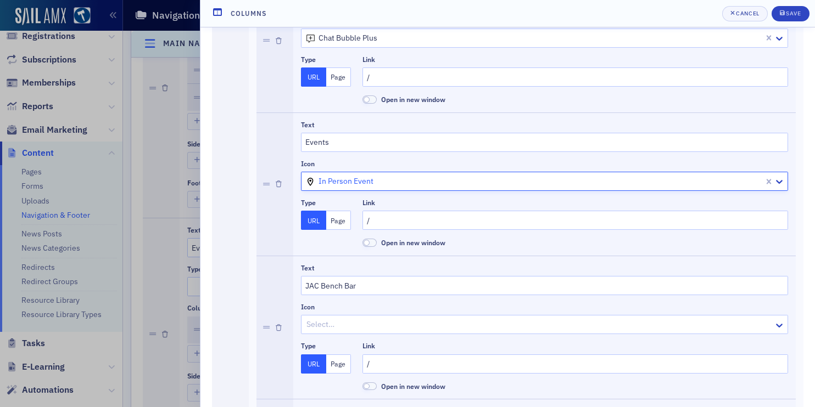
scroll to position [0, 0]
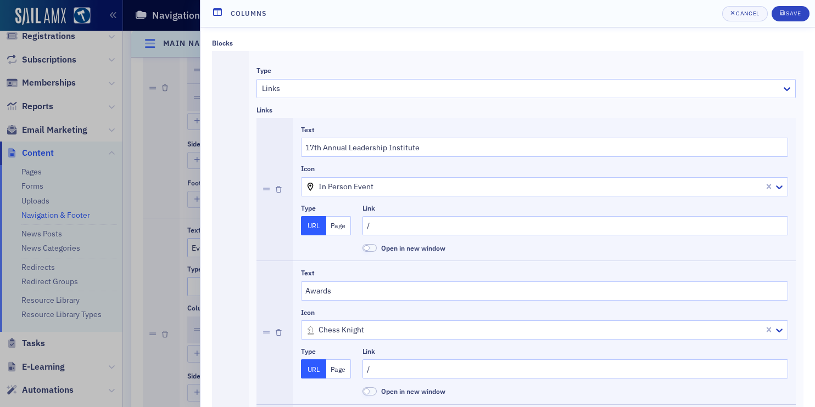
click at [325, 187] on div at bounding box center [533, 187] width 457 height 14
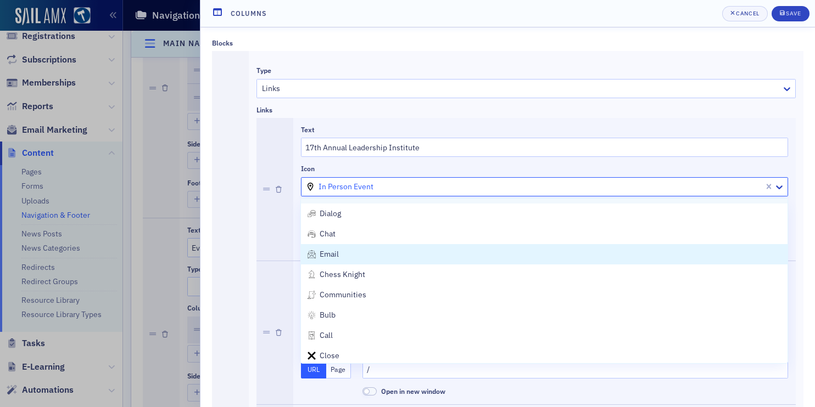
scroll to position [768, 0]
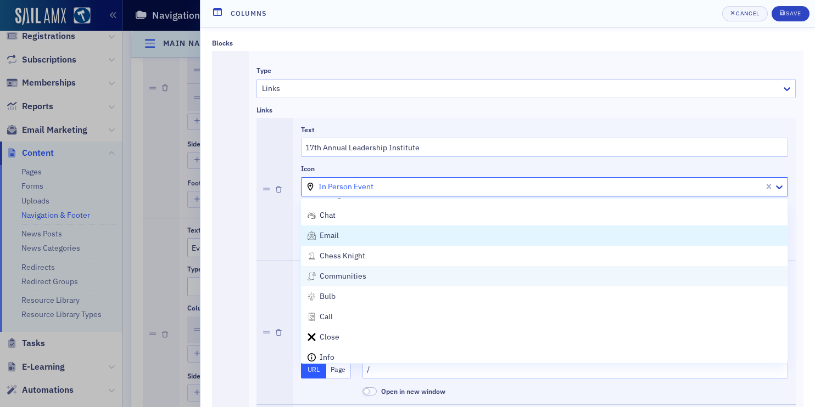
click at [379, 279] on div "communities" at bounding box center [543, 277] width 473 height 12
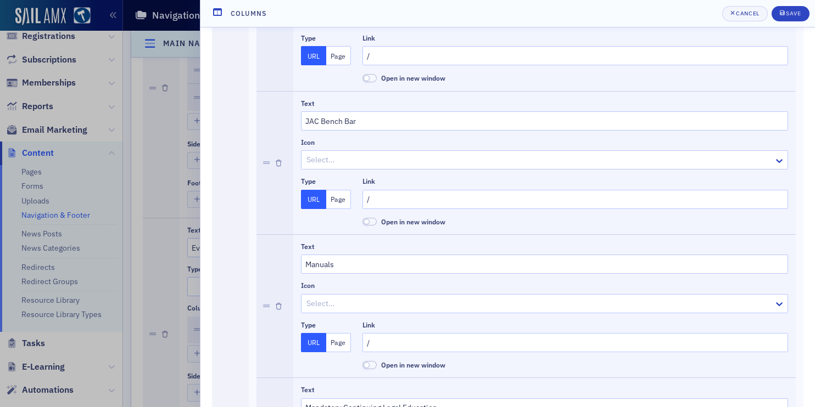
scroll to position [889, 0]
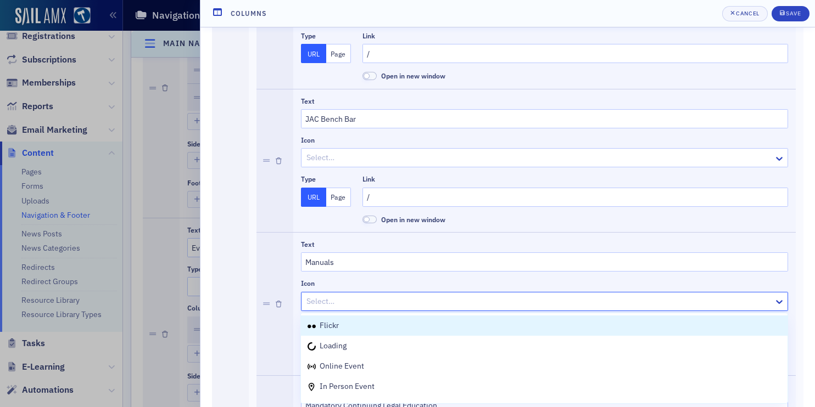
click at [328, 308] on div "Select…" at bounding box center [537, 302] width 472 height 16
type input "boo"
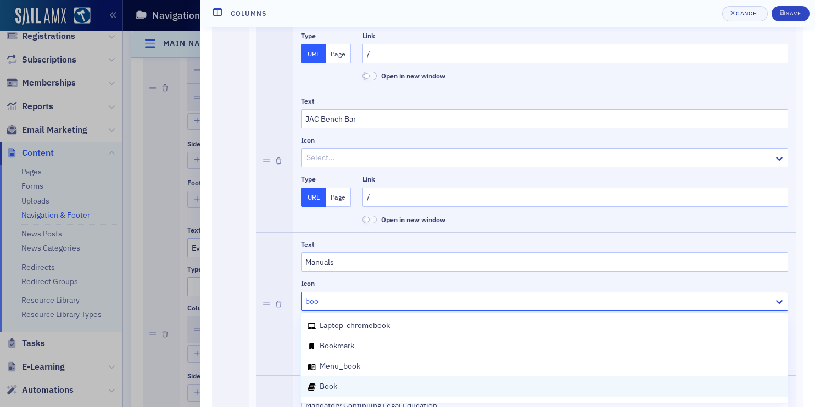
click at [329, 380] on div "book" at bounding box center [544, 387] width 486 height 20
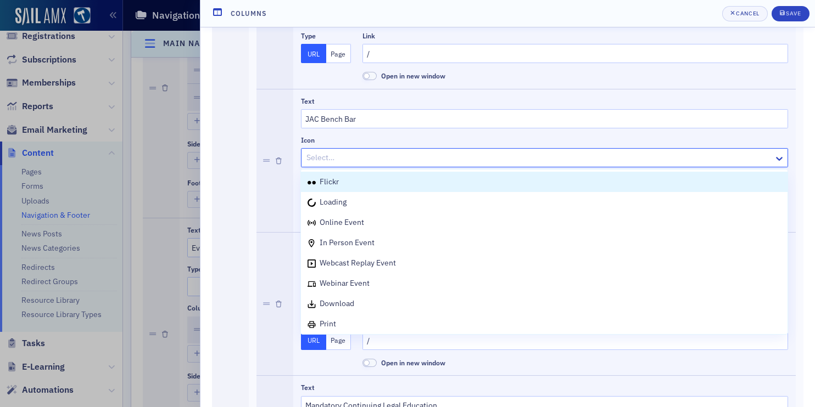
click at [316, 161] on div at bounding box center [538, 158] width 467 height 14
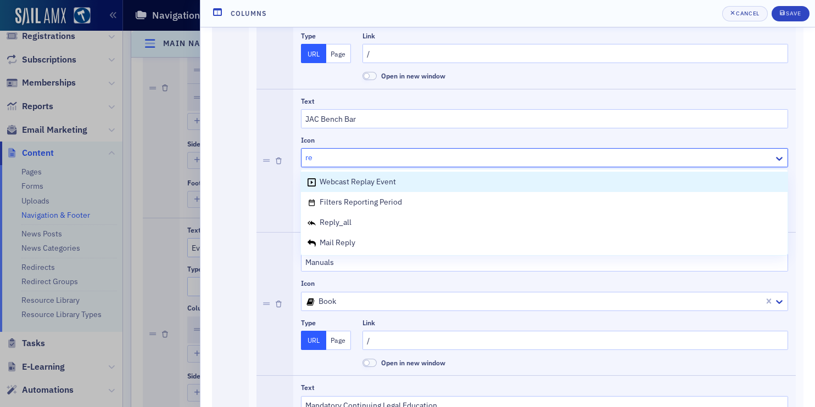
type input "r"
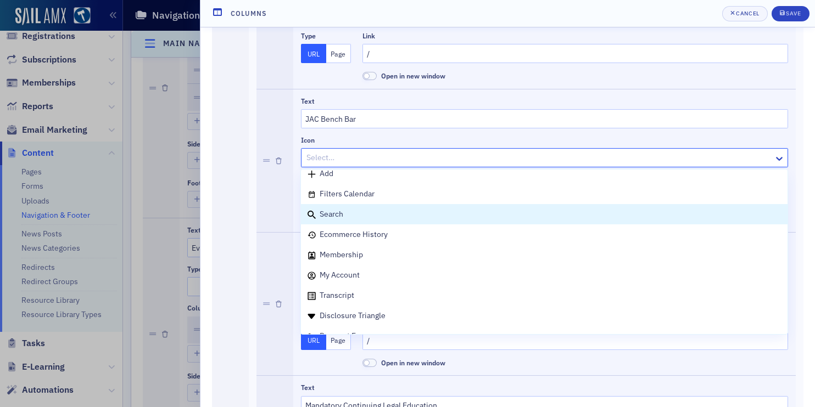
scroll to position [408, 0]
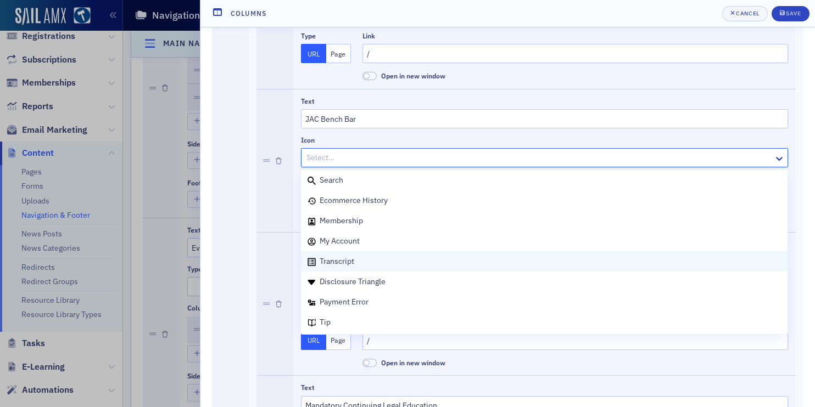
click at [382, 261] on div "Transcript" at bounding box center [543, 262] width 473 height 12
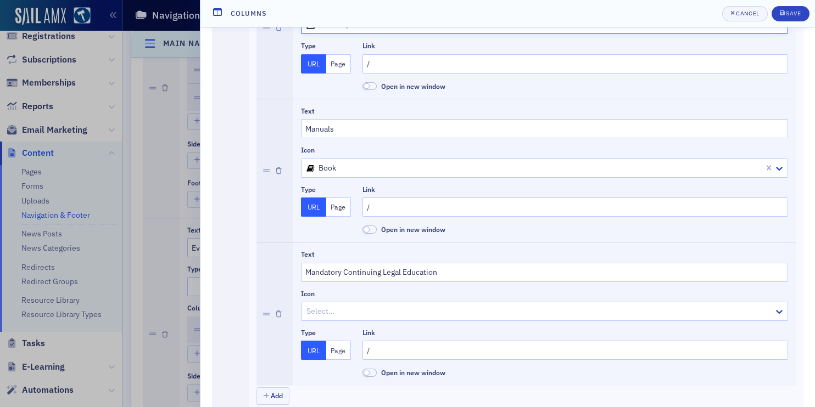
scroll to position [1062, 0]
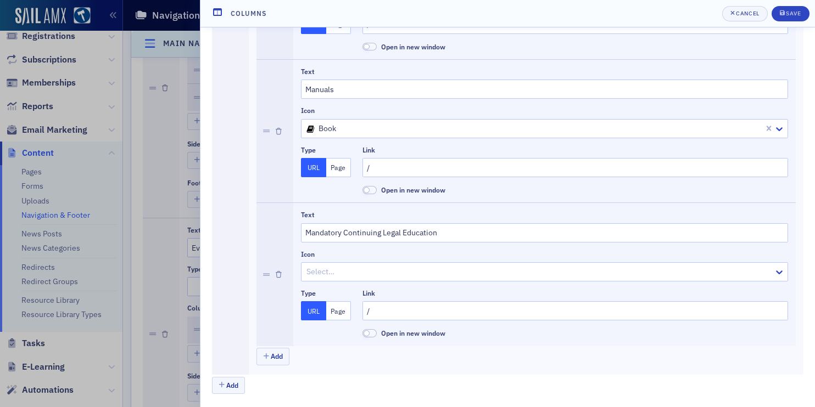
click at [351, 273] on div at bounding box center [538, 272] width 467 height 14
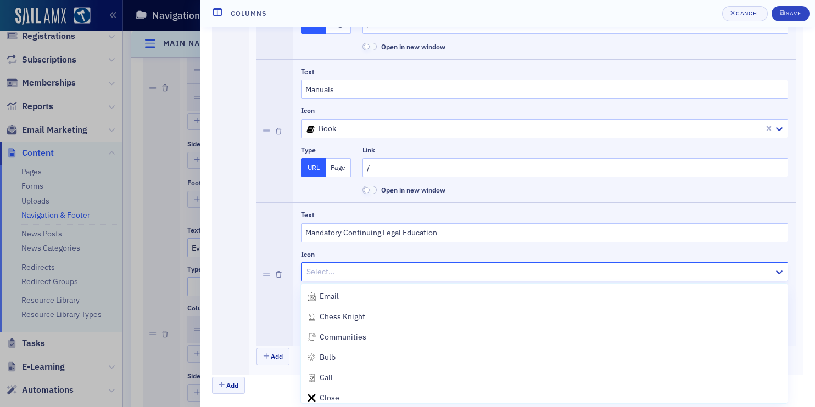
scroll to position [791, 0]
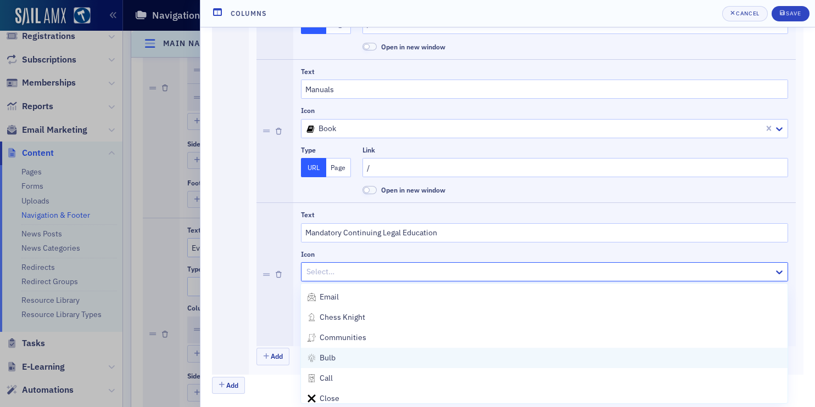
click at [386, 352] on div "bulb" at bounding box center [543, 358] width 473 height 12
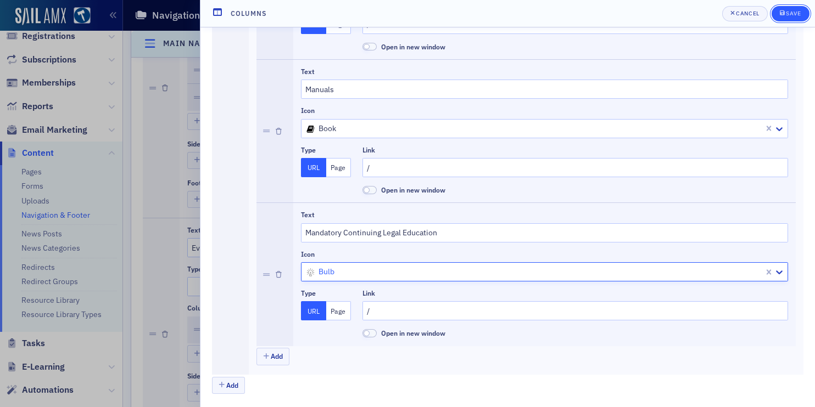
click at [785, 8] on button "Save" at bounding box center [790, 13] width 38 height 15
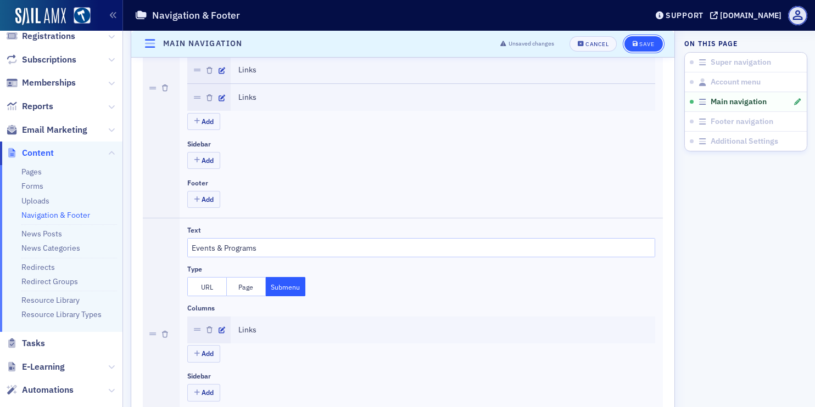
click at [654, 37] on button "Save" at bounding box center [643, 43] width 38 height 15
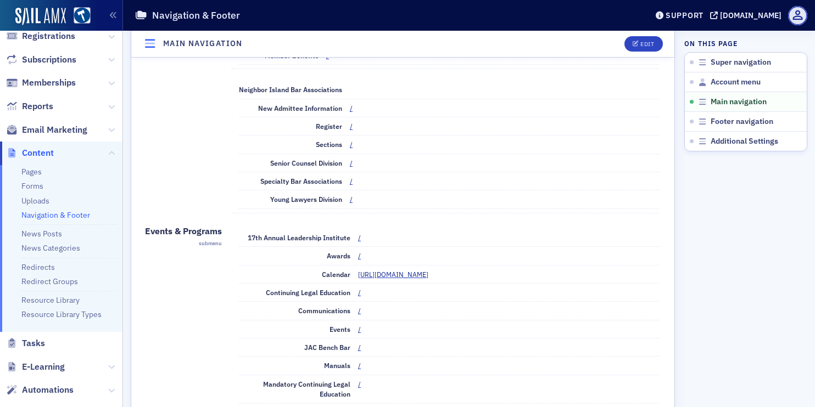
scroll to position [342, 0]
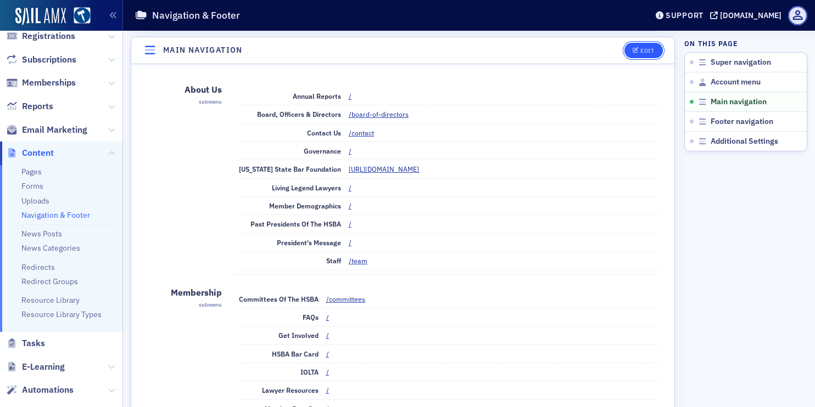
click at [635, 50] on icon "button" at bounding box center [636, 51] width 7 height 6
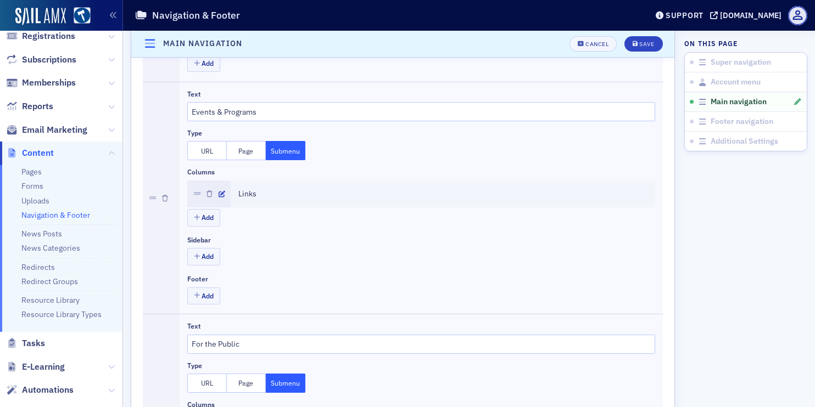
scroll to position [967, 0]
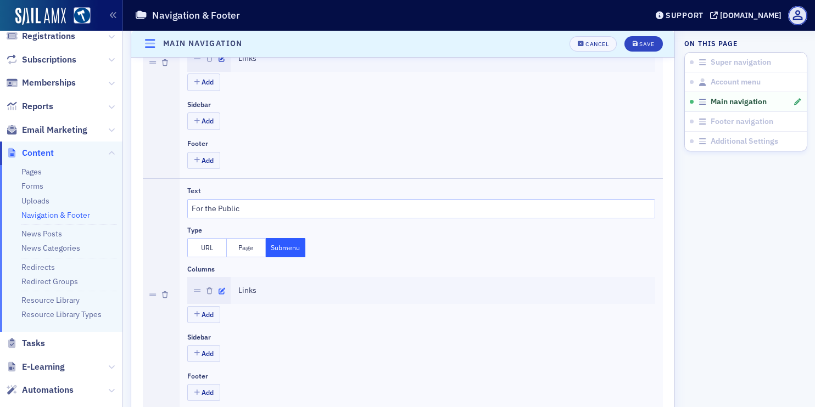
click at [220, 294] on icon "button" at bounding box center [222, 291] width 7 height 7
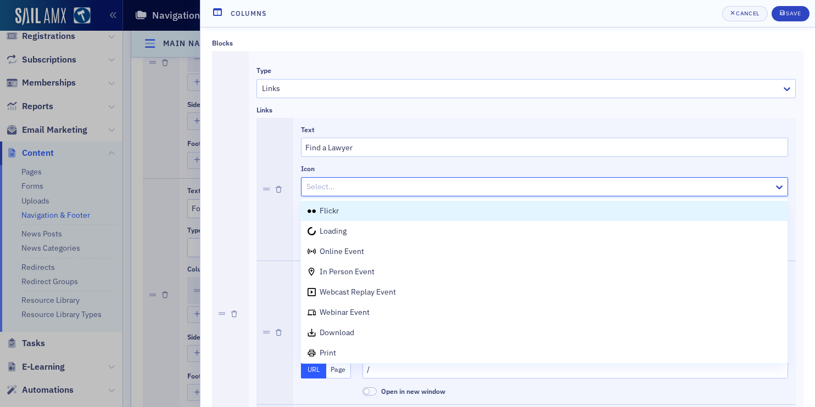
click at [335, 191] on div at bounding box center [538, 187] width 467 height 14
type input "m"
type input "sea"
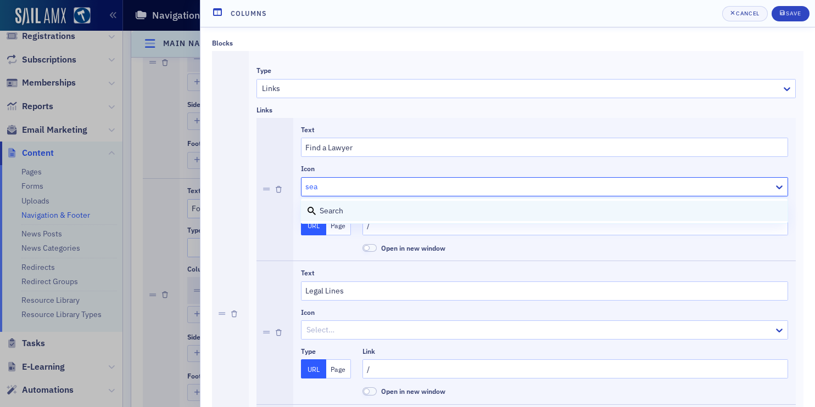
click at [334, 209] on span "search" at bounding box center [332, 211] width 24 height 10
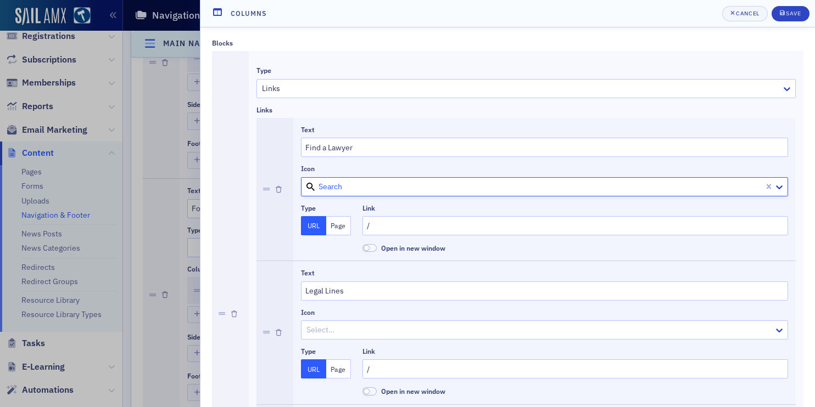
scroll to position [133, 0]
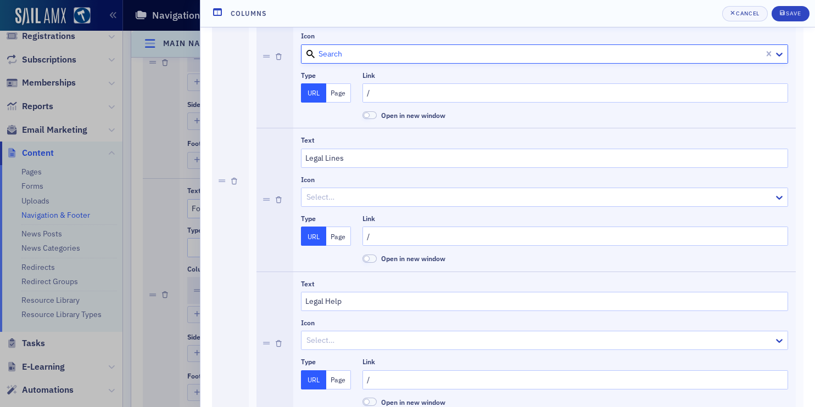
click at [334, 200] on div at bounding box center [538, 198] width 467 height 14
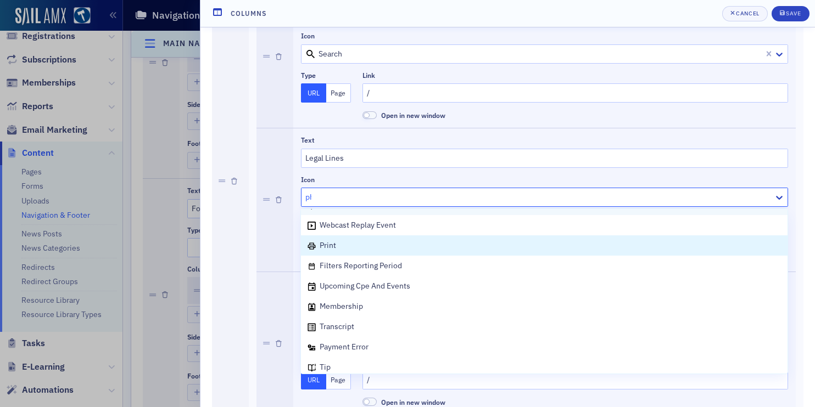
scroll to position [0, 0]
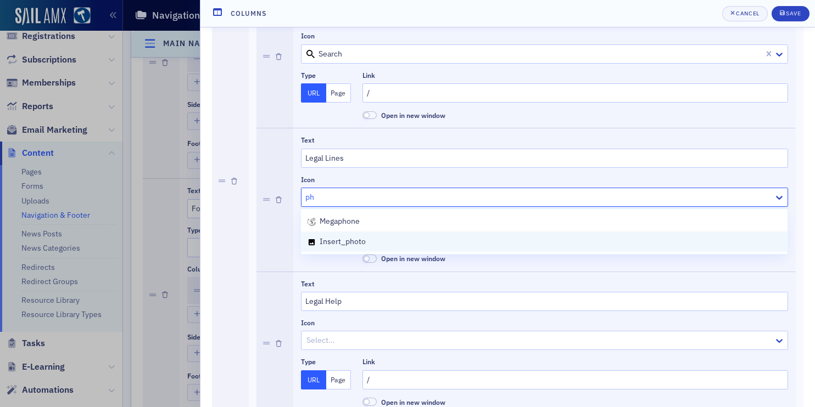
type input "p"
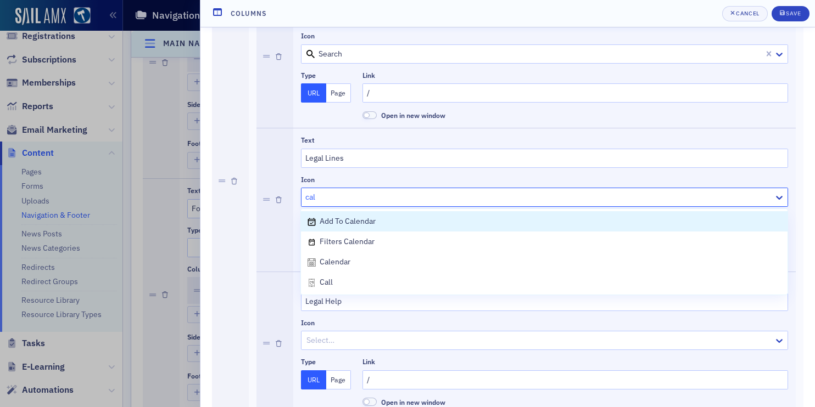
type input "call"
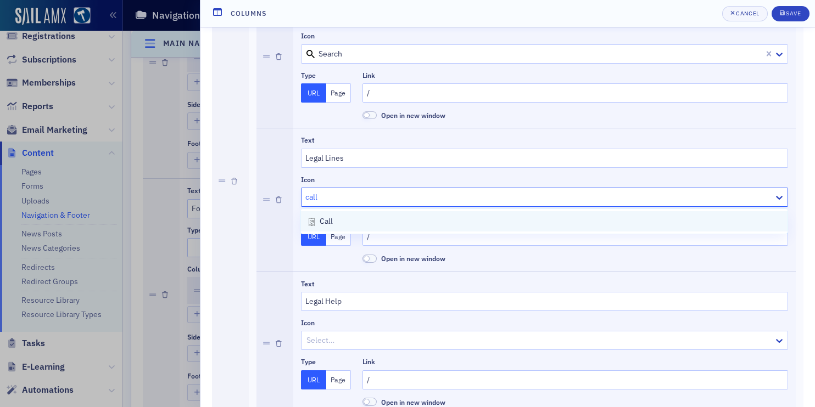
click at [380, 216] on div "call" at bounding box center [543, 222] width 473 height 12
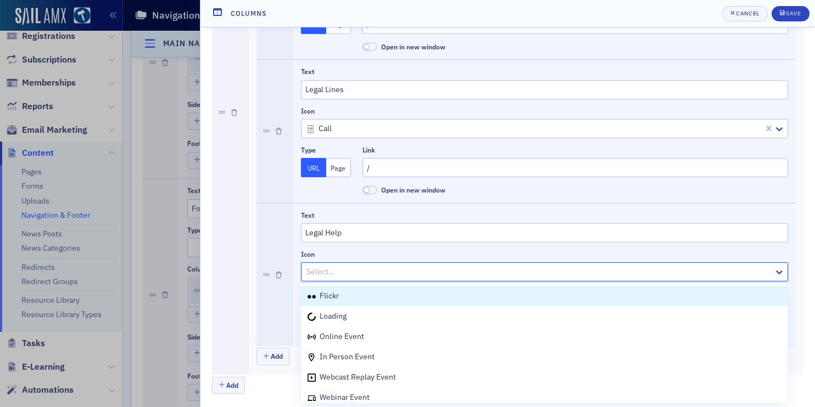
click at [331, 269] on div at bounding box center [538, 272] width 467 height 14
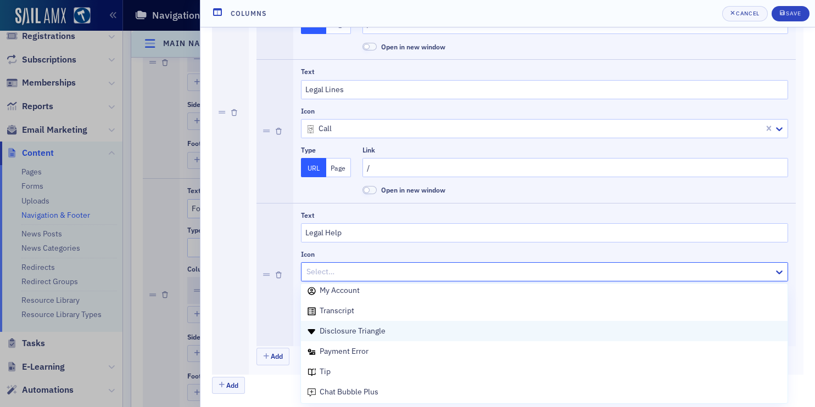
scroll to position [506, 0]
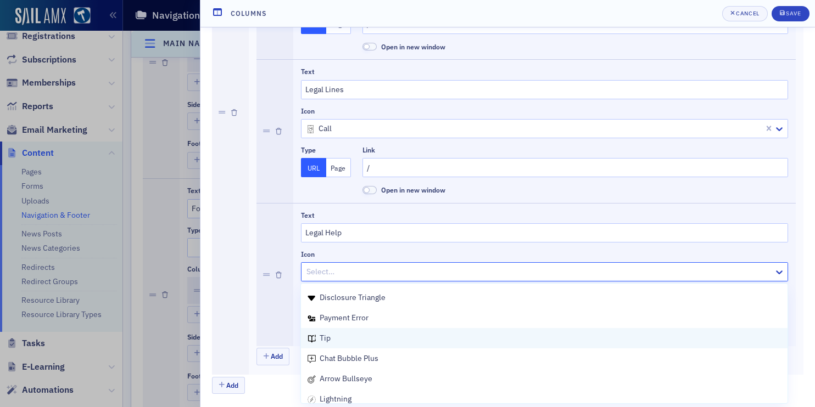
click at [384, 346] on div "tip" at bounding box center [544, 338] width 486 height 20
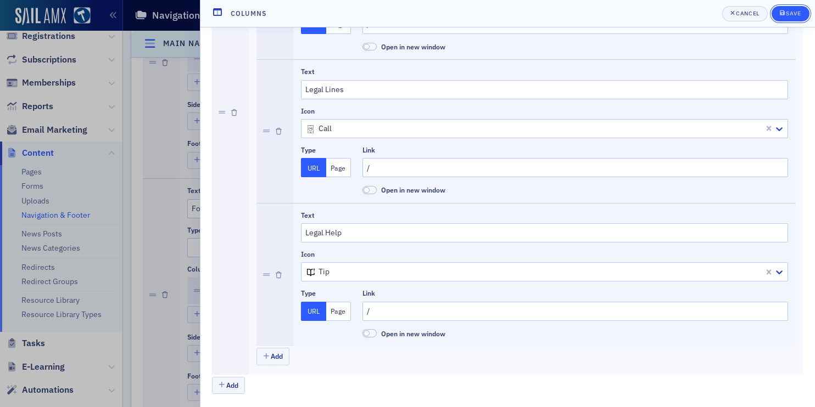
click at [785, 19] on button "Save" at bounding box center [790, 13] width 38 height 15
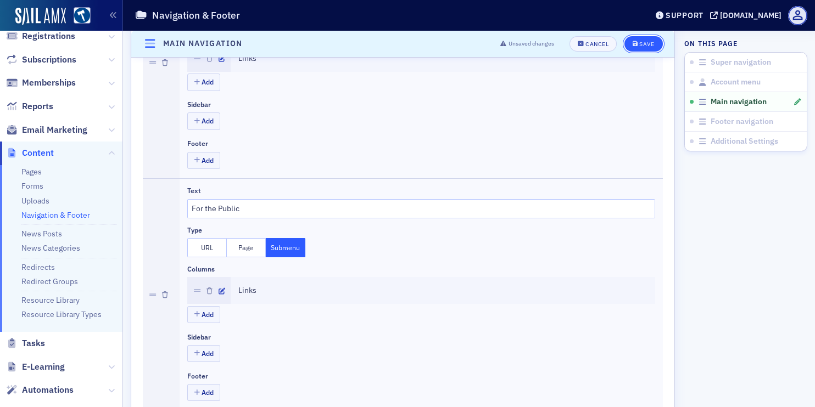
click at [647, 38] on button "Save" at bounding box center [643, 43] width 38 height 15
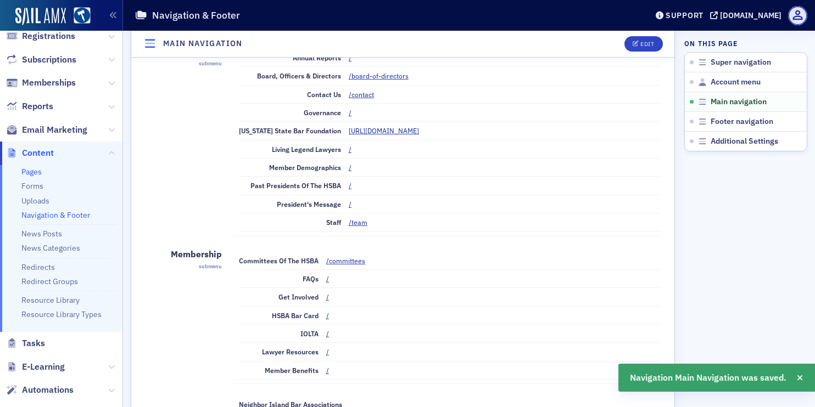
click at [32, 173] on link "Pages" at bounding box center [31, 172] width 20 height 10
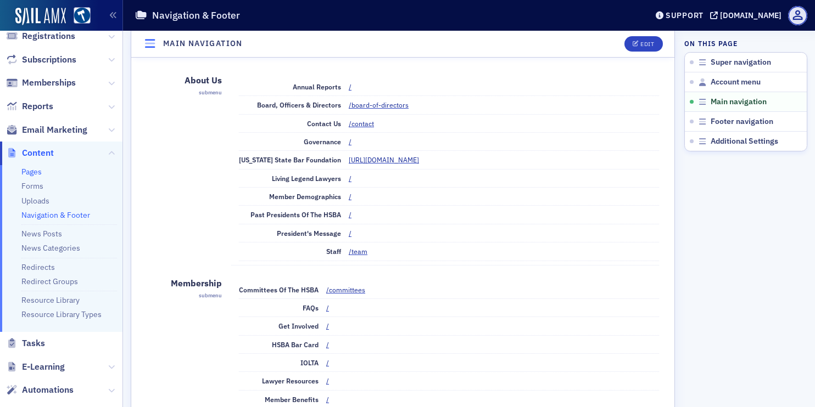
scroll to position [342, 0]
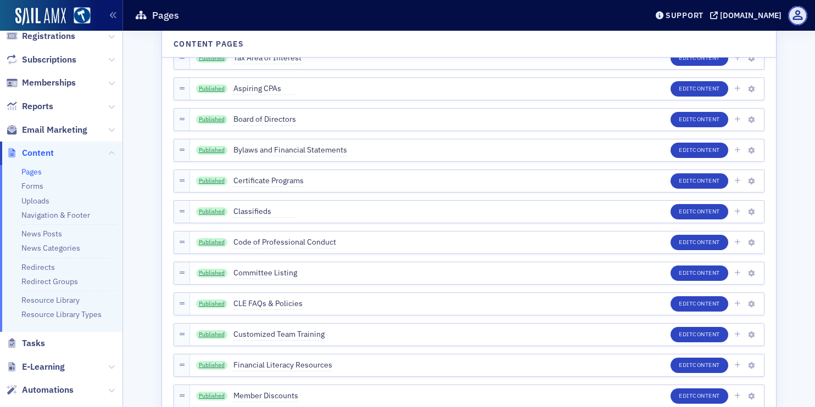
scroll to position [1423, 0]
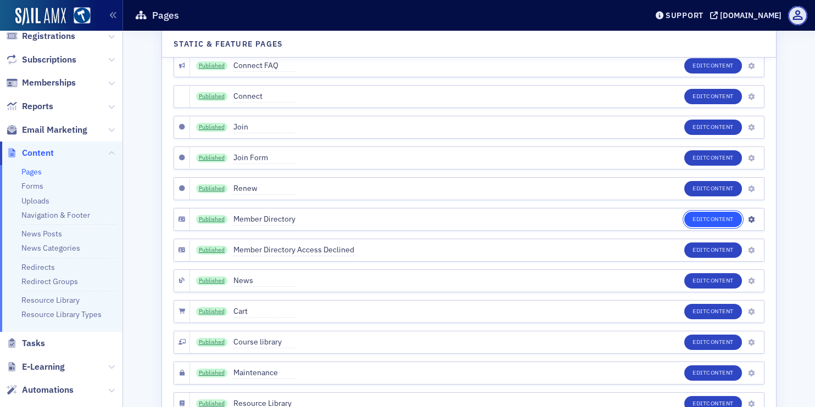
click at [707, 216] on span "Content" at bounding box center [719, 219] width 27 height 8
click at [212, 220] on link "Published" at bounding box center [212, 219] width 32 height 9
click at [692, 214] on button "Edit Content" at bounding box center [713, 219] width 58 height 15
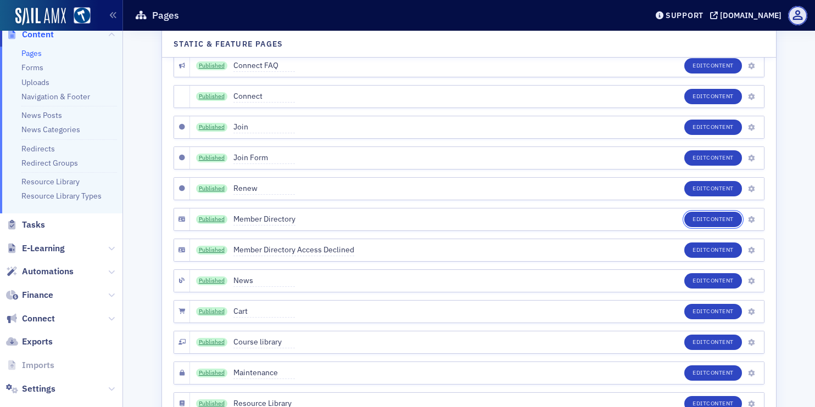
scroll to position [243, 0]
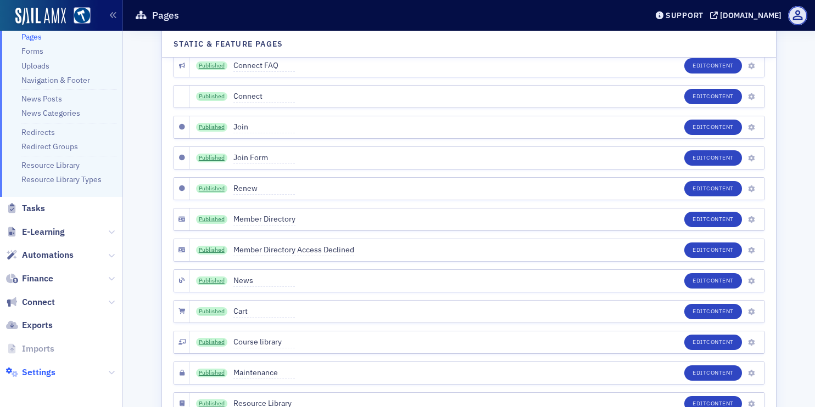
click at [46, 376] on span "Settings" at bounding box center [38, 373] width 33 height 12
click at [45, 372] on span "Settings" at bounding box center [38, 373] width 33 height 12
select select "US"
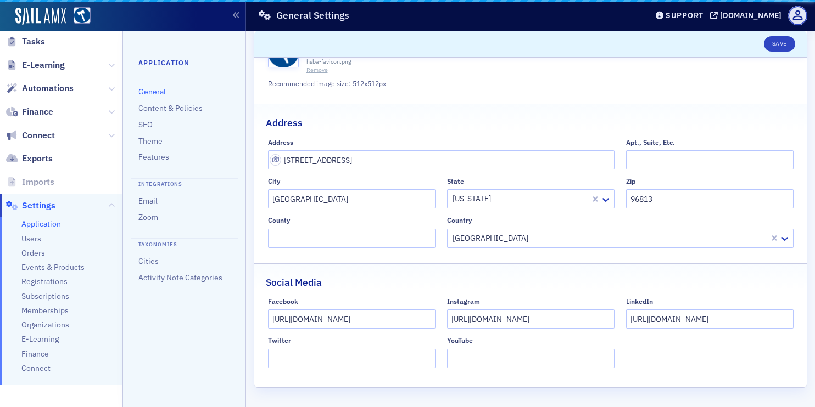
scroll to position [450, 0]
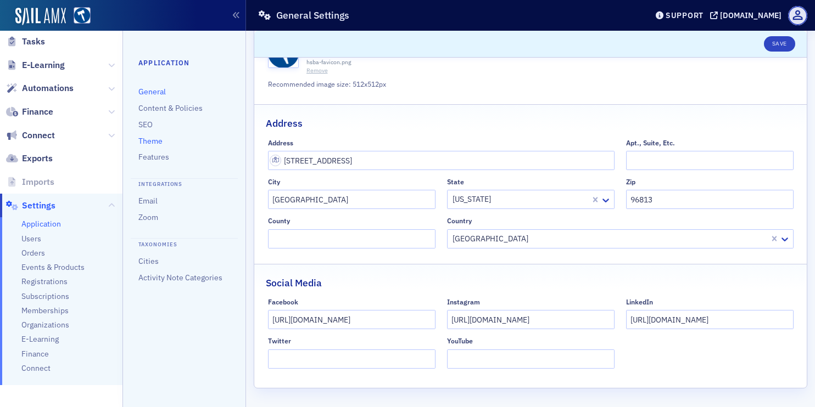
click at [158, 140] on link "Theme" at bounding box center [150, 141] width 24 height 10
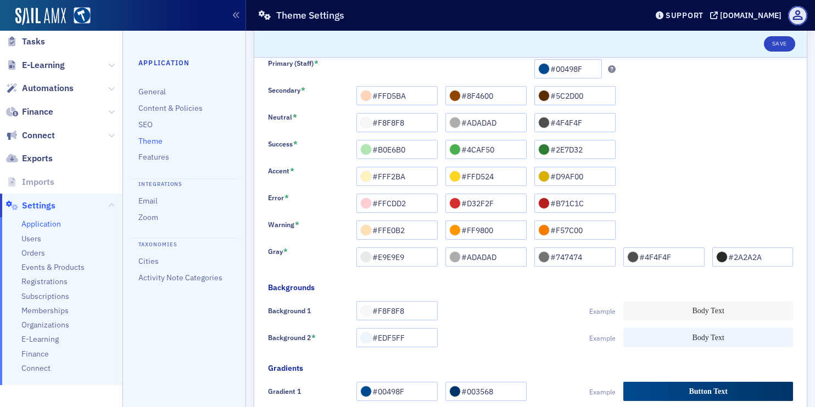
scroll to position [233, 0]
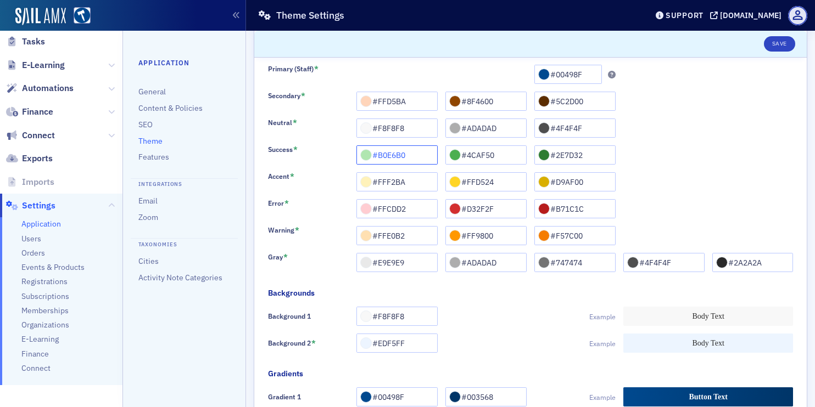
click at [391, 158] on input "#B0E6B0" at bounding box center [396, 154] width 81 height 19
paste input "ABDEE6"
type input "#ABDEE6"
click at [475, 154] on input "#4CAF50" at bounding box center [485, 154] width 81 height 19
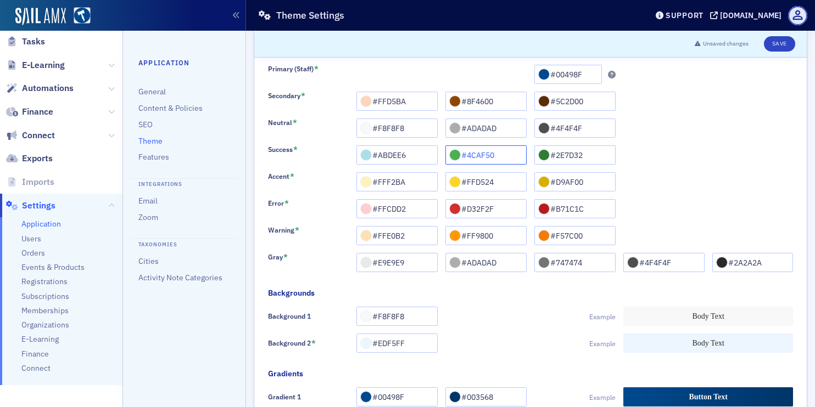
click at [475, 154] on input "#4CAF50" at bounding box center [485, 154] width 81 height 19
paste input "57BDCE"
type input "#57BDCE"
click at [564, 156] on input "#2E7D32" at bounding box center [574, 154] width 81 height 19
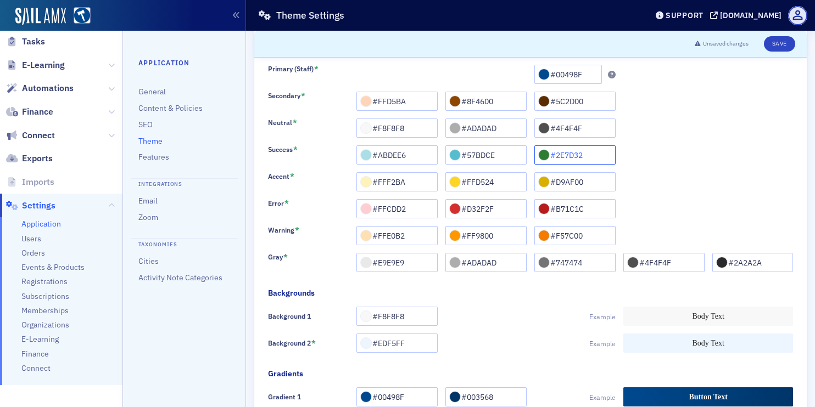
paste input "B5E67"
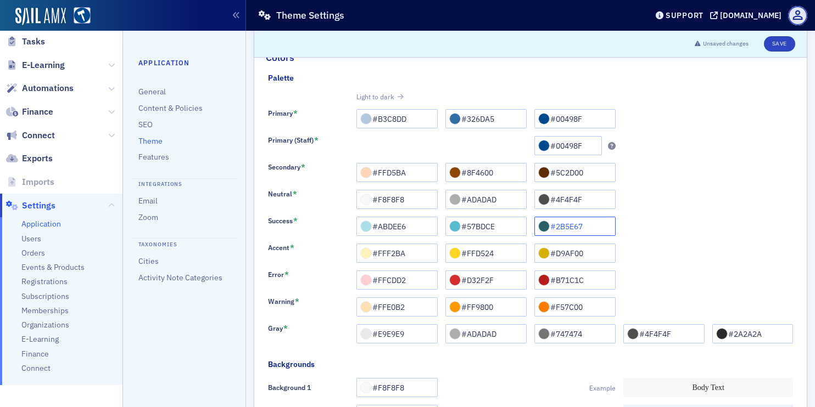
scroll to position [152, 0]
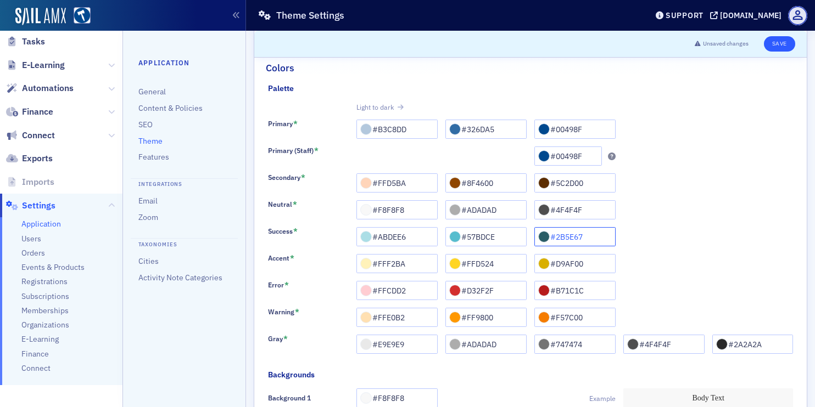
type input "#2B5E67"
click at [786, 40] on button "Save" at bounding box center [779, 43] width 31 height 15
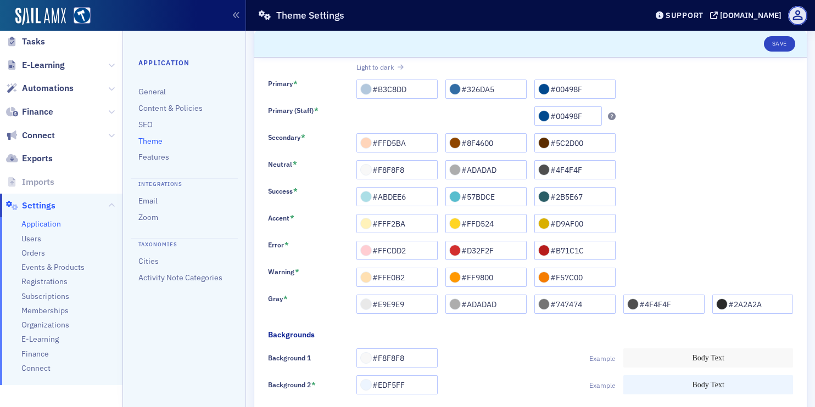
scroll to position [194, 0]
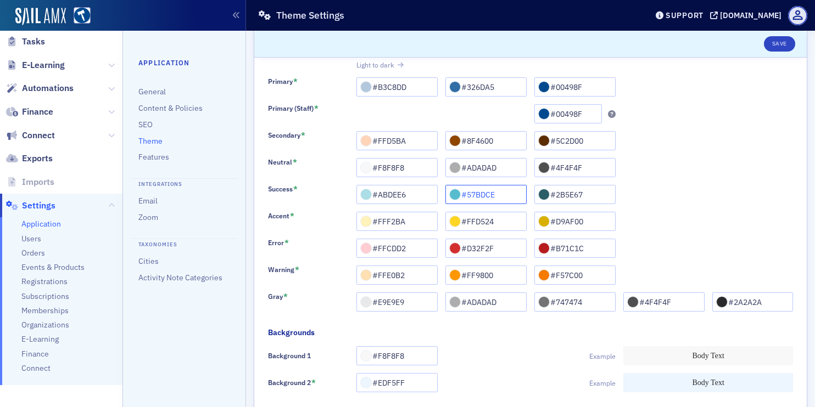
click at [479, 197] on input "#57BDCE" at bounding box center [485, 194] width 81 height 19
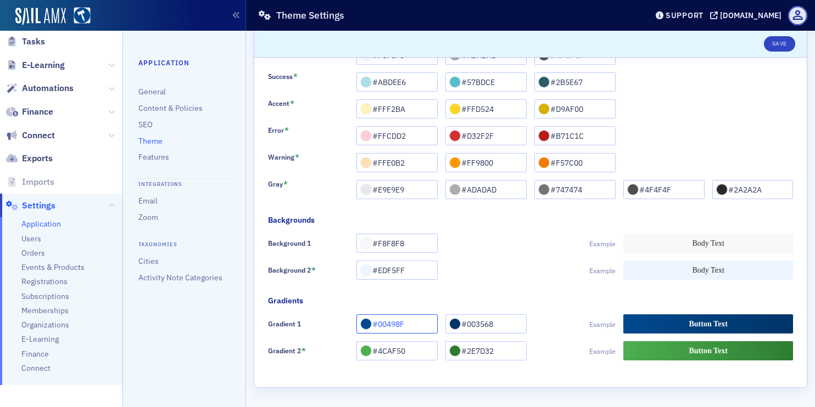
click at [387, 326] on input "#00498F" at bounding box center [396, 324] width 81 height 19
paste input "57BDCE"
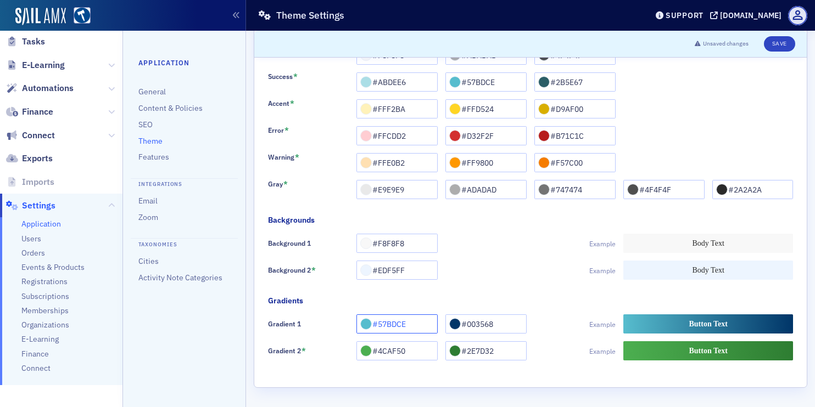
scroll to position [169, 0]
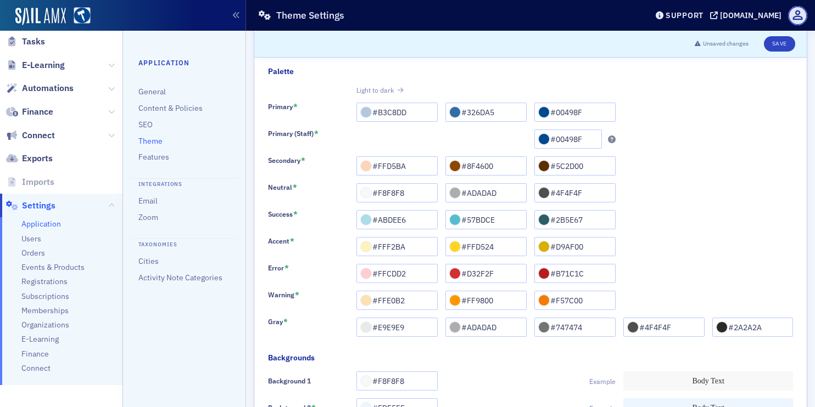
type input "#57BDCE"
click at [475, 109] on input "#326DA5" at bounding box center [485, 112] width 81 height 19
click at [575, 110] on input "#00498F" at bounding box center [574, 112] width 81 height 19
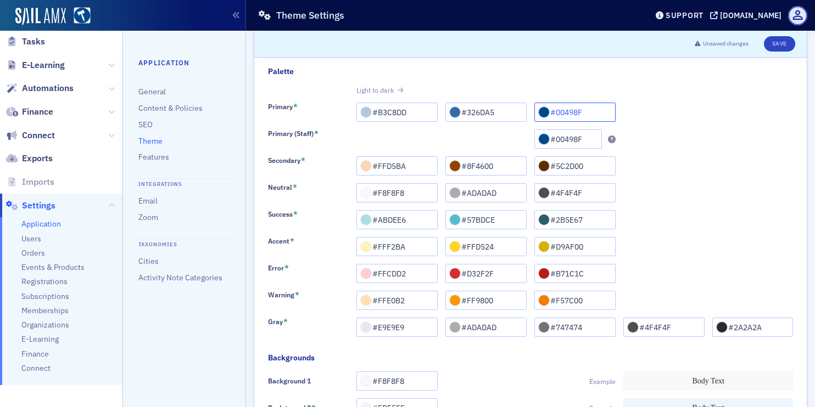
scroll to position [306, 0]
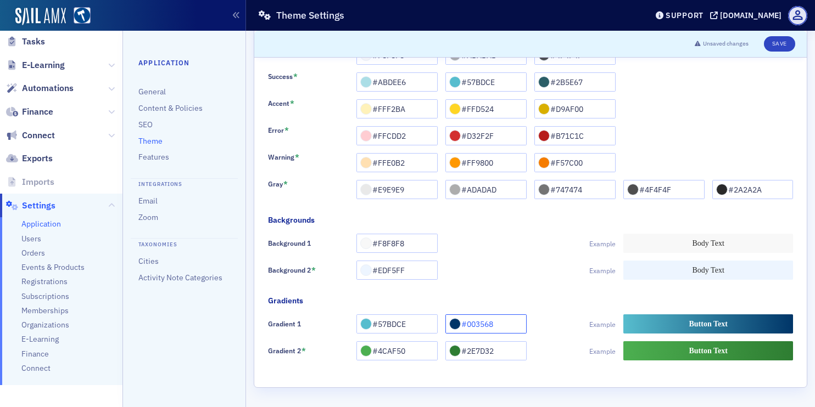
click at [478, 320] on input "#003568" at bounding box center [485, 324] width 81 height 19
paste input "498F"
type input "#00498F"
click at [782, 45] on button "Save" at bounding box center [779, 43] width 31 height 15
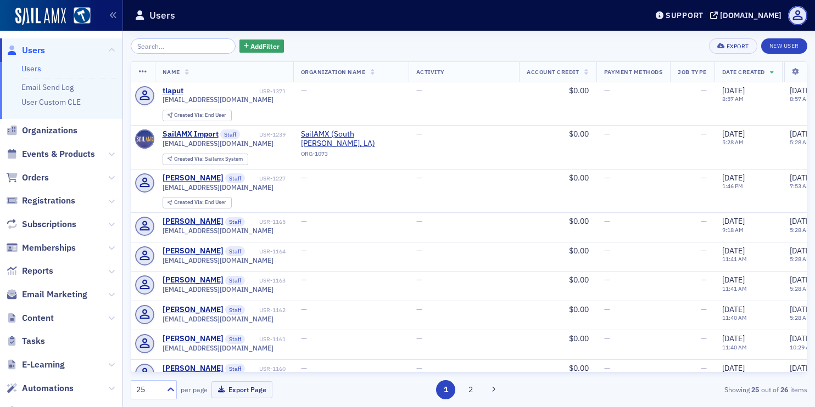
click at [675, 7] on div "Support [DOMAIN_NAME]" at bounding box center [732, 15] width 165 height 19
click at [720, 15] on div "[DOMAIN_NAME]" at bounding box center [750, 15] width 61 height 10
